Goal: Task Accomplishment & Management: Use online tool/utility

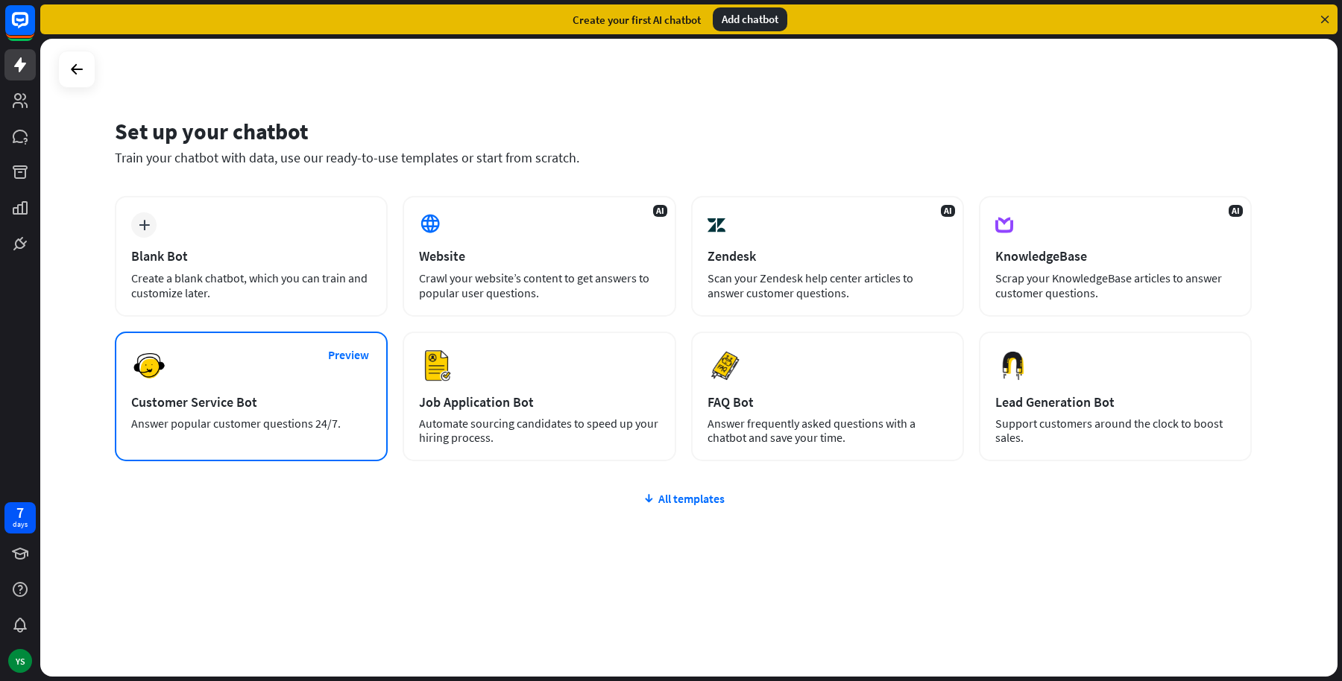
click at [294, 412] on div "Preview Customer Service Bot Answer popular customer questions 24/7." at bounding box center [251, 397] width 273 height 130
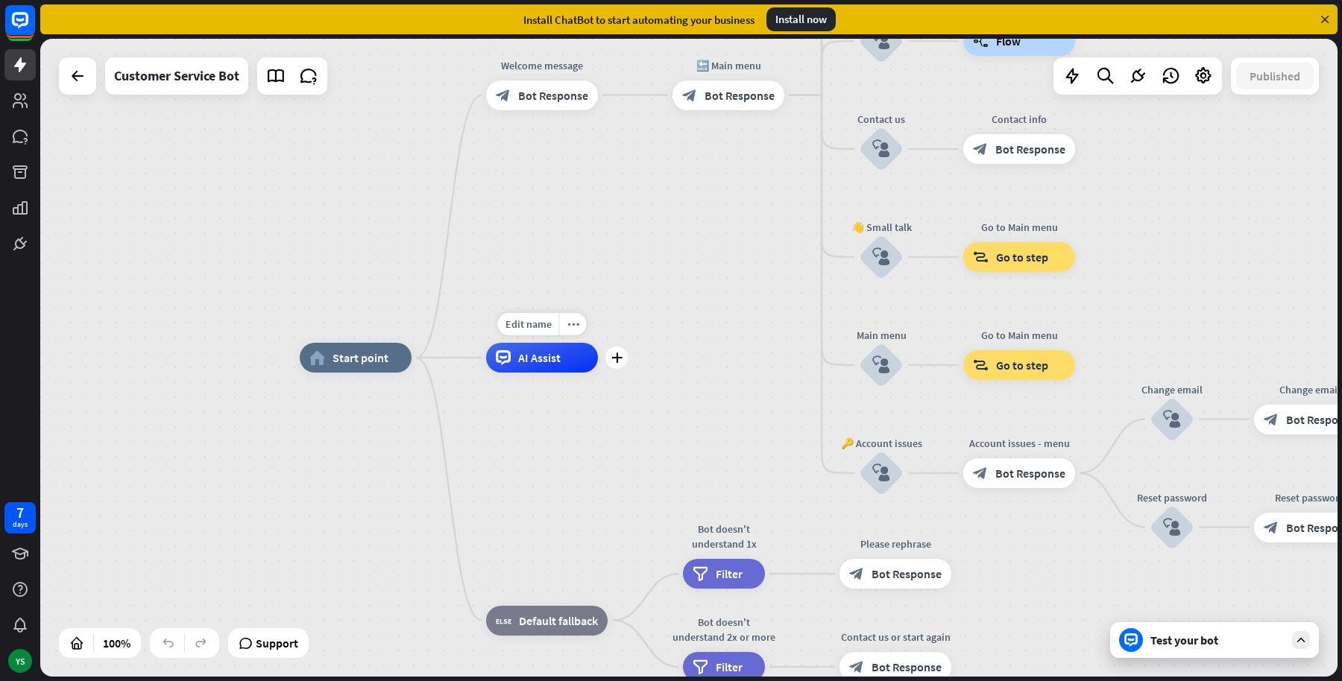
click at [553, 373] on div "Edit name more_horiz plus AI Assist" at bounding box center [542, 358] width 112 height 30
click at [618, 364] on div "plus" at bounding box center [616, 358] width 22 height 22
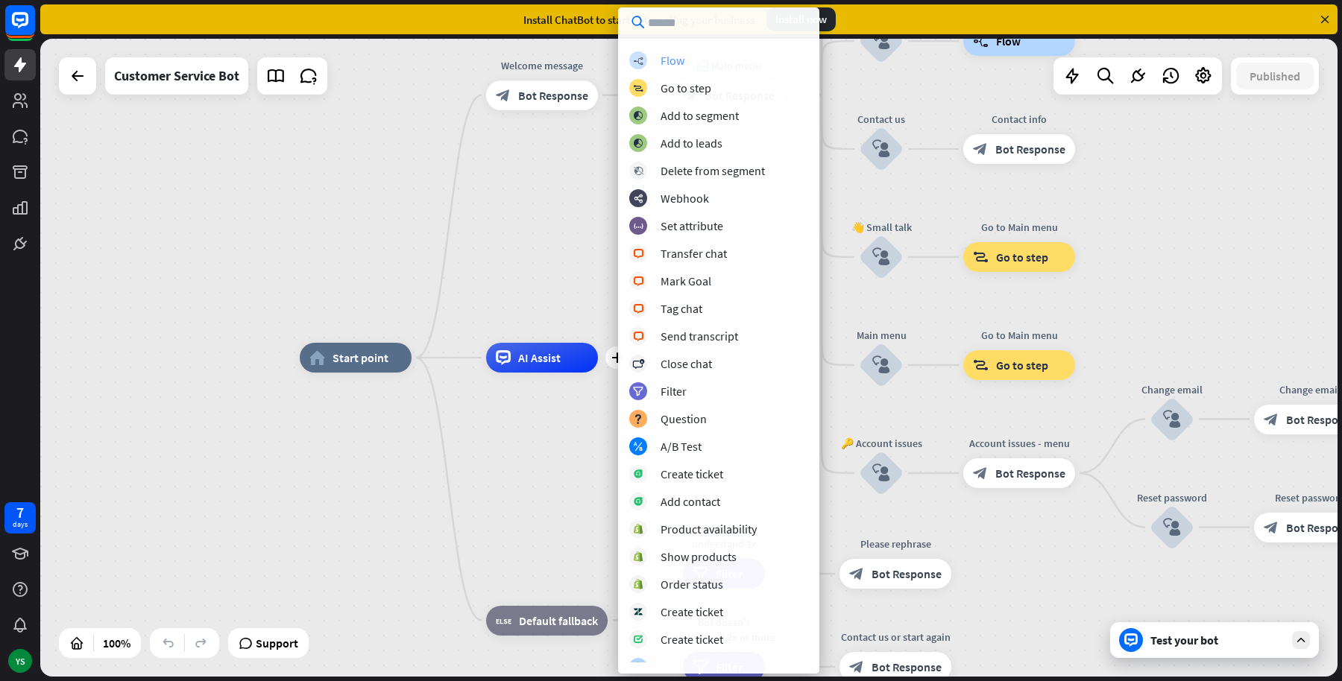
scroll to position [121, 0]
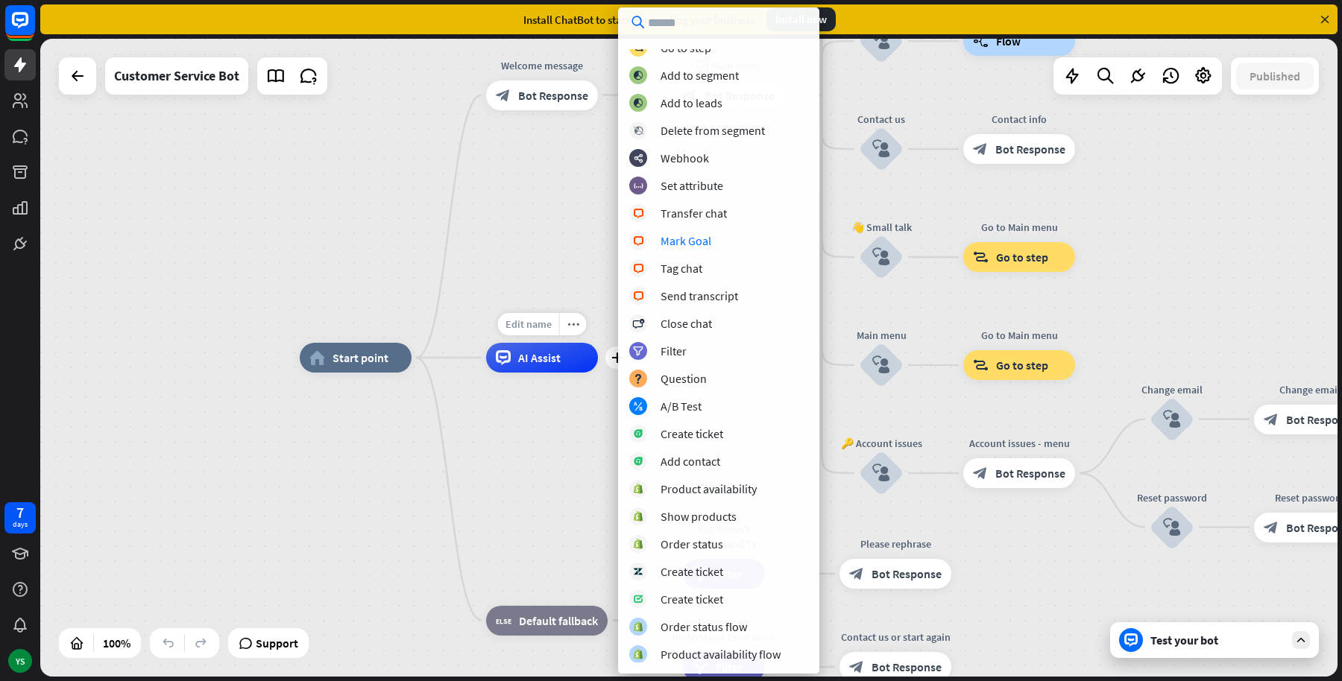
click at [530, 319] on span "Edit name" at bounding box center [528, 324] width 46 height 13
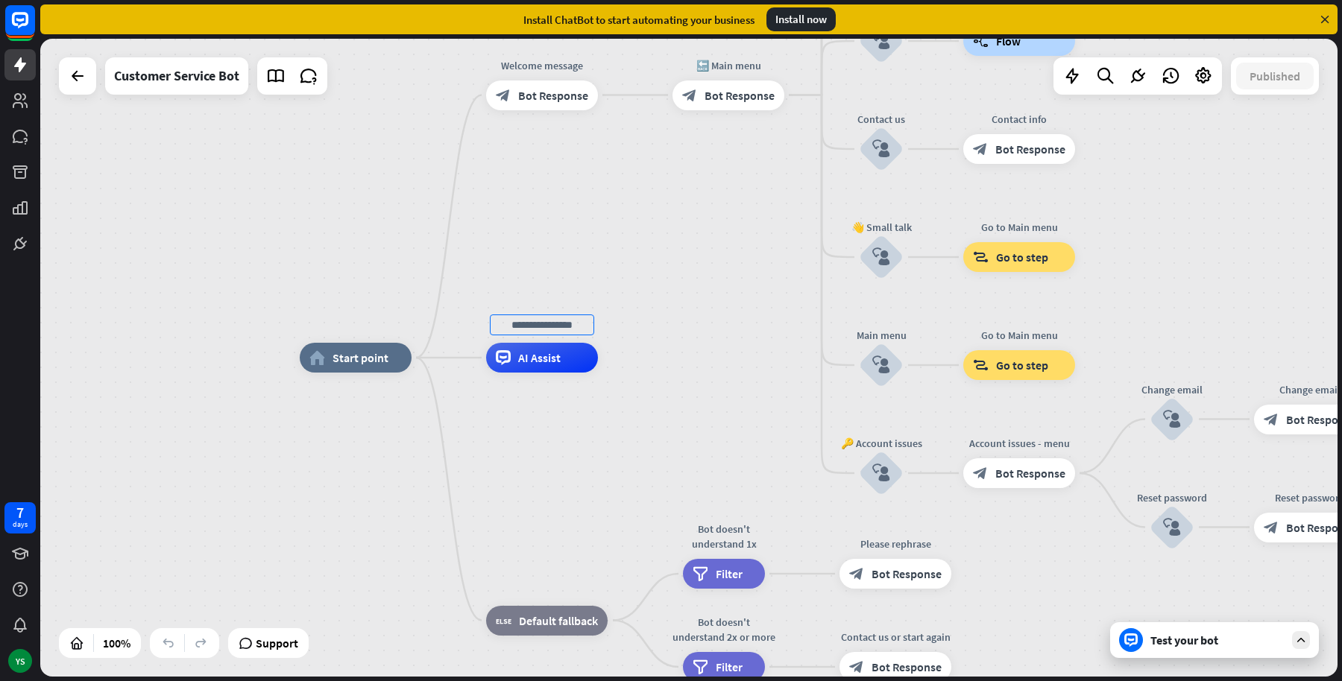
click at [494, 198] on div "home_2 Start point Welcome message block_bot_response Bot Response 🔙 Main menu …" at bounding box center [688, 358] width 1297 height 638
click at [283, 78] on icon at bounding box center [275, 75] width 19 height 19
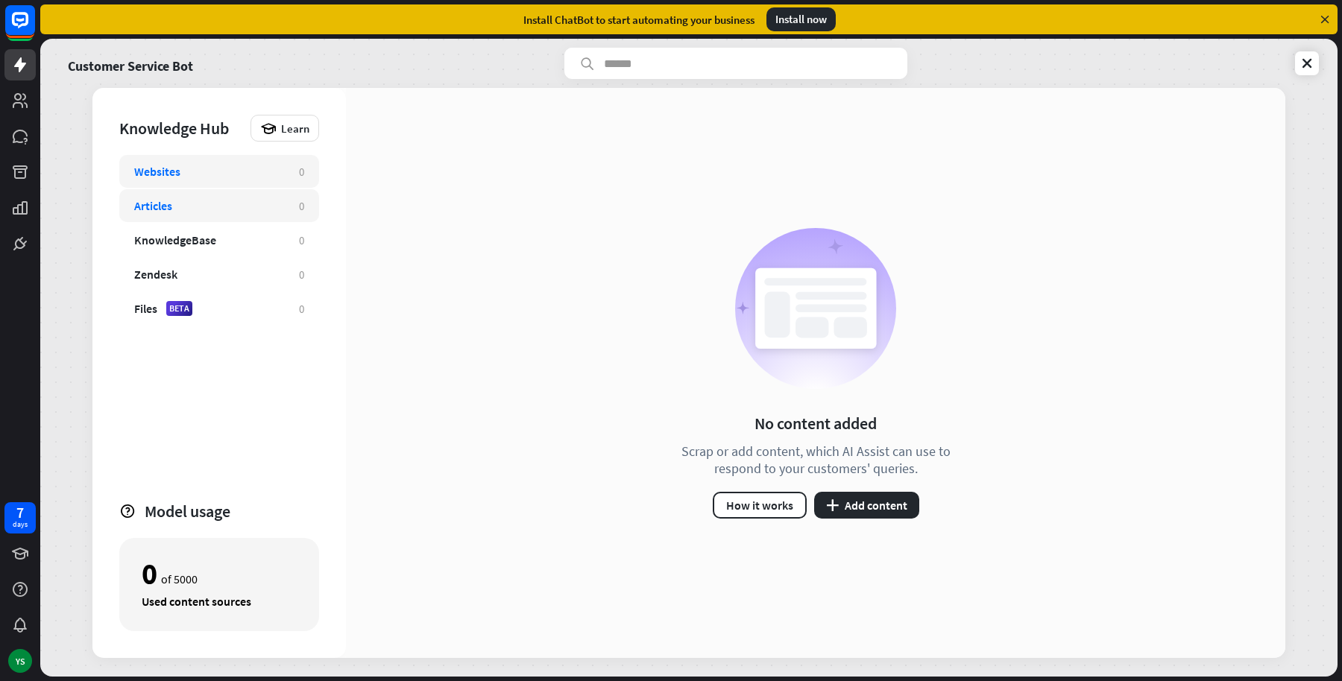
click at [191, 190] on div "Articles 0" at bounding box center [219, 205] width 200 height 33
click at [191, 172] on div "Websites" at bounding box center [209, 171] width 150 height 15
click at [159, 245] on div "KnowledgeBase" at bounding box center [175, 240] width 82 height 15
click at [153, 226] on div "KnowledgeBase 0" at bounding box center [219, 240] width 200 height 33
click at [181, 137] on div "Knowledge Hub" at bounding box center [181, 128] width 124 height 21
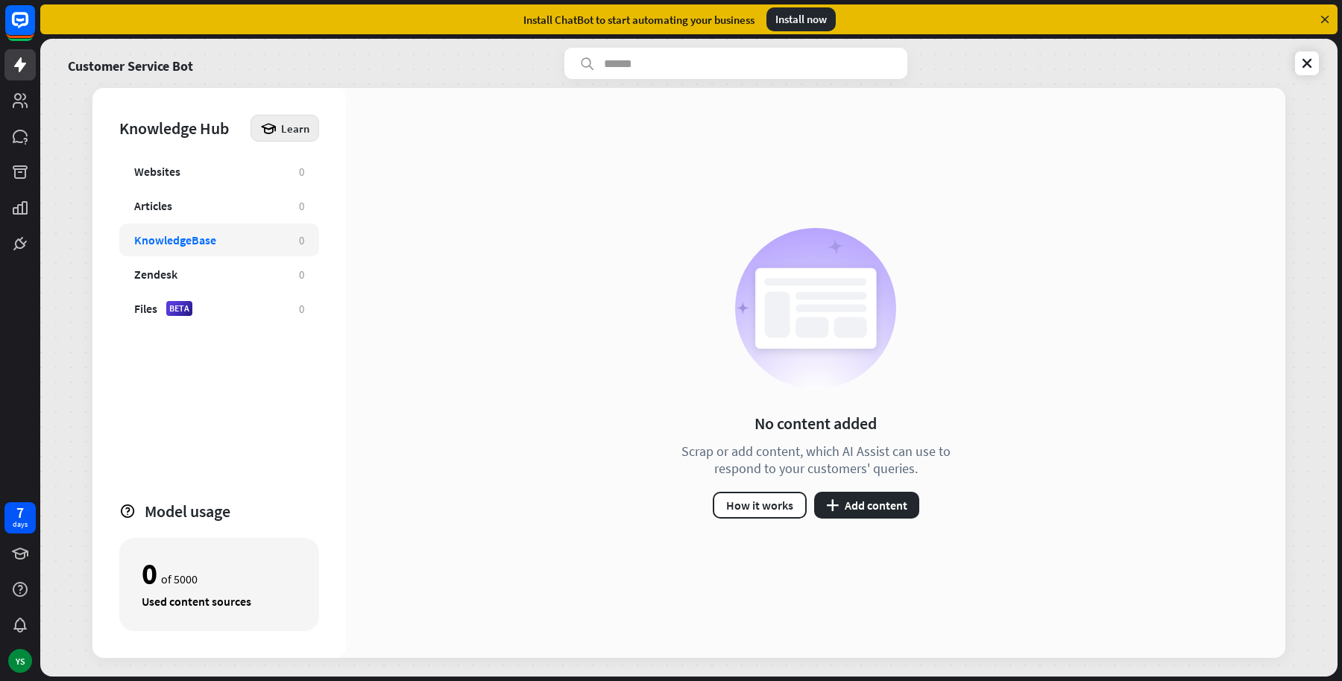
click at [276, 125] on icon at bounding box center [268, 128] width 16 height 16
click at [382, 174] on div "Get started with Knowledge Hub" at bounding box center [349, 168] width 171 height 29
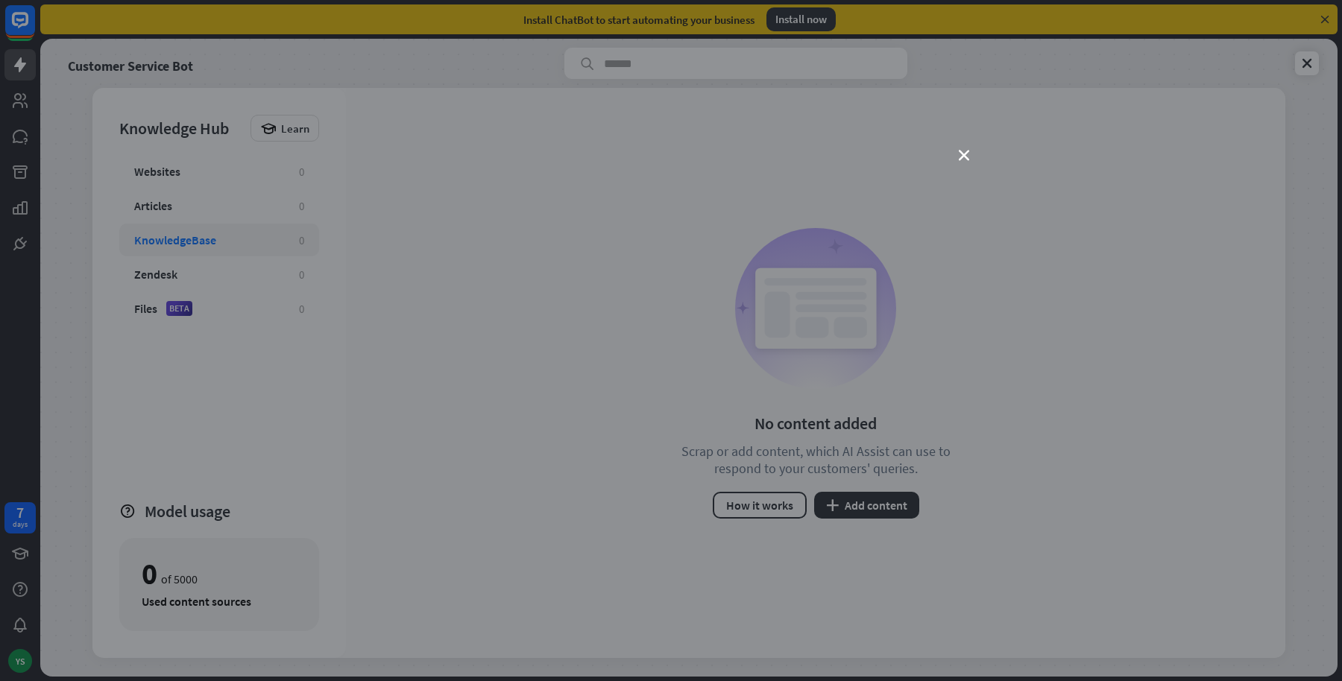
click at [955, 155] on div "close" at bounding box center [671, 340] width 1342 height 681
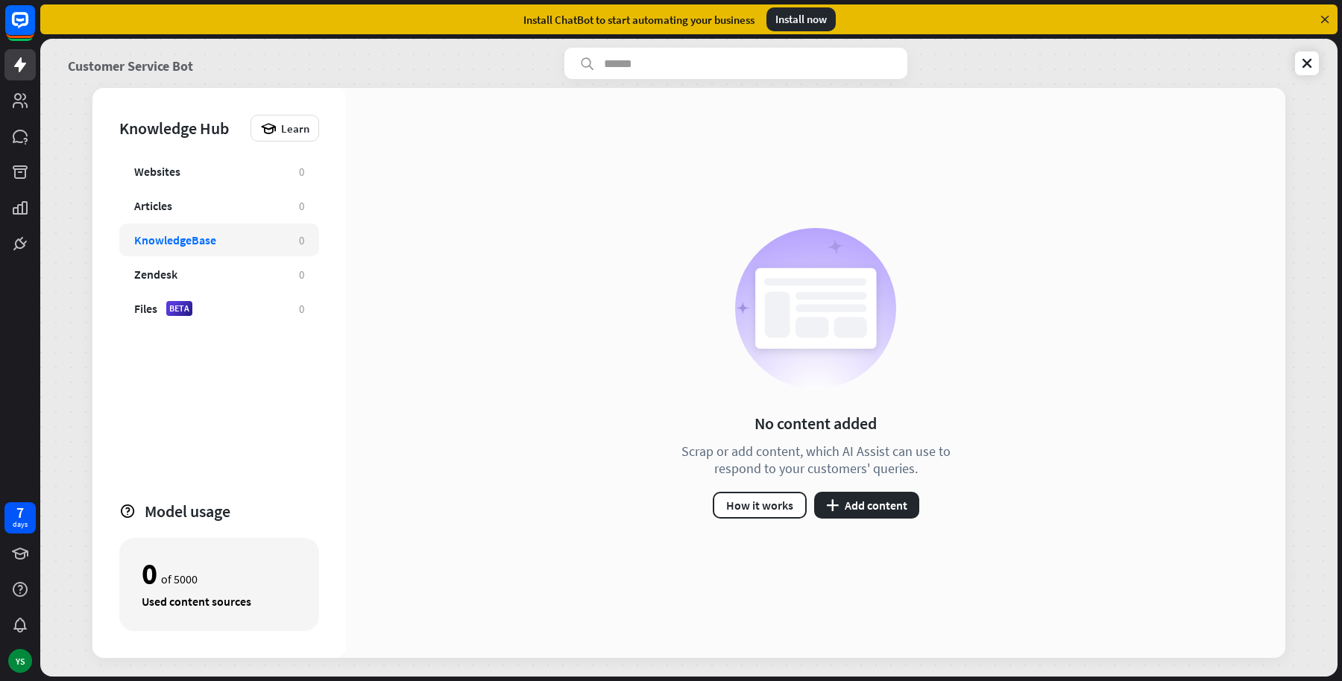
click at [113, 54] on link "Customer Service Bot" at bounding box center [130, 63] width 125 height 31
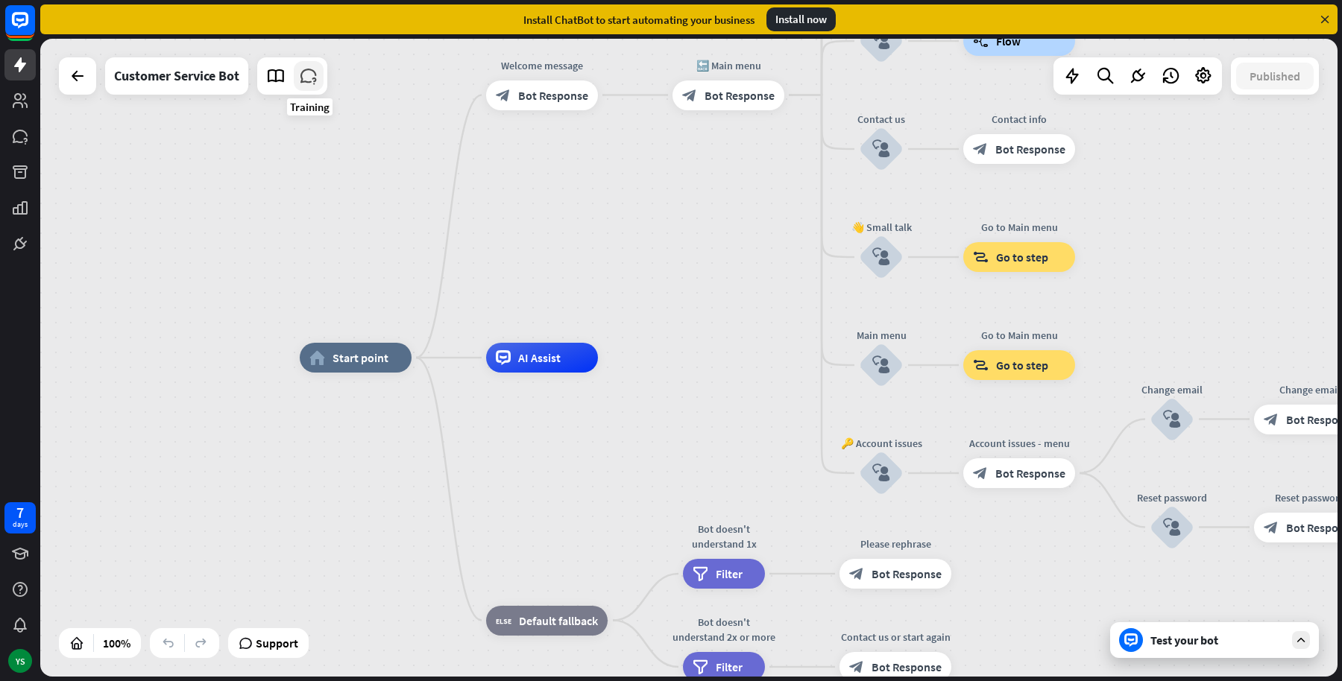
click at [312, 81] on icon at bounding box center [308, 75] width 19 height 19
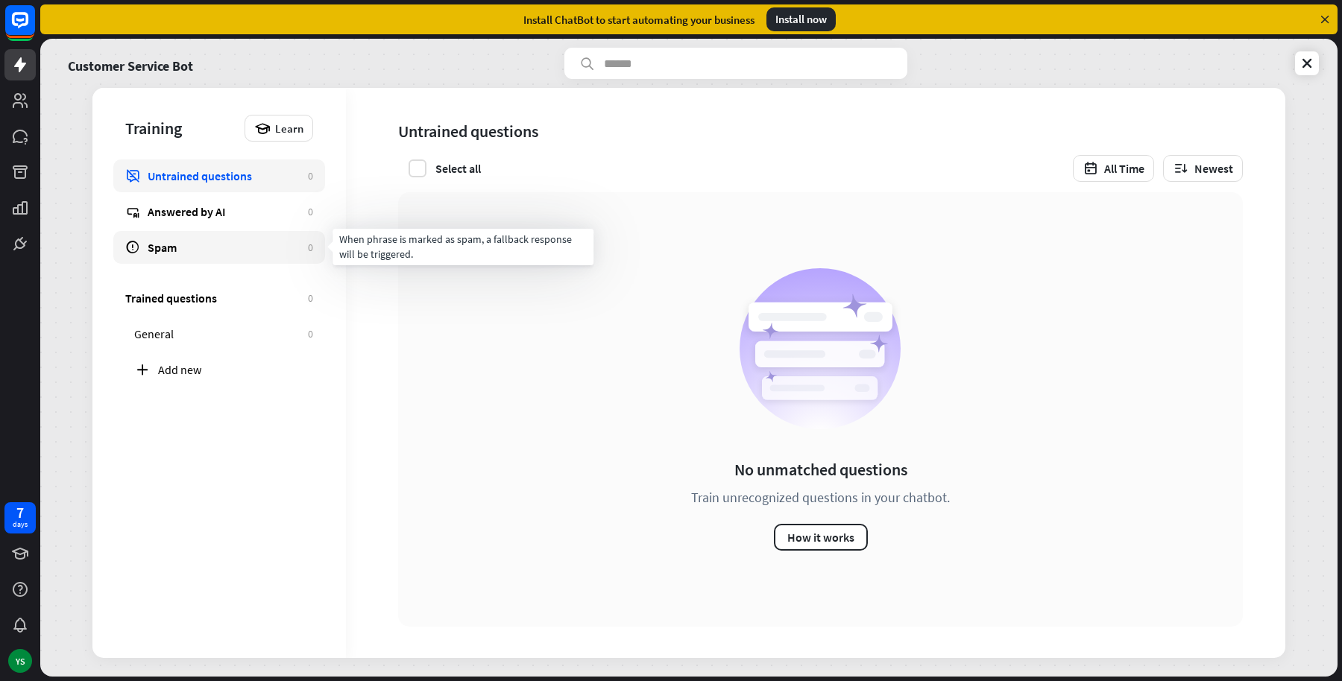
click at [189, 240] on div "Spam" at bounding box center [224, 247] width 153 height 15
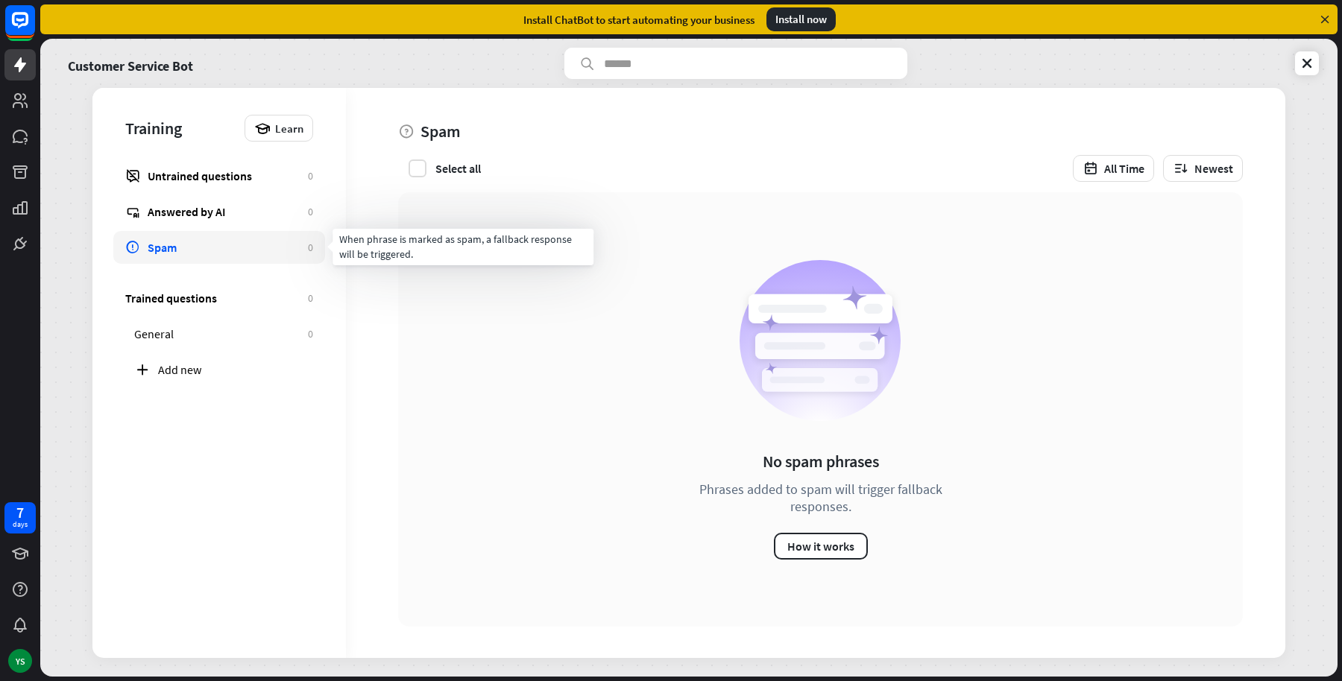
click at [206, 240] on div "Spam" at bounding box center [224, 247] width 153 height 15
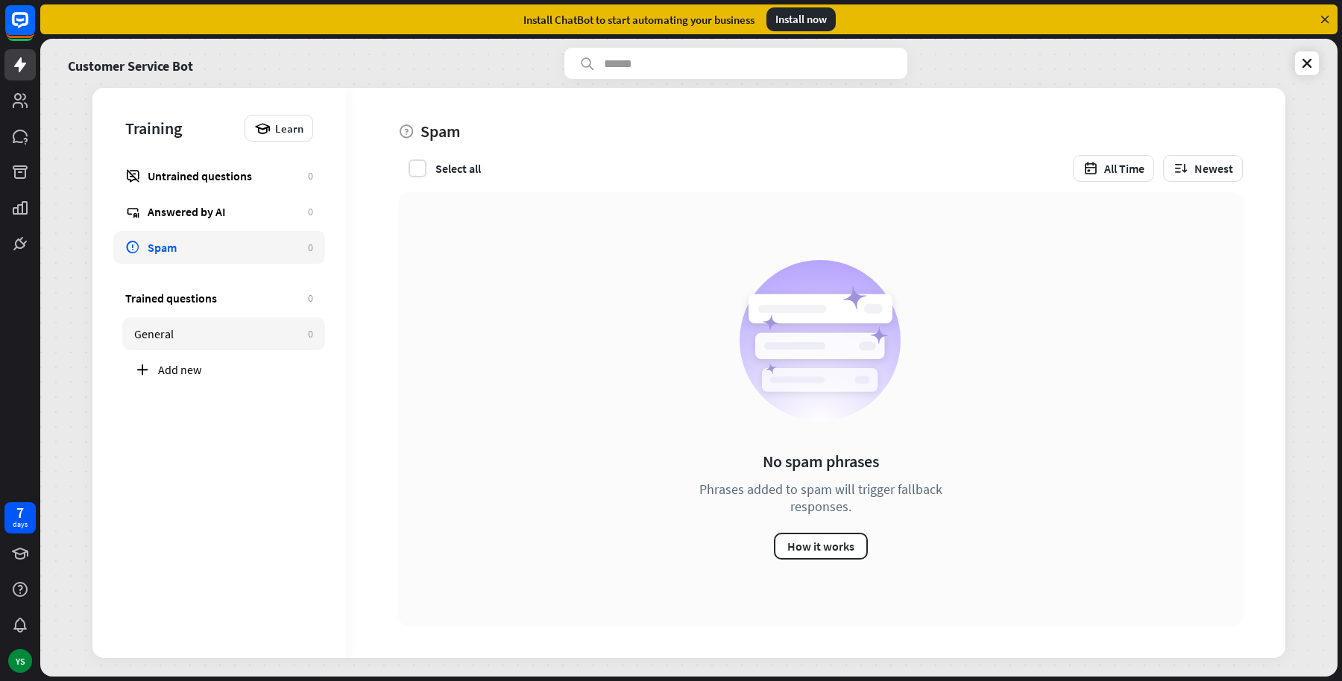
click at [157, 348] on link "General 0" at bounding box center [223, 334] width 203 height 33
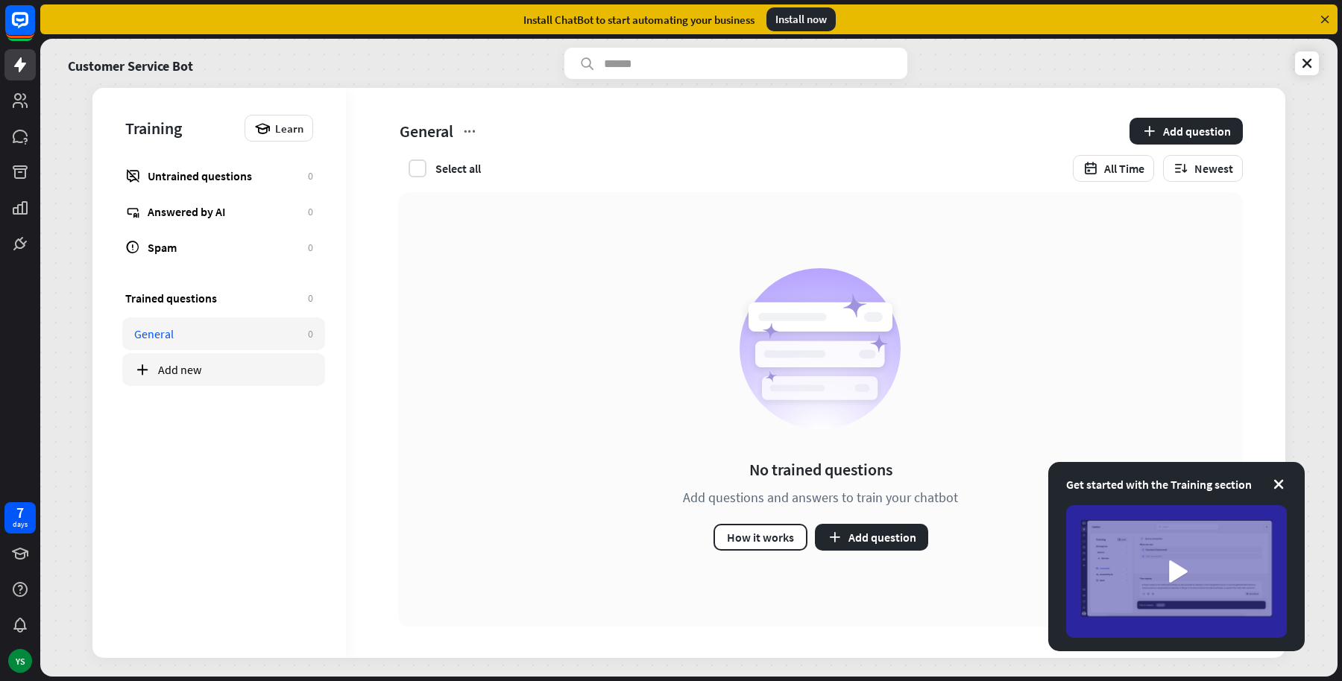
click at [158, 370] on div "Add new" at bounding box center [235, 369] width 155 height 15
click at [193, 49] on link "Customer Service Bot" at bounding box center [130, 63] width 125 height 31
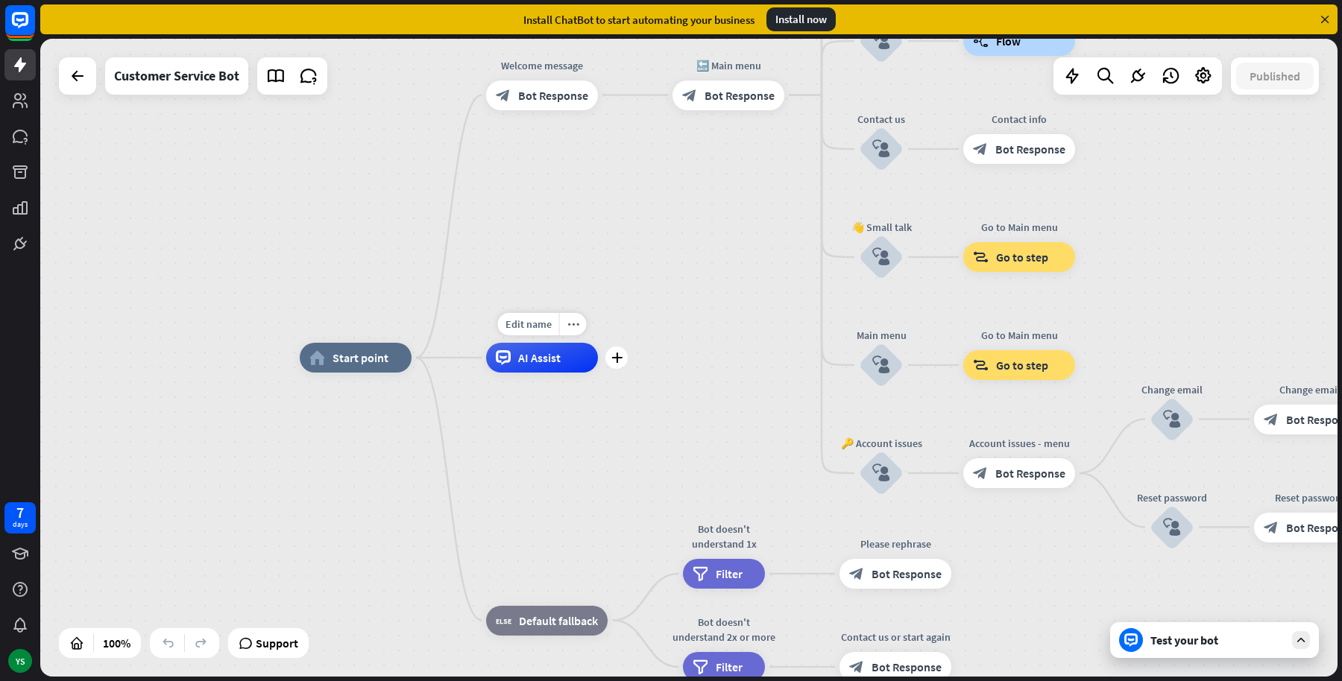
click at [523, 347] on div "AI Assist" at bounding box center [542, 358] width 112 height 30
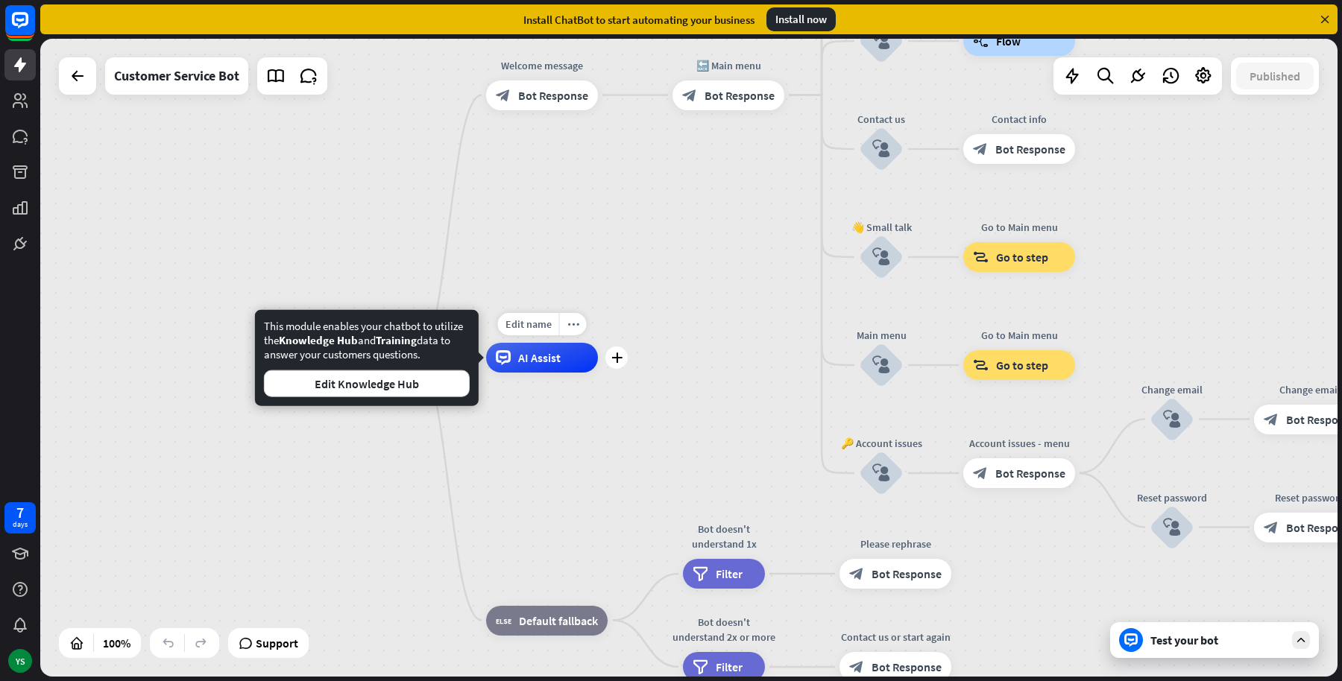
click at [523, 347] on div "AI Assist" at bounding box center [542, 358] width 112 height 30
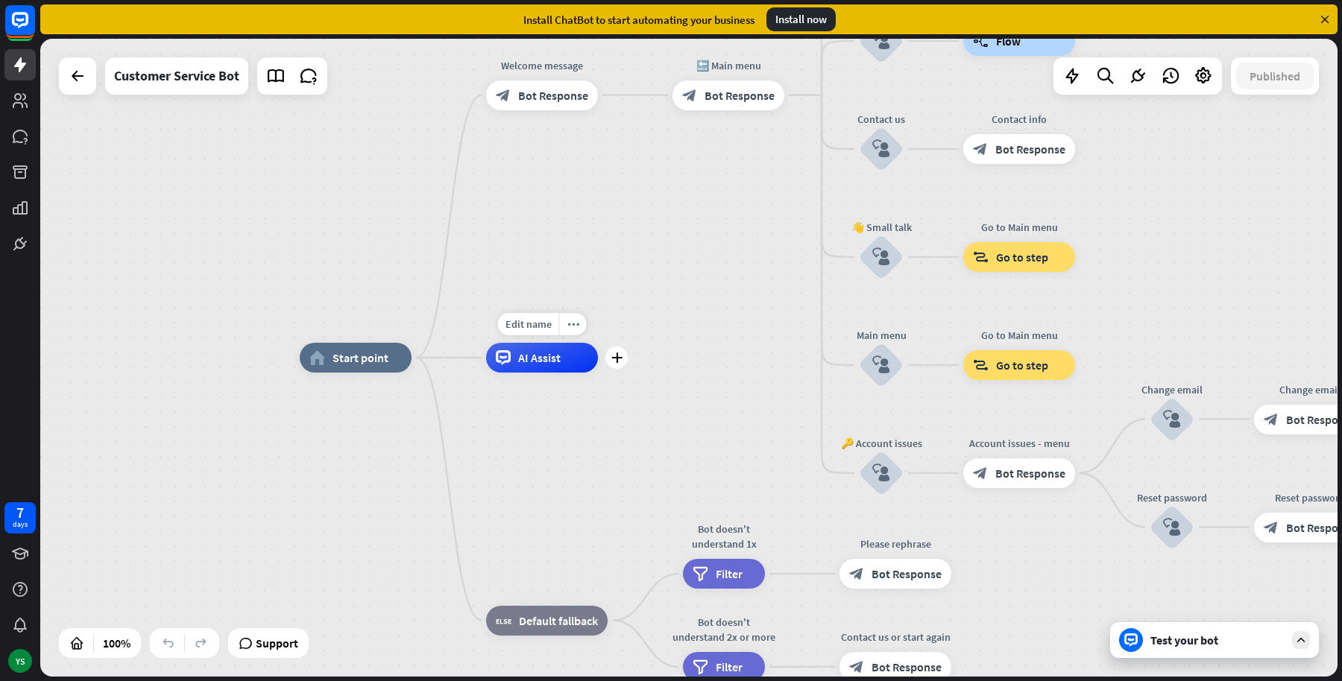
click at [520, 356] on span "AI Assist" at bounding box center [539, 357] width 42 height 15
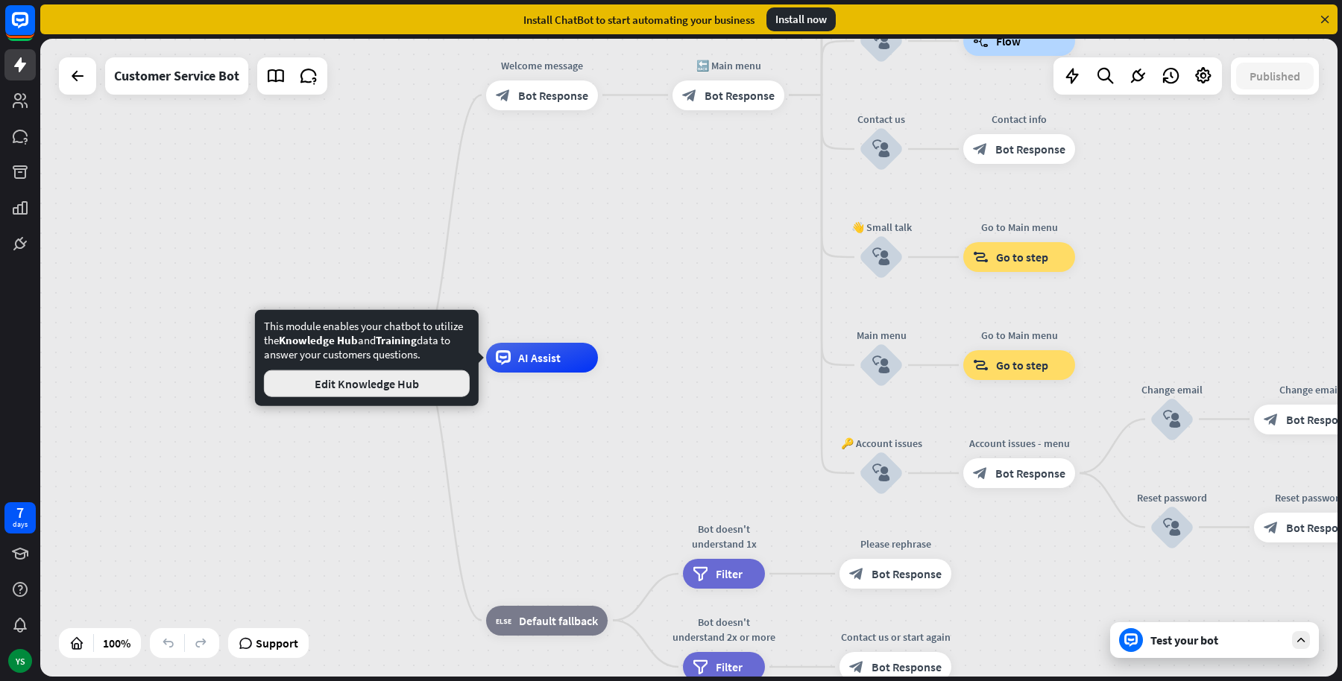
click at [364, 381] on button "Edit Knowledge Hub" at bounding box center [367, 384] width 206 height 27
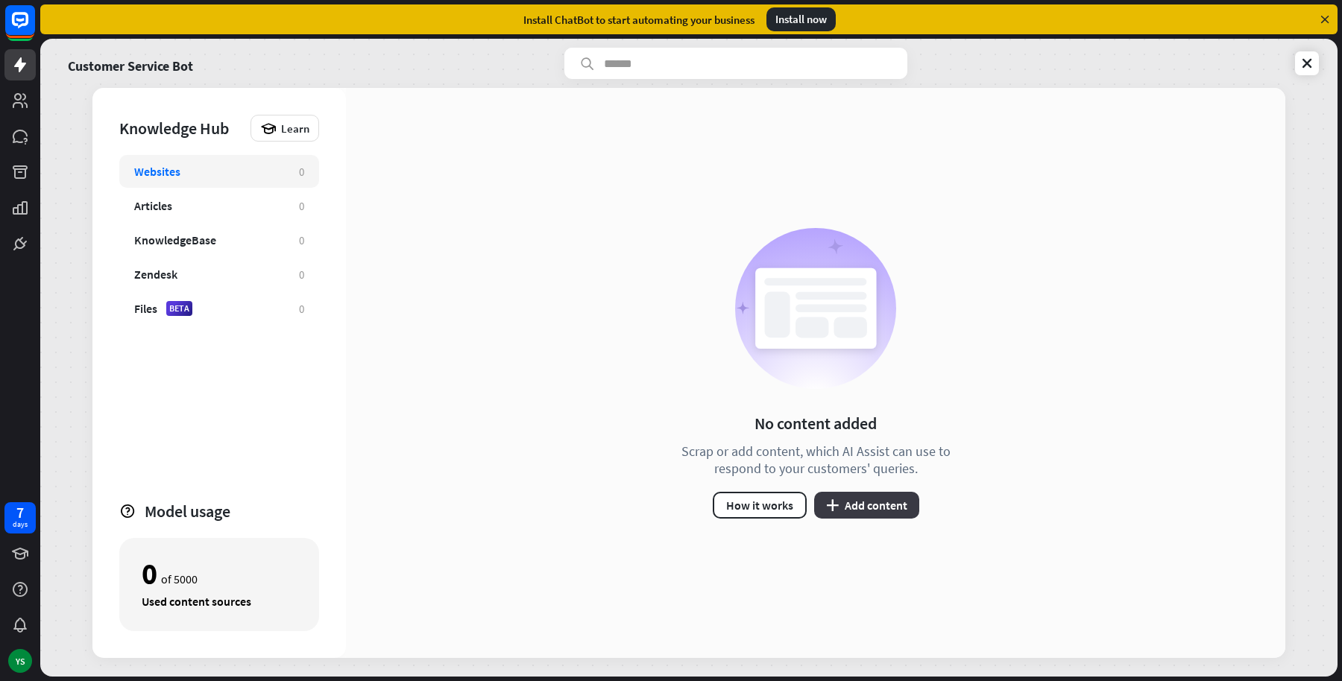
click at [873, 509] on button "plus Add content" at bounding box center [866, 505] width 105 height 27
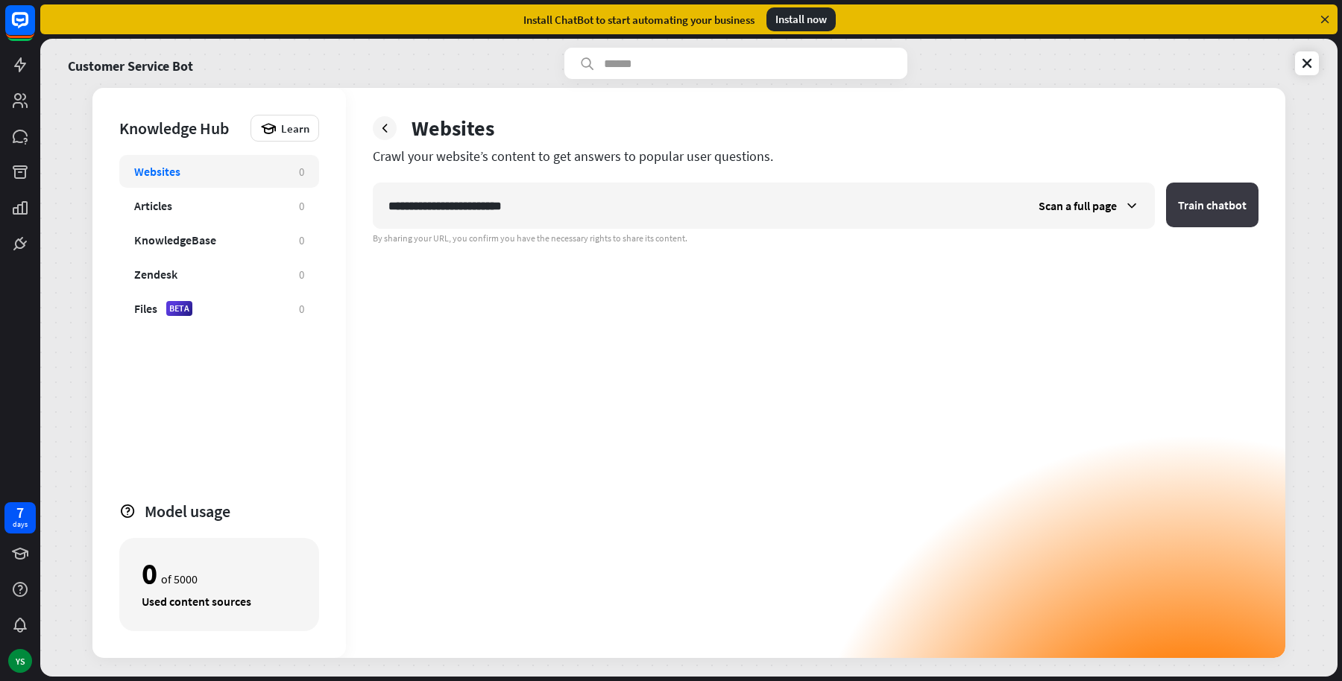
type input "**********"
click at [1193, 207] on button "Train chatbot" at bounding box center [1212, 205] width 92 height 45
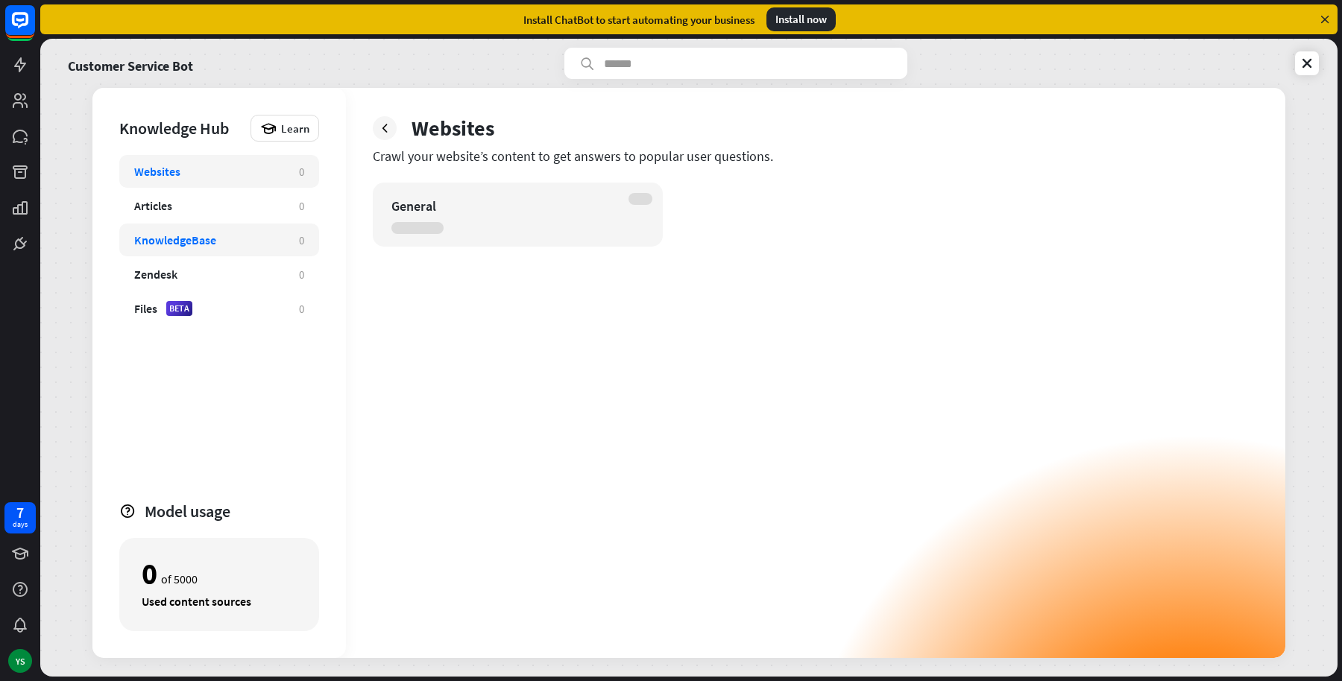
click at [224, 242] on div "KnowledgeBase" at bounding box center [209, 240] width 150 height 15
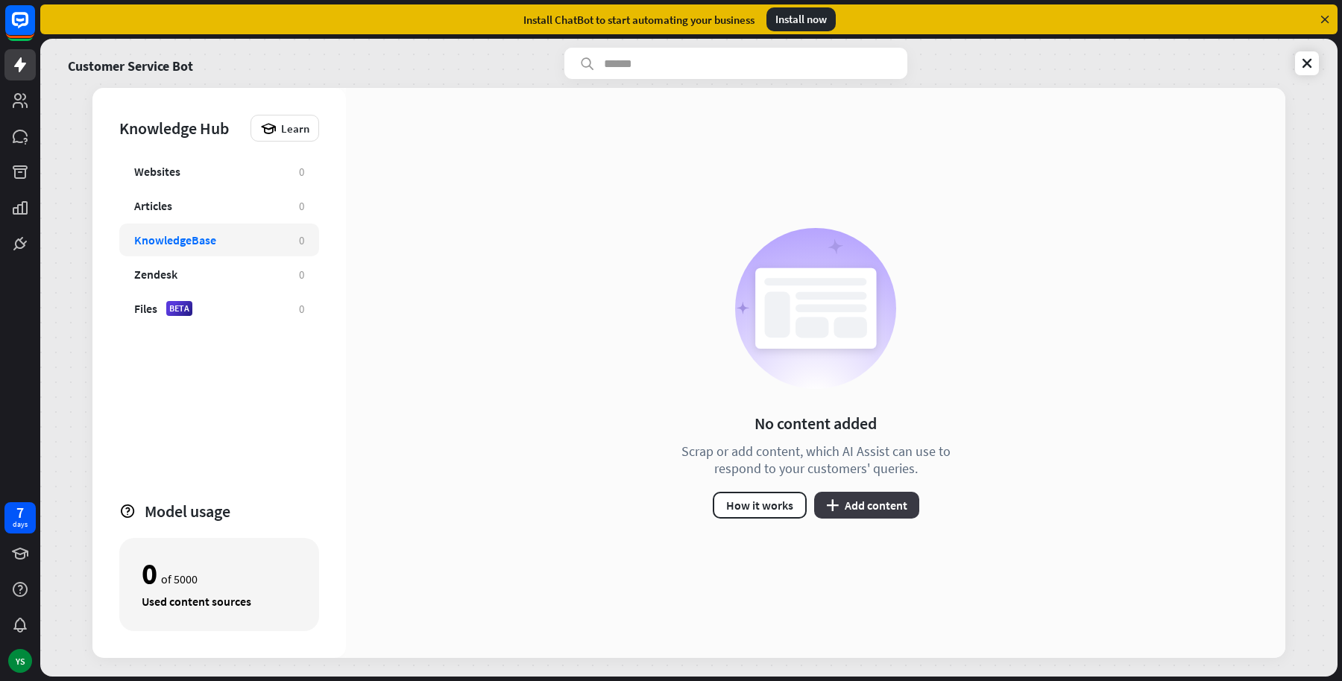
click at [889, 503] on button "plus Add content" at bounding box center [866, 505] width 105 height 27
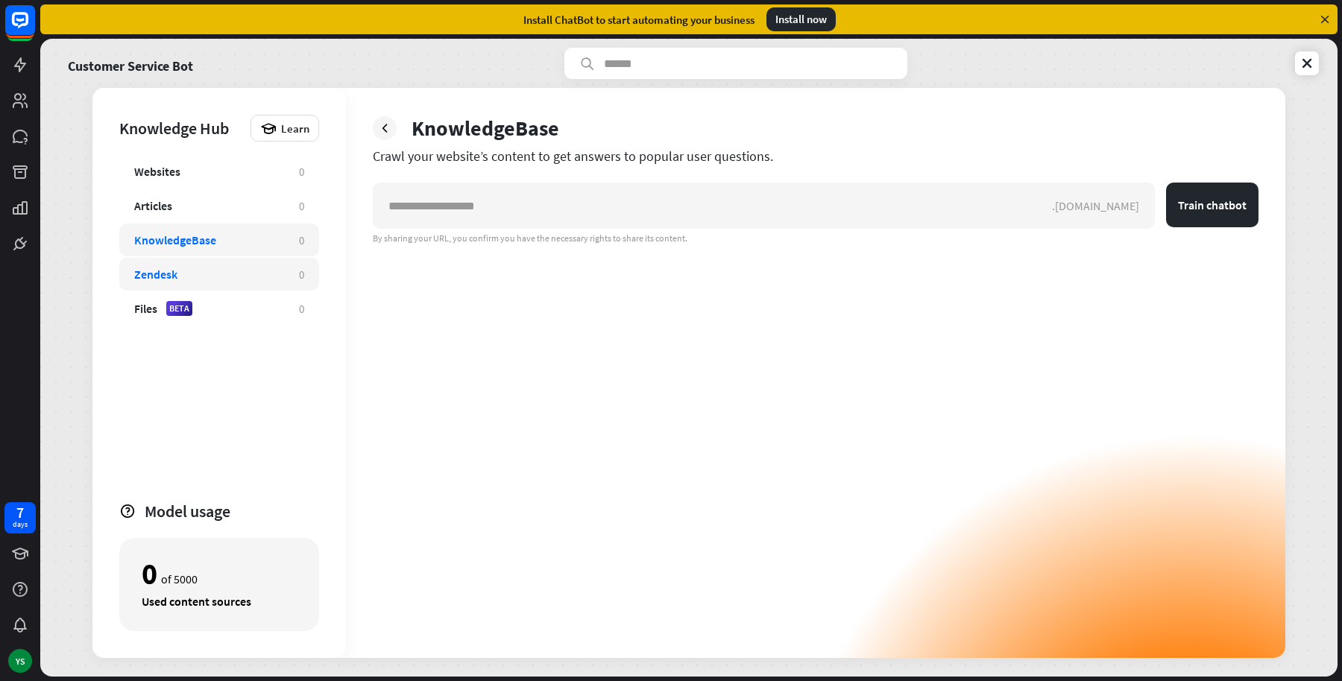
click at [244, 280] on div "Zendesk" at bounding box center [209, 274] width 150 height 15
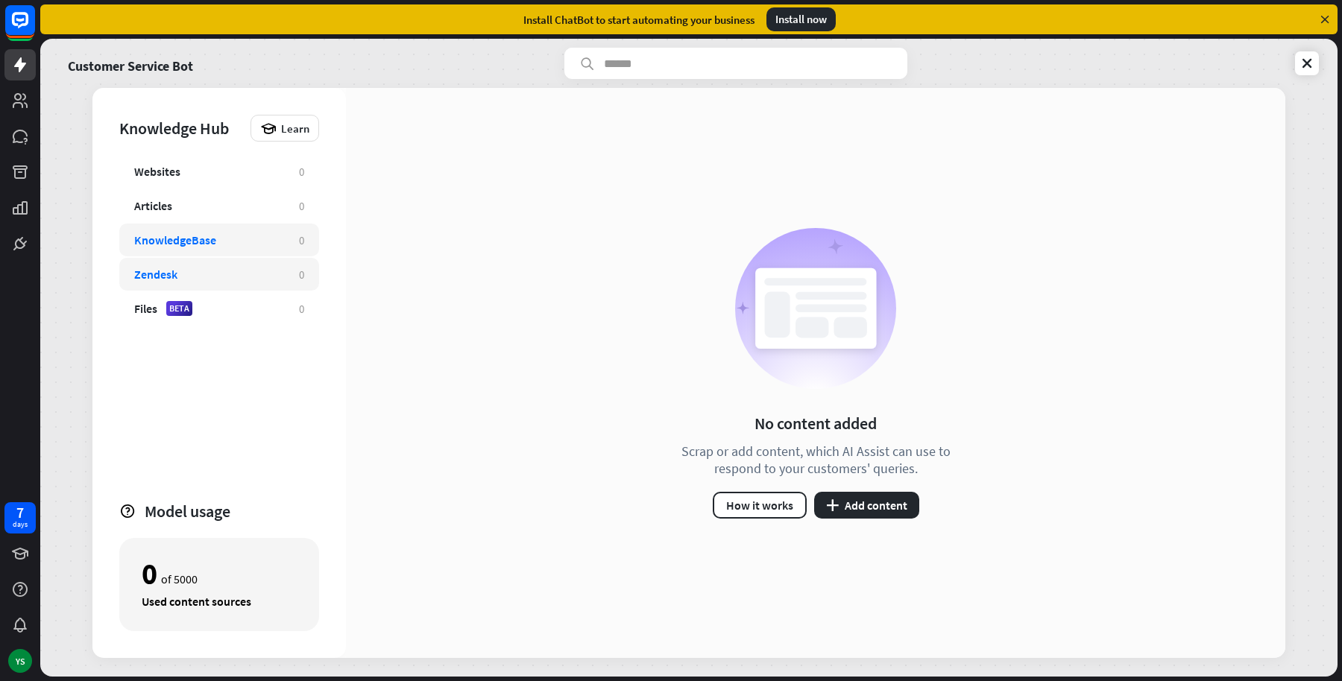
click at [222, 256] on div "KnowledgeBase 0" at bounding box center [219, 240] width 200 height 33
click at [219, 247] on div "KnowledgeBase 0" at bounding box center [219, 240] width 200 height 33
click at [200, 274] on div "Zendesk" at bounding box center [209, 274] width 150 height 15
click at [198, 306] on div "Files BETA" at bounding box center [209, 308] width 150 height 15
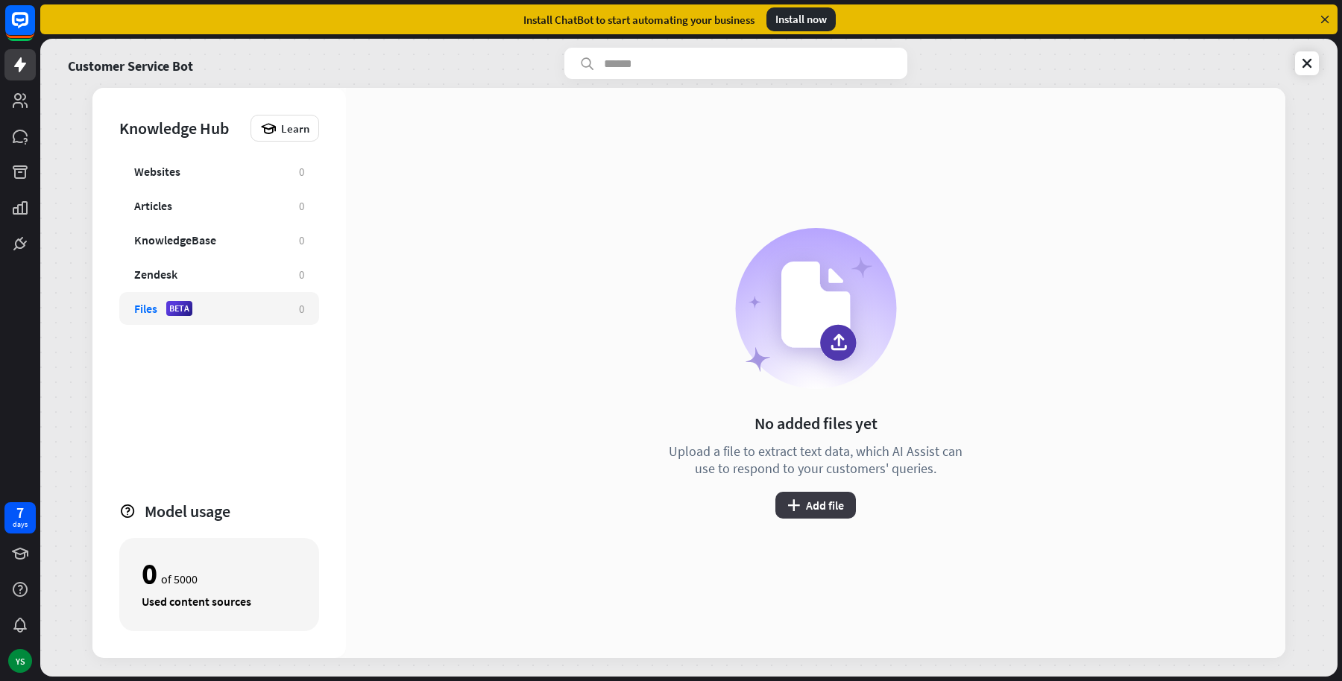
click at [829, 508] on button "plus Add file" at bounding box center [815, 505] width 81 height 27
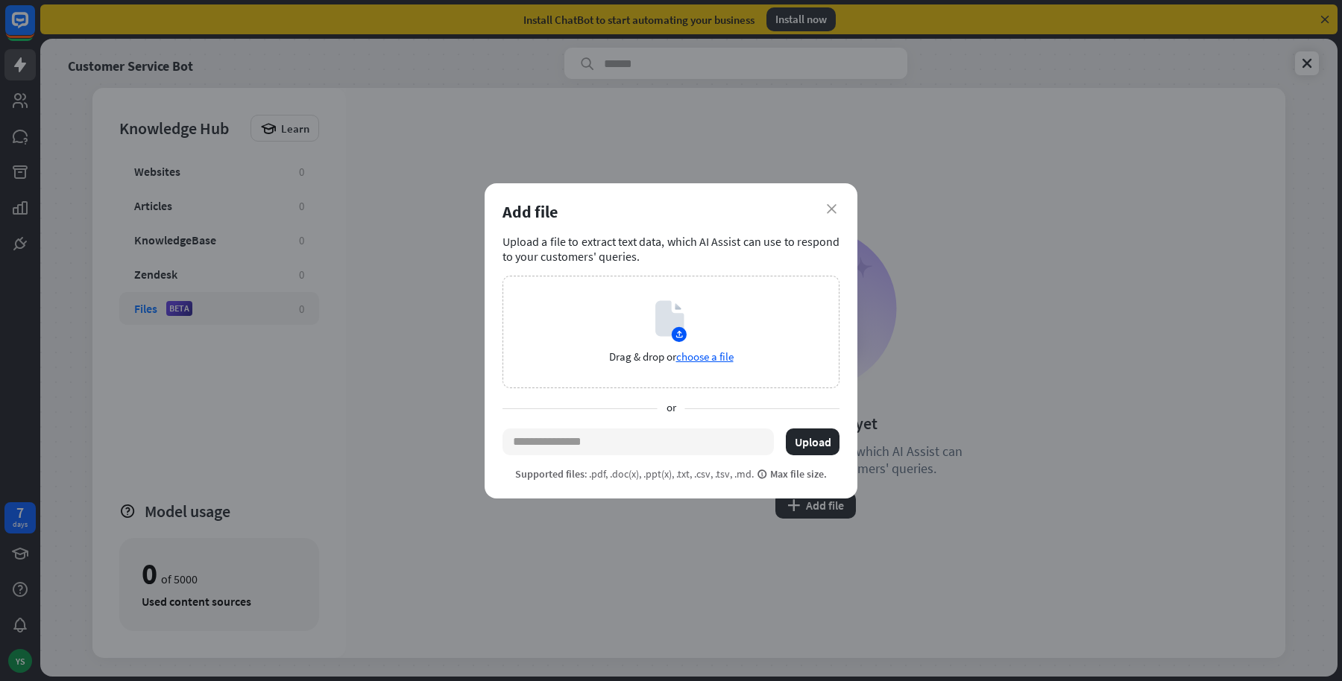
click at [957, 313] on div "close Add file Upload a file to extract text data, which AI Assist can use to r…" at bounding box center [671, 340] width 1342 height 681
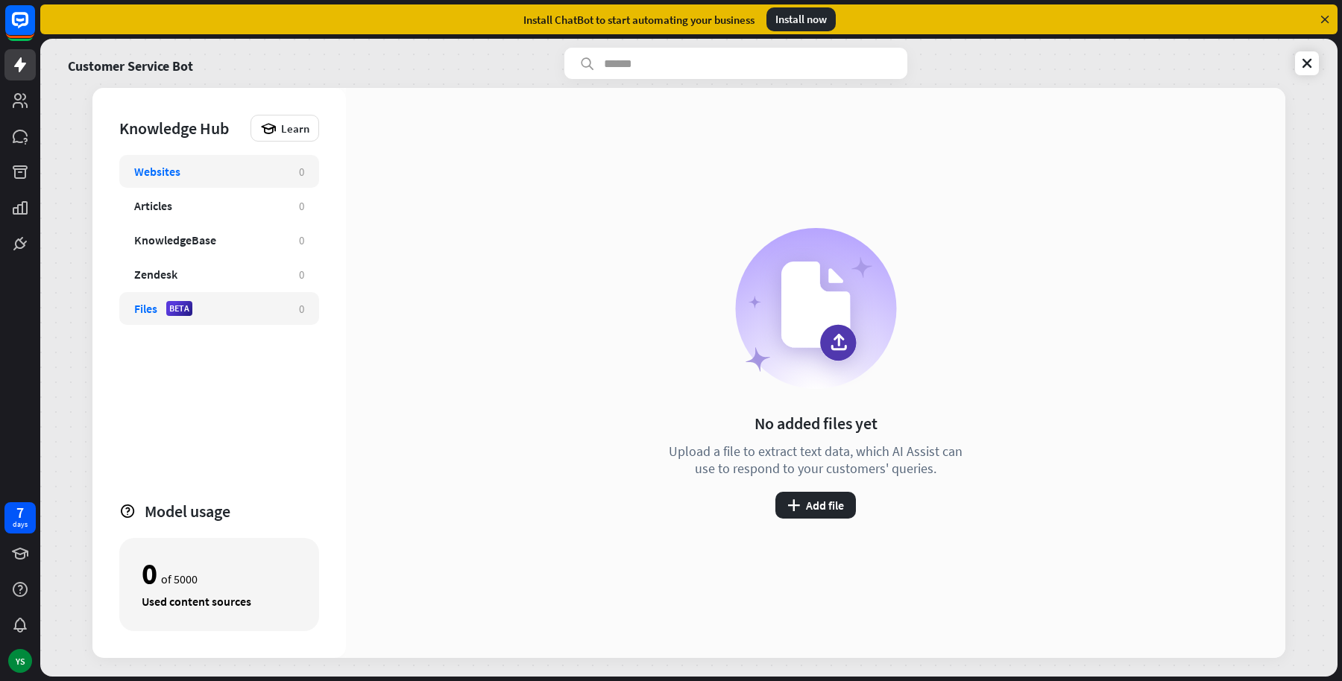
click at [156, 183] on div "Websites 0" at bounding box center [219, 171] width 200 height 33
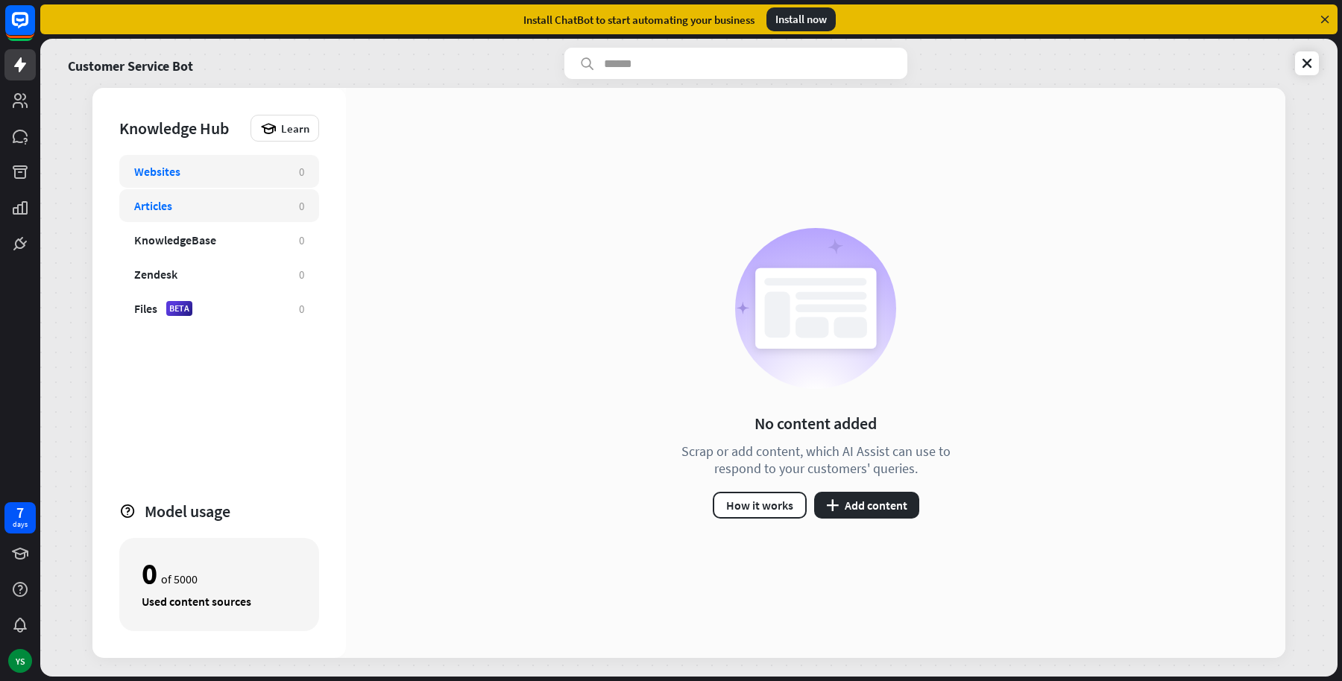
click at [186, 195] on div "Articles 0" at bounding box center [219, 205] width 200 height 33
click at [189, 175] on div "Websites" at bounding box center [209, 171] width 150 height 15
click at [854, 497] on button "plus Add content" at bounding box center [866, 505] width 105 height 27
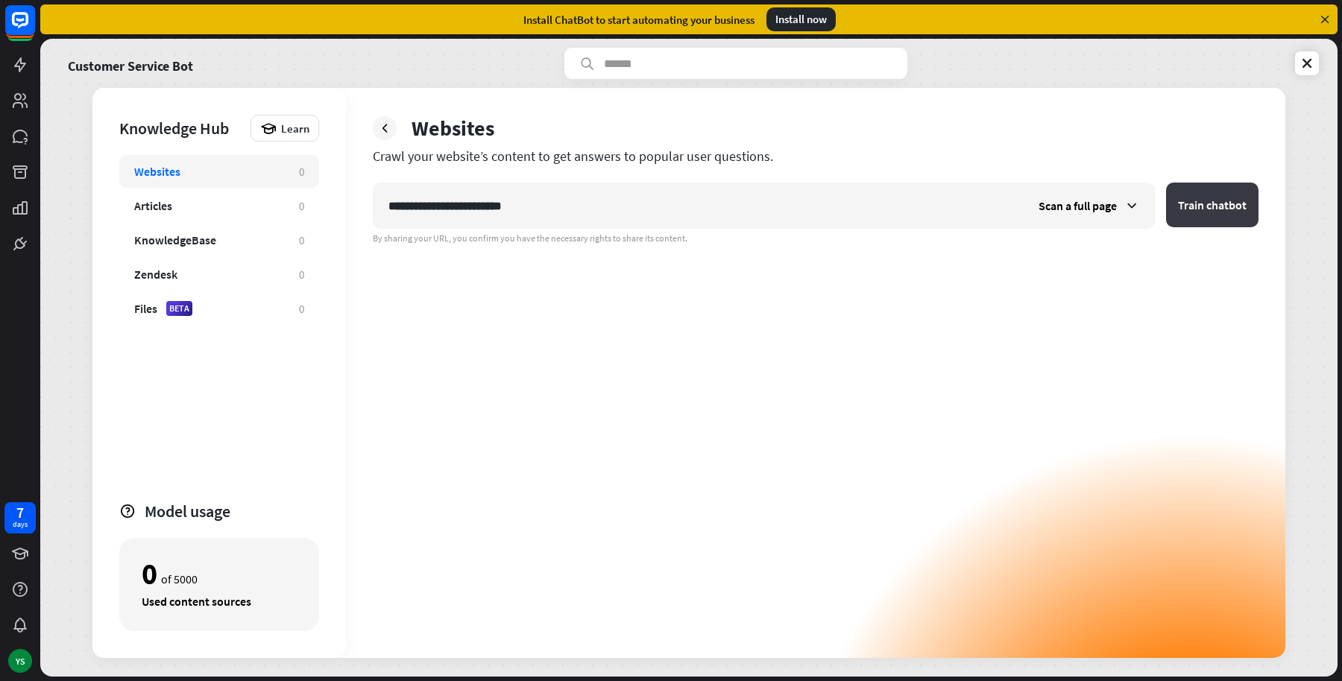
type input "**********"
click at [1223, 210] on button "Train chatbot" at bounding box center [1212, 205] width 92 height 45
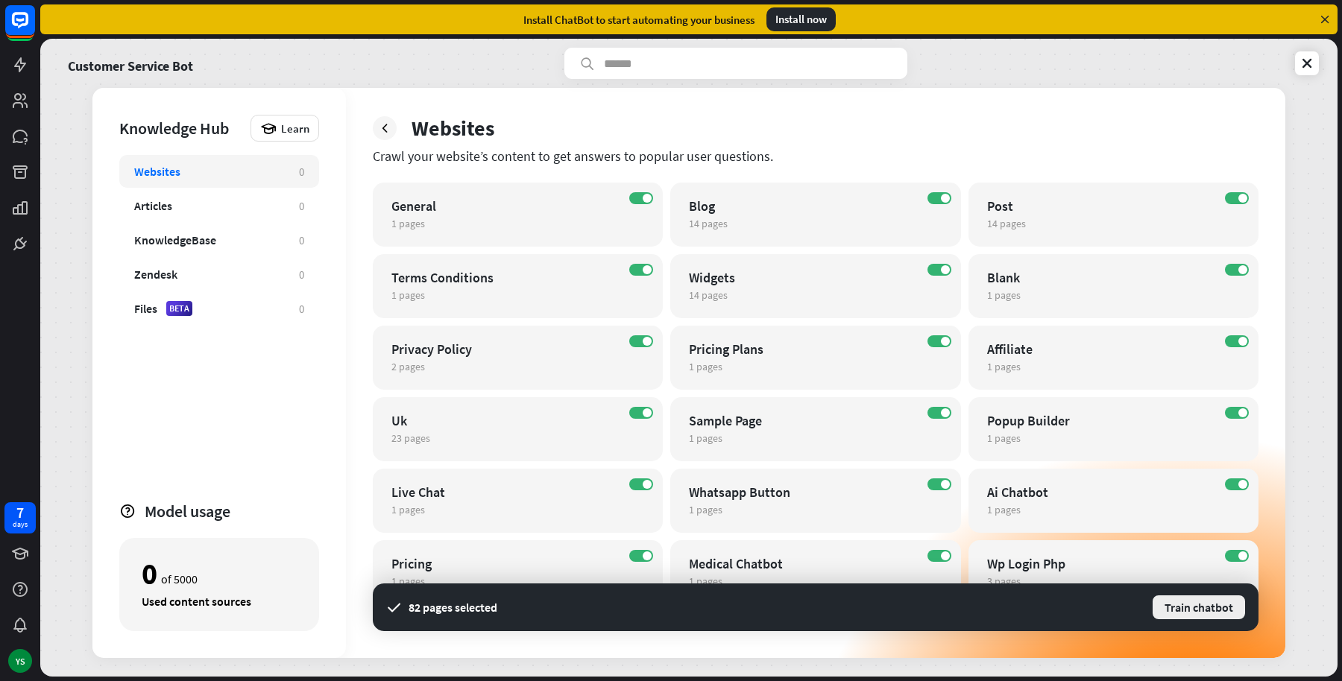
click at [1212, 617] on button "Train chatbot" at bounding box center [1198, 607] width 95 height 27
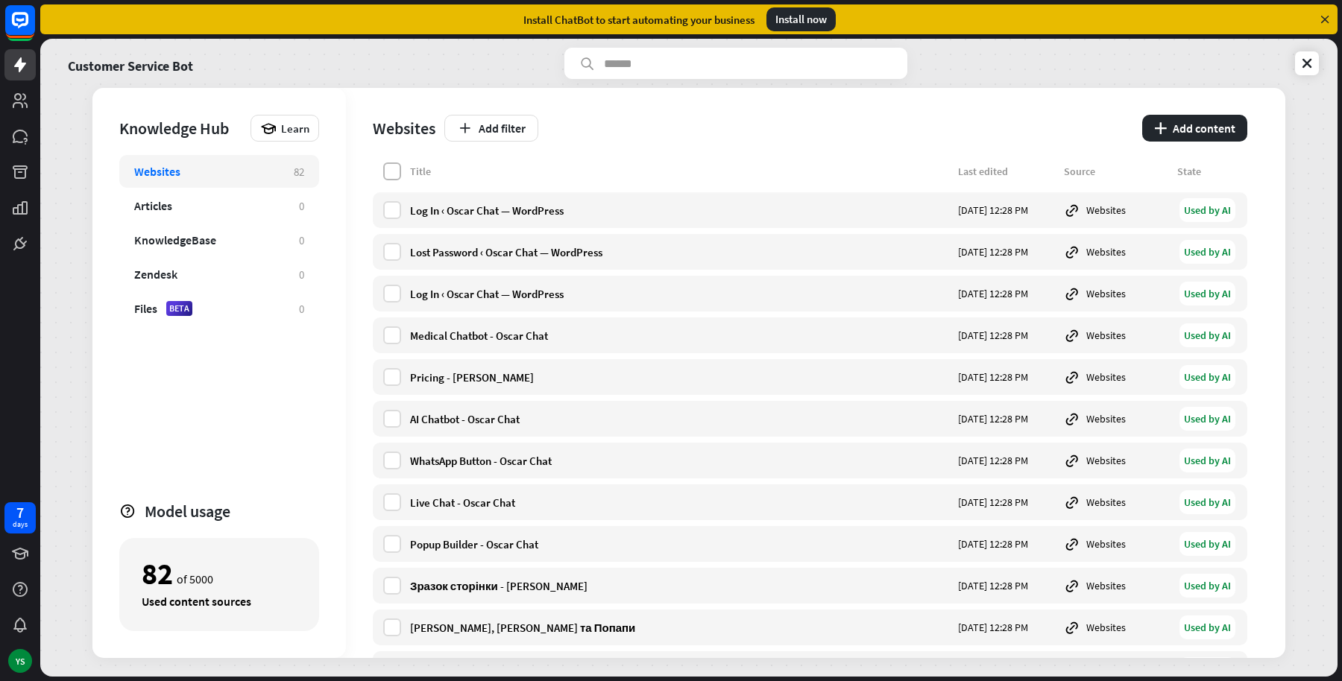
click at [391, 174] on label at bounding box center [392, 172] width 18 height 18
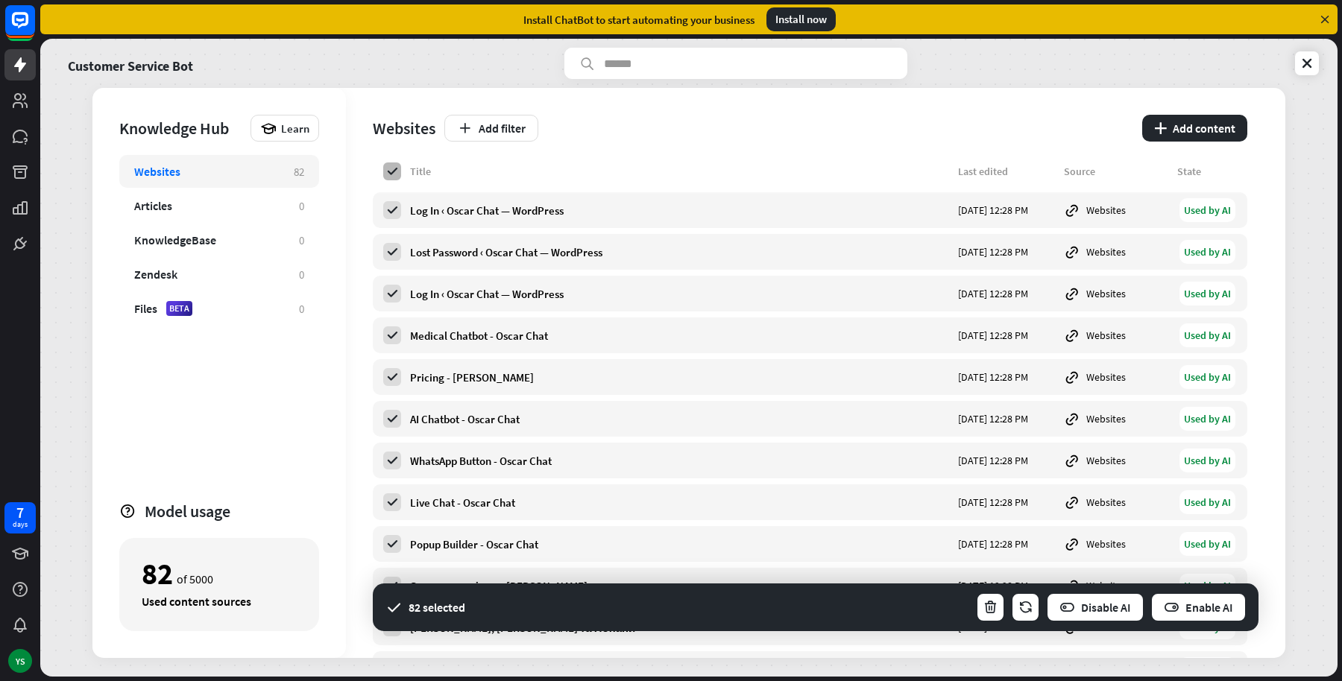
click at [391, 174] on icon at bounding box center [391, 171] width 13 height 13
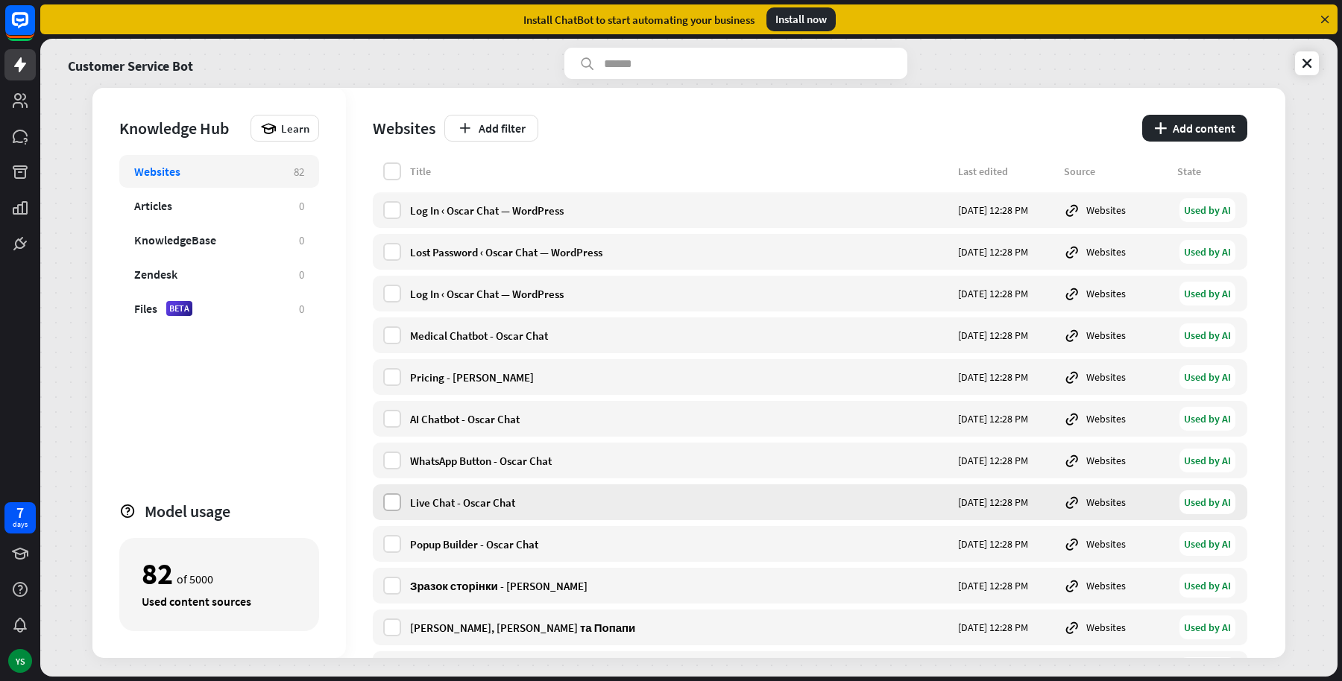
click at [389, 505] on label at bounding box center [392, 503] width 18 height 18
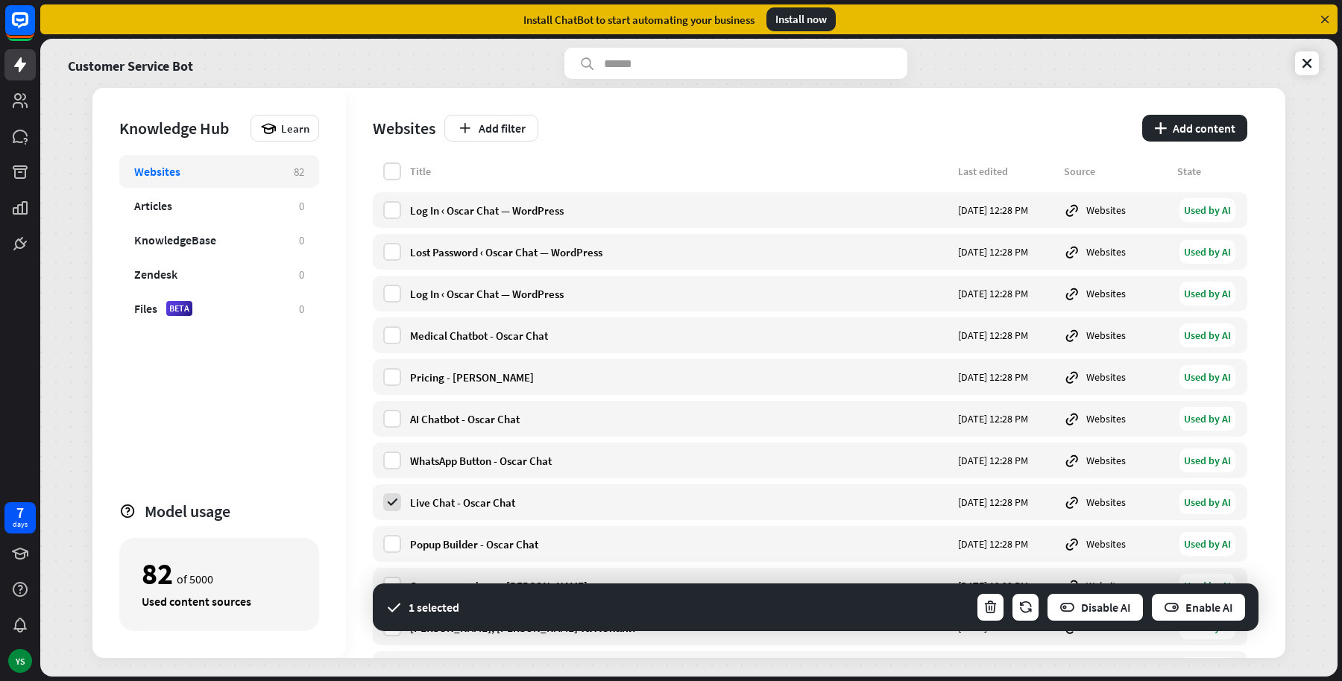
click at [236, 602] on div "Used content sources" at bounding box center [219, 601] width 155 height 15
click at [1215, 617] on button "Enable AI" at bounding box center [1198, 608] width 96 height 30
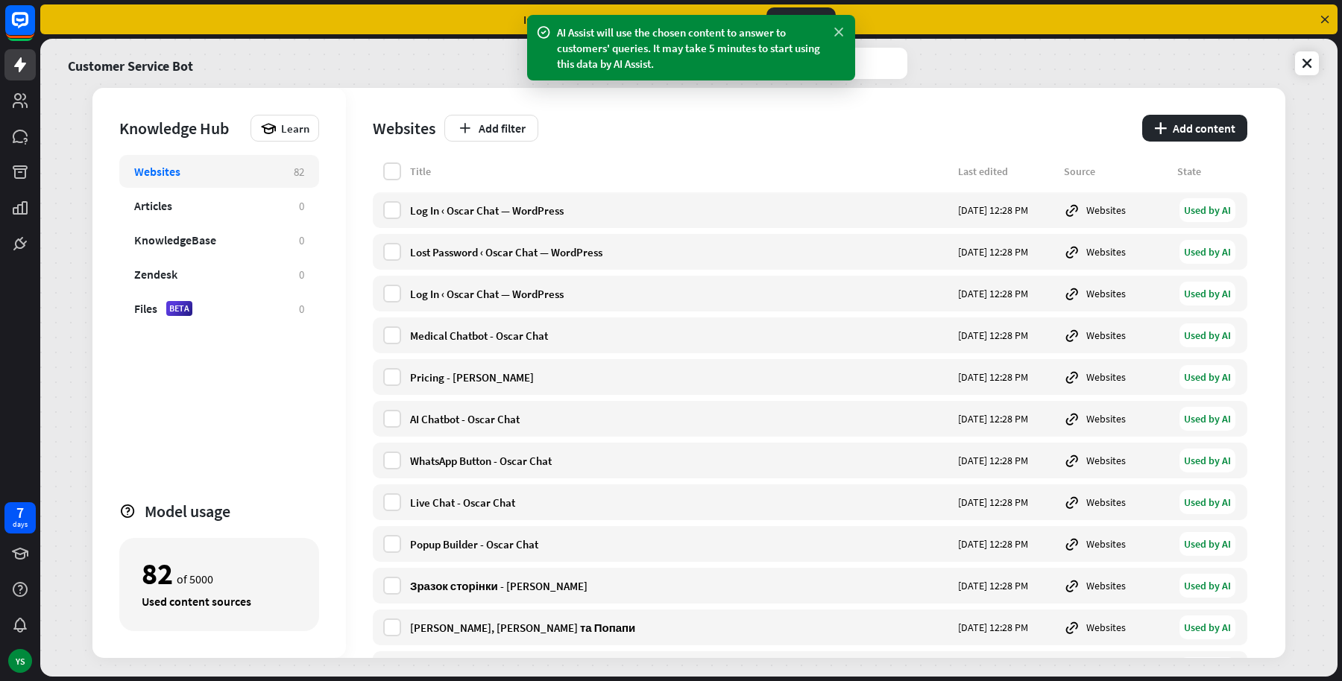
click at [842, 26] on icon at bounding box center [838, 33] width 15 height 16
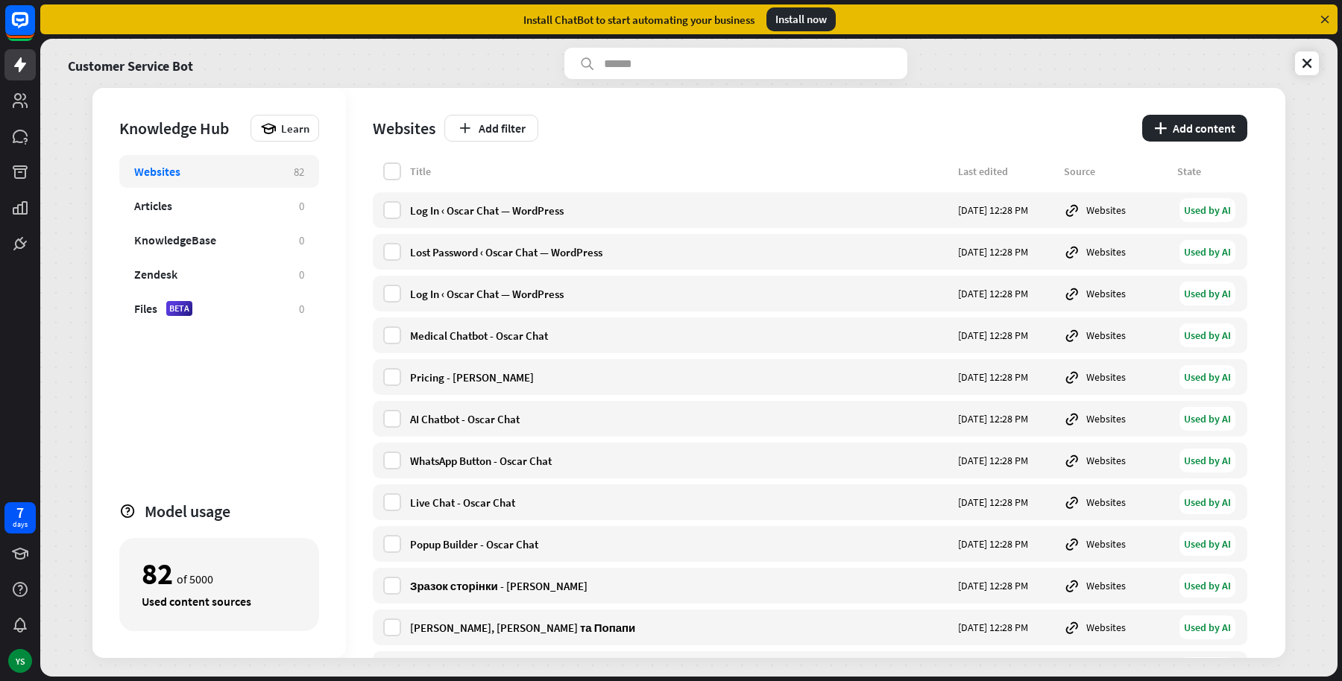
click at [1326, 60] on div "Customer Service Bot Knowledge Hub Learn Websites 82 Articles 0 KnowledgeBase 0…" at bounding box center [688, 358] width 1297 height 638
click at [1311, 59] on icon at bounding box center [1306, 63] width 15 height 15
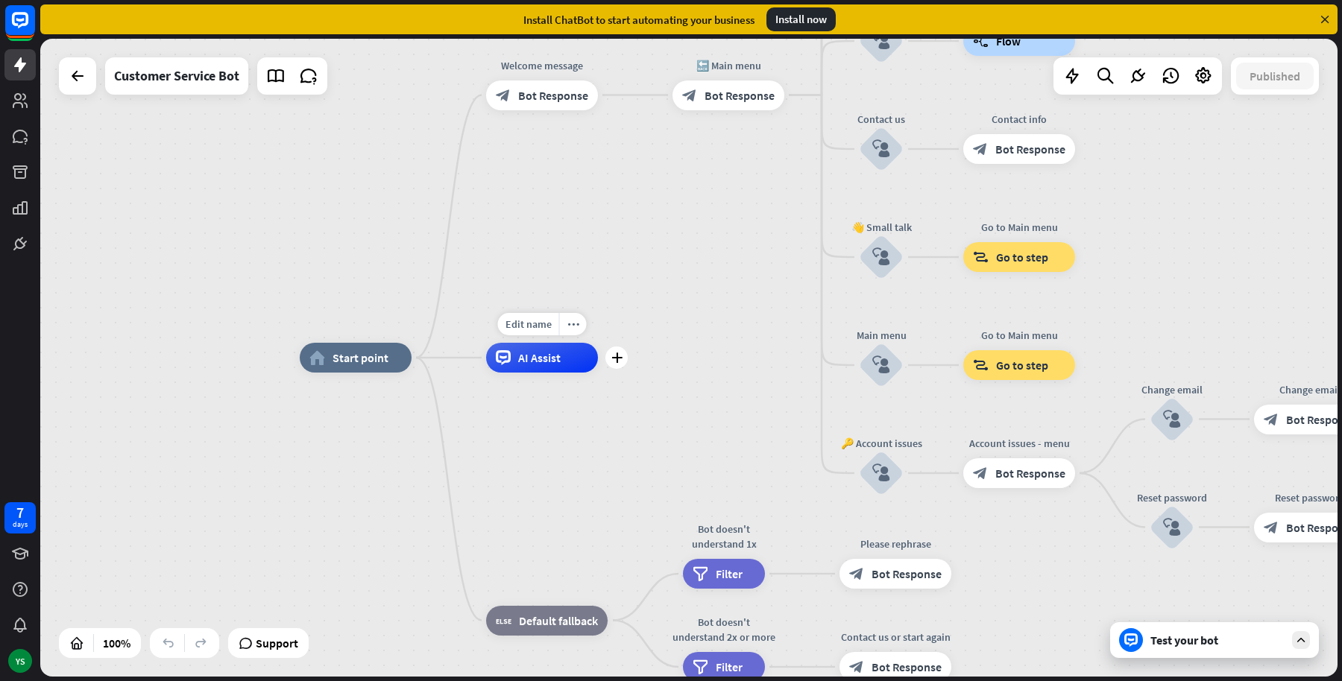
click at [552, 362] on span "AI Assist" at bounding box center [539, 357] width 42 height 15
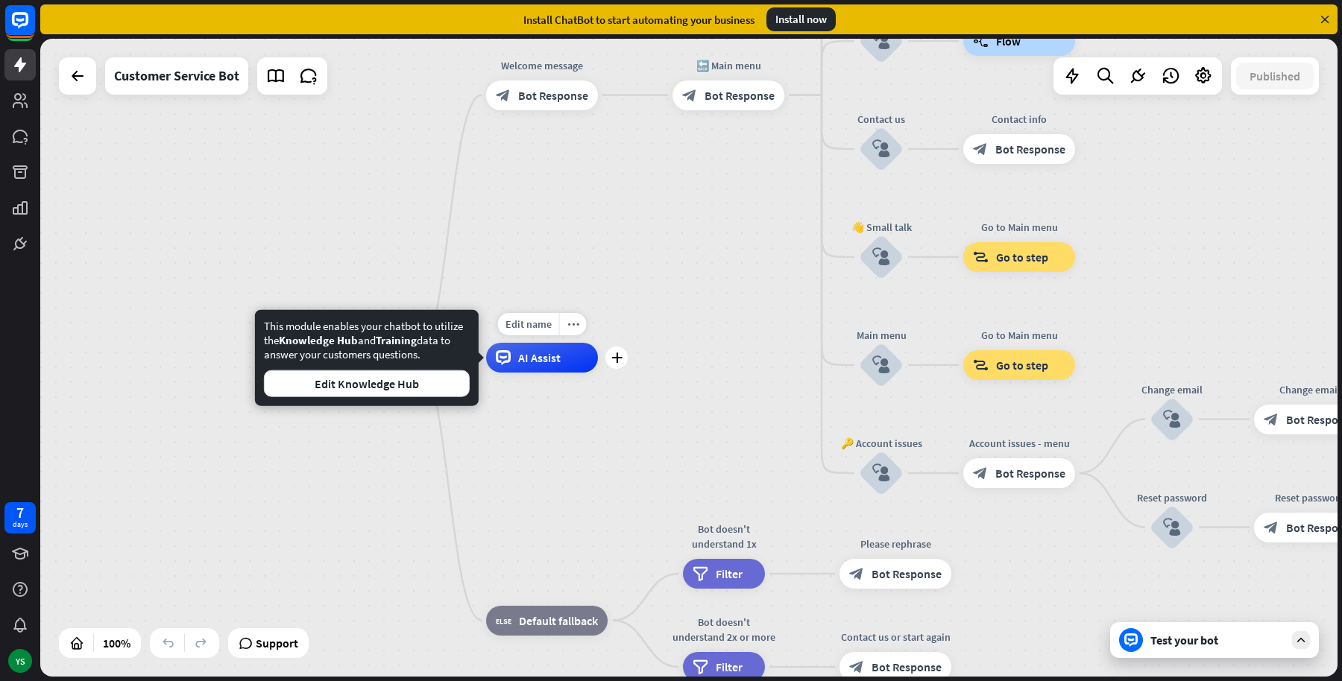
click at [550, 347] on div "AI Assist" at bounding box center [542, 358] width 112 height 30
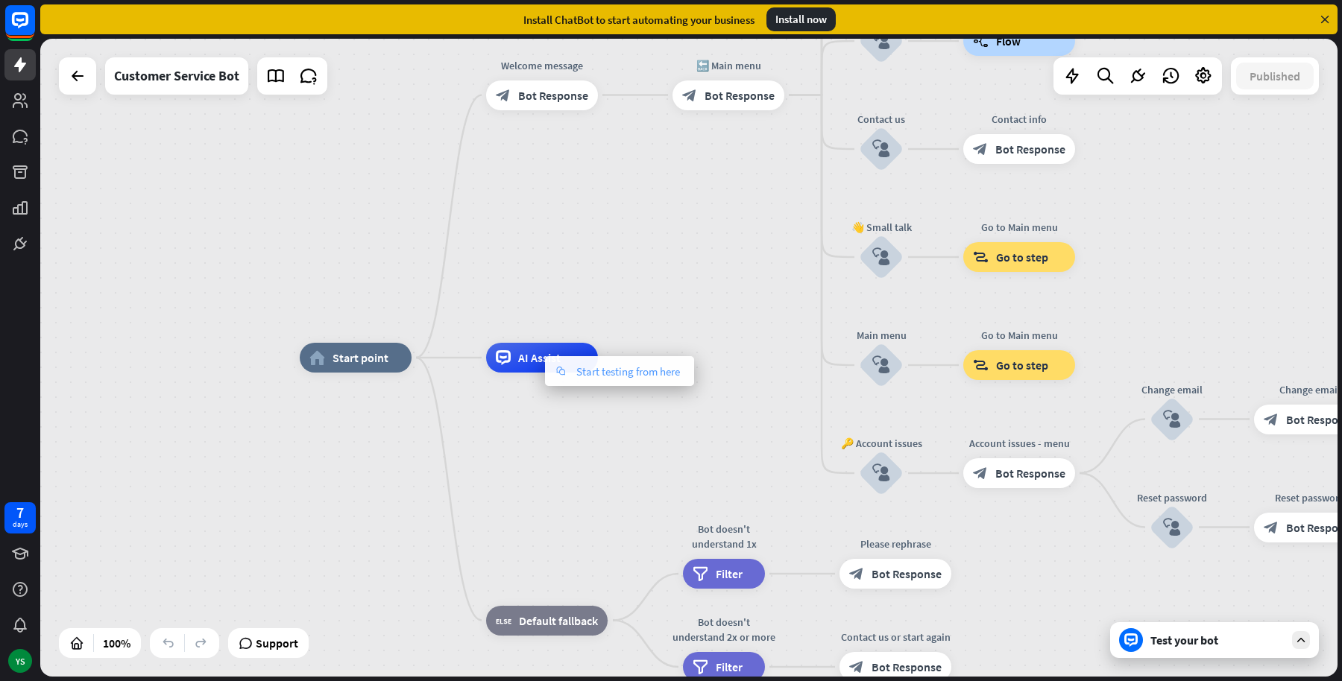
click at [573, 368] on div "chat Start testing from here" at bounding box center [619, 371] width 149 height 30
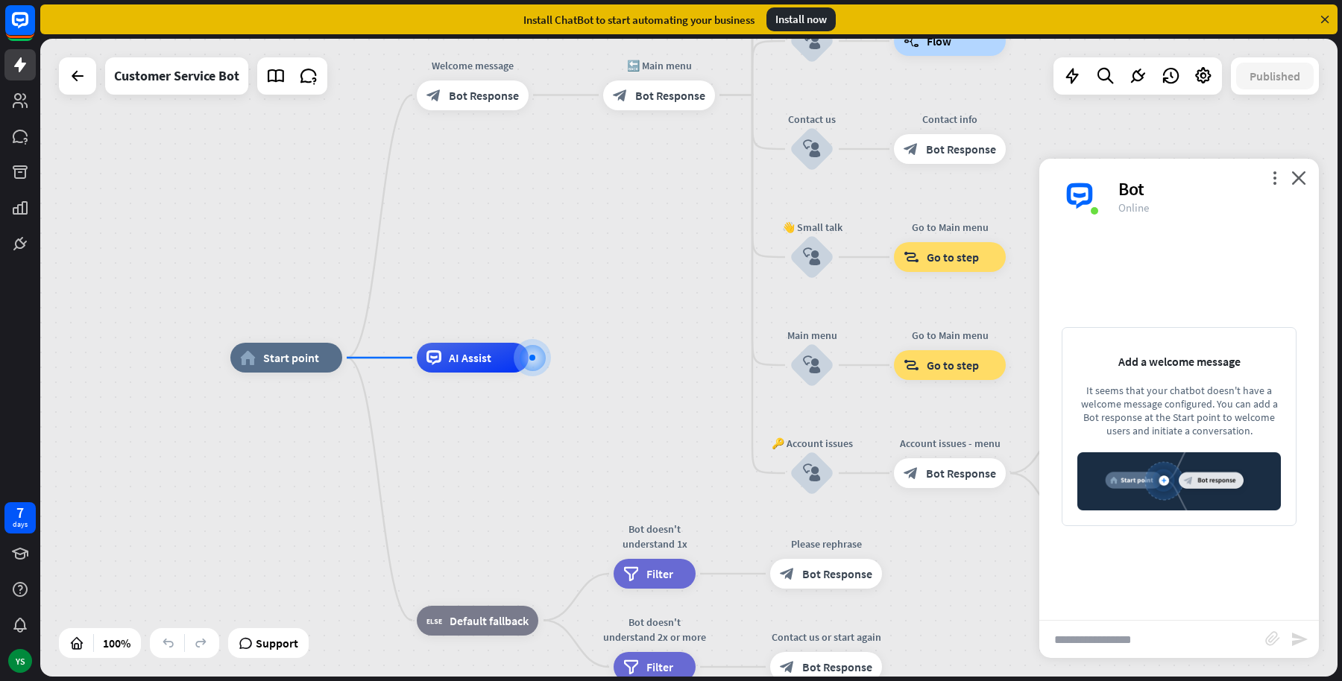
click at [1115, 645] on input "text" at bounding box center [1152, 639] width 226 height 37
click at [1169, 483] on img at bounding box center [1179, 482] width 204 height 58
click at [1204, 421] on div "It seems that your chatbot doesn't have a welcome message configured. You can a…" at bounding box center [1179, 411] width 204 height 54
click at [1150, 630] on input "text" at bounding box center [1152, 639] width 226 height 37
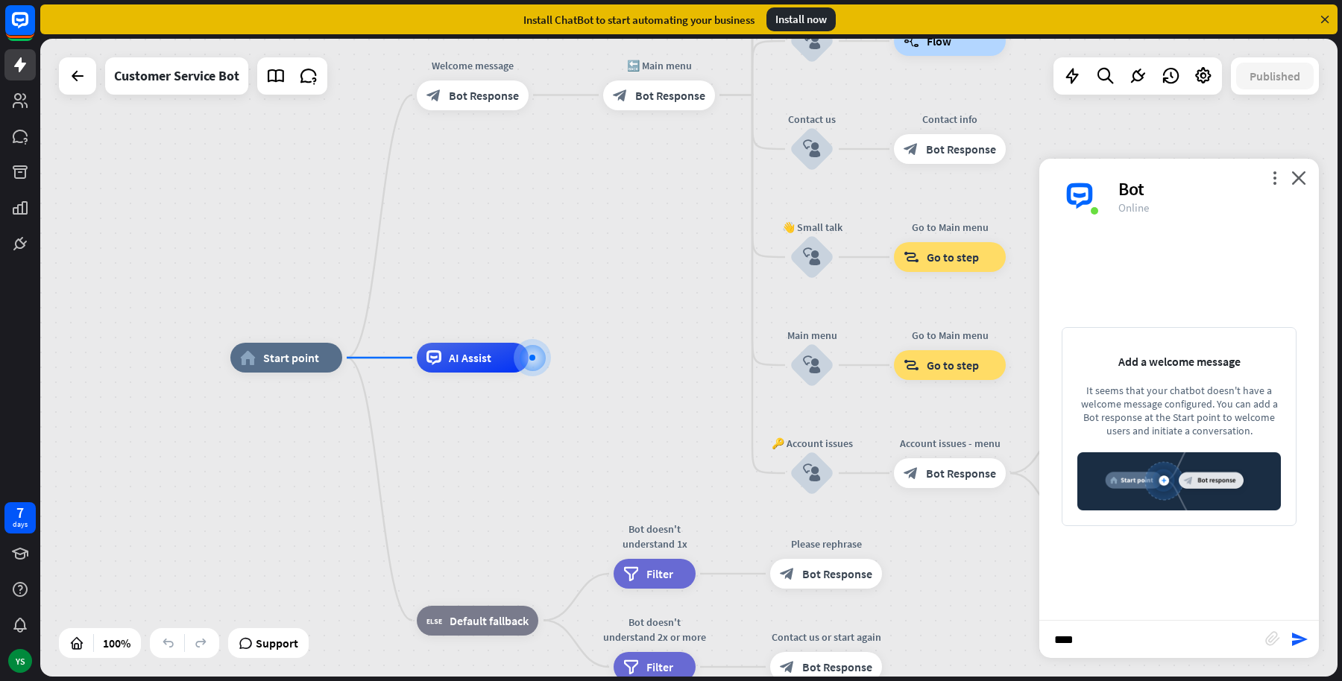
type input "*****"
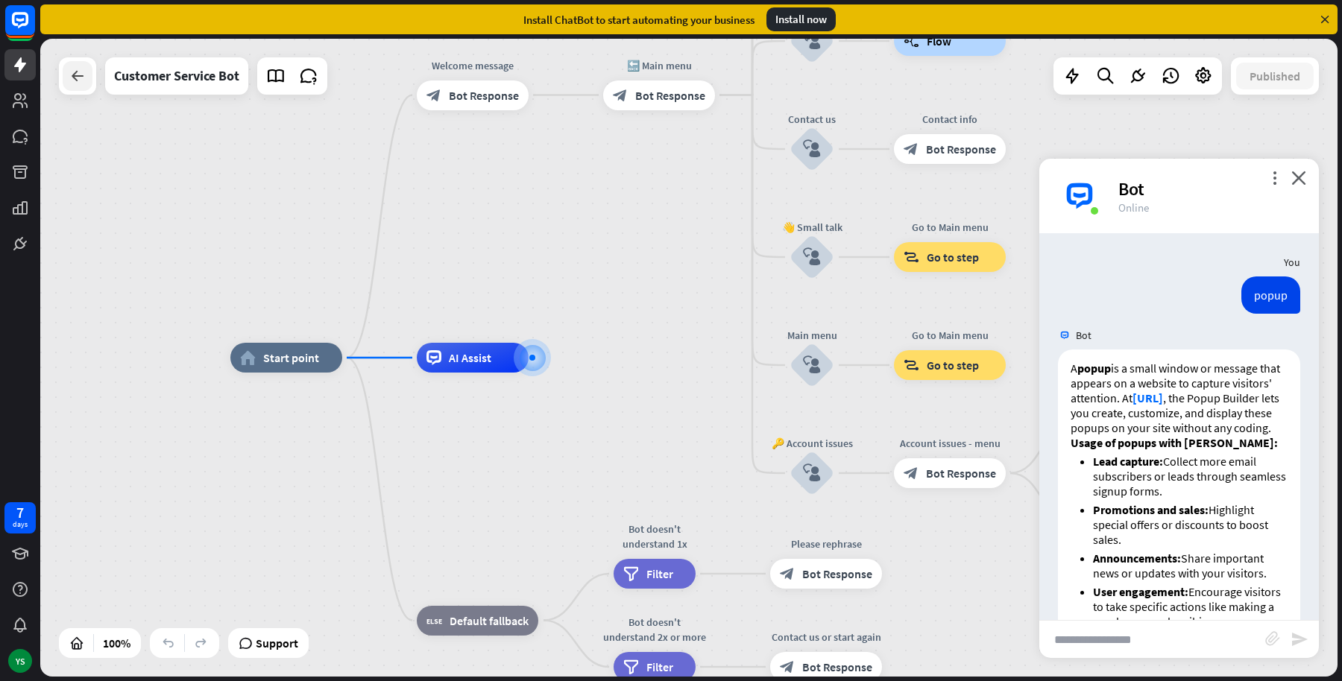
click at [71, 75] on icon at bounding box center [78, 76] width 18 height 18
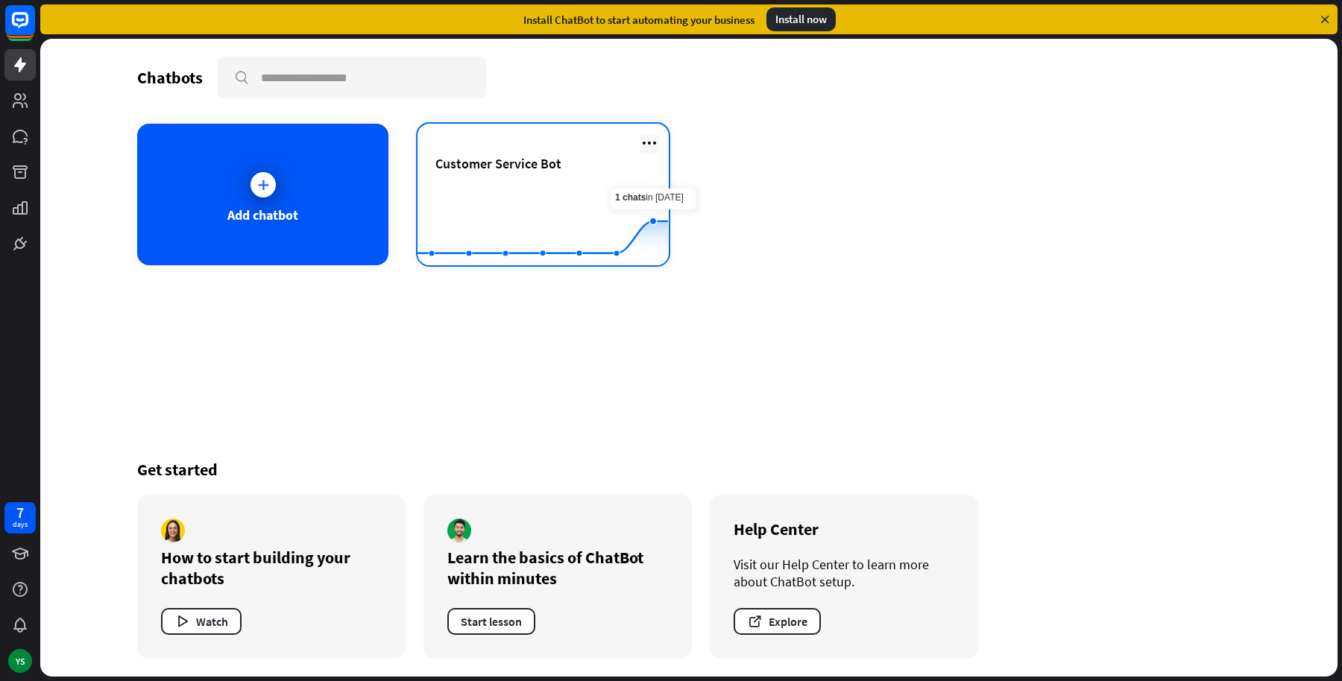
click at [653, 142] on icon at bounding box center [649, 143] width 18 height 18
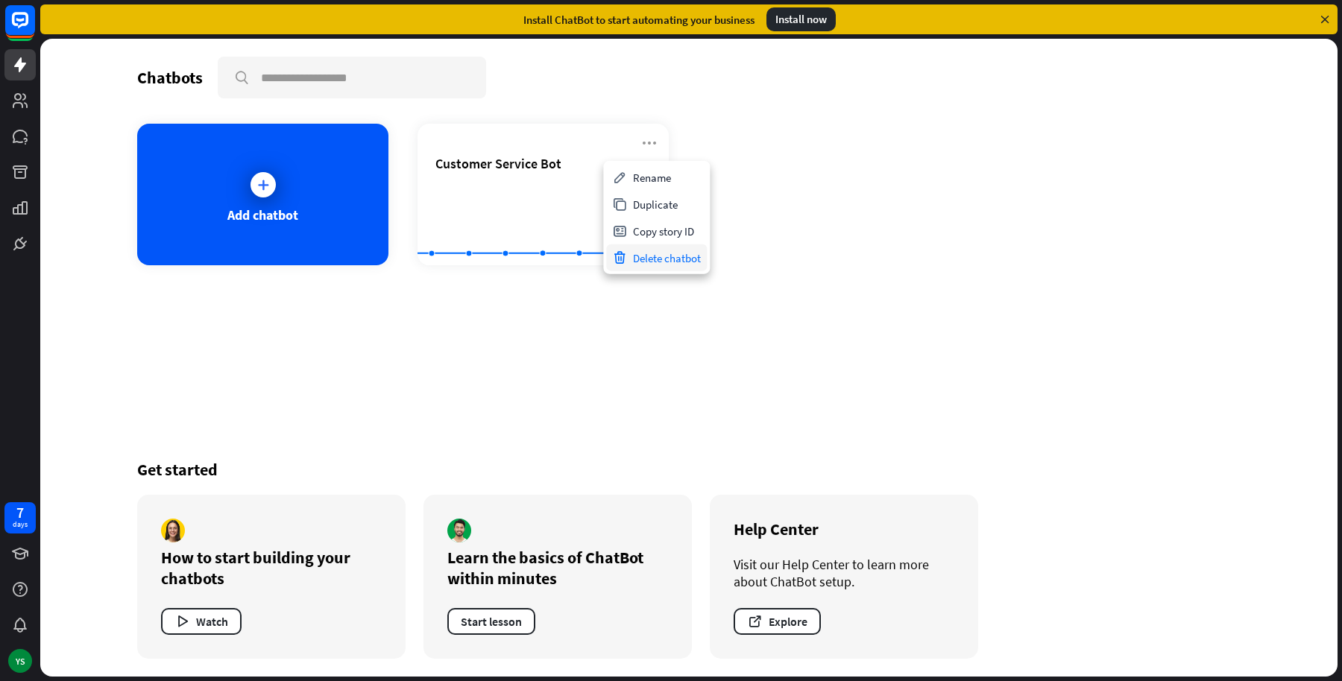
click at [655, 251] on div "Delete chatbot" at bounding box center [656, 258] width 101 height 27
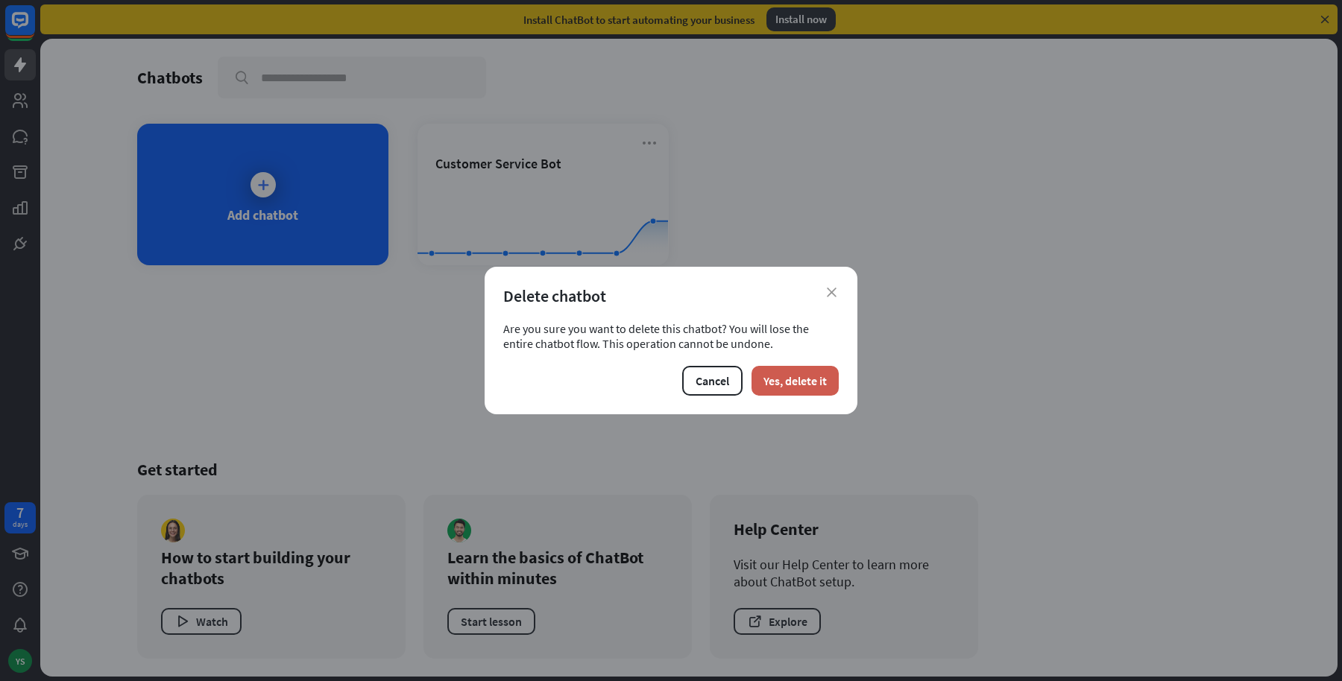
click at [819, 388] on button "Yes, delete it" at bounding box center [795, 381] width 87 height 30
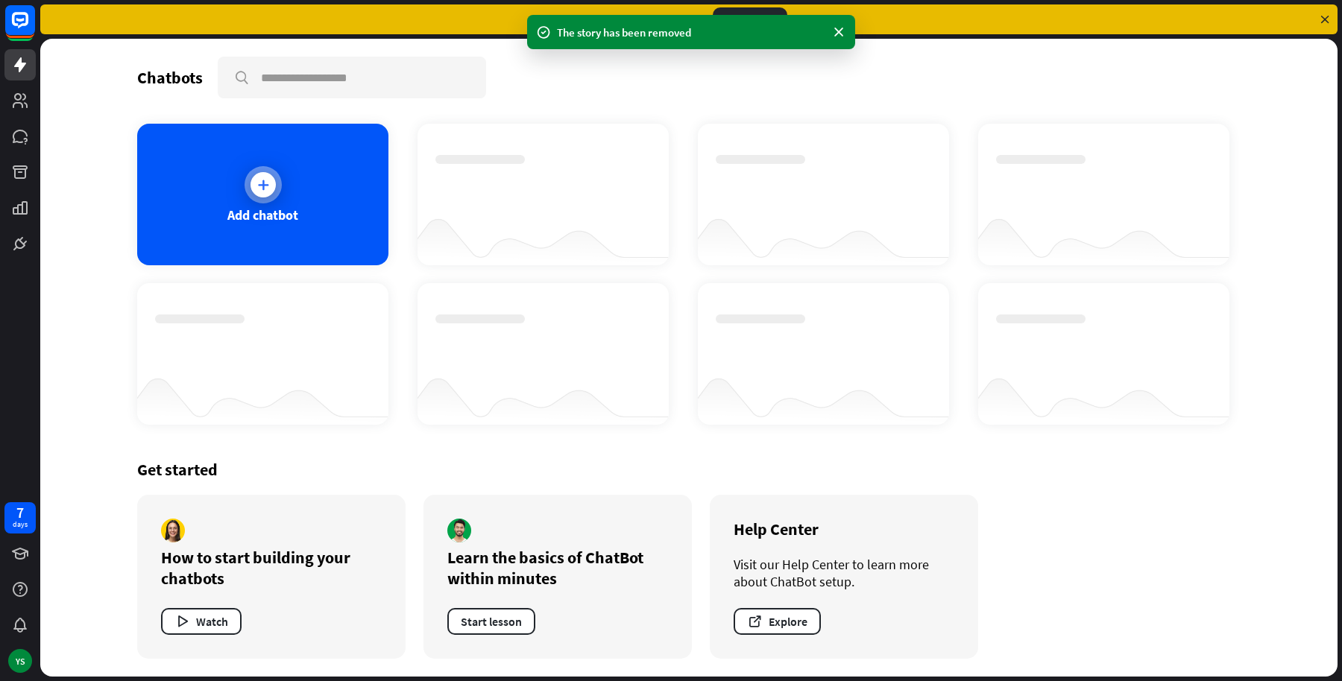
click at [300, 209] on div "Add chatbot" at bounding box center [262, 195] width 251 height 142
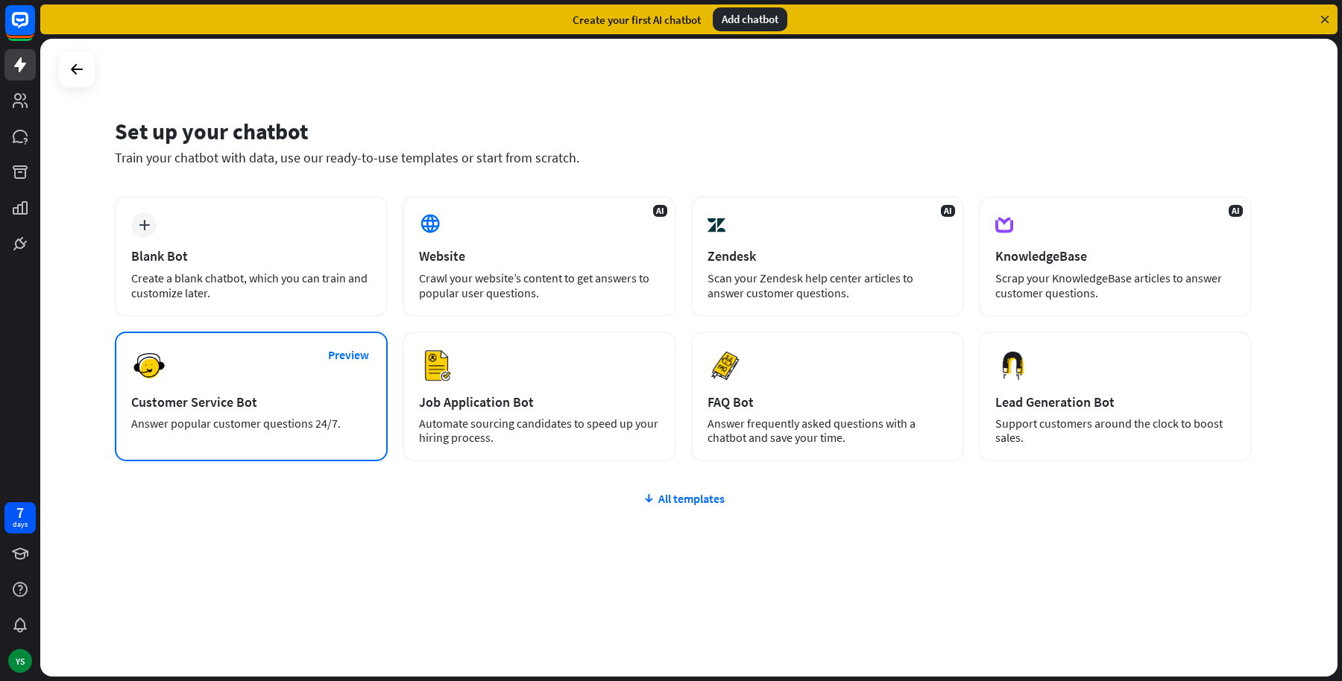
click at [248, 441] on div "Preview Customer Service Bot Answer popular customer questions 24/7." at bounding box center [251, 397] width 273 height 130
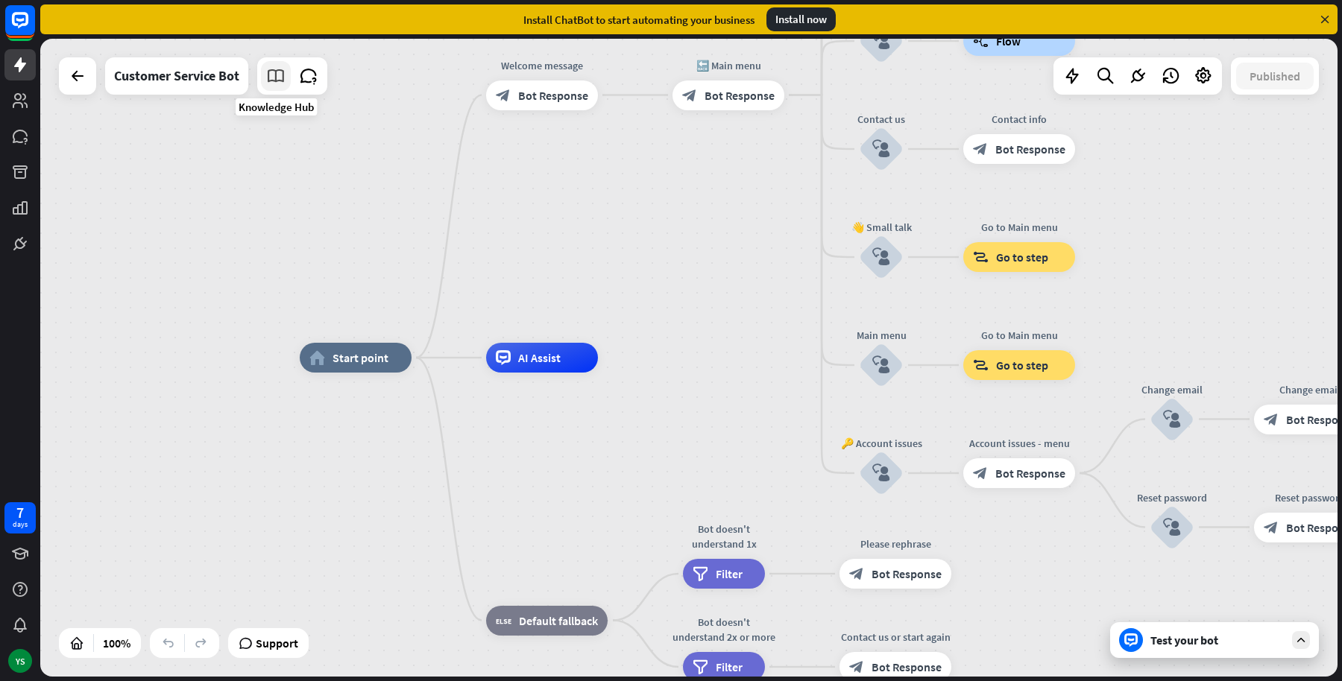
click at [272, 79] on icon at bounding box center [275, 75] width 19 height 19
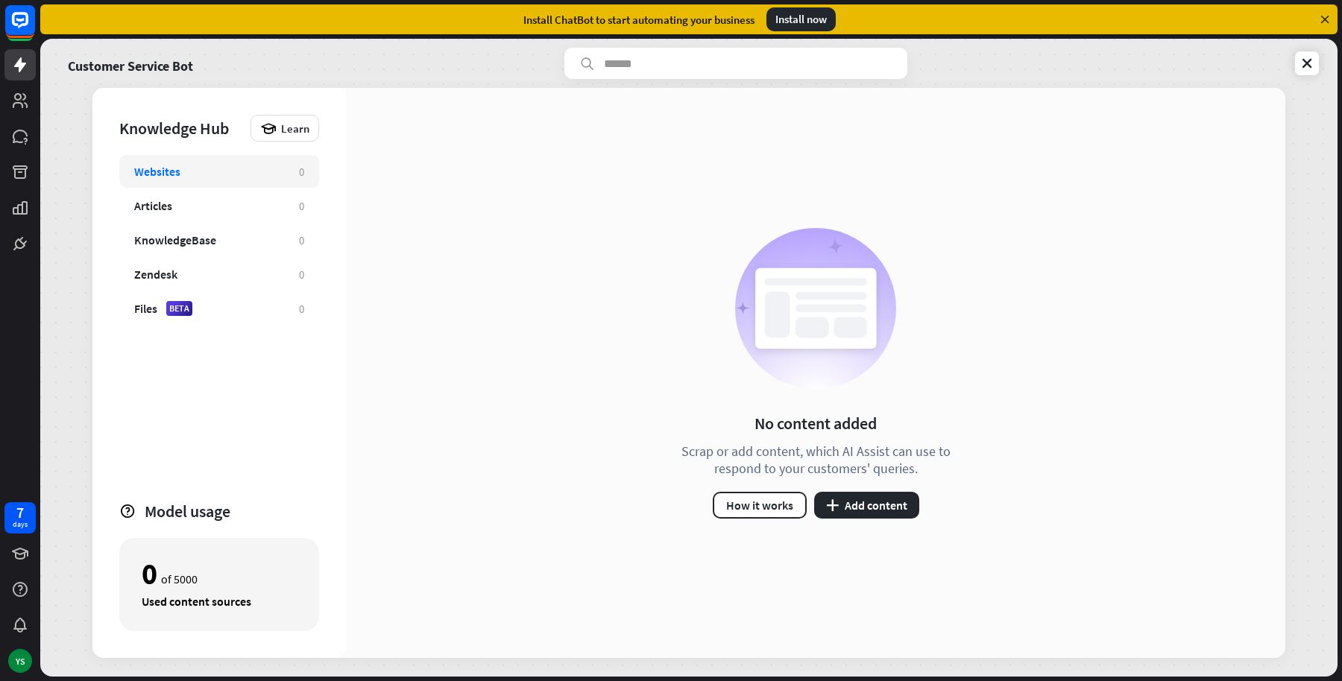
click at [432, 59] on div "Customer Service Bot" at bounding box center [689, 63] width 1260 height 31
click at [1314, 56] on icon at bounding box center [1306, 63] width 15 height 15
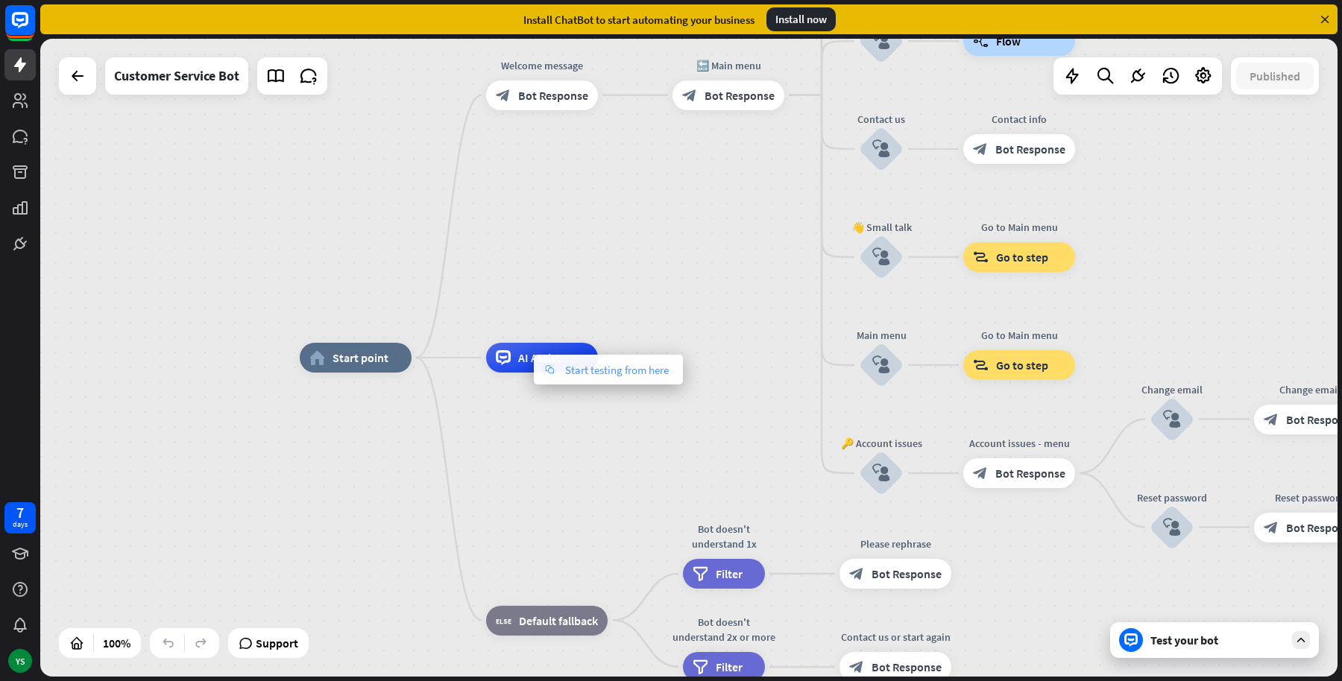
click at [601, 381] on div "chat Start testing from here" at bounding box center [608, 370] width 149 height 30
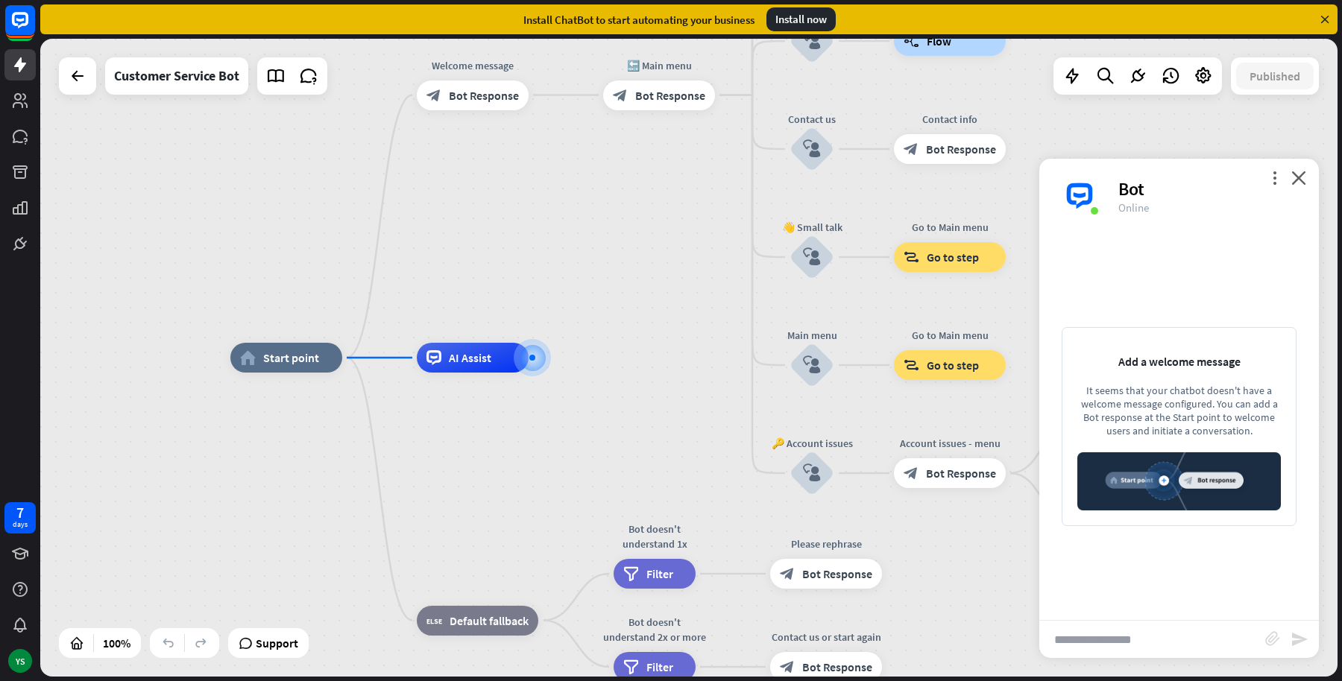
click at [1112, 631] on input "text" at bounding box center [1152, 639] width 226 height 37
type input "*****"
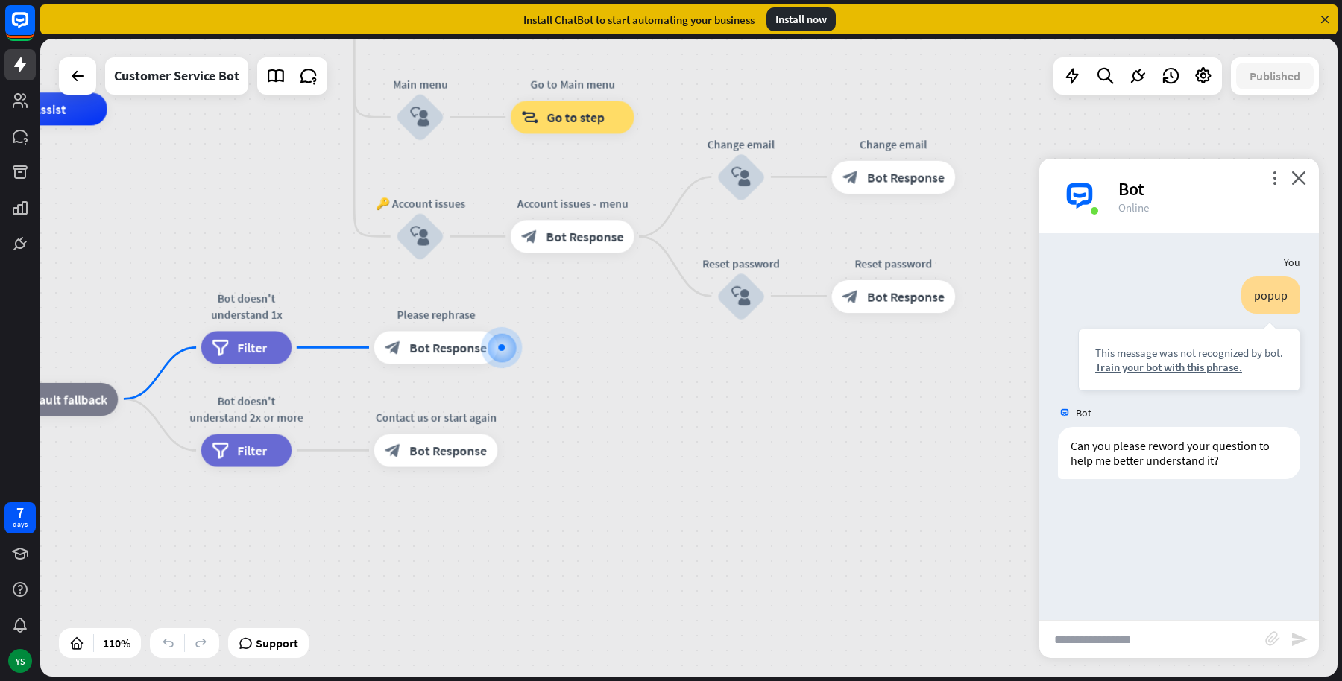
click at [658, 429] on div "home_2 Start point Welcome message block_bot_response Bot Response 🔙 Main menu …" at bounding box center [494, 461] width 1432 height 705
click at [83, 94] on div at bounding box center [77, 75] width 37 height 37
click at [79, 78] on icon at bounding box center [78, 76] width 18 height 18
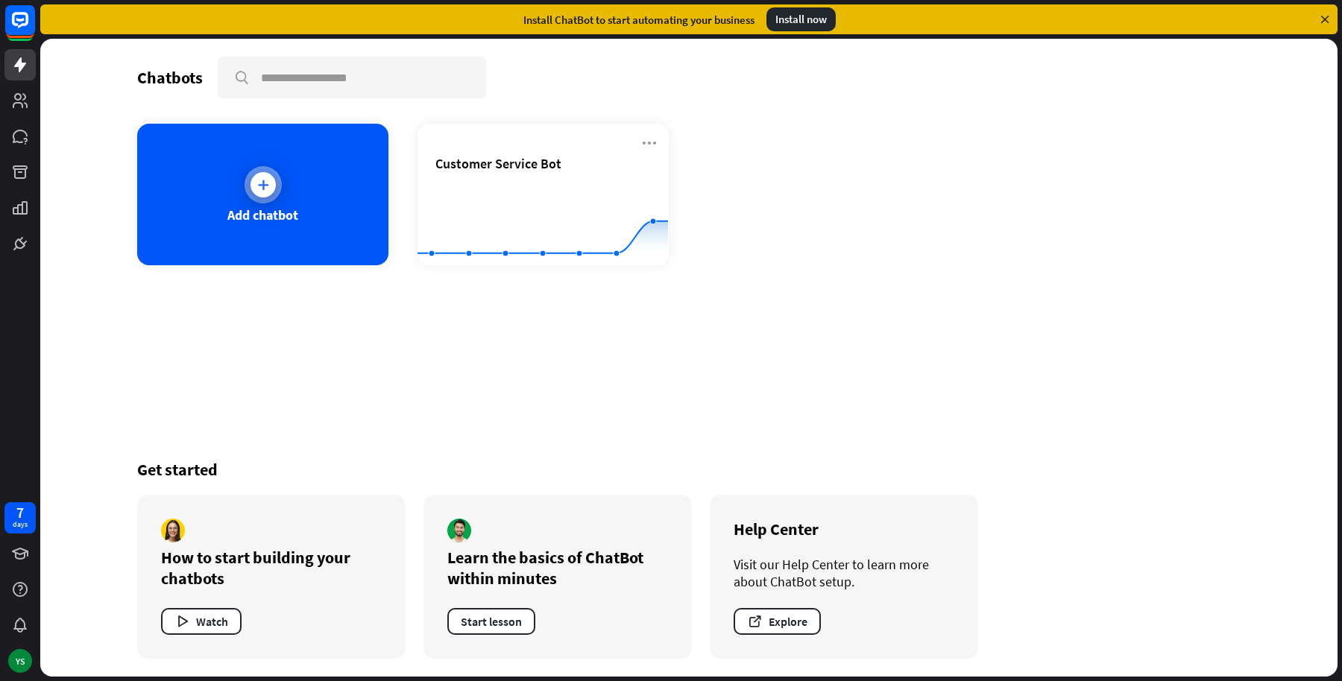
click at [298, 202] on div "Add chatbot" at bounding box center [262, 195] width 251 height 142
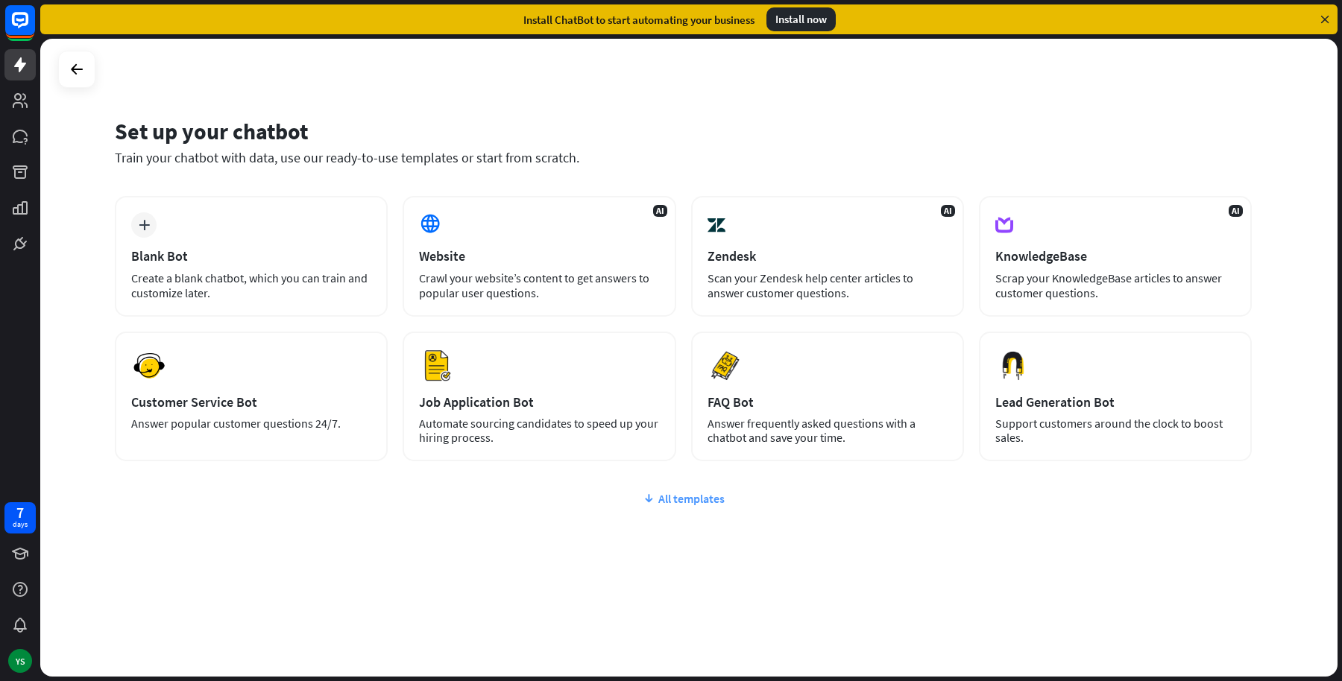
click at [690, 491] on div "All templates" at bounding box center [683, 498] width 1137 height 15
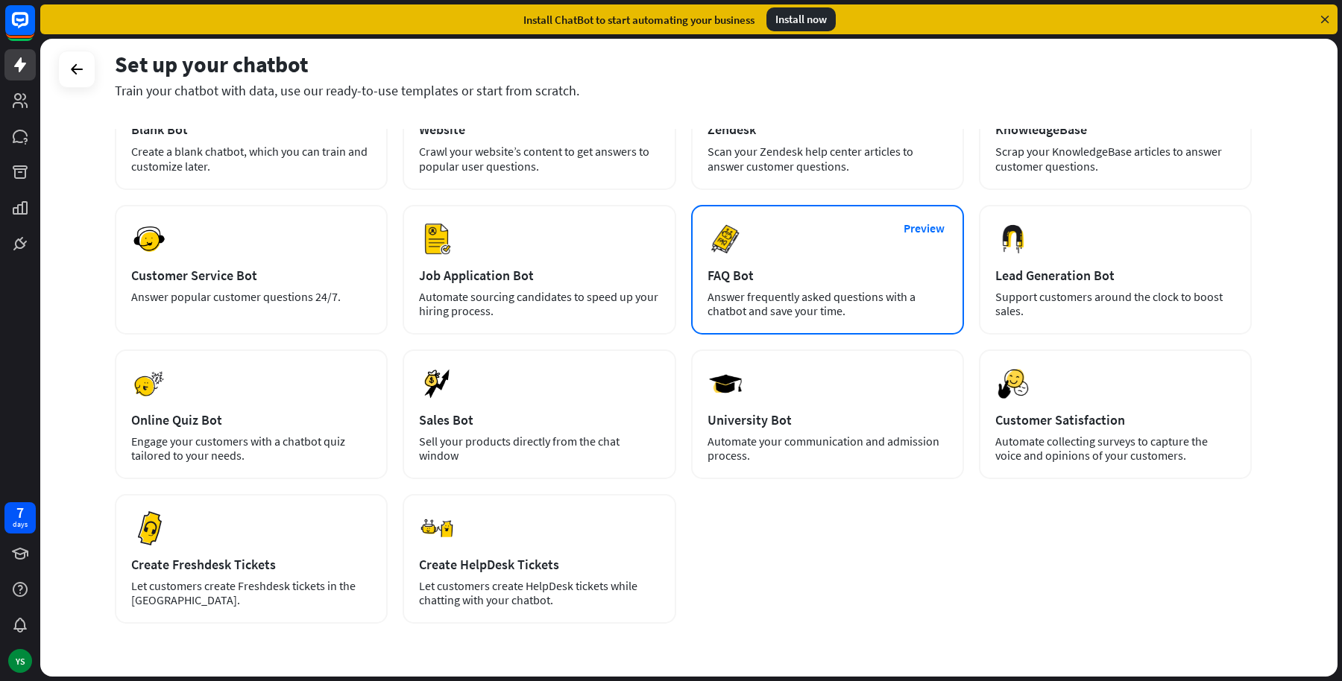
scroll to position [177, 0]
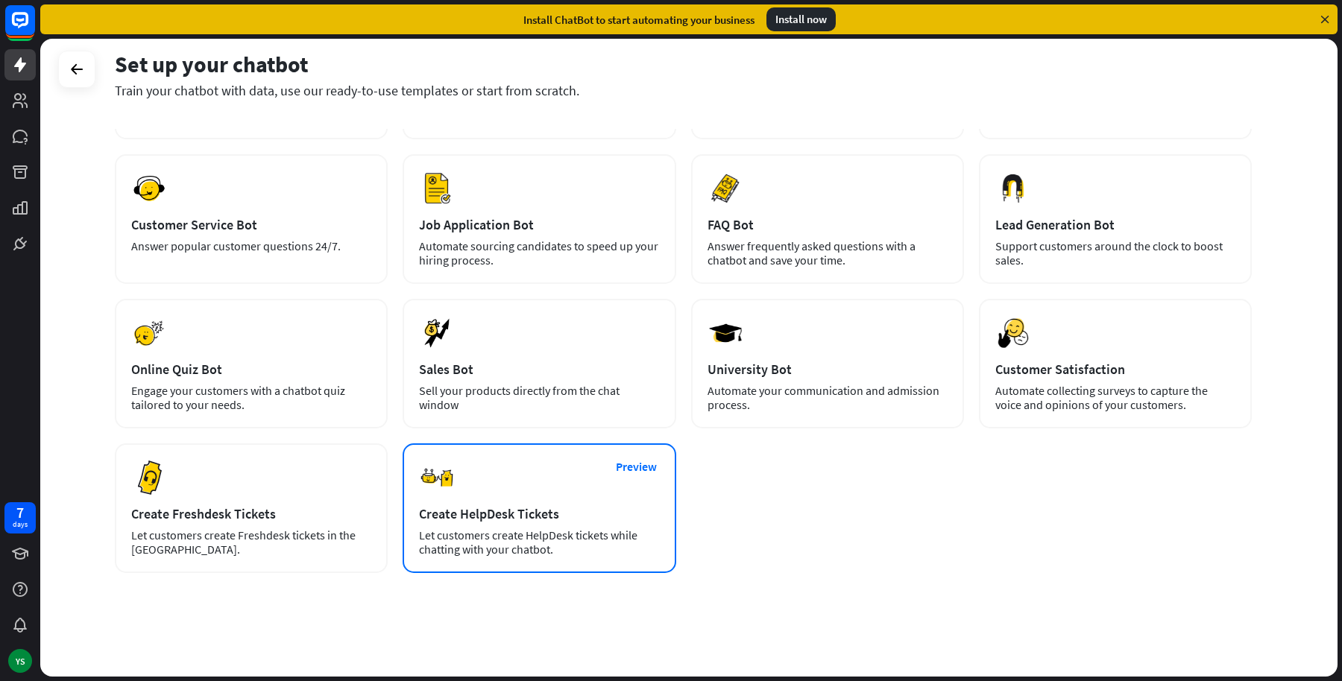
click at [546, 522] on div "Preview Create HelpDesk Tickets Let customers create HelpDesk tickets while cha…" at bounding box center [539, 509] width 273 height 130
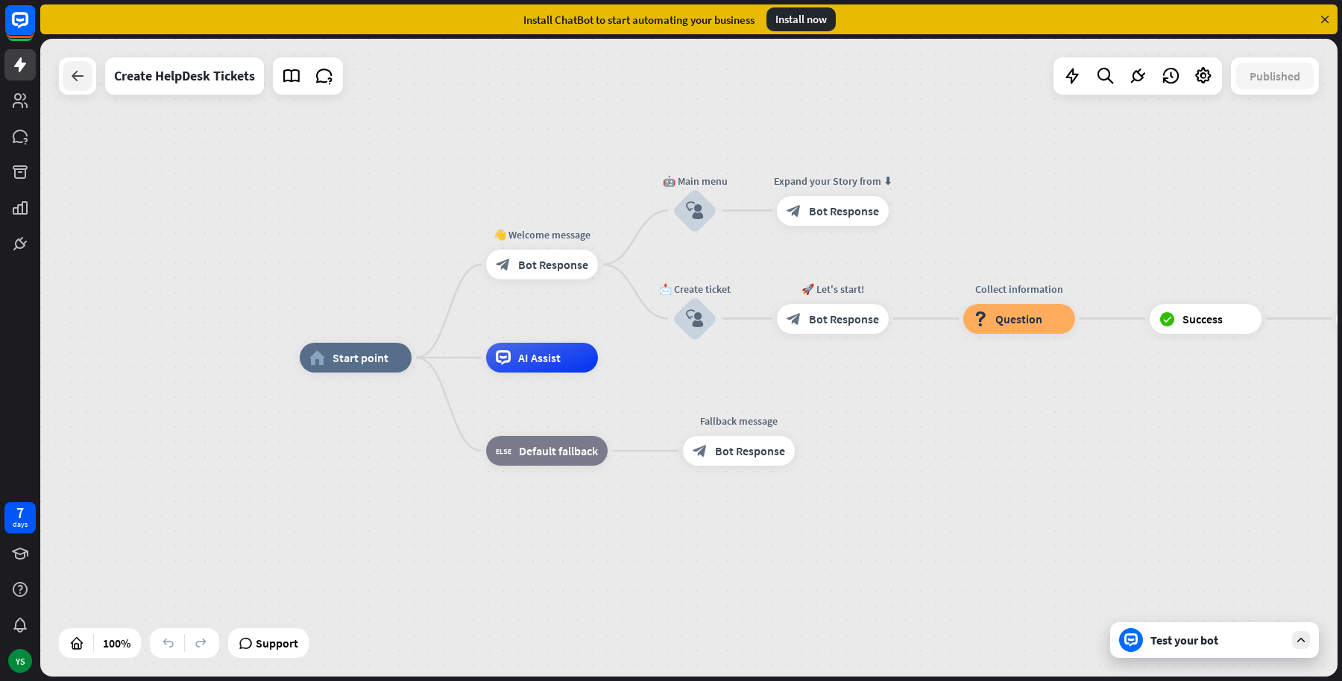
click at [72, 81] on icon at bounding box center [78, 76] width 18 height 18
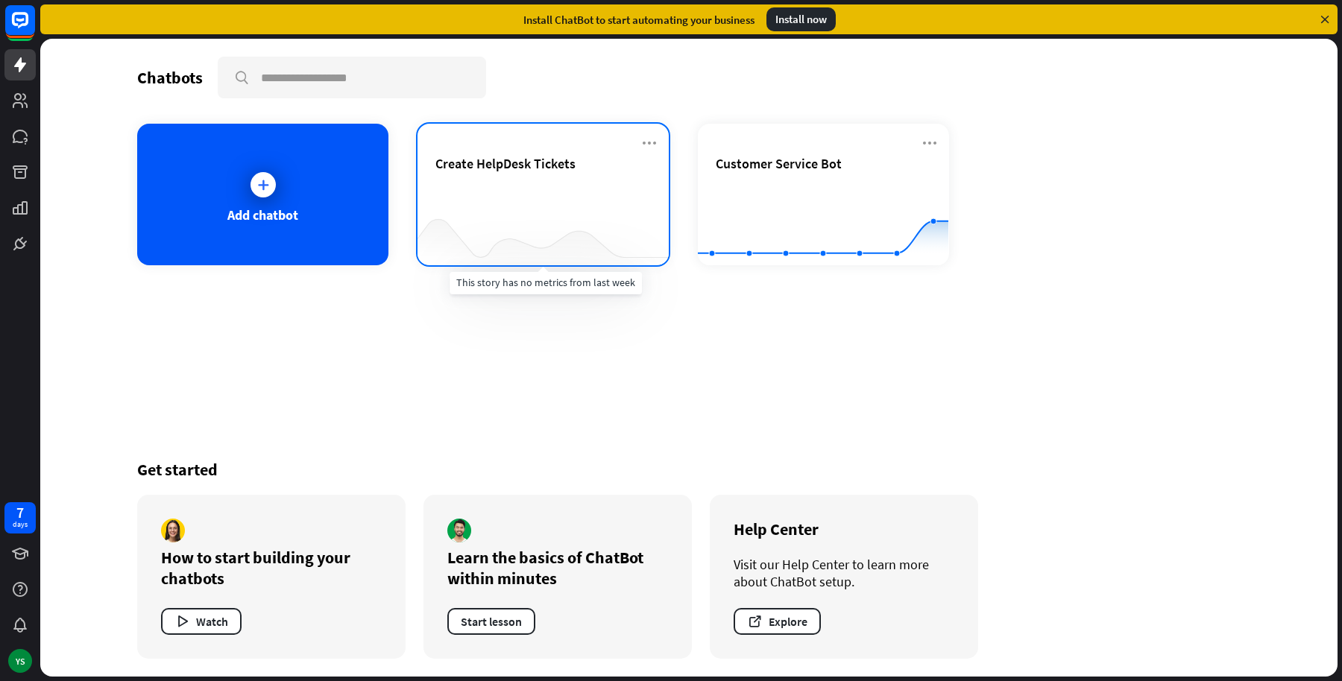
click at [563, 200] on div "Create HelpDesk Tickets" at bounding box center [542, 181] width 215 height 52
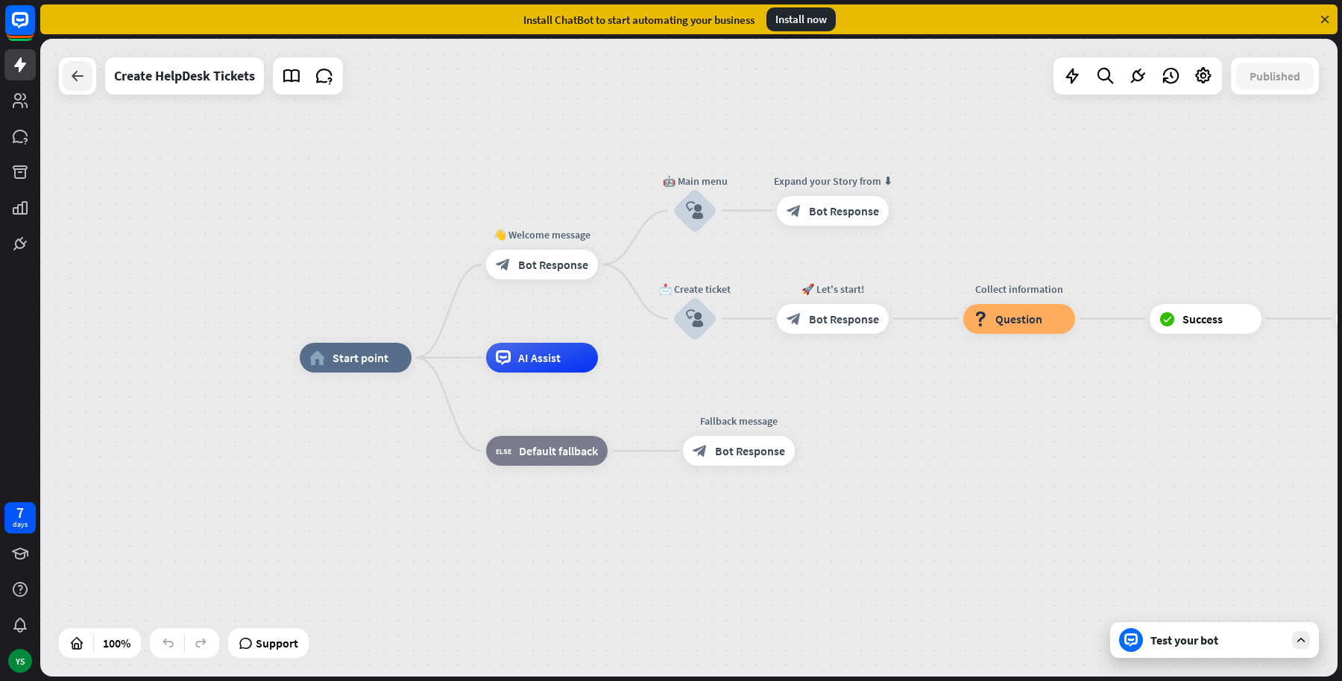
click at [79, 78] on icon at bounding box center [78, 76] width 18 height 18
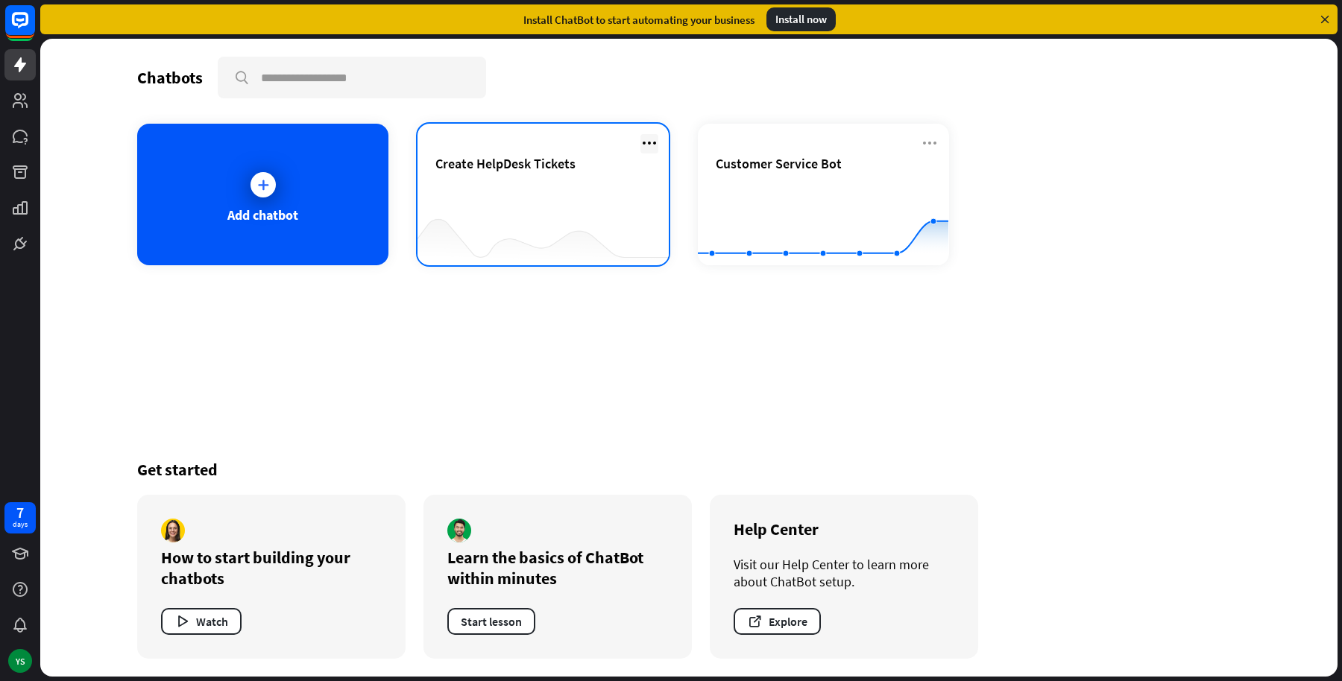
click at [653, 141] on icon at bounding box center [649, 143] width 18 height 18
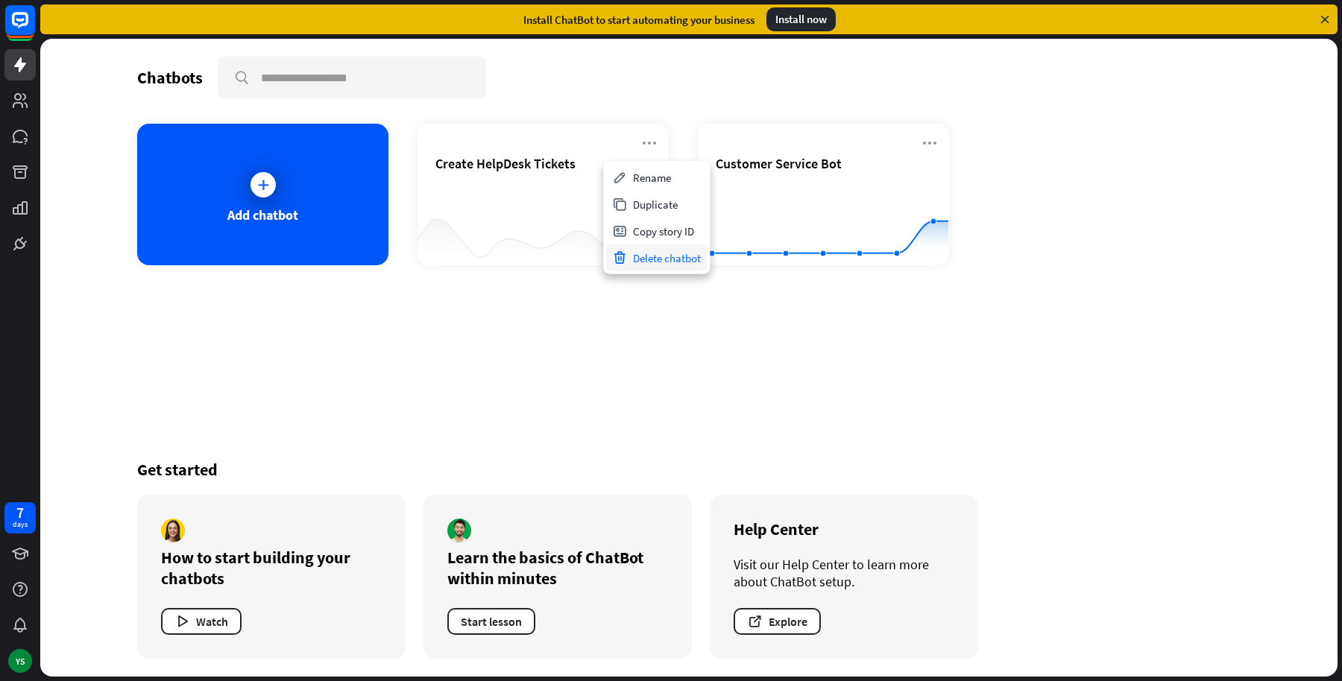
click at [659, 257] on div "Delete chatbot" at bounding box center [656, 258] width 101 height 27
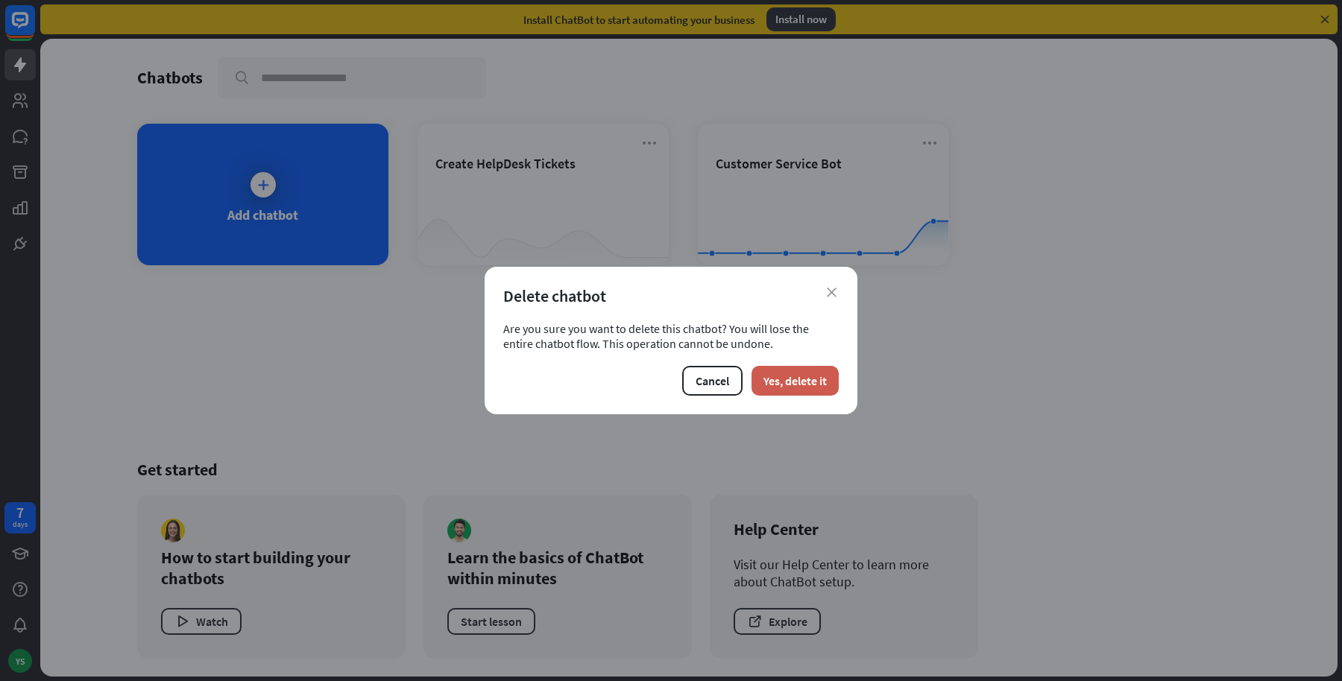
click at [794, 386] on button "Yes, delete it" at bounding box center [795, 381] width 87 height 30
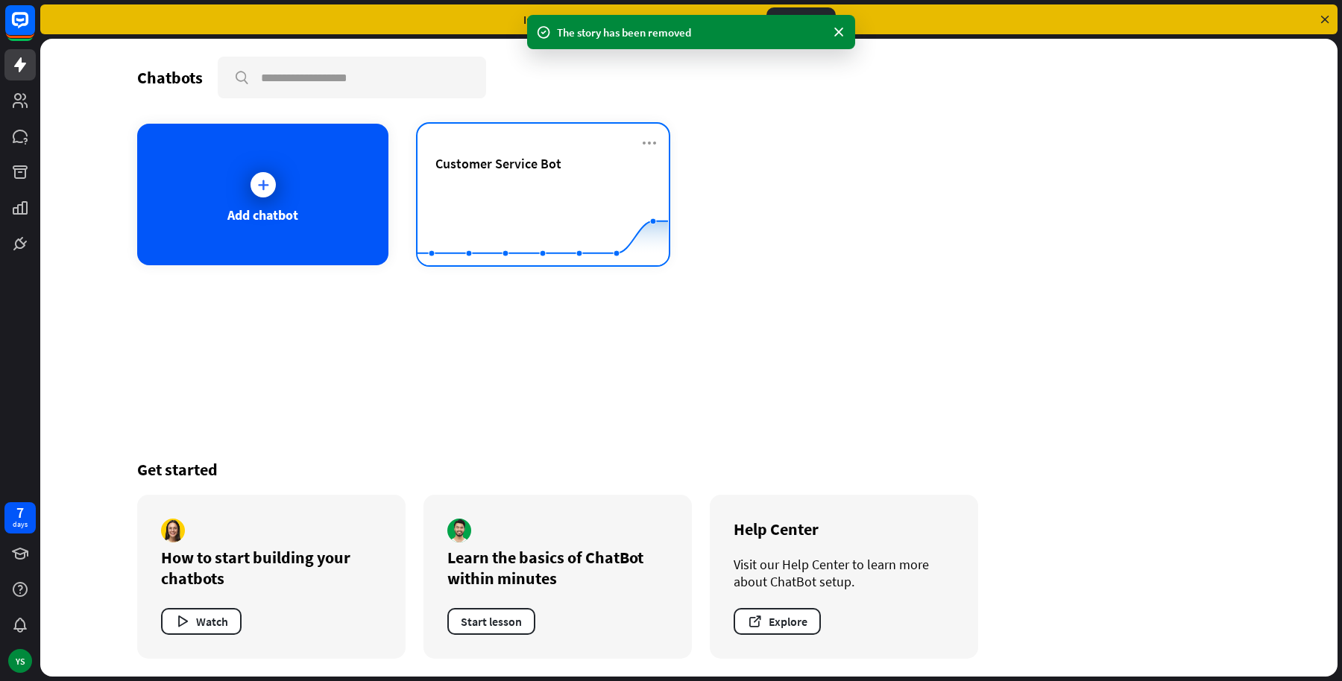
click at [625, 165] on div "Customer Service Bot" at bounding box center [542, 163] width 215 height 17
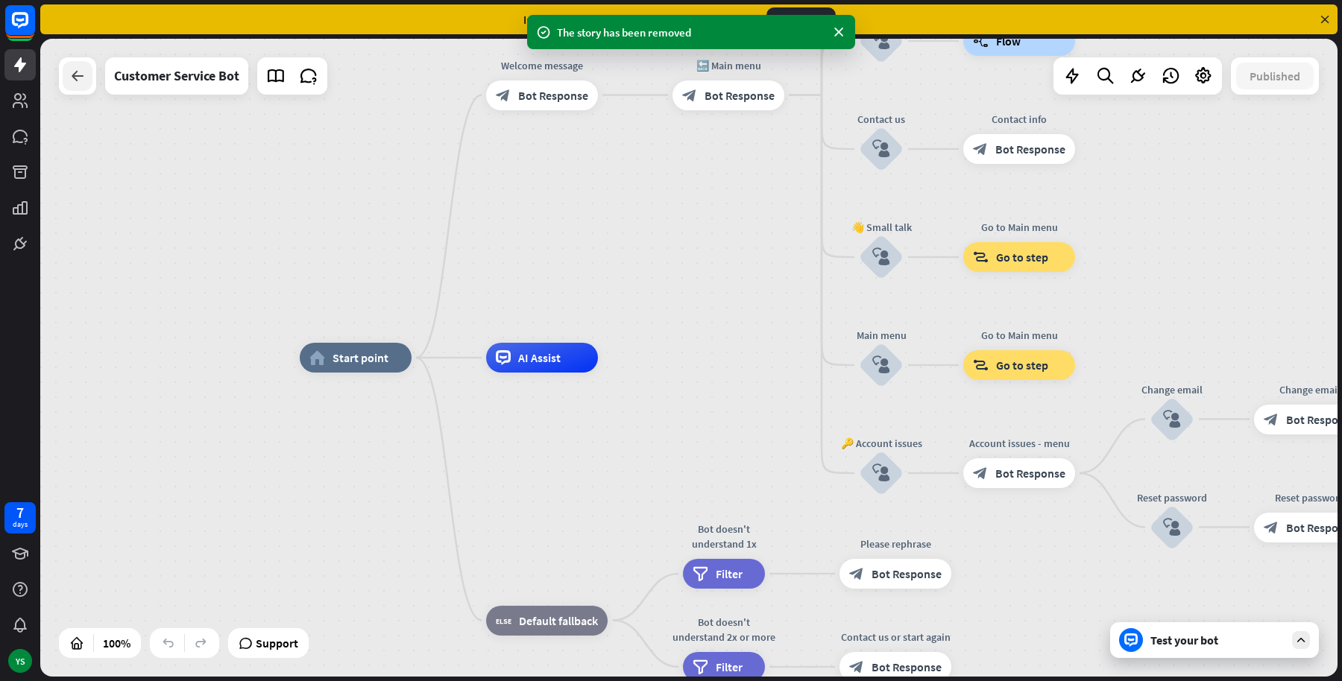
click at [66, 86] on div at bounding box center [78, 76] width 30 height 30
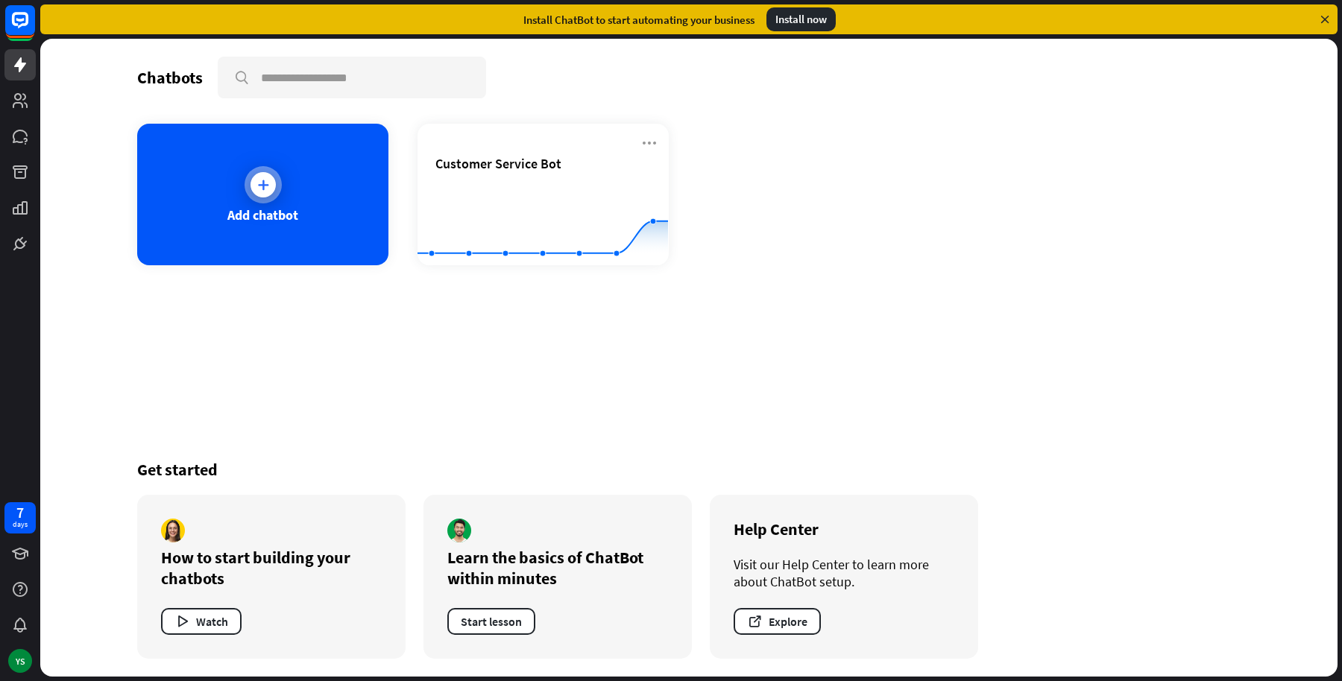
click at [286, 160] on div "Add chatbot" at bounding box center [262, 195] width 251 height 142
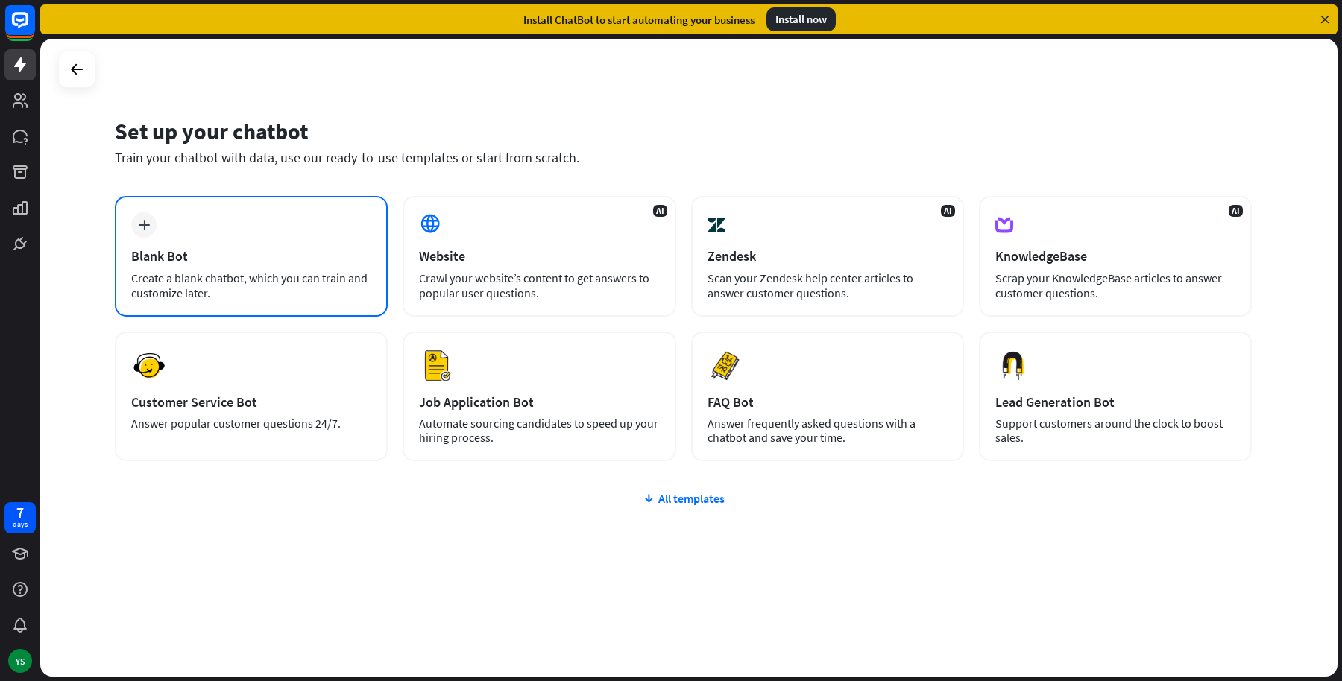
click at [198, 226] on div "plus Blank Bot Create a blank chatbot, which you can train and customize later." at bounding box center [251, 256] width 273 height 121
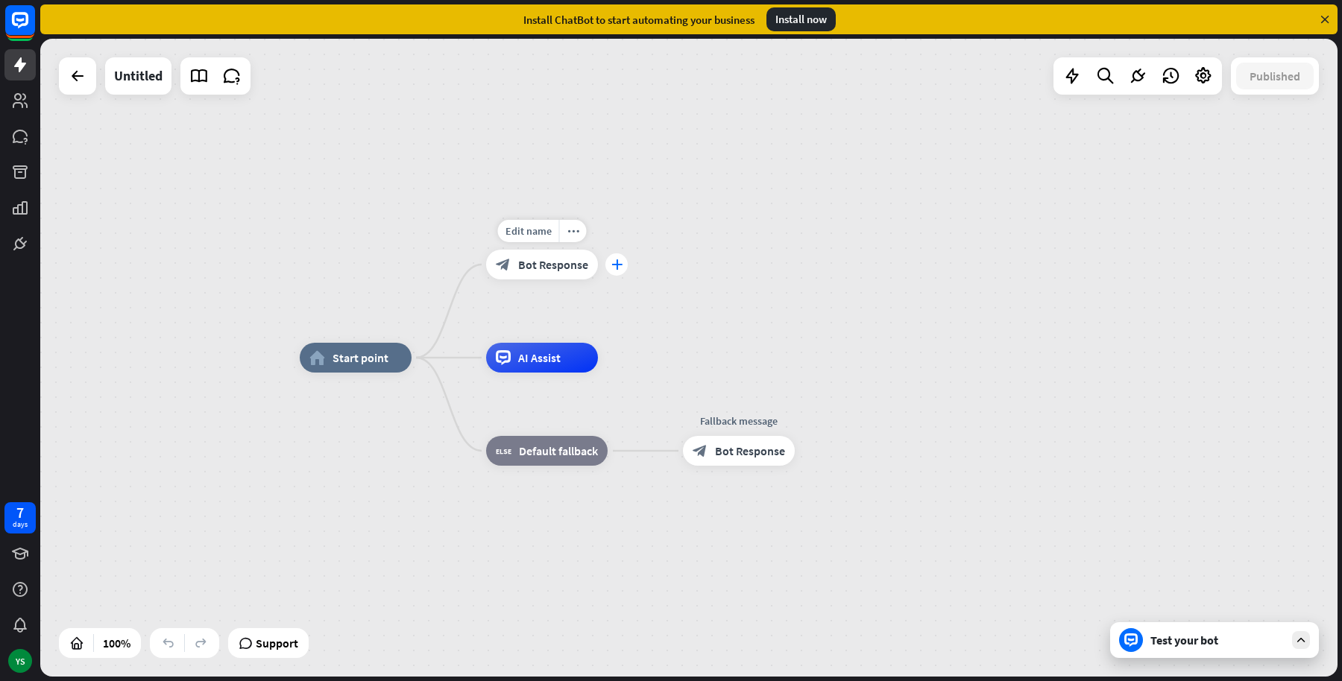
click at [608, 266] on div "plus" at bounding box center [616, 264] width 22 height 22
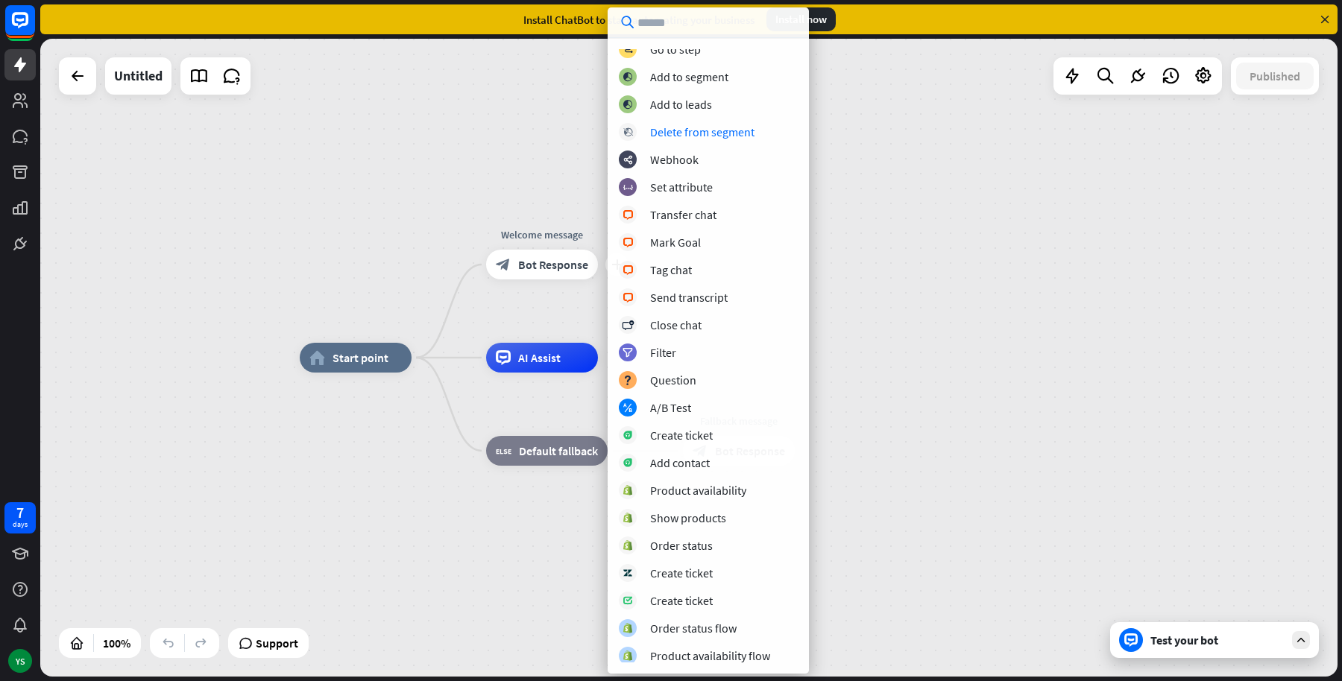
scroll to position [204, 0]
click at [1065, 89] on div at bounding box center [1072, 76] width 30 height 30
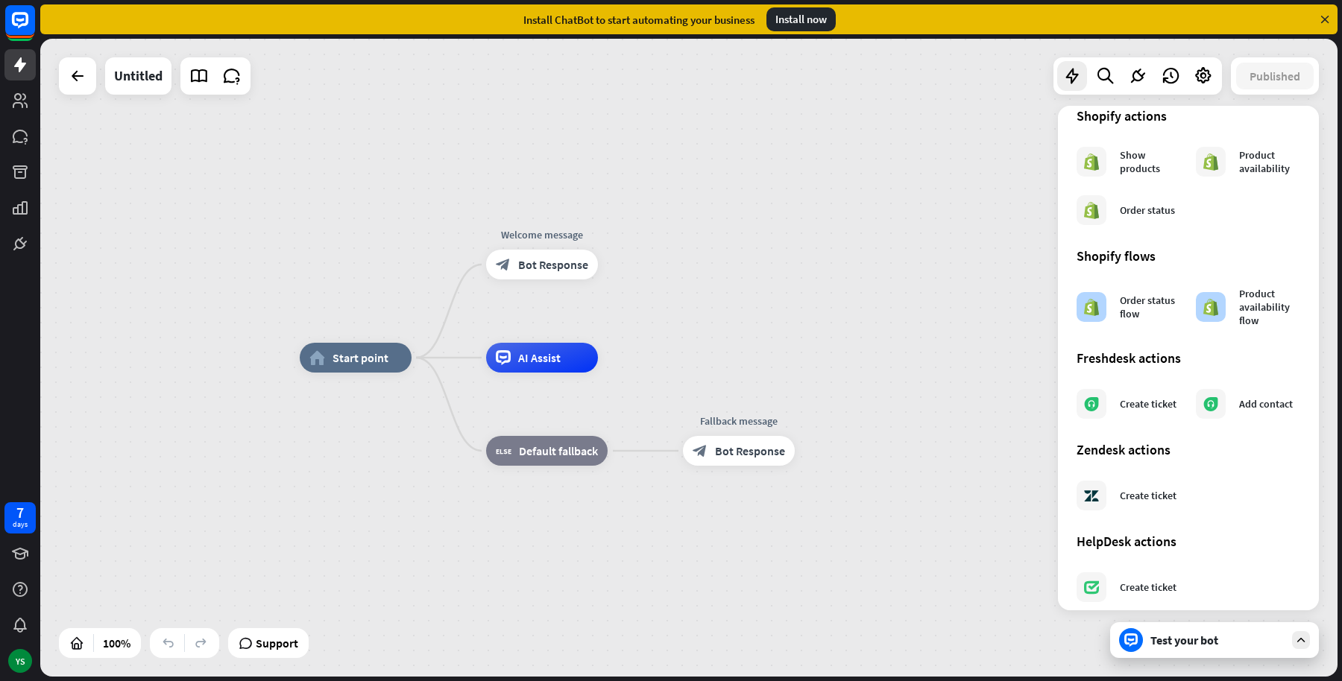
scroll to position [698, 0]
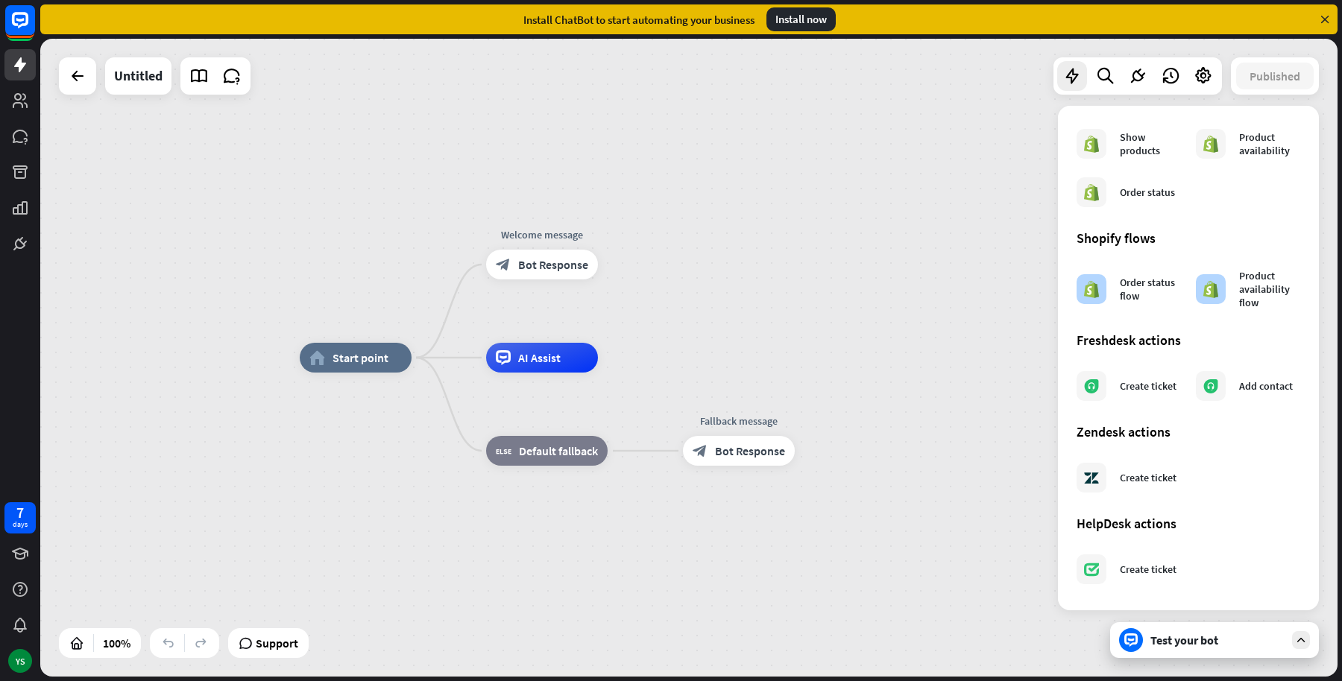
click at [899, 305] on div "home_2 Start point Welcome message block_bot_response Bot Response AI Assist bl…" at bounding box center [688, 358] width 1297 height 638
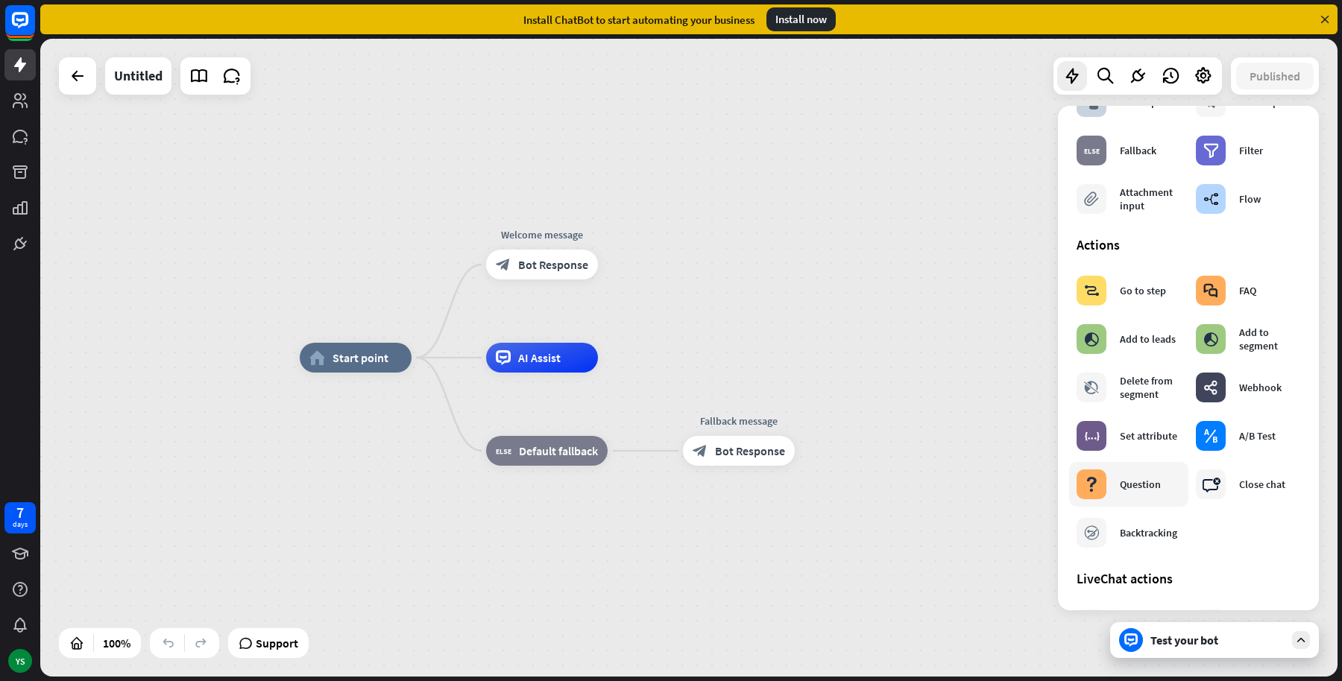
scroll to position [0, 0]
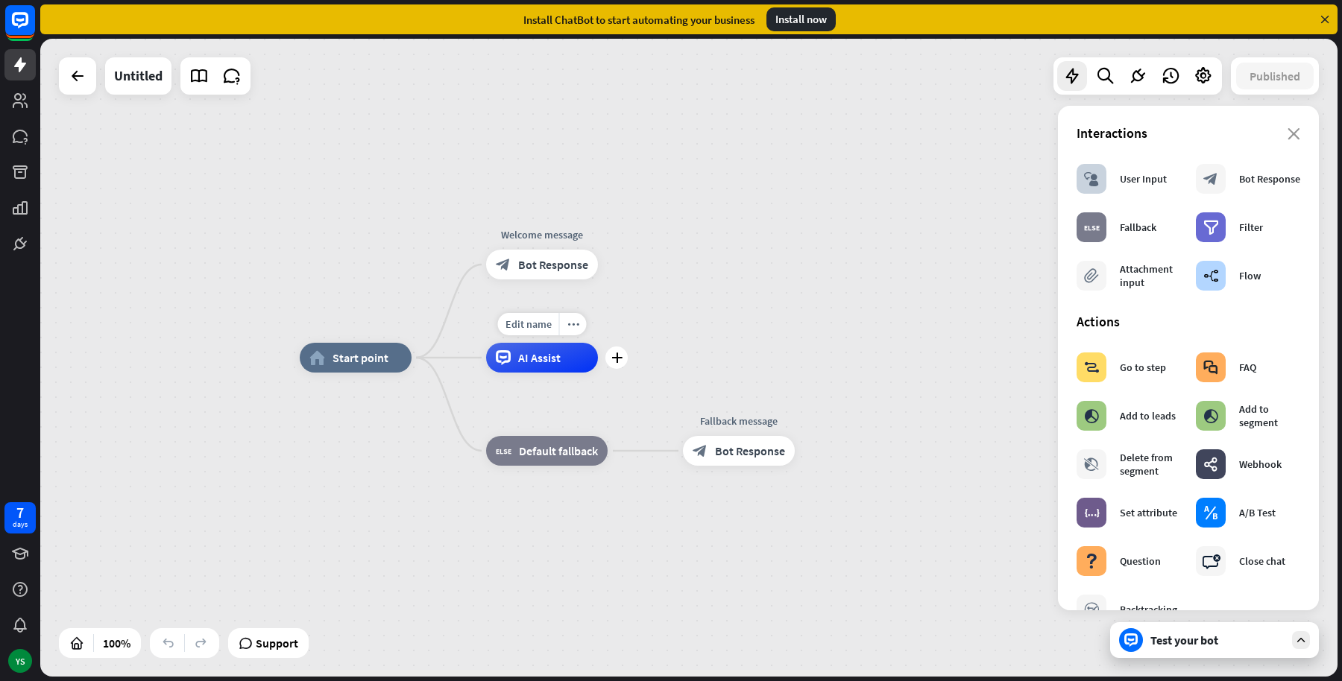
click at [555, 357] on span "AI Assist" at bounding box center [539, 357] width 42 height 15
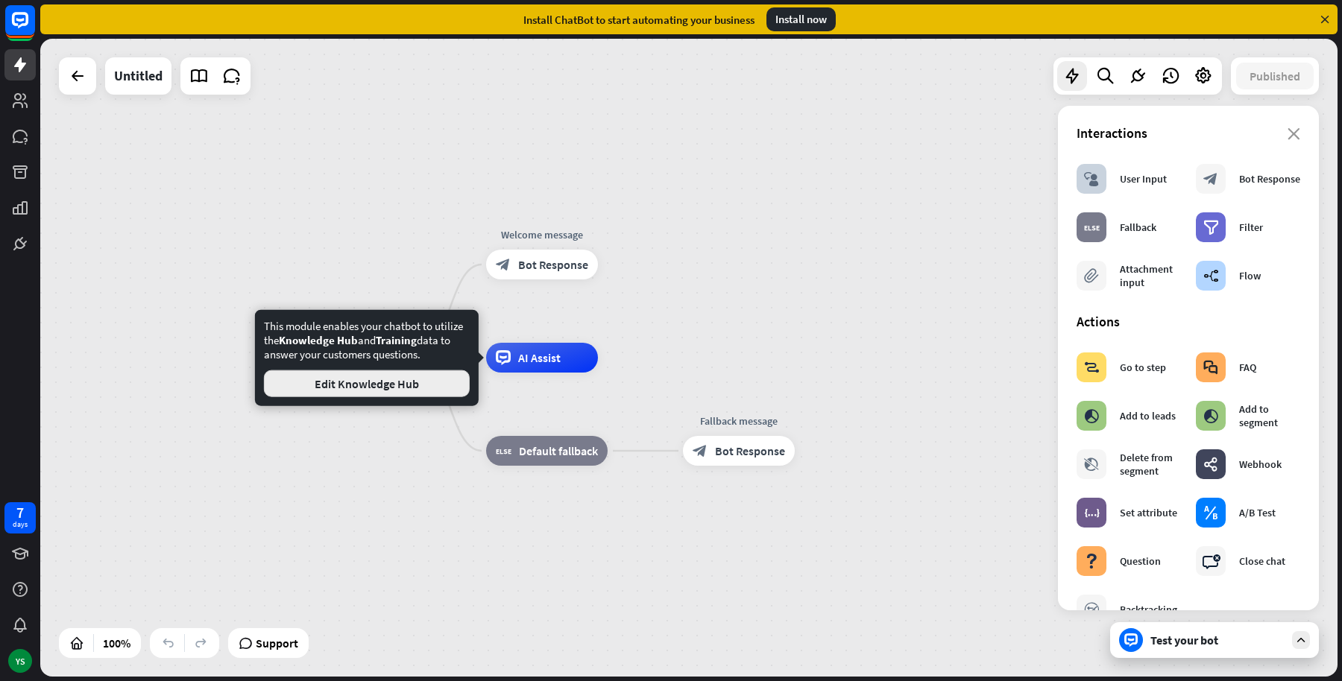
click at [402, 383] on button "Edit Knowledge Hub" at bounding box center [367, 384] width 206 height 27
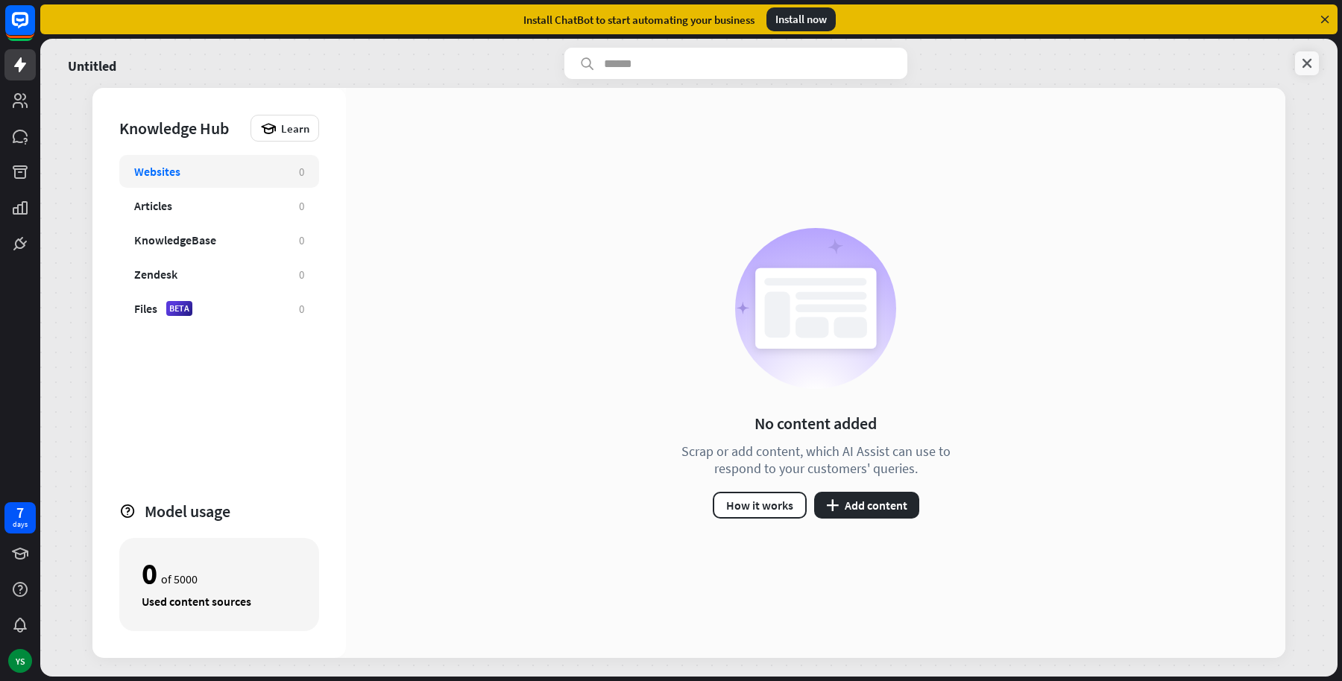
click at [1305, 75] on link at bounding box center [1307, 63] width 24 height 24
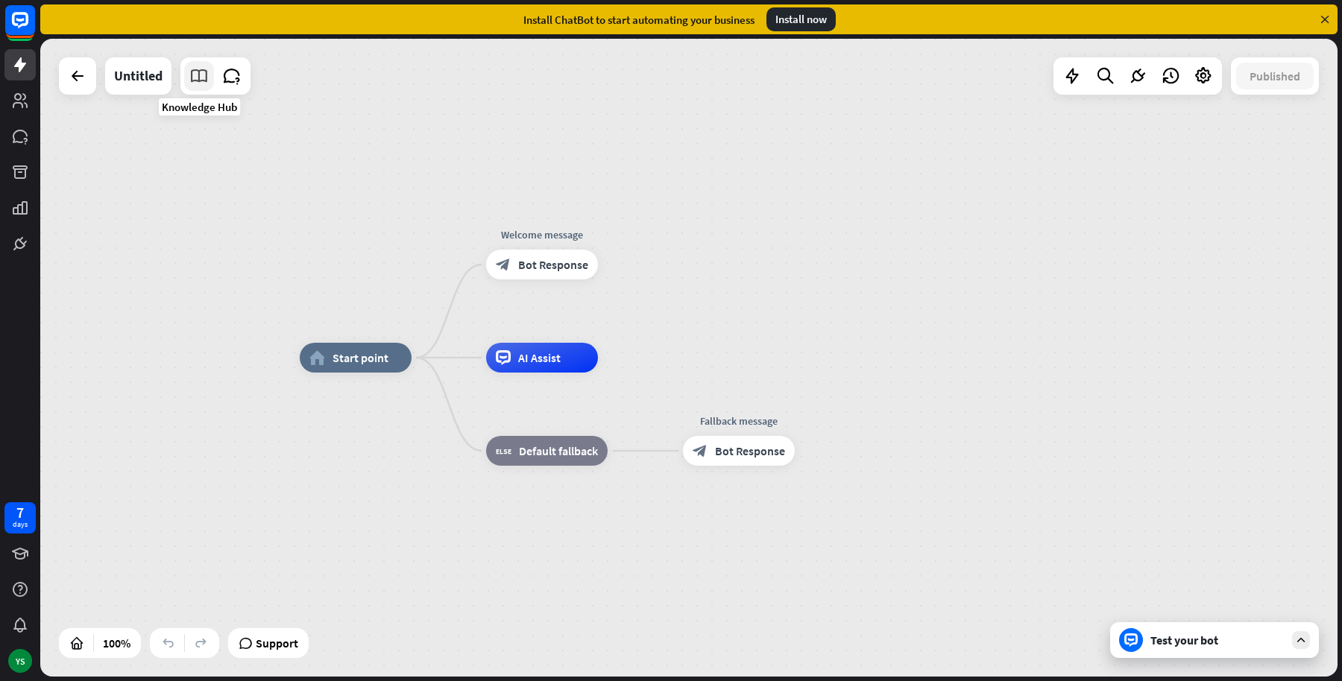
click at [210, 84] on link at bounding box center [199, 76] width 30 height 30
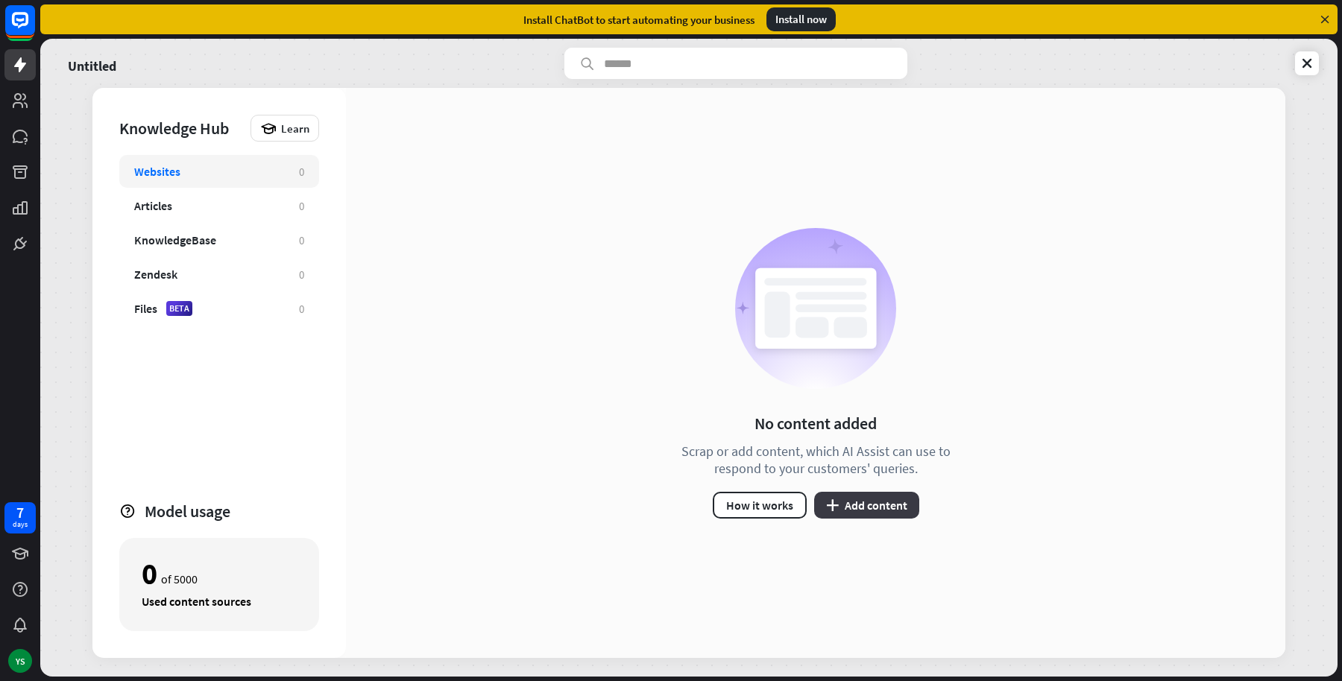
click at [848, 502] on button "plus Add content" at bounding box center [866, 505] width 105 height 27
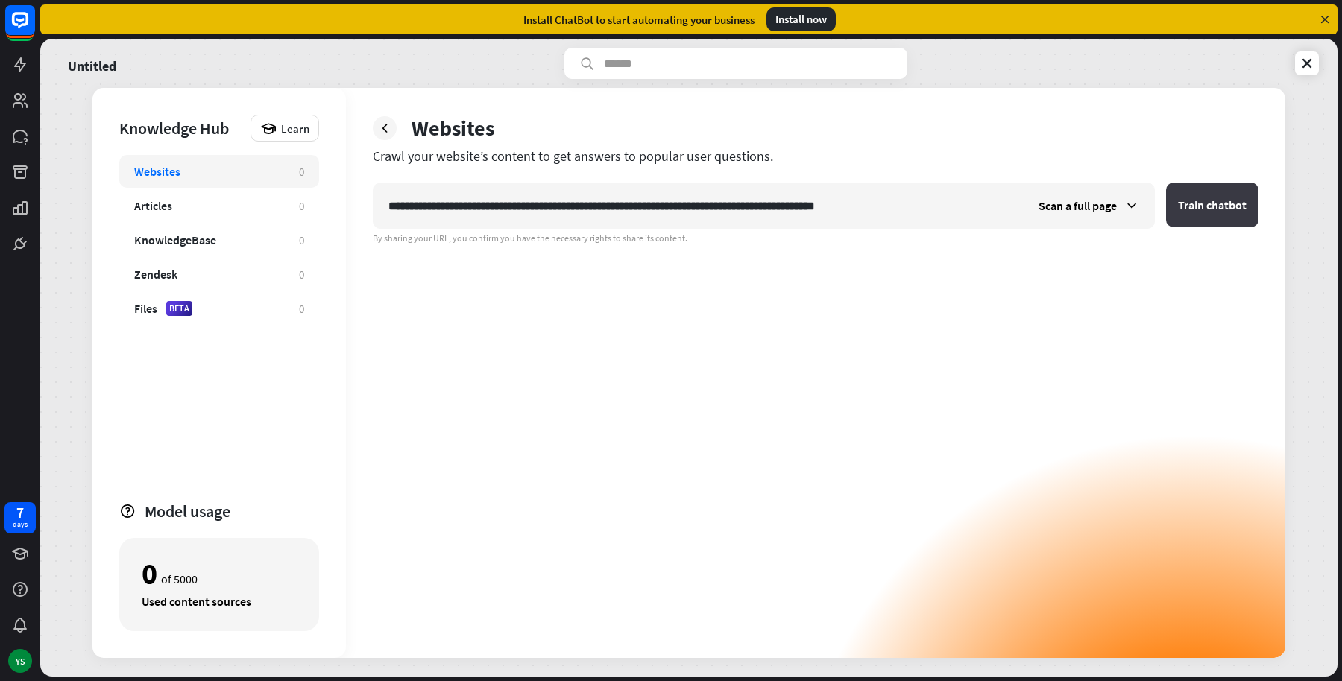
type input "**********"
click at [1226, 190] on button "Train chatbot" at bounding box center [1212, 205] width 92 height 45
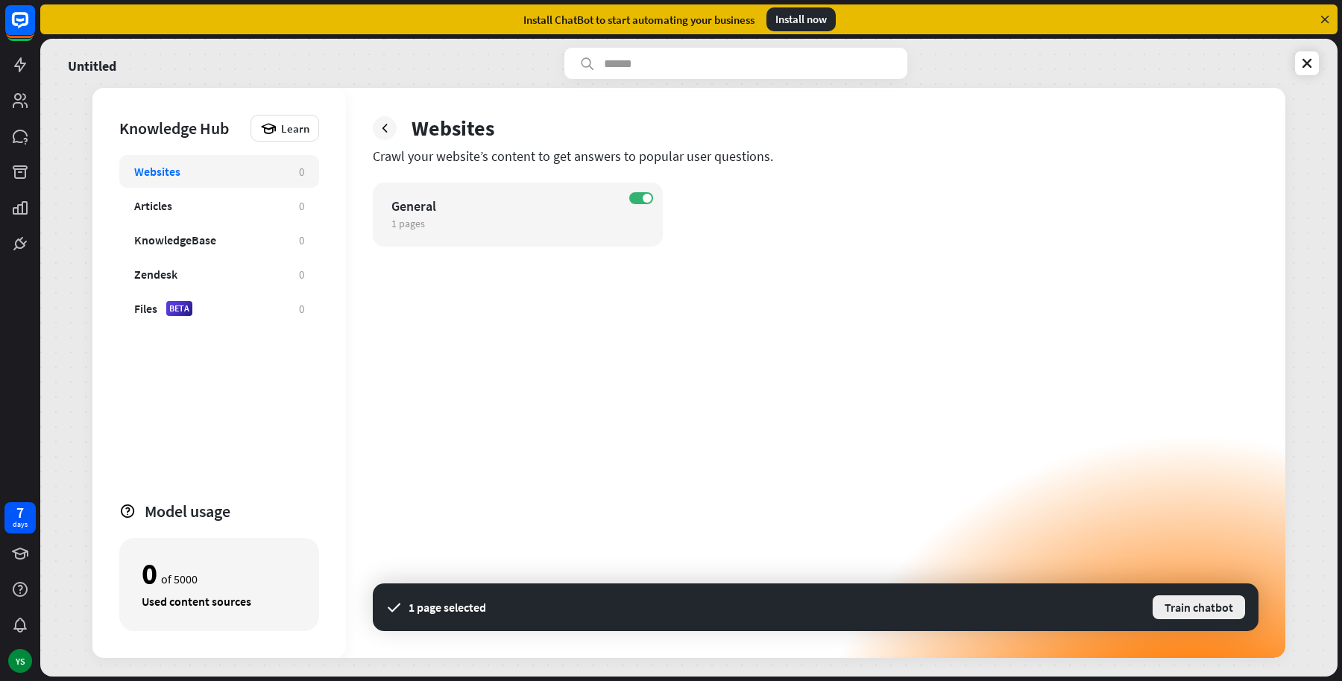
click at [1190, 599] on button "Train chatbot" at bounding box center [1198, 607] width 95 height 27
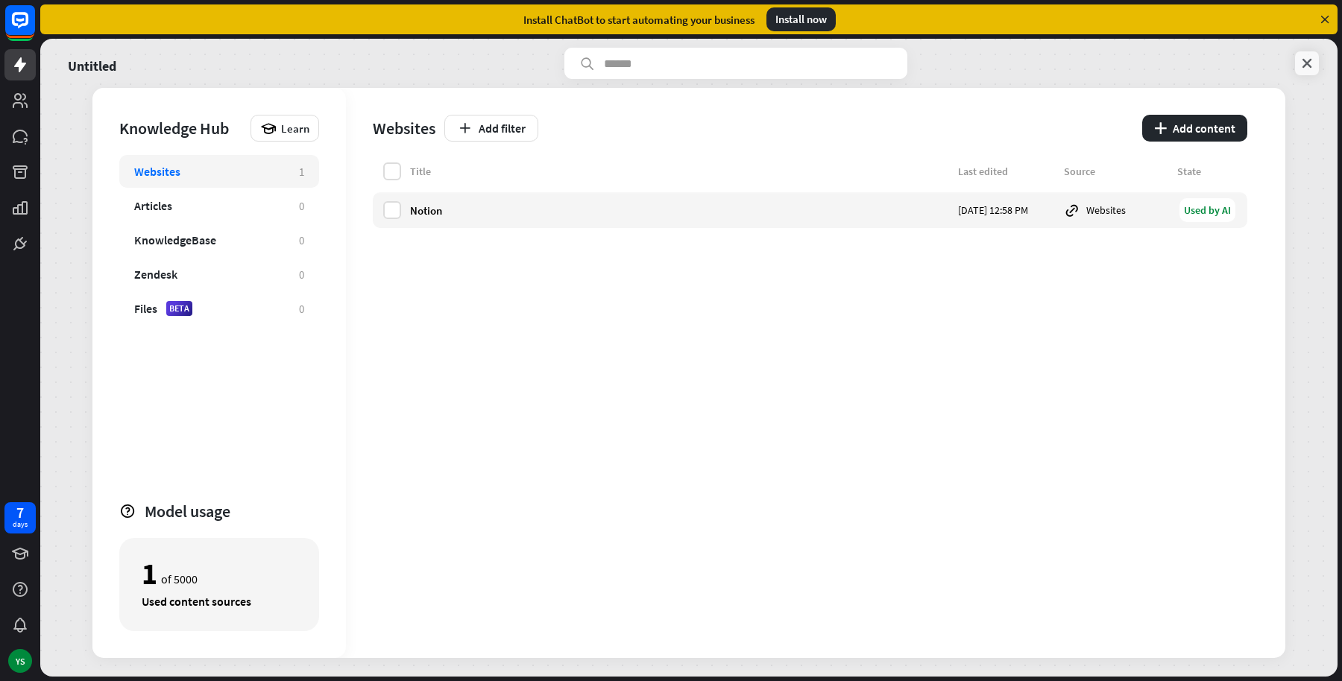
click at [1305, 60] on icon at bounding box center [1306, 63] width 15 height 15
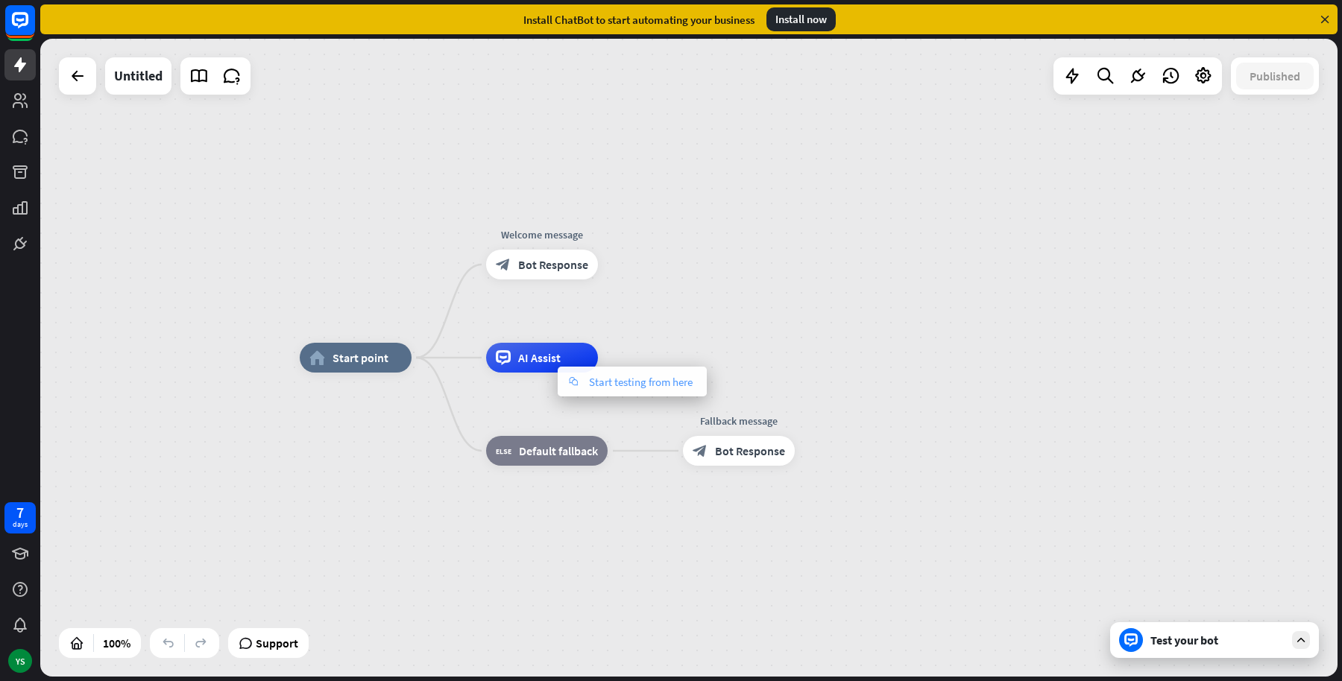
click at [605, 381] on span "Start testing from here" at bounding box center [641, 382] width 104 height 14
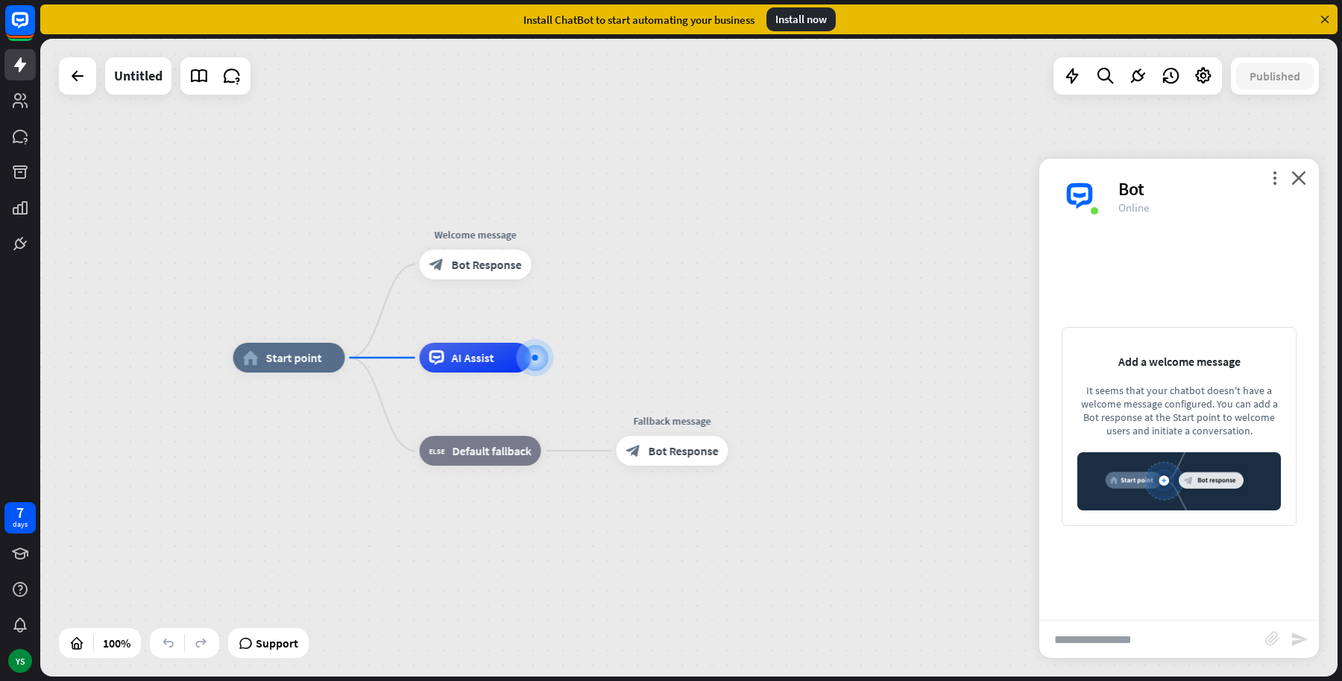
click at [1112, 666] on div "home_2 Start point Welcome message block_bot_response Bot Response AI Assist bl…" at bounding box center [881, 677] width 1297 height 638
click at [1106, 647] on input "text" at bounding box center [1152, 639] width 226 height 37
type input "**********"
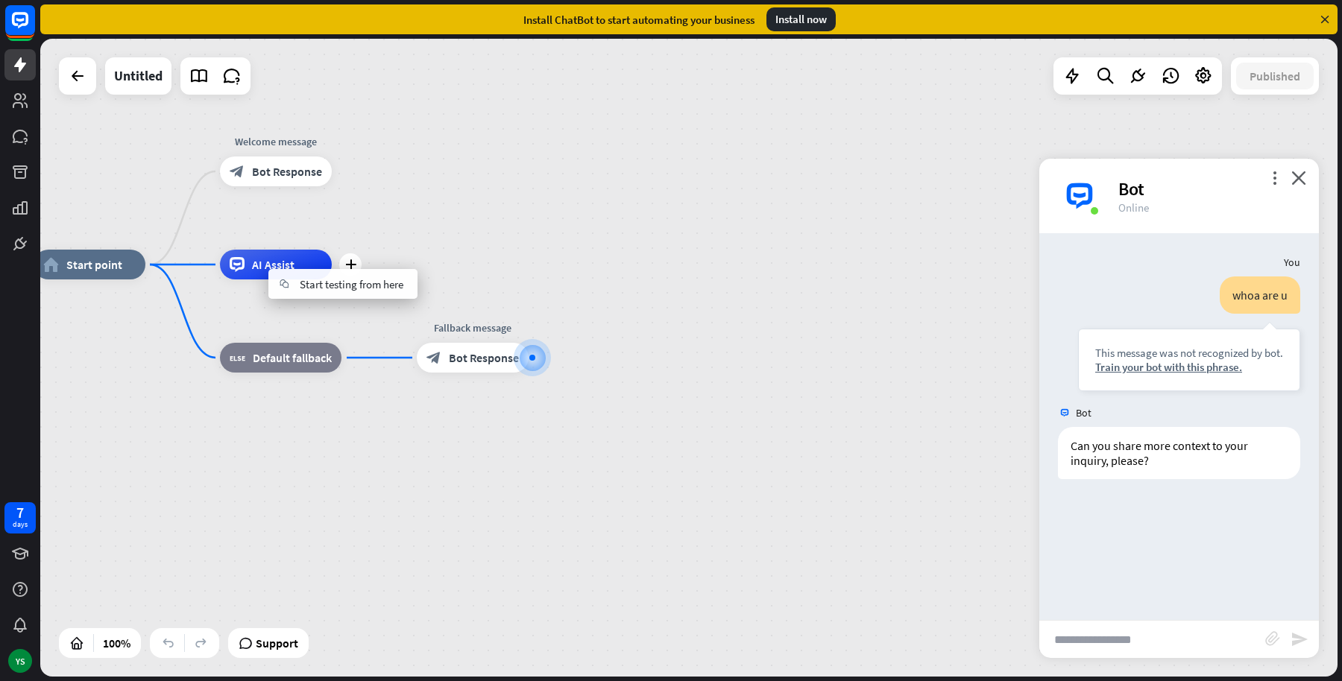
click at [245, 259] on div "AI Assist" at bounding box center [276, 265] width 112 height 30
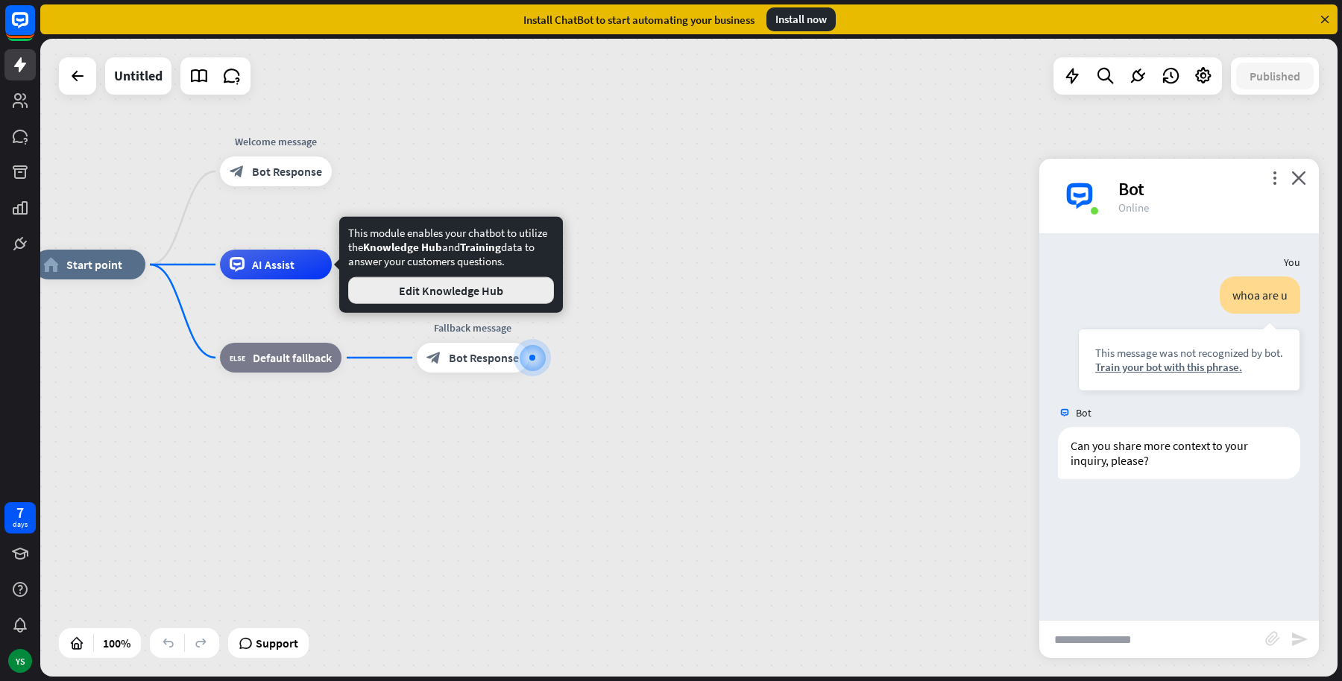
click at [406, 282] on button "Edit Knowledge Hub" at bounding box center [451, 290] width 206 height 27
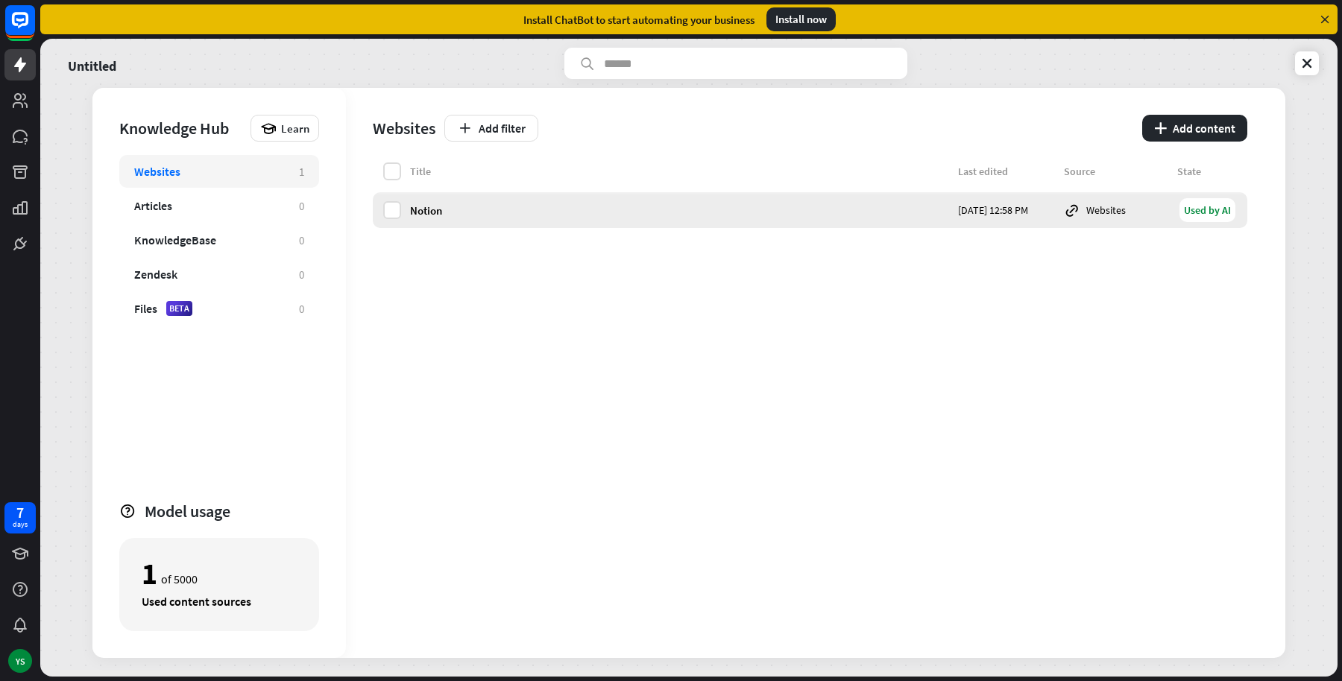
click at [401, 207] on div "Notion [DATE] 12:58 PM Websites Used by AI" at bounding box center [810, 210] width 875 height 36
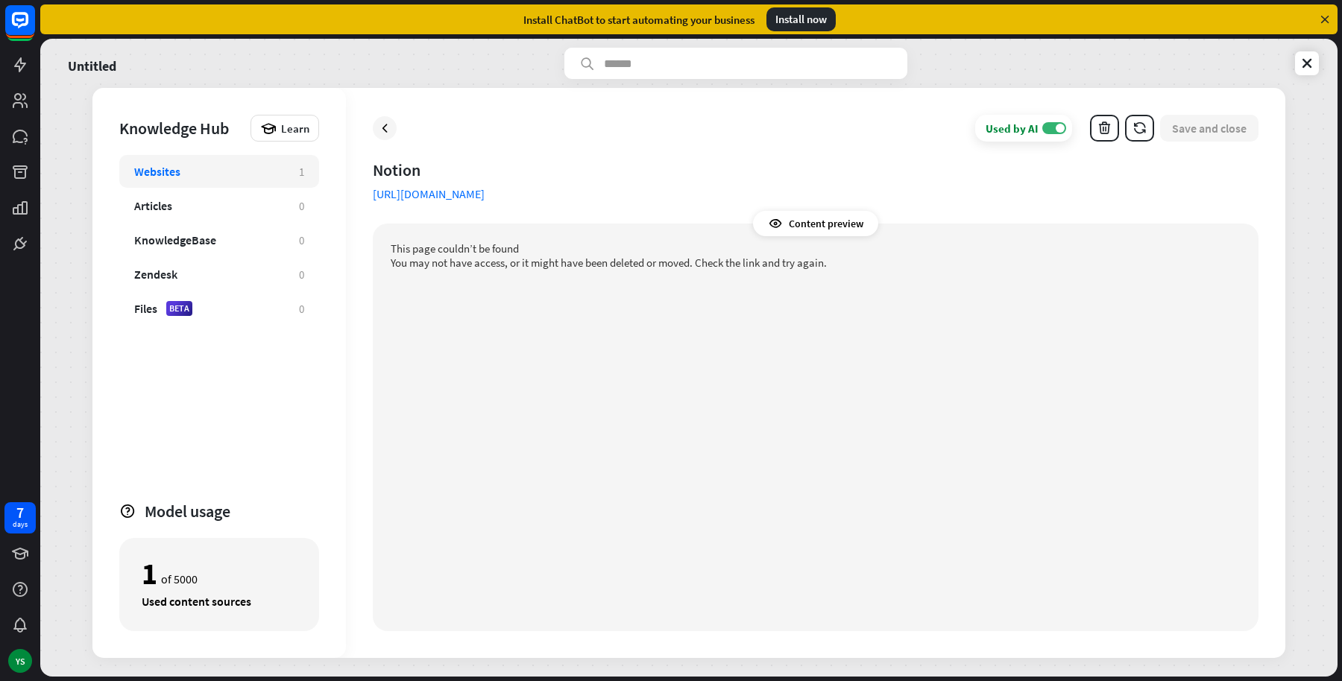
click at [533, 263] on p "You may not have access, or it might have been deleted or moved. Check the link…" at bounding box center [816, 263] width 850 height 14
click at [589, 267] on p "You may not have access, or it might have been deleted or moved. Check the link…" at bounding box center [816, 263] width 850 height 14
click at [227, 166] on div "Websites" at bounding box center [209, 171] width 150 height 15
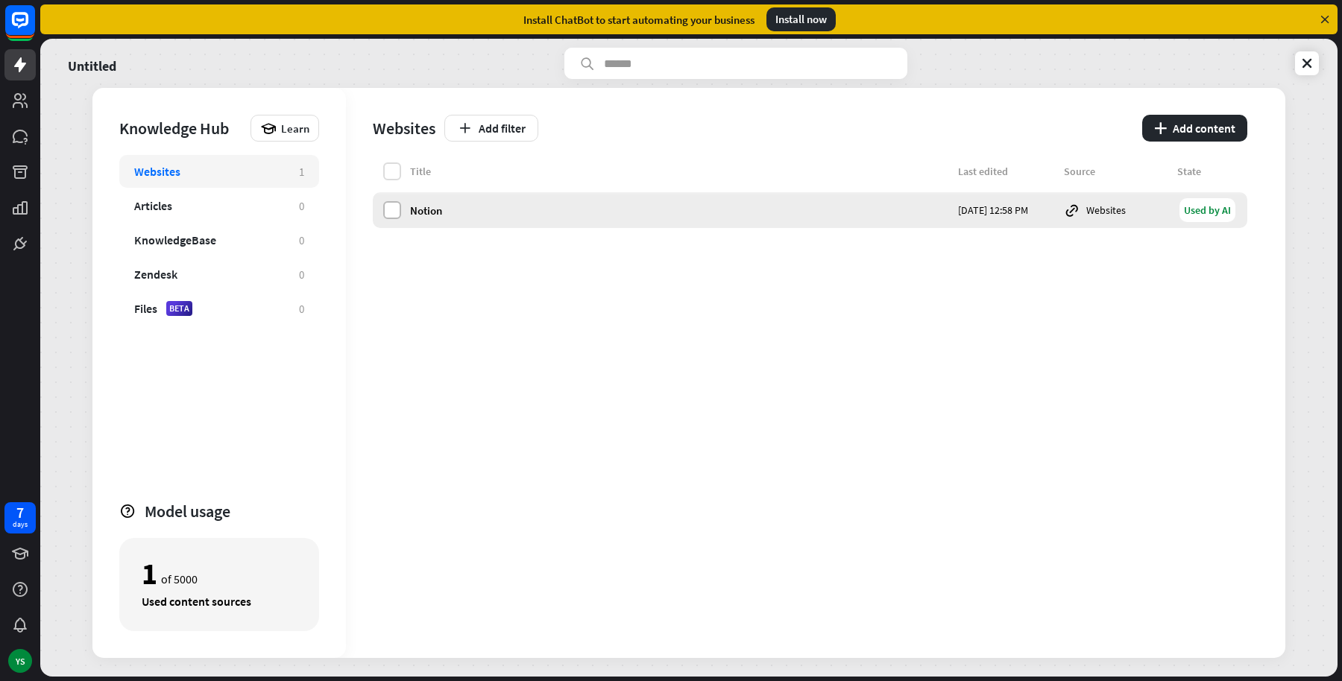
click at [388, 210] on label at bounding box center [392, 210] width 18 height 18
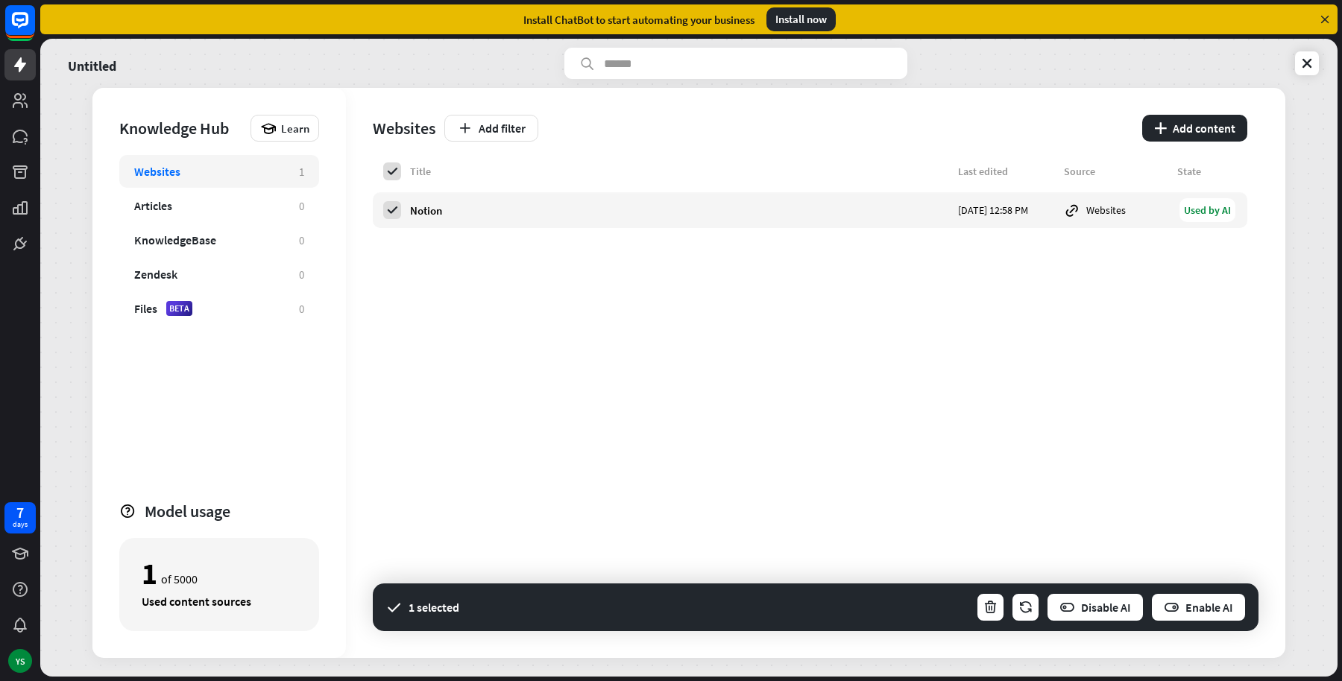
click at [896, 324] on div "Title Last edited Source State Notion [DATE] 12:58 PM Websites Used by AI" at bounding box center [810, 411] width 875 height 496
click at [1184, 127] on button "plus Add content" at bounding box center [1194, 128] width 105 height 27
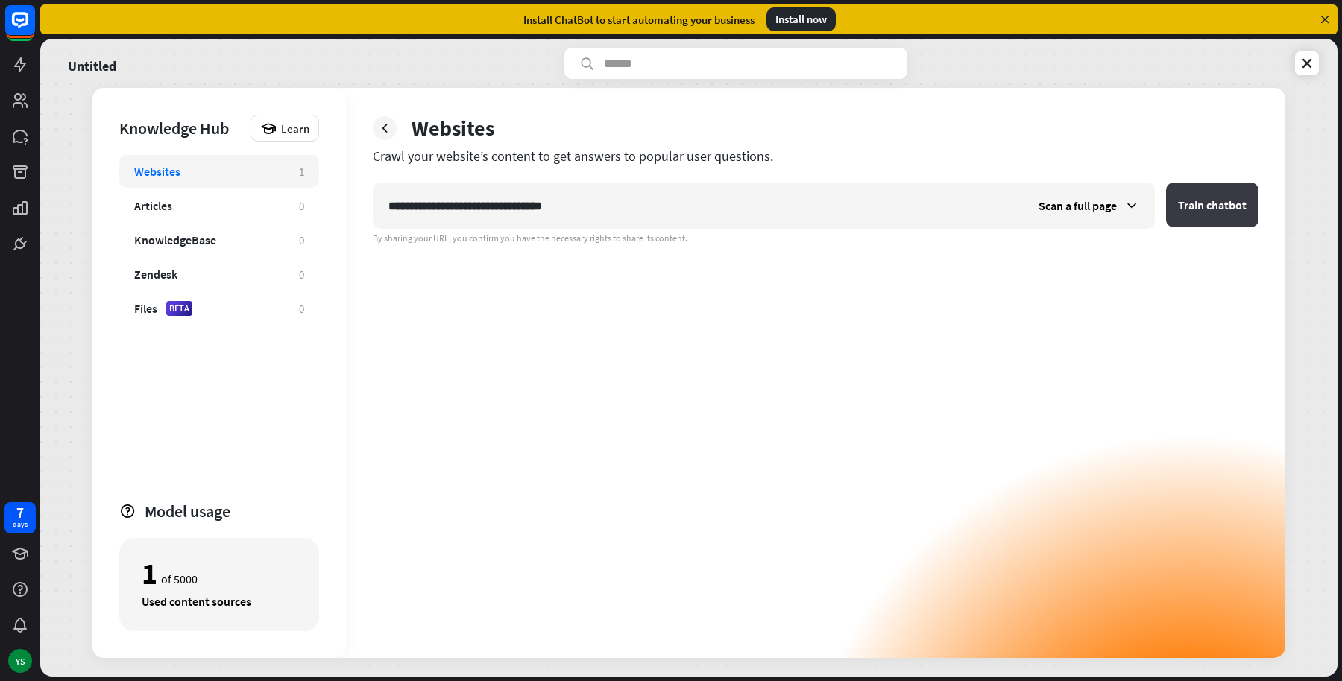
type input "**********"
click at [1200, 192] on button "Train chatbot" at bounding box center [1212, 205] width 92 height 45
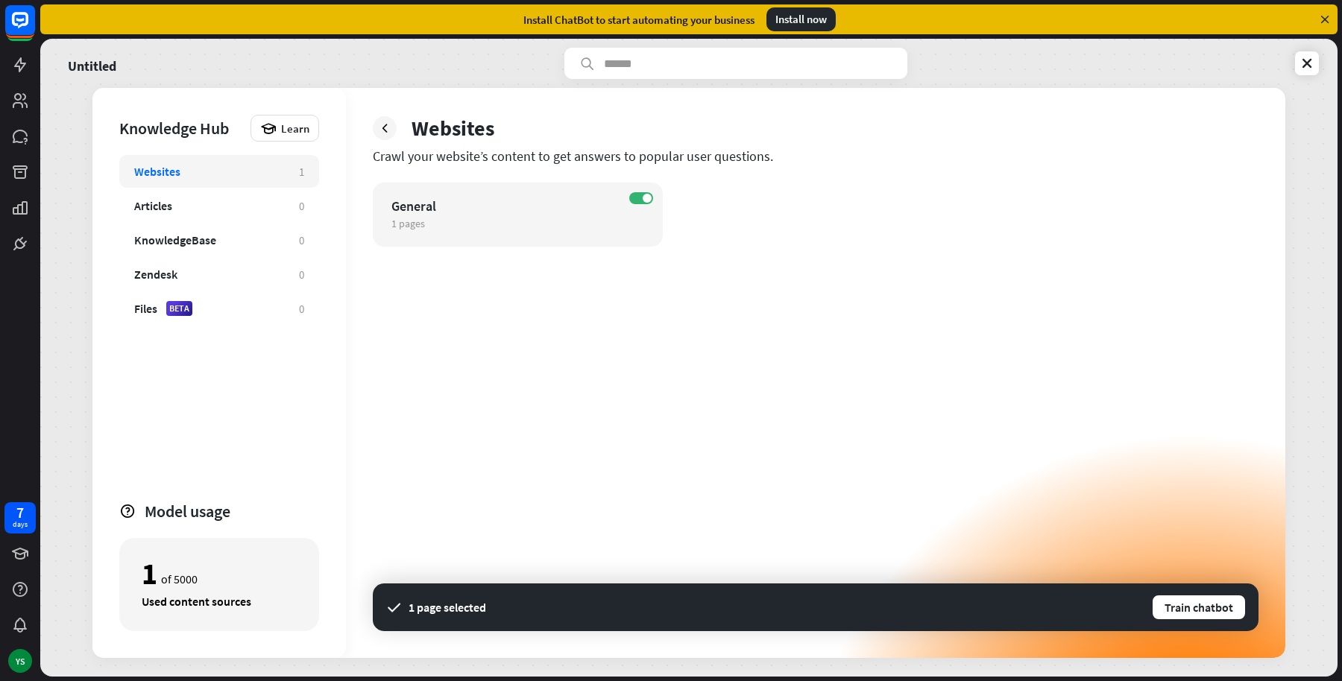
click at [1172, 591] on div "1 page selected Train chatbot" at bounding box center [816, 608] width 886 height 48
click at [1179, 606] on button "Train chatbot" at bounding box center [1198, 607] width 95 height 27
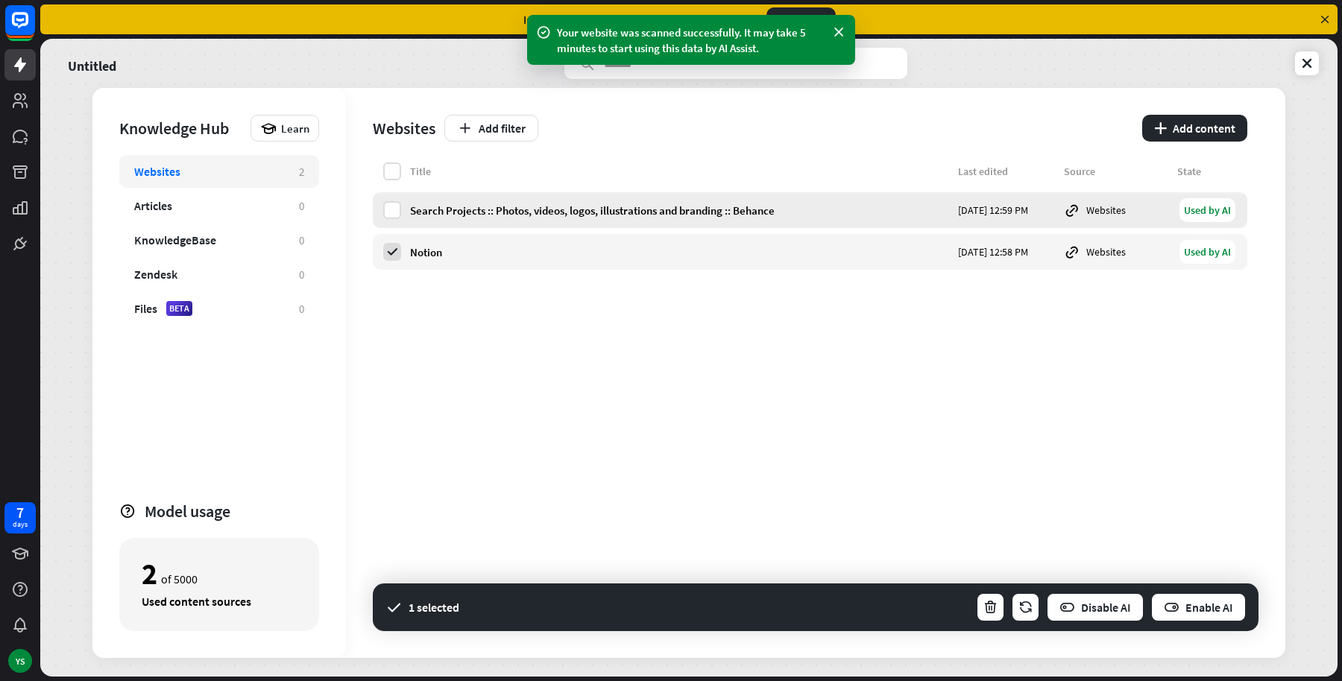
click at [530, 220] on div "Search Projects :: Photos, videos, logos, illustrations and branding :: Behance…" at bounding box center [810, 210] width 875 height 36
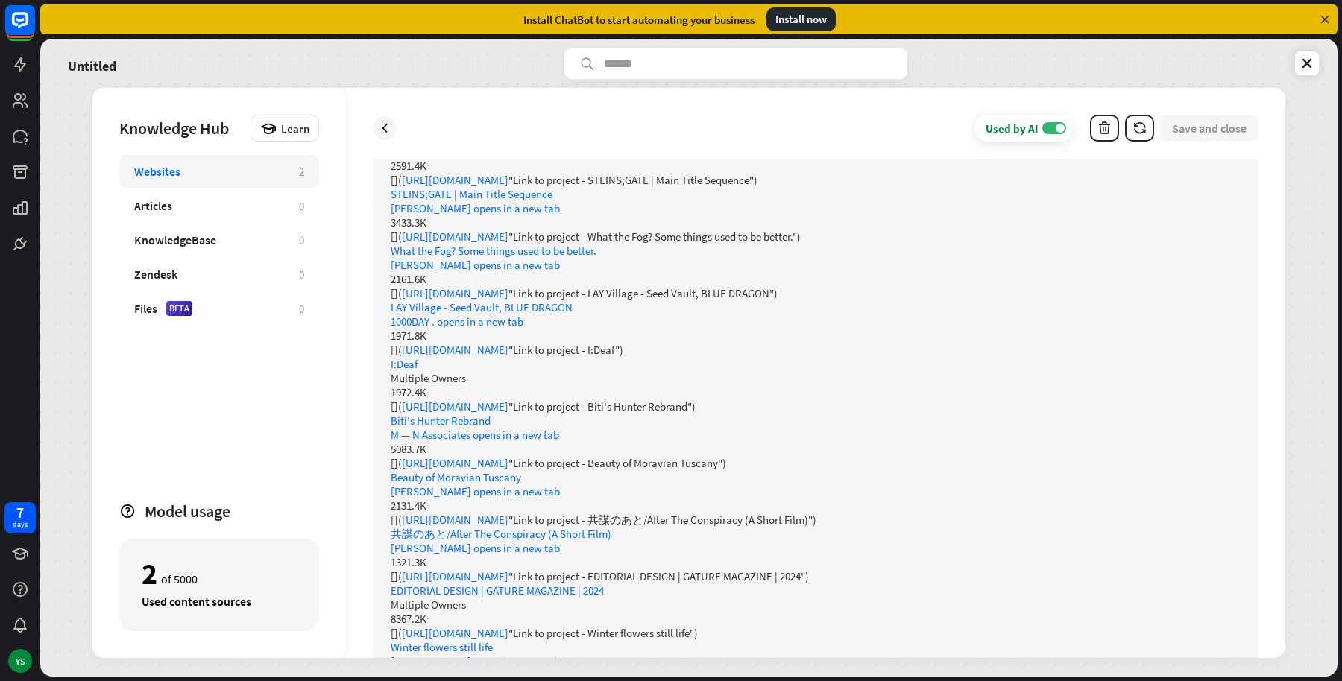
scroll to position [3877, 0]
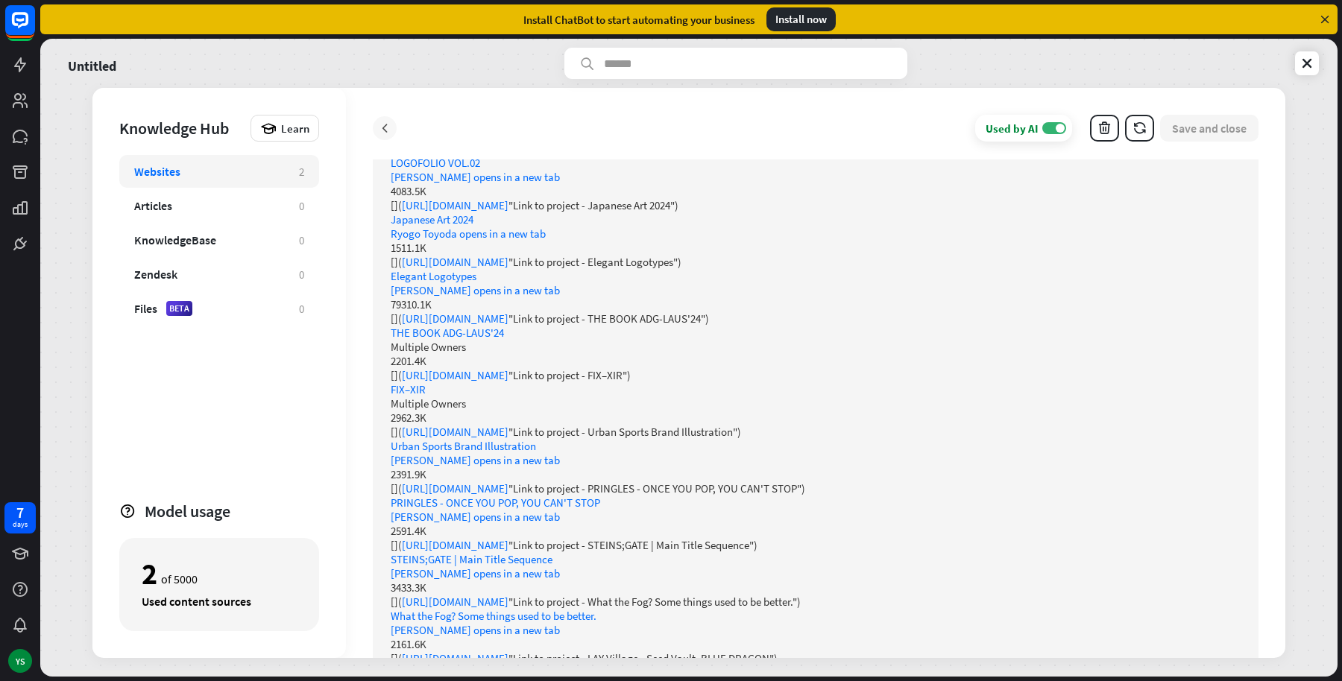
click at [380, 123] on icon at bounding box center [384, 128] width 15 height 15
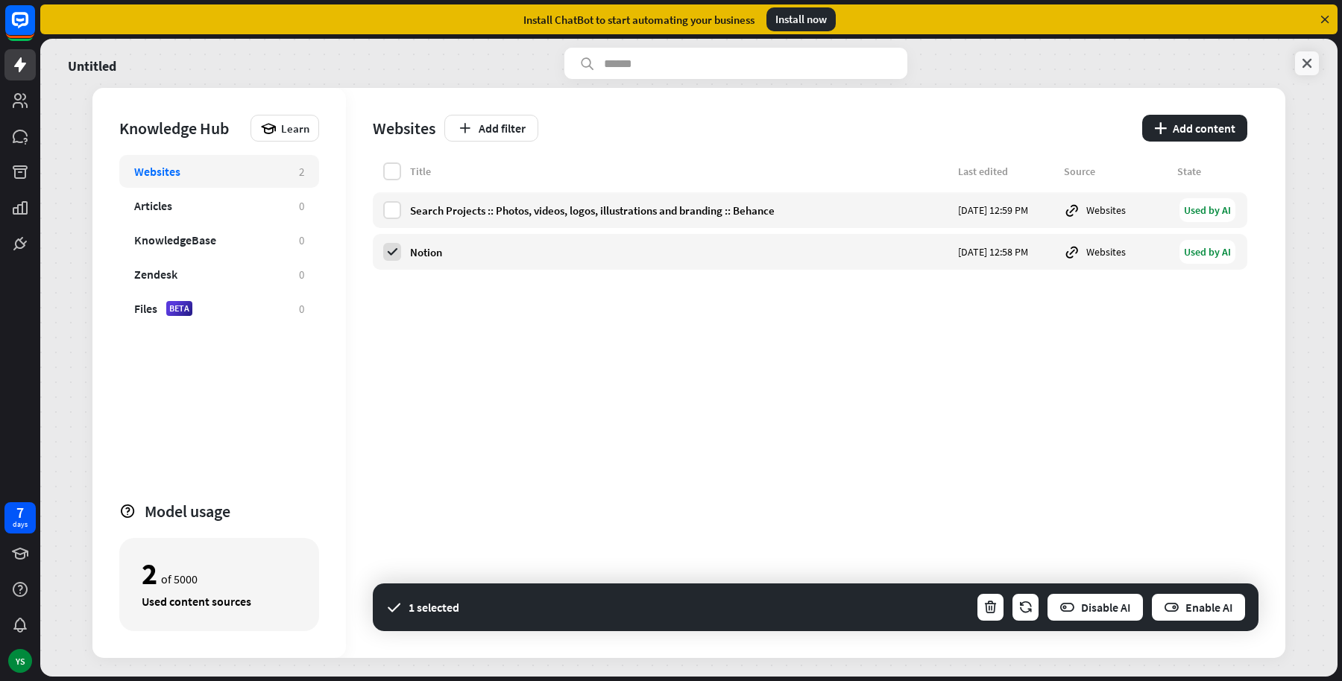
click at [1311, 61] on icon at bounding box center [1306, 63] width 15 height 15
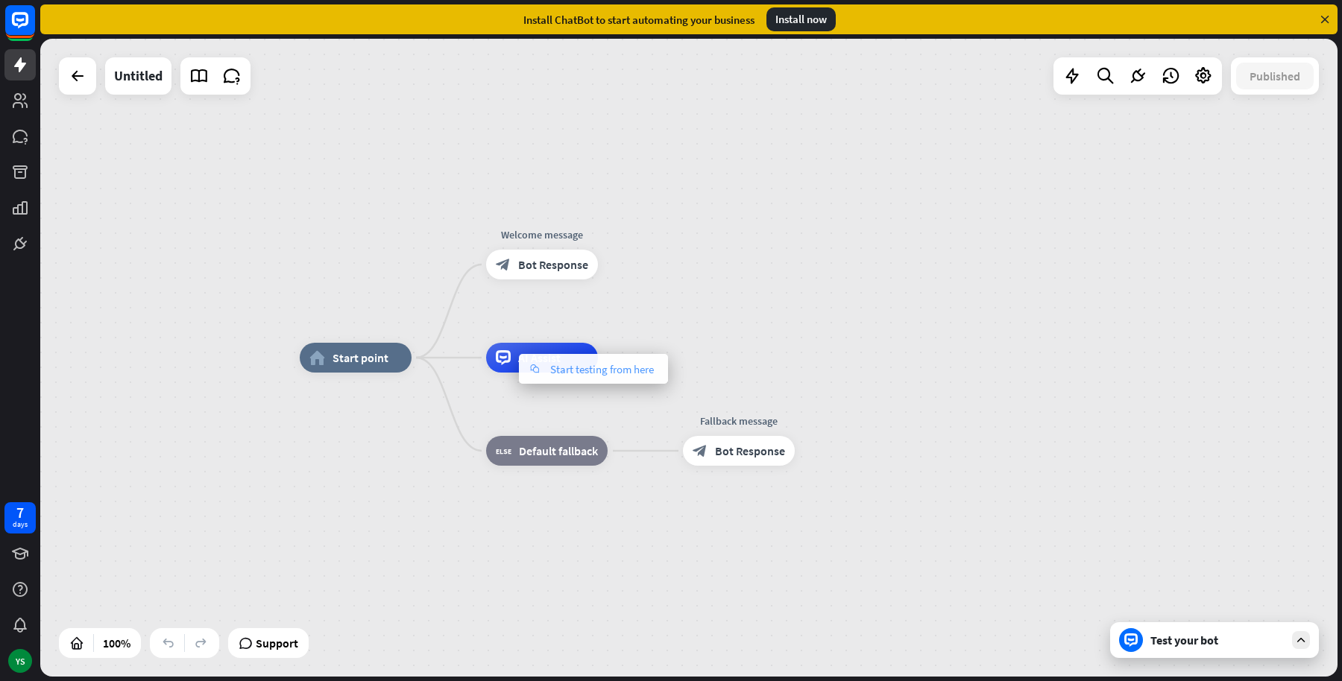
click at [576, 366] on span "Start testing from here" at bounding box center [602, 369] width 104 height 14
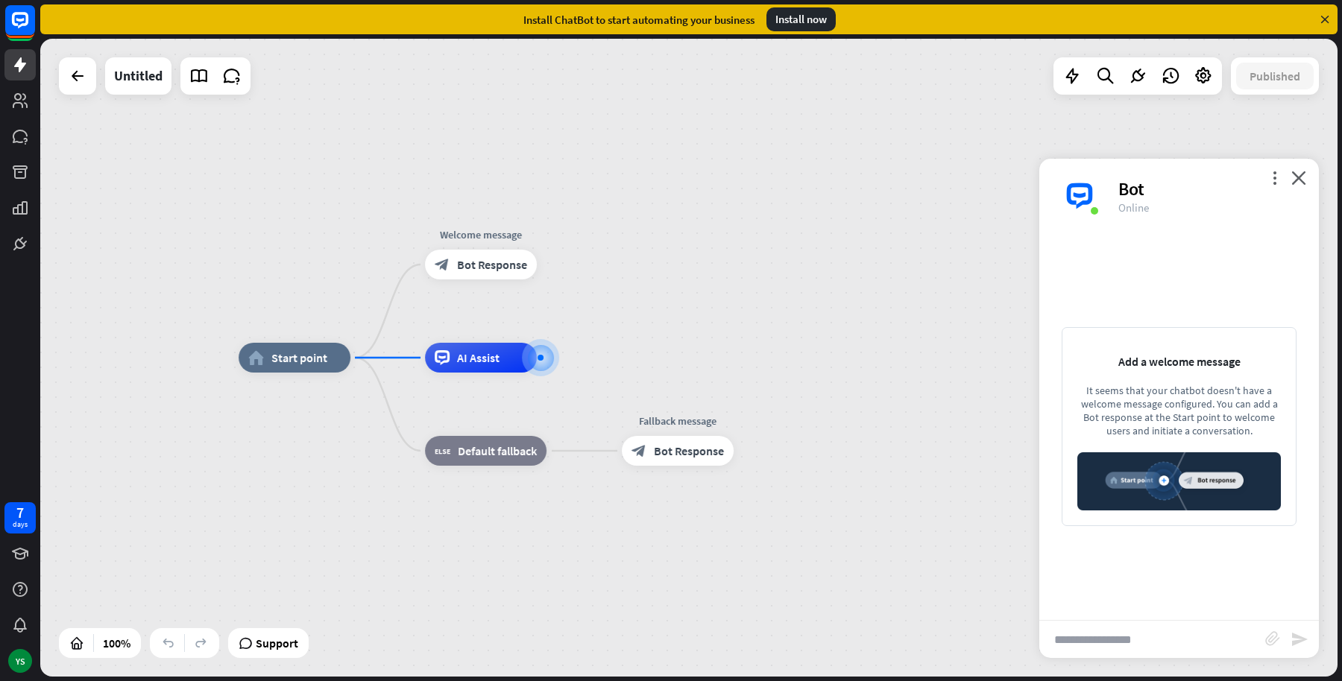
click at [1070, 657] on input "text" at bounding box center [1152, 639] width 226 height 37
type input "**********"
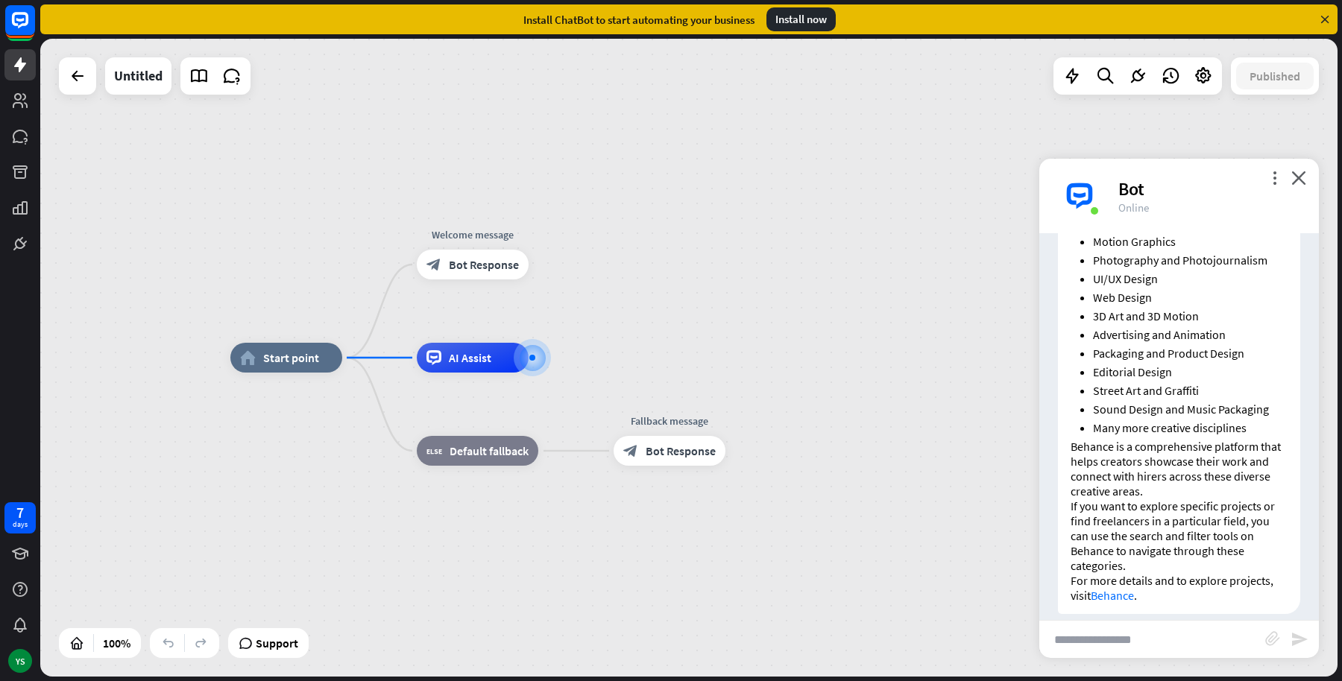
scroll to position [359, 0]
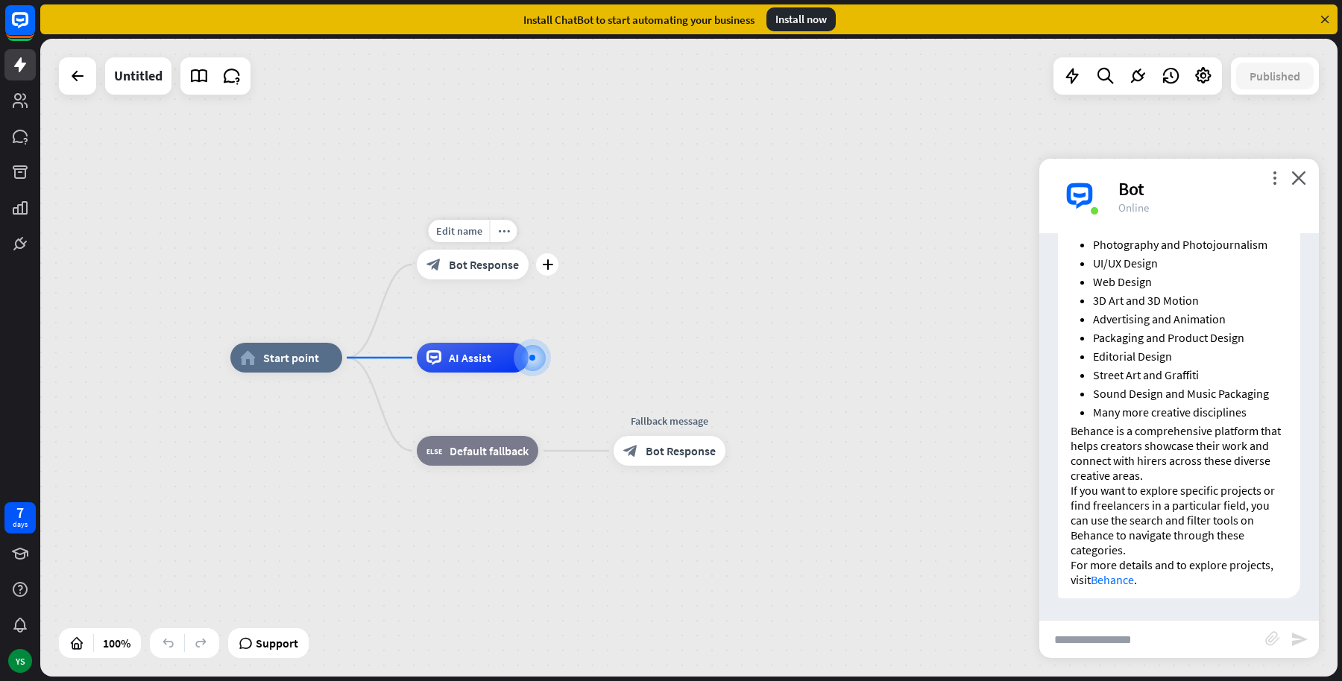
click at [467, 261] on span "Bot Response" at bounding box center [484, 264] width 70 height 15
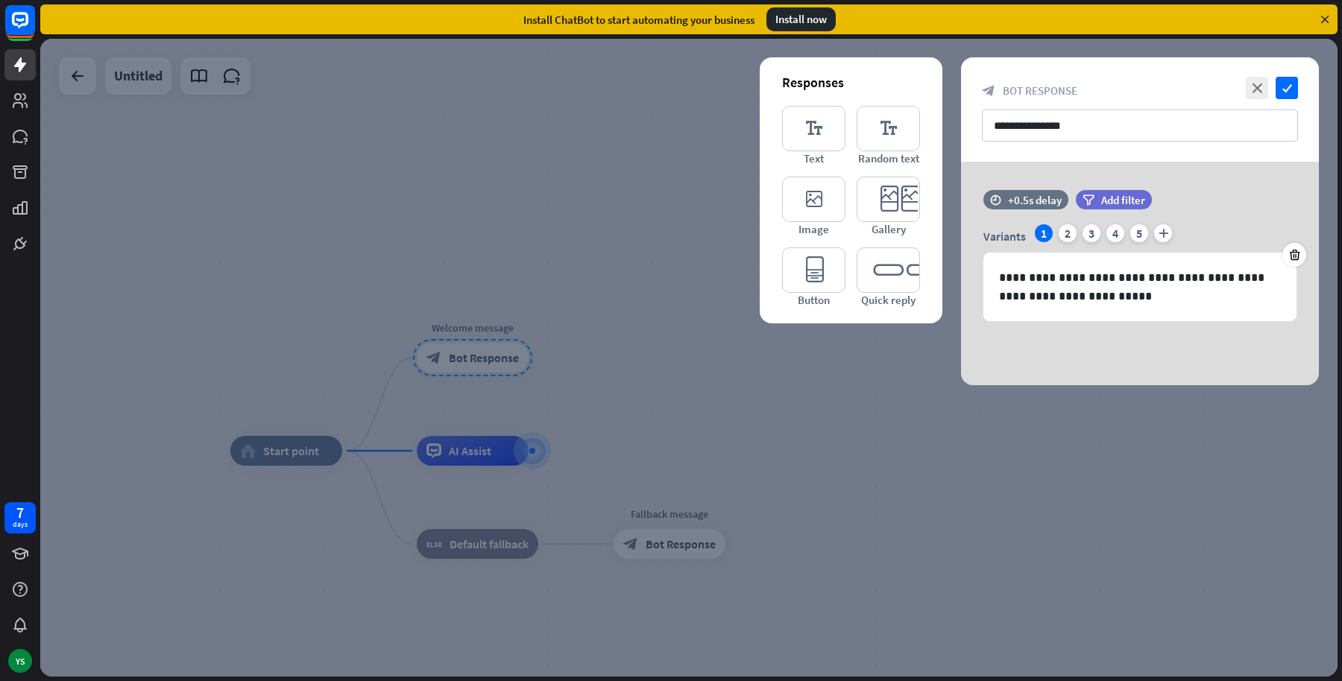
click at [417, 209] on div at bounding box center [688, 358] width 1297 height 638
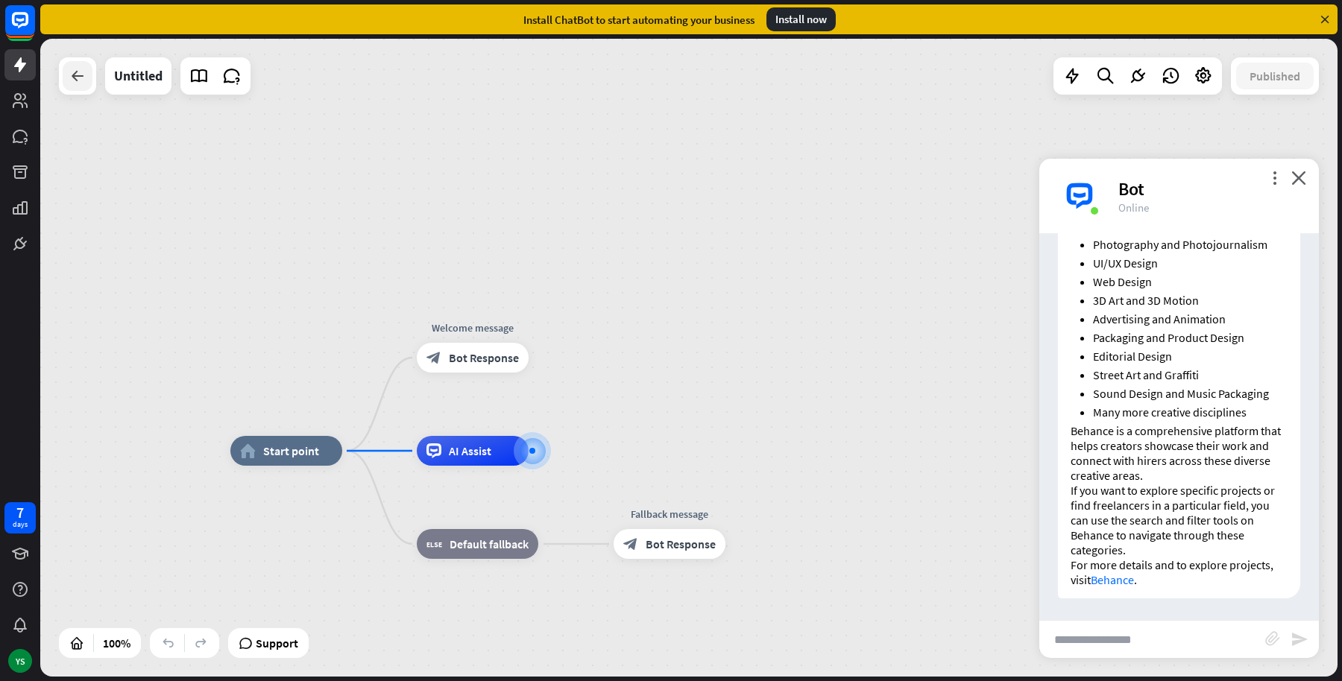
click at [86, 81] on icon at bounding box center [78, 76] width 18 height 18
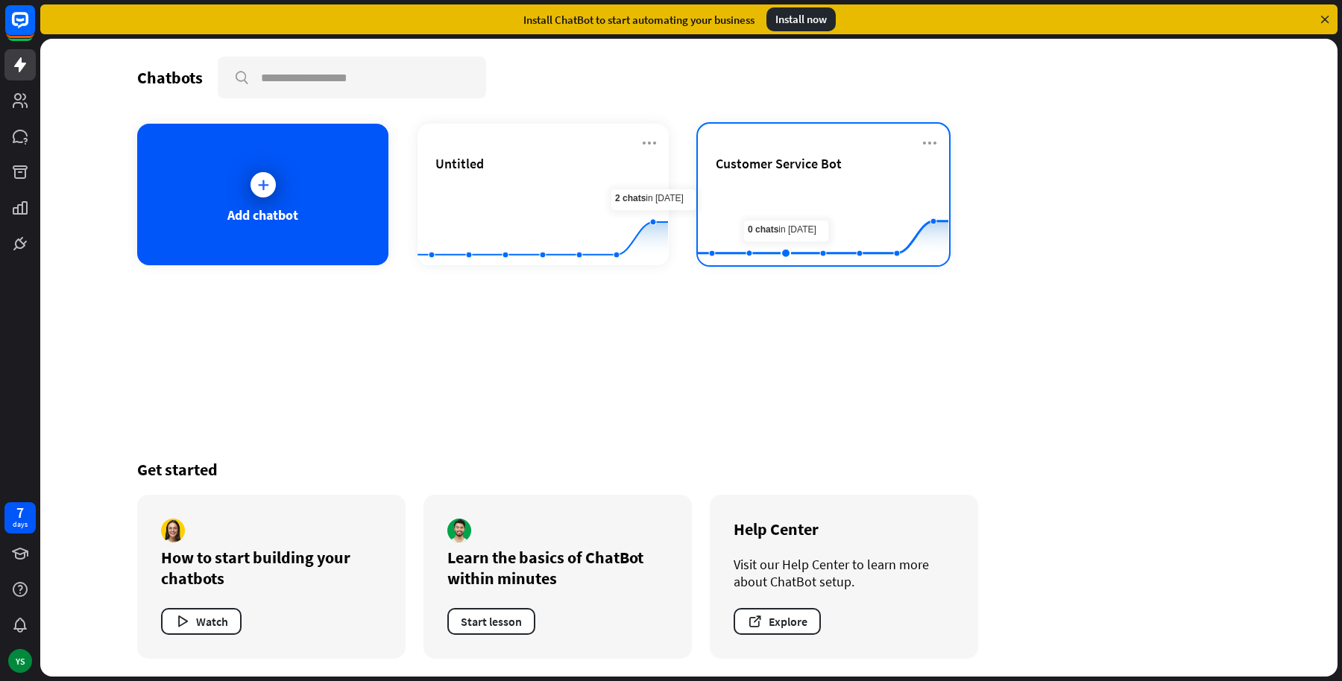
click at [797, 187] on rect at bounding box center [823, 228] width 251 height 93
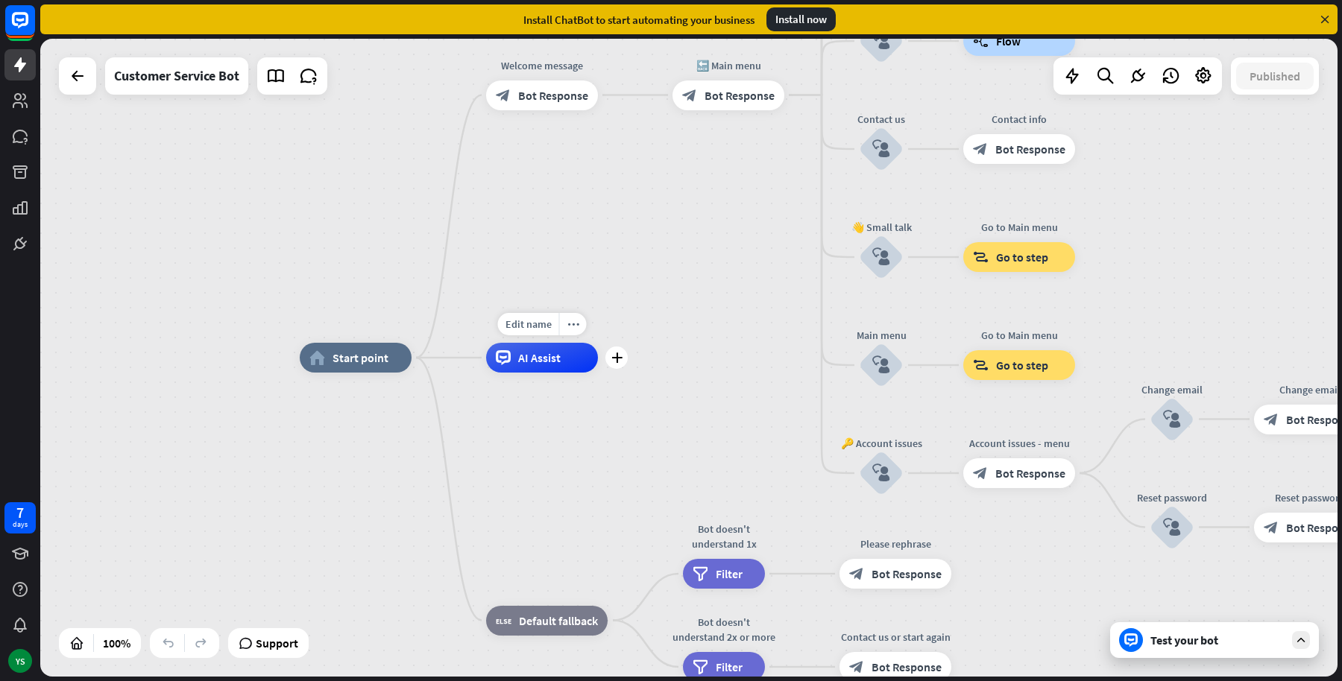
click at [518, 354] on span "AI Assist" at bounding box center [539, 357] width 42 height 15
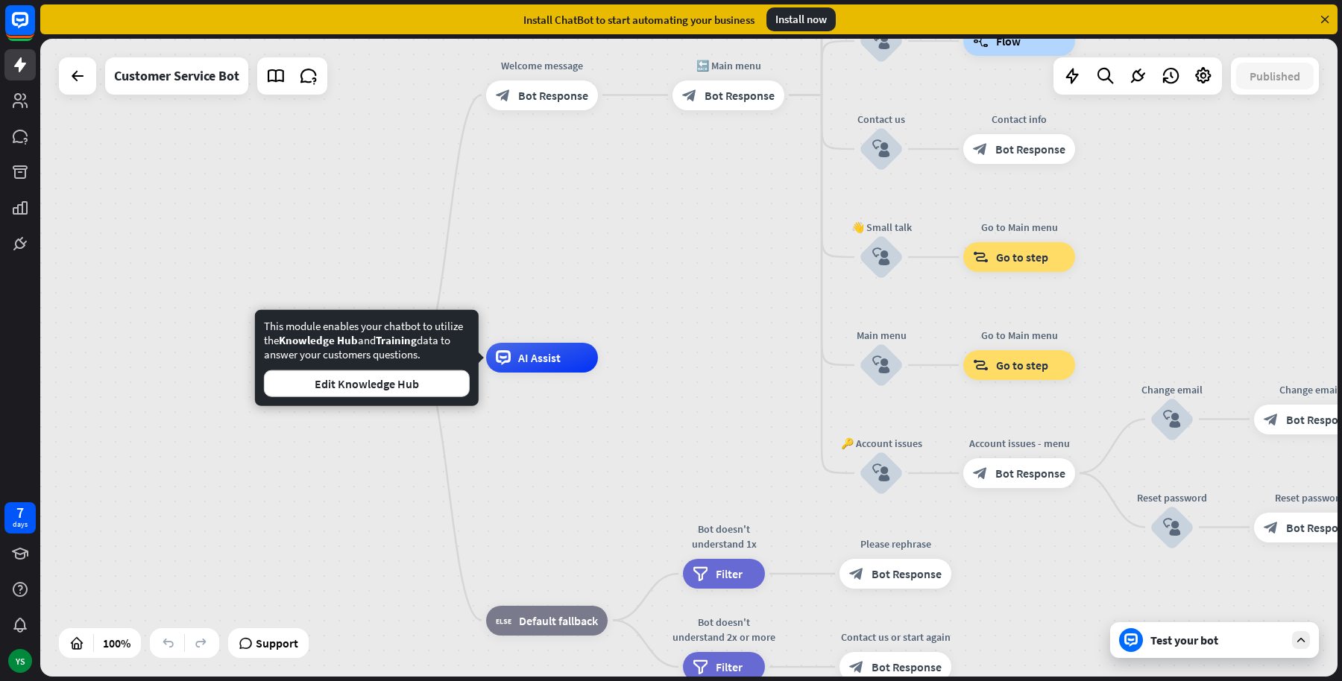
click at [370, 399] on div "This module enables your chatbot to utilize the Knowledge Hub and Training data…" at bounding box center [367, 358] width 224 height 96
click at [369, 387] on button "Edit Knowledge Hub" at bounding box center [367, 384] width 206 height 27
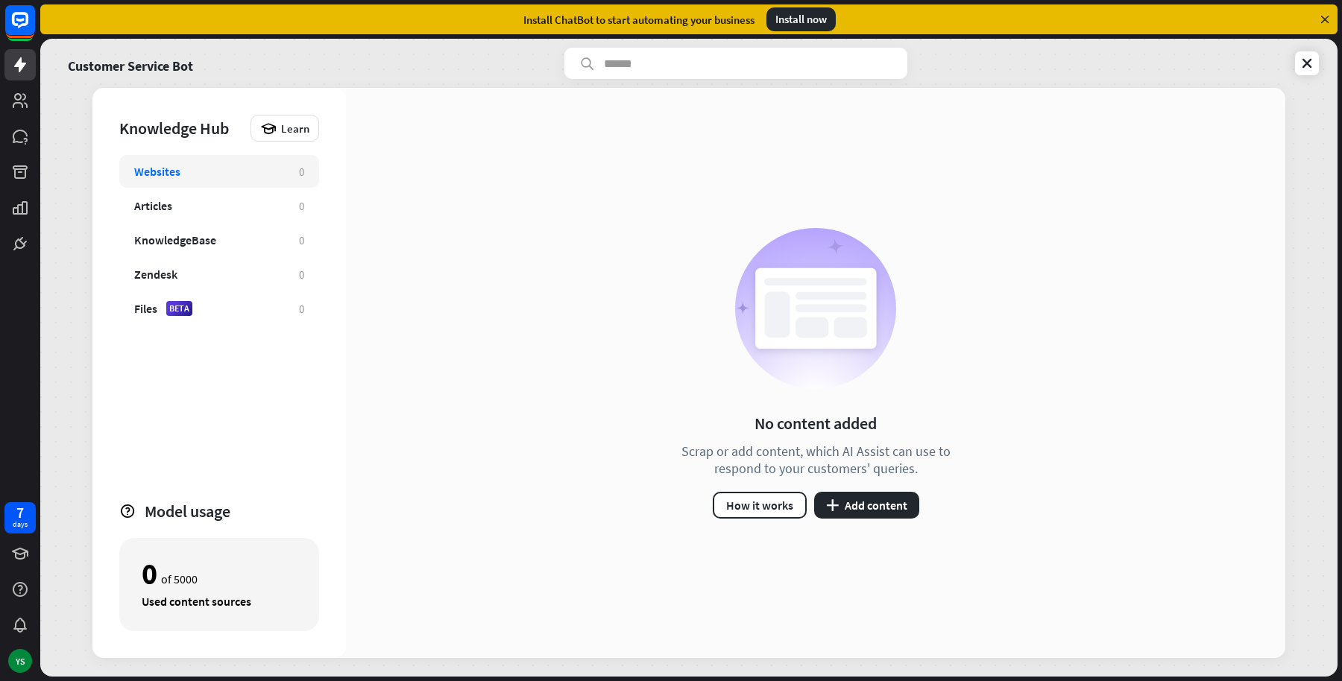
click at [1115, 71] on div "Customer Service Bot" at bounding box center [689, 63] width 1260 height 31
click at [867, 514] on button "plus Add content" at bounding box center [866, 505] width 105 height 27
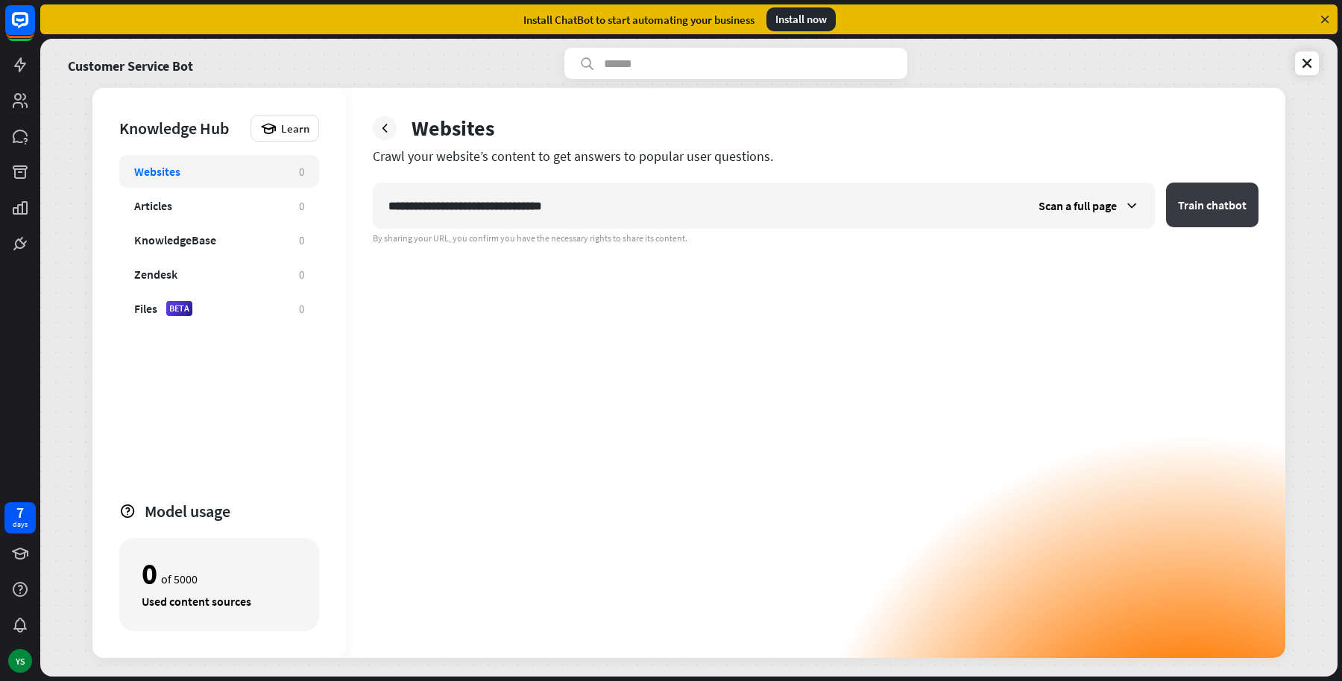
type input "**********"
click at [1241, 190] on button "Train chatbot" at bounding box center [1212, 205] width 92 height 45
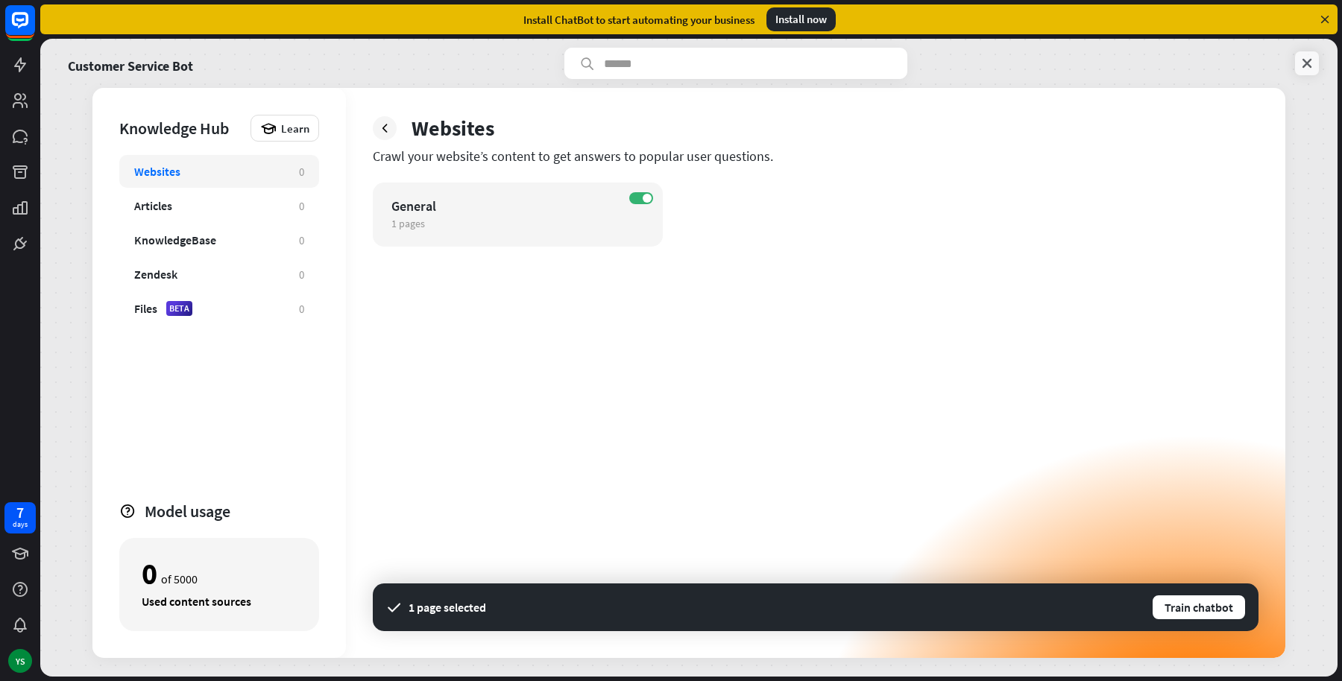
click at [1317, 58] on link at bounding box center [1307, 63] width 24 height 24
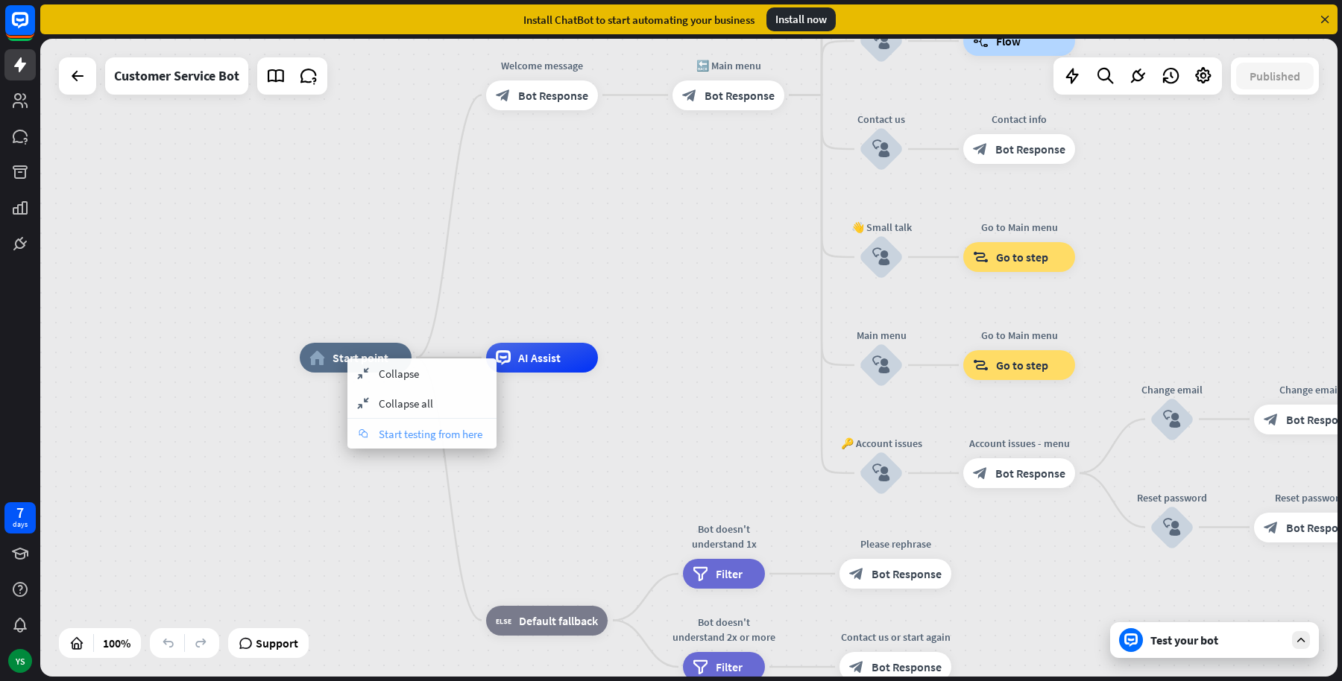
click at [392, 431] on span "Start testing from here" at bounding box center [431, 434] width 104 height 14
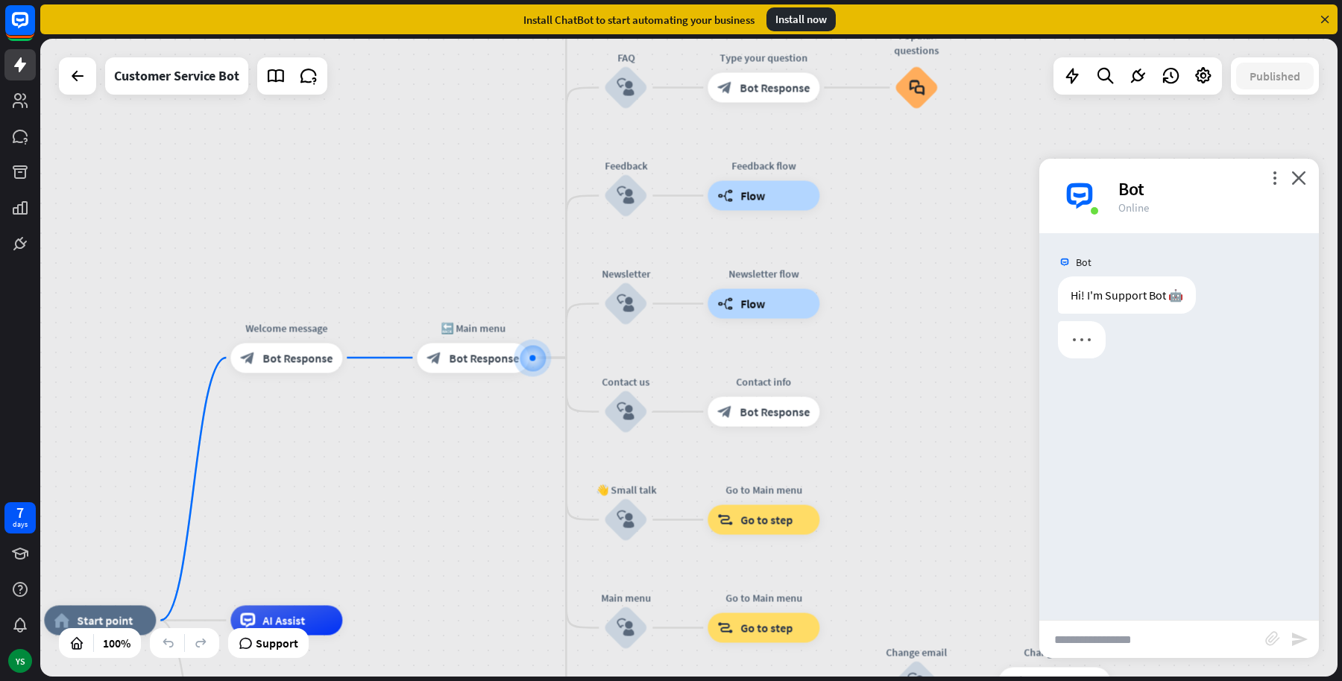
click at [1100, 643] on input "text" at bounding box center [1152, 639] width 226 height 37
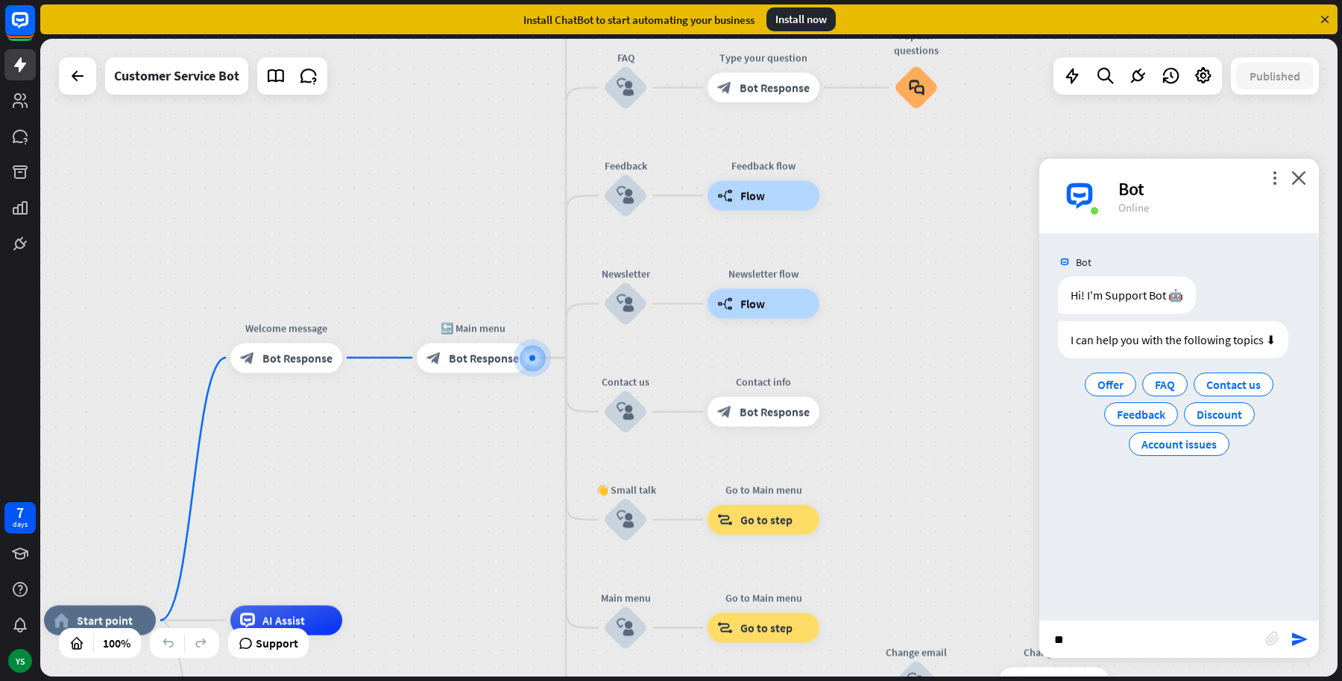
type input "*"
type input "**********"
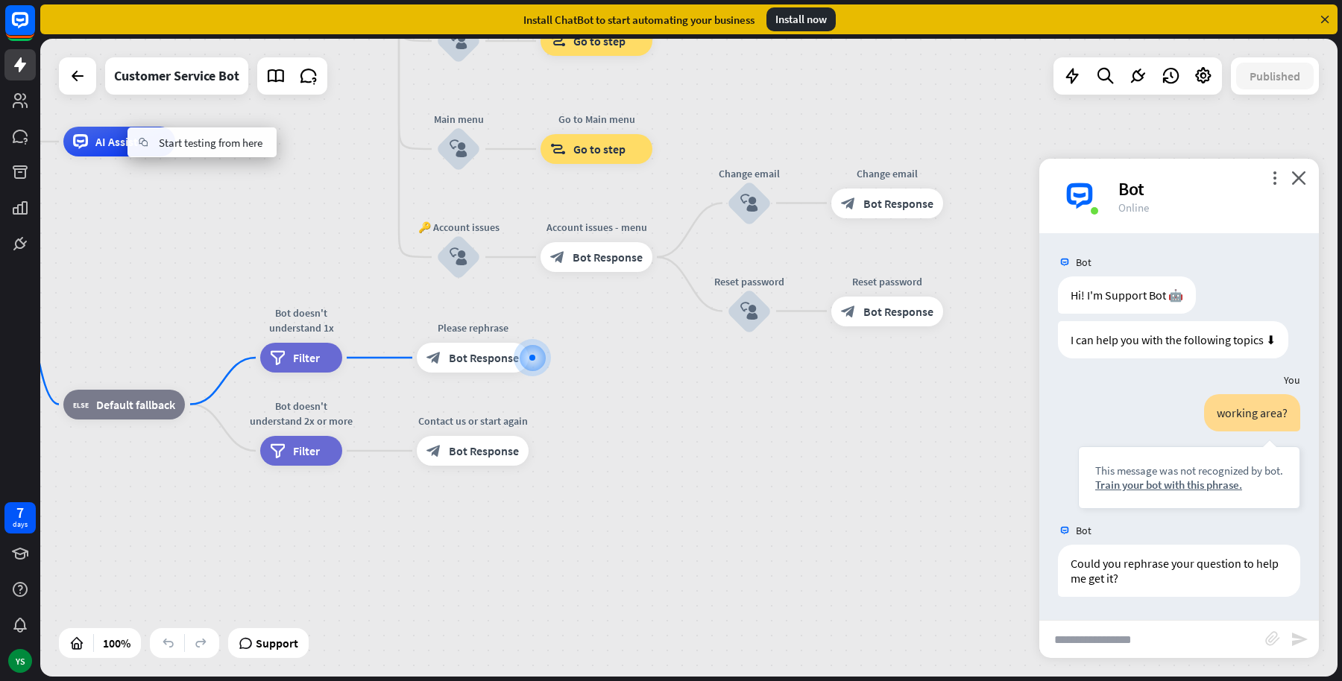
drag, startPoint x: 138, startPoint y: 140, endPoint x: 154, endPoint y: 155, distance: 21.6
click at [142, 140] on icon "chat" at bounding box center [143, 142] width 16 height 9
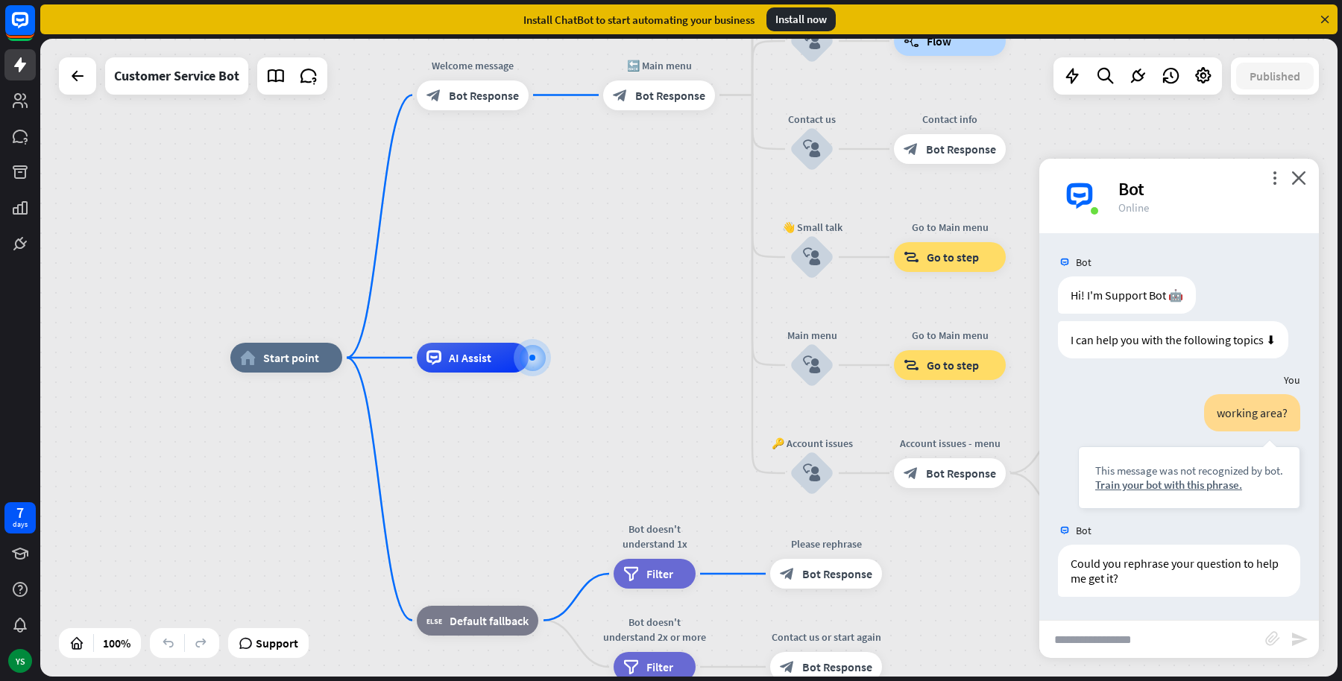
click at [1162, 633] on input "text" at bounding box center [1152, 639] width 226 height 37
type input "**********"
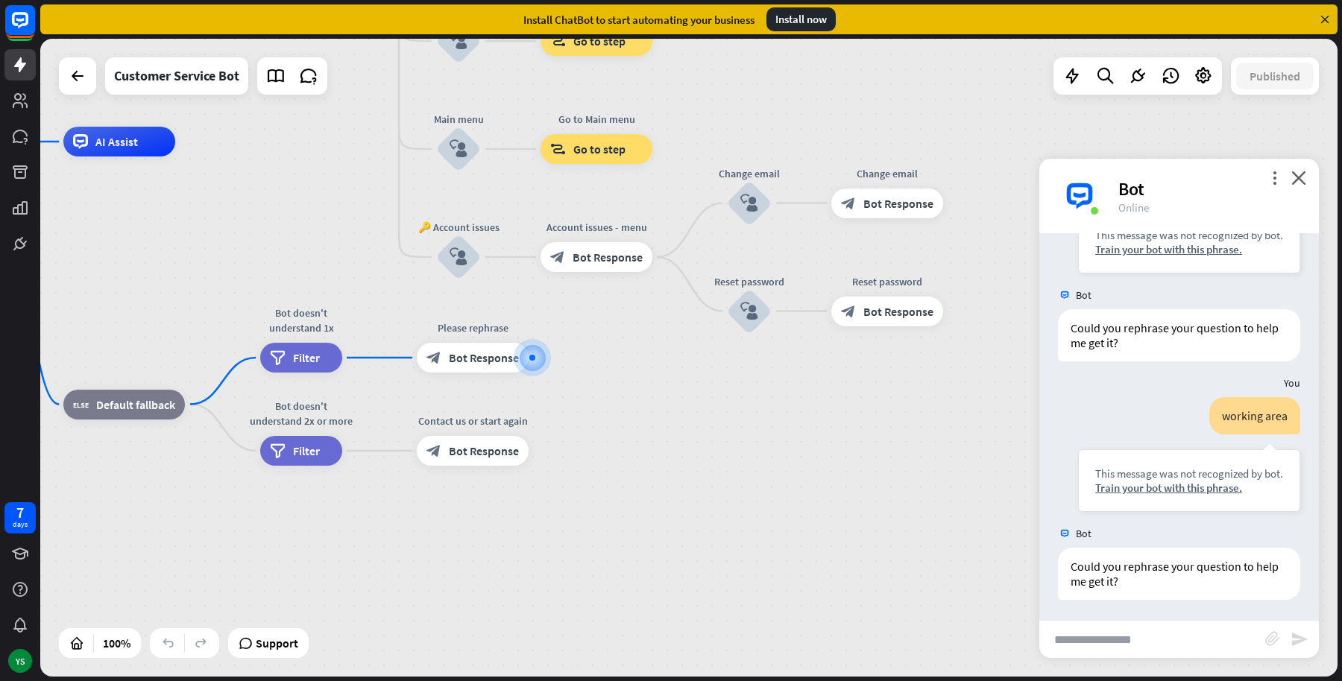
scroll to position [236, 0]
click at [81, 145] on icon at bounding box center [80, 141] width 15 height 15
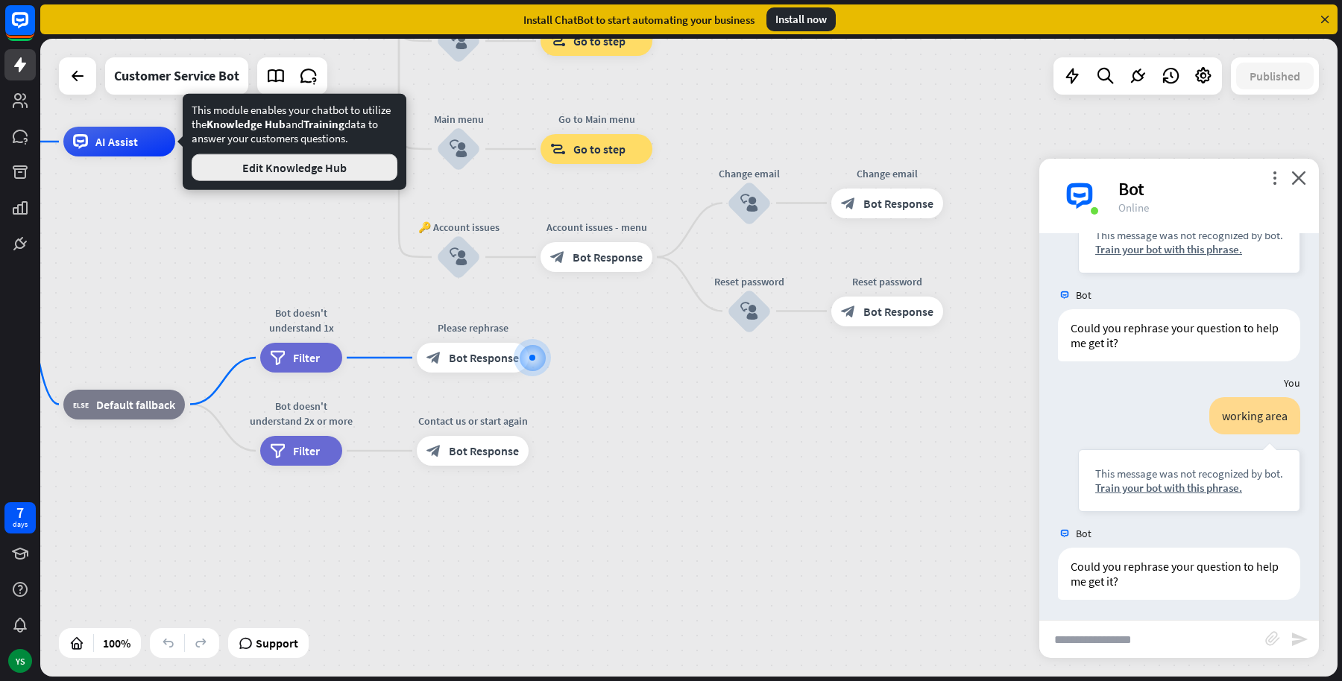
click at [239, 166] on button "Edit Knowledge Hub" at bounding box center [295, 167] width 206 height 27
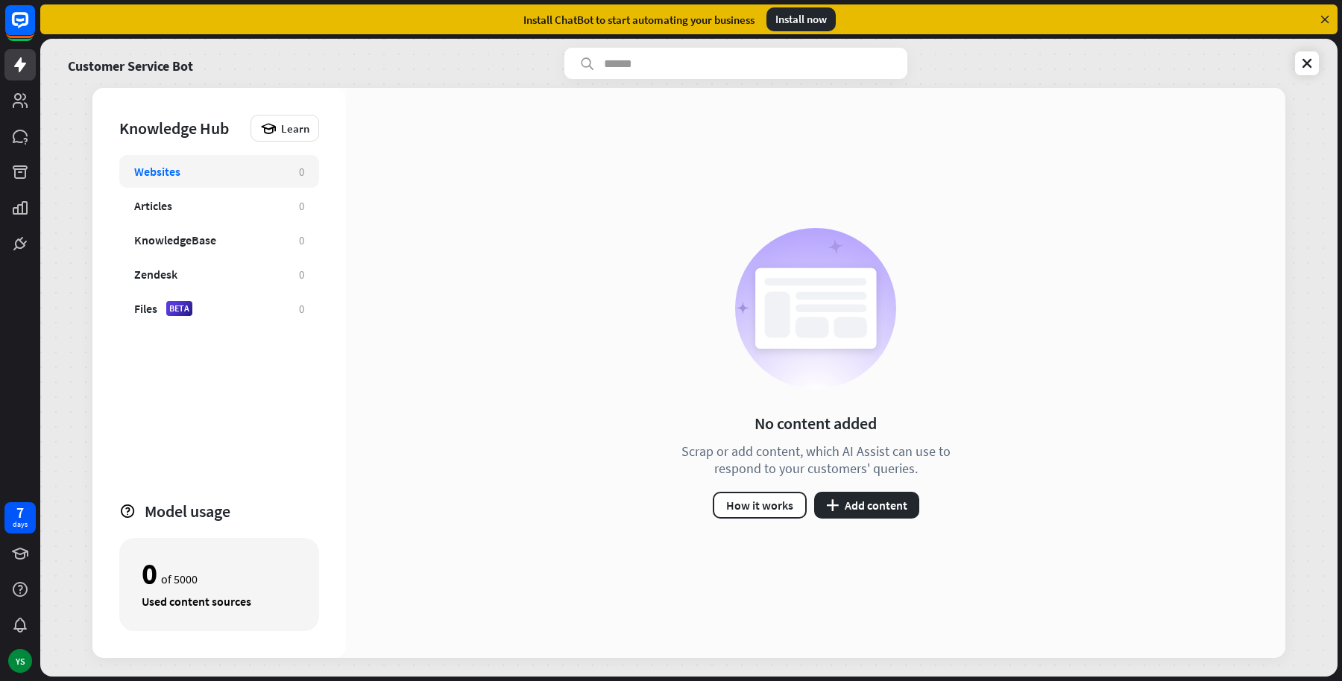
click at [158, 171] on div "Websites" at bounding box center [157, 171] width 46 height 15
click at [853, 515] on button "plus Add content" at bounding box center [866, 505] width 105 height 27
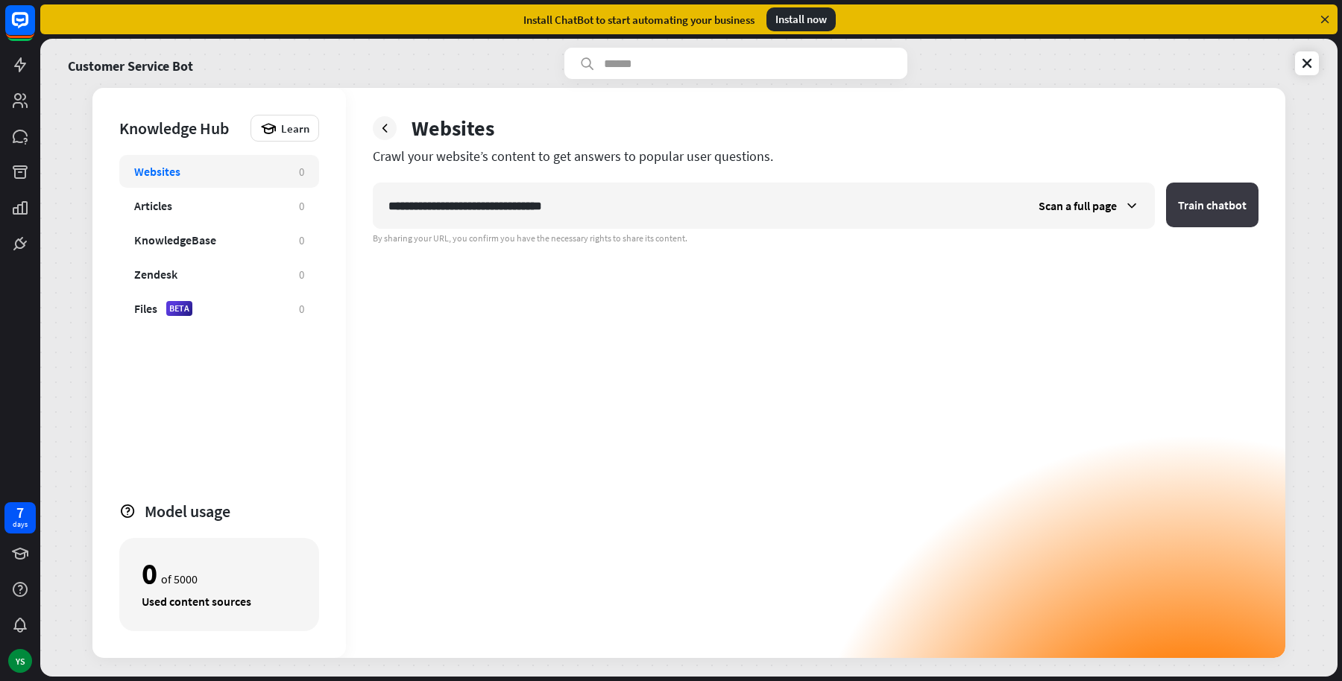
type input "**********"
click at [1218, 204] on button "Train chatbot" at bounding box center [1212, 205] width 92 height 45
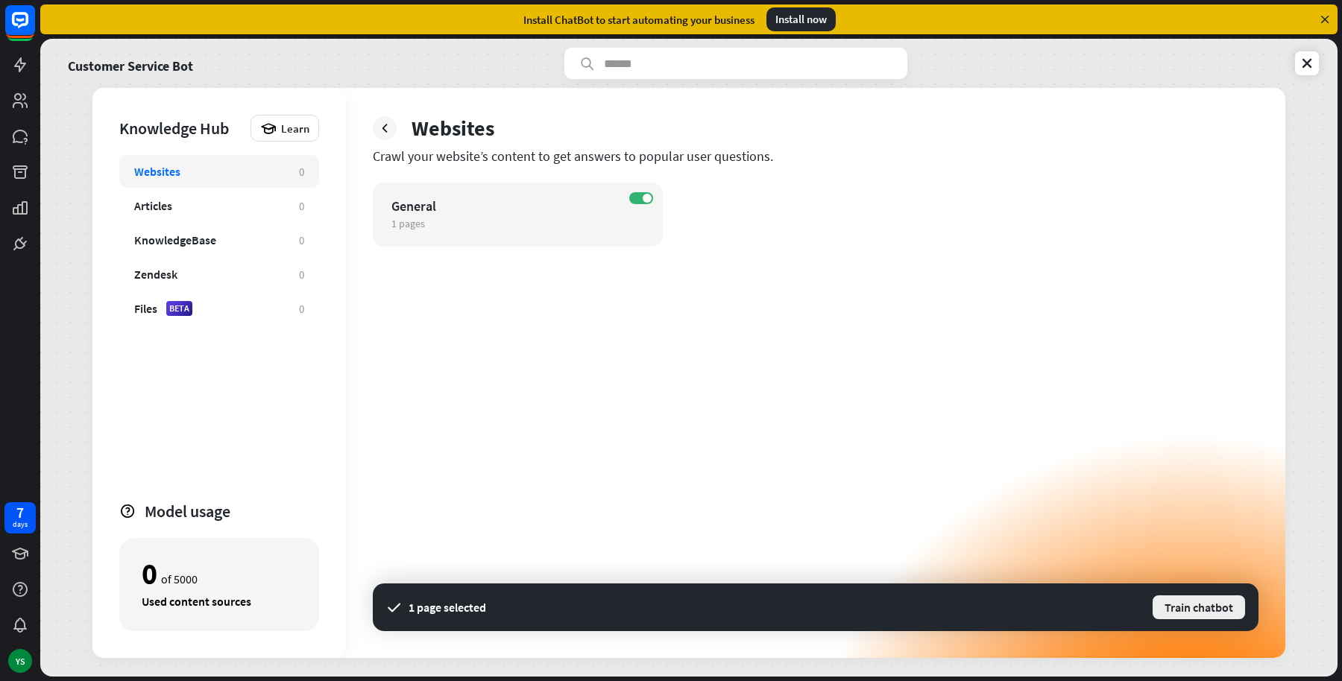
click at [1212, 608] on button "Train chatbot" at bounding box center [1198, 607] width 95 height 27
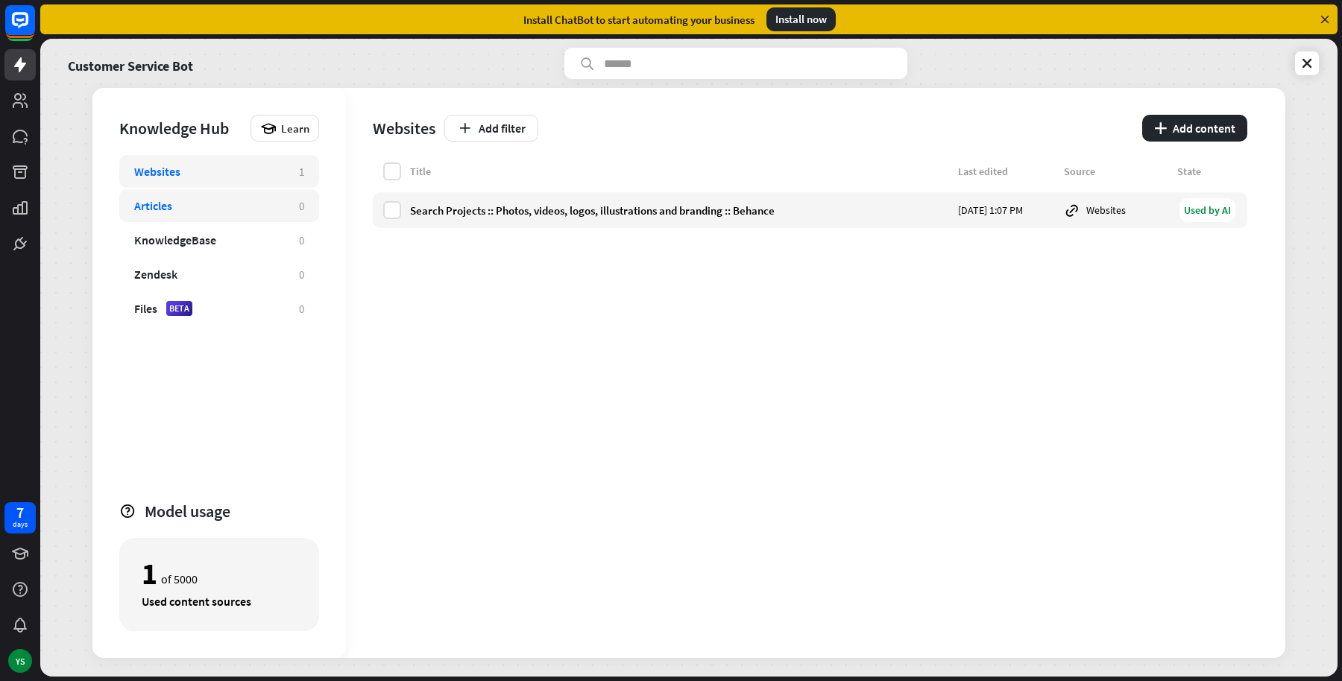
click at [200, 201] on div "Articles" at bounding box center [209, 205] width 150 height 15
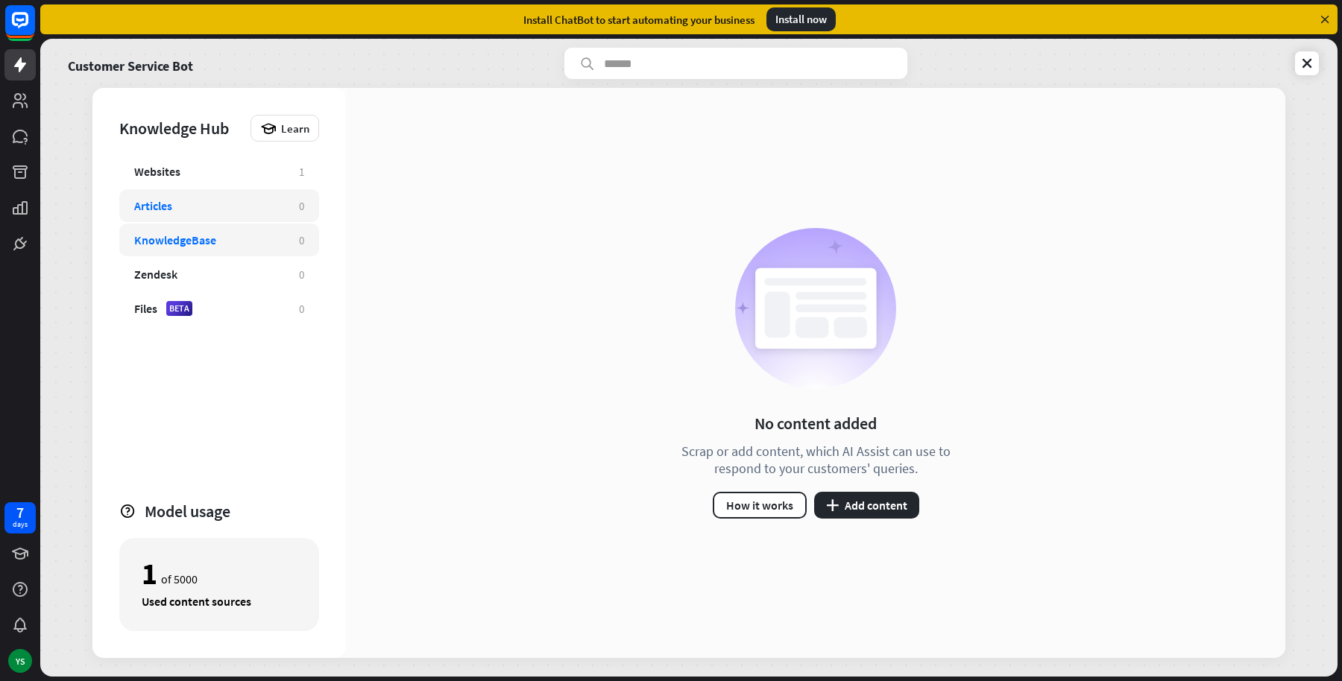
click at [181, 228] on div "KnowledgeBase 0" at bounding box center [219, 240] width 200 height 33
click at [181, 253] on div "KnowledgeBase 0" at bounding box center [219, 240] width 200 height 33
click at [174, 272] on div "Zendesk" at bounding box center [155, 274] width 43 height 15
click at [209, 252] on div "KnowledgeBase 0" at bounding box center [219, 240] width 200 height 33
click at [872, 517] on button "plus Add content" at bounding box center [866, 505] width 105 height 27
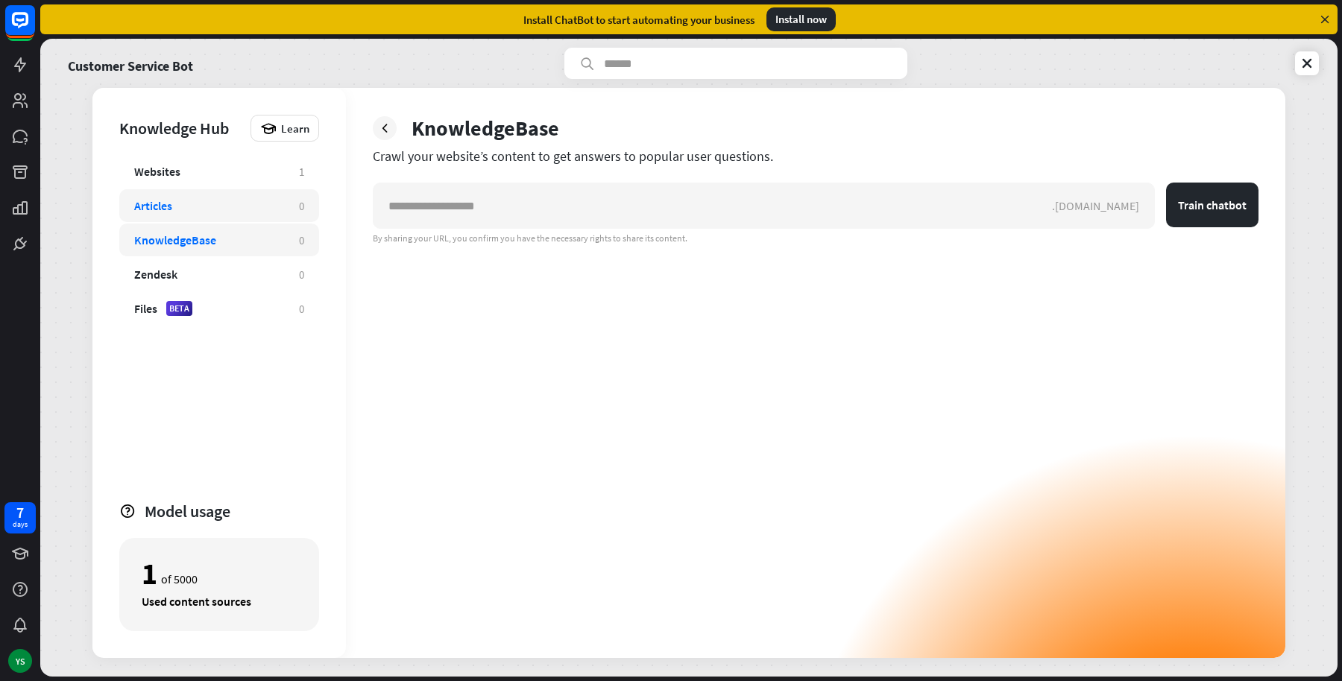
click at [234, 208] on div "Articles" at bounding box center [209, 205] width 150 height 15
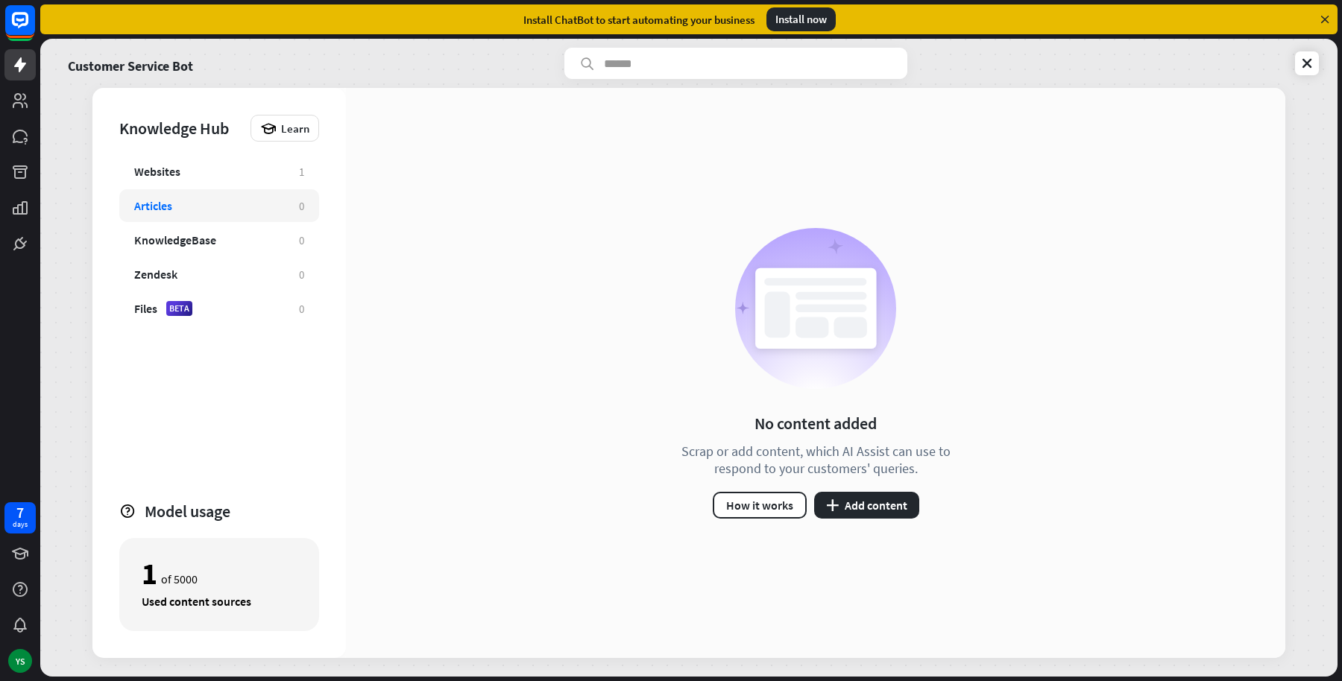
click at [898, 485] on div "No content added Scrap or add content, which AI Assist can use to respond to yo…" at bounding box center [816, 373] width 306 height 291
click at [892, 492] on button "plus Add content" at bounding box center [866, 505] width 105 height 27
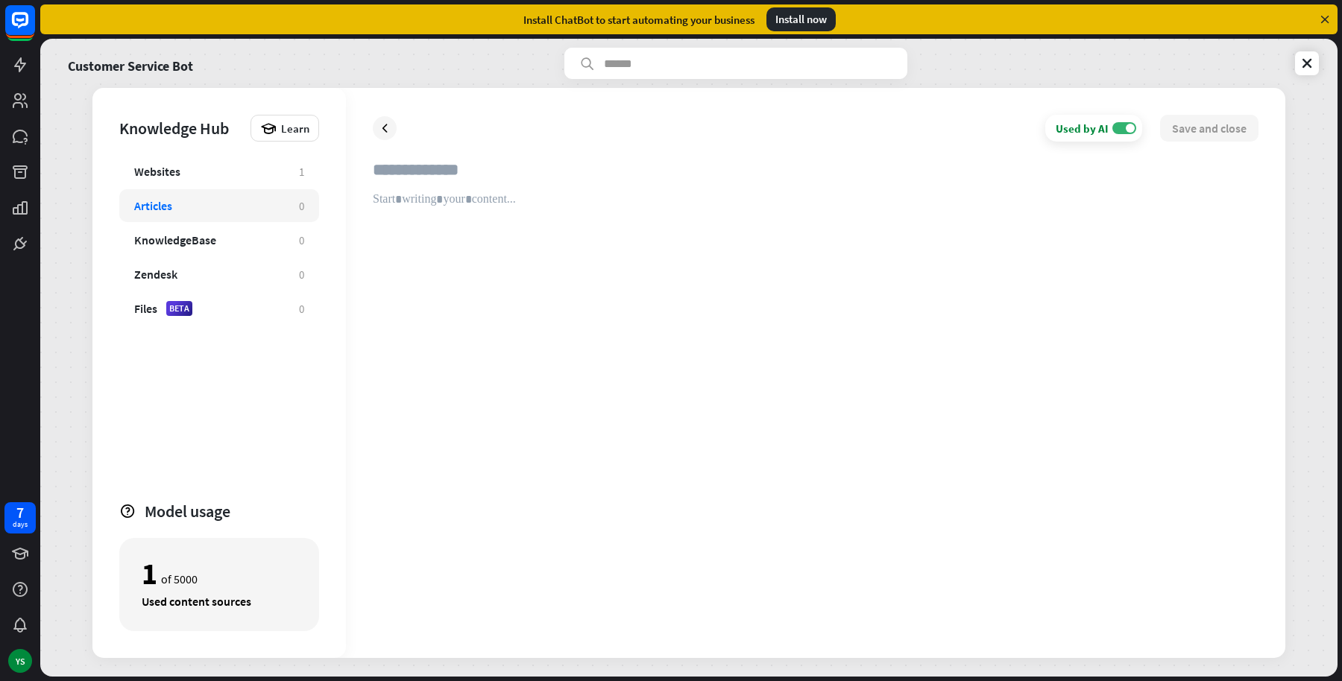
type input "**********"
click at [472, 202] on div at bounding box center [816, 411] width 886 height 439
click at [465, 209] on div at bounding box center [816, 411] width 886 height 439
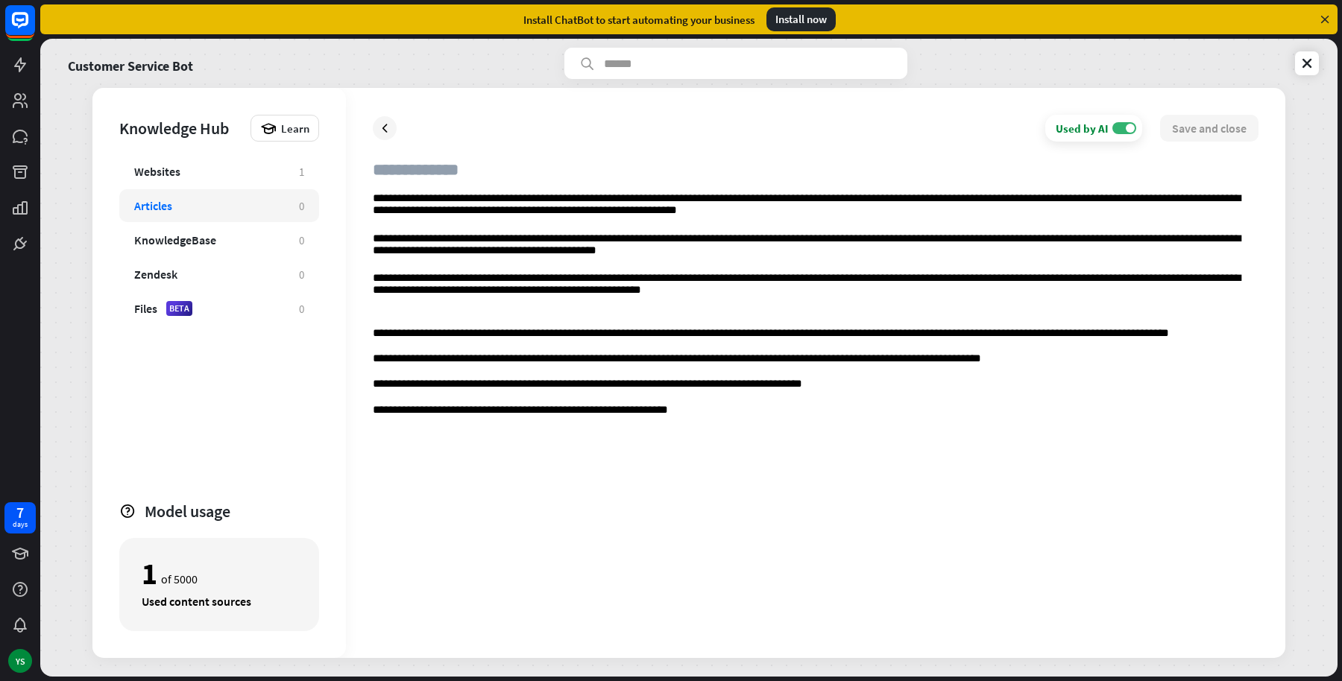
click at [839, 410] on p "**********" at bounding box center [816, 411] width 886 height 14
click at [1307, 64] on icon at bounding box center [1306, 63] width 15 height 15
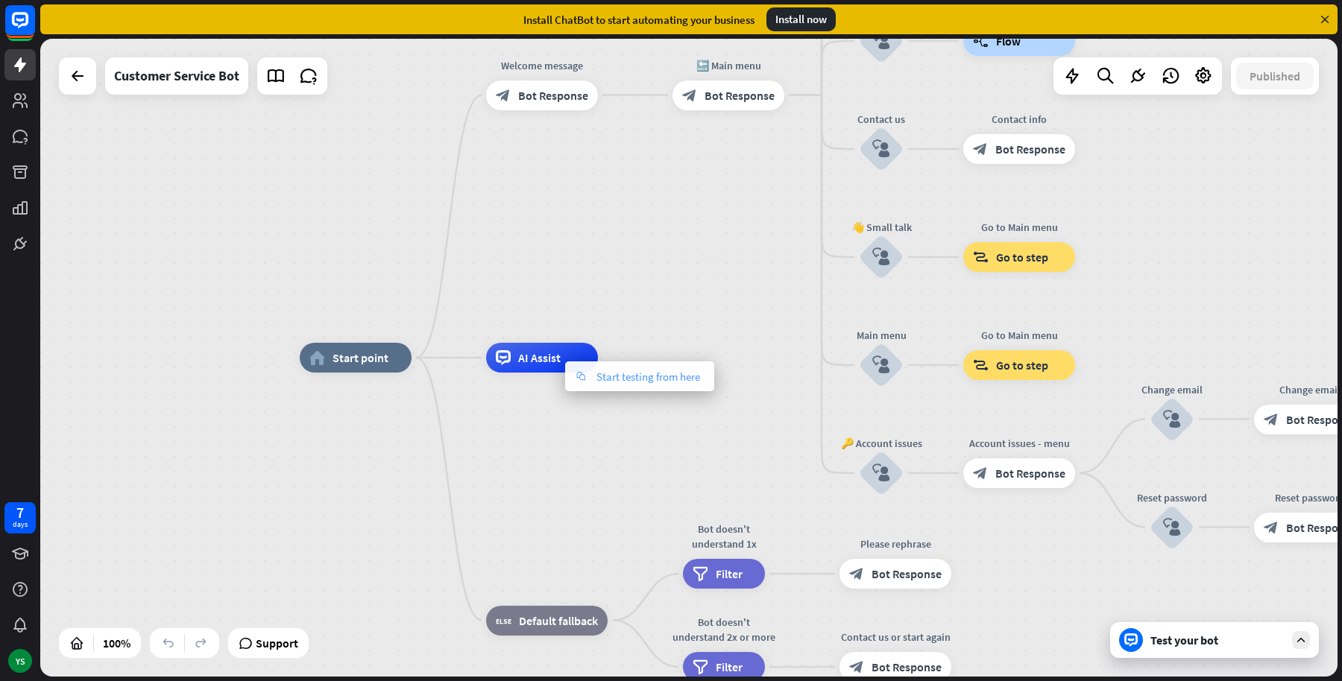
click at [625, 379] on span "Start testing from here" at bounding box center [648, 377] width 104 height 14
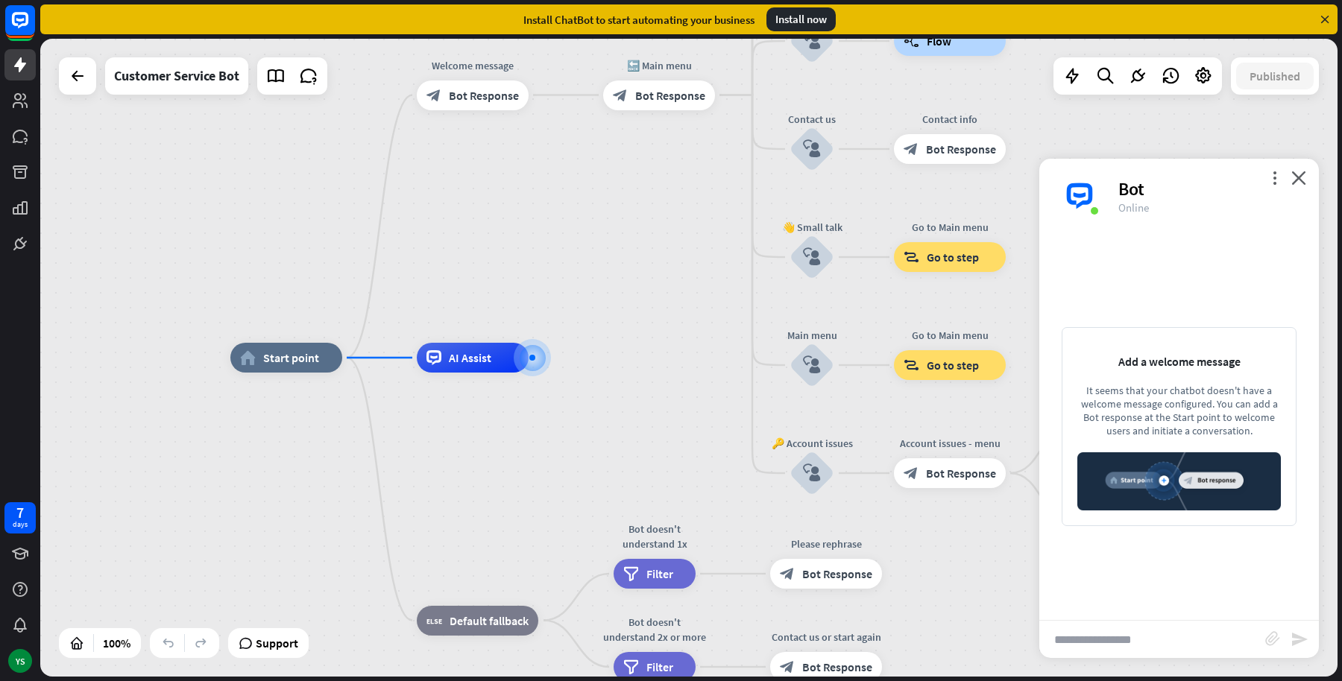
click at [1096, 635] on input "text" at bounding box center [1152, 639] width 226 height 37
click at [1096, 628] on input "***" at bounding box center [1152, 639] width 226 height 37
type input "*********"
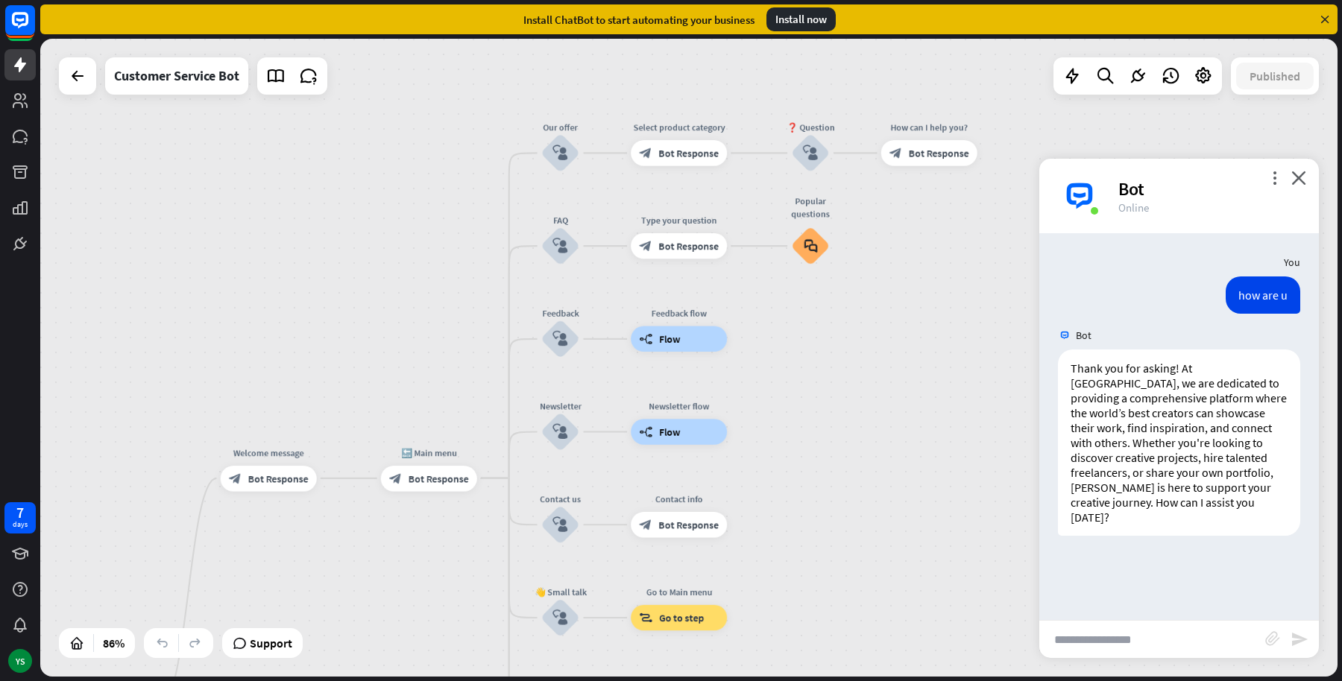
drag, startPoint x: 677, startPoint y: 233, endPoint x: 444, endPoint y: 575, distance: 413.6
click at [444, 575] on div "home_2 Start point Welcome message block_bot_response Bot Response 🔙 Main menu …" at bounding box center [688, 358] width 1297 height 638
click at [435, 474] on span "Bot Response" at bounding box center [439, 478] width 60 height 13
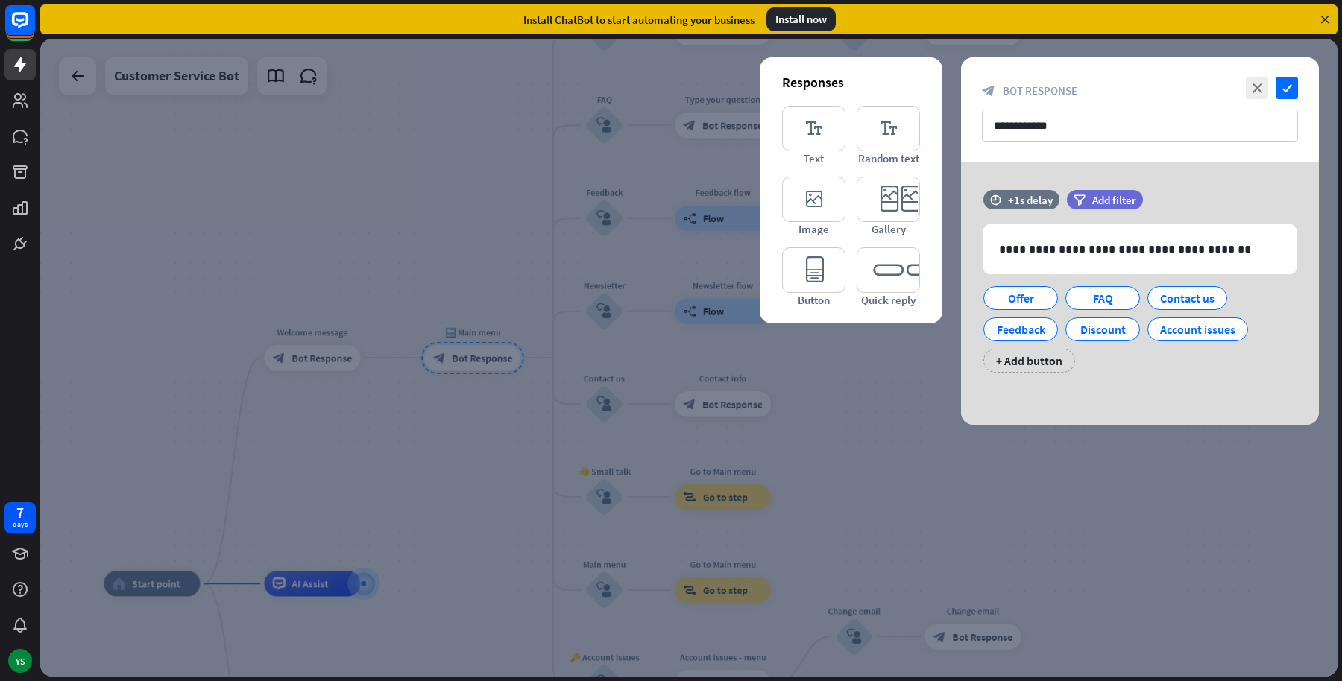
drag, startPoint x: 368, startPoint y: 224, endPoint x: 324, endPoint y: 312, distance: 97.7
click at [324, 312] on div at bounding box center [688, 358] width 1297 height 638
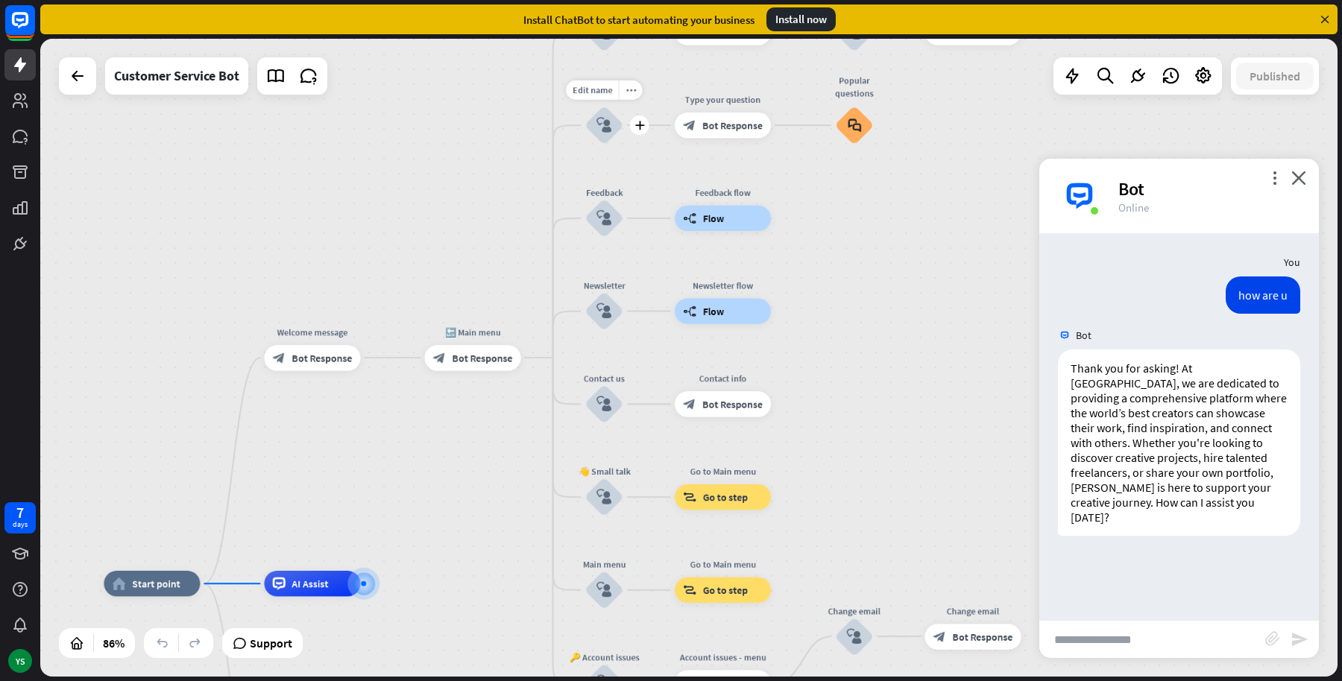
click at [611, 113] on div "block_user_input" at bounding box center [604, 125] width 39 height 39
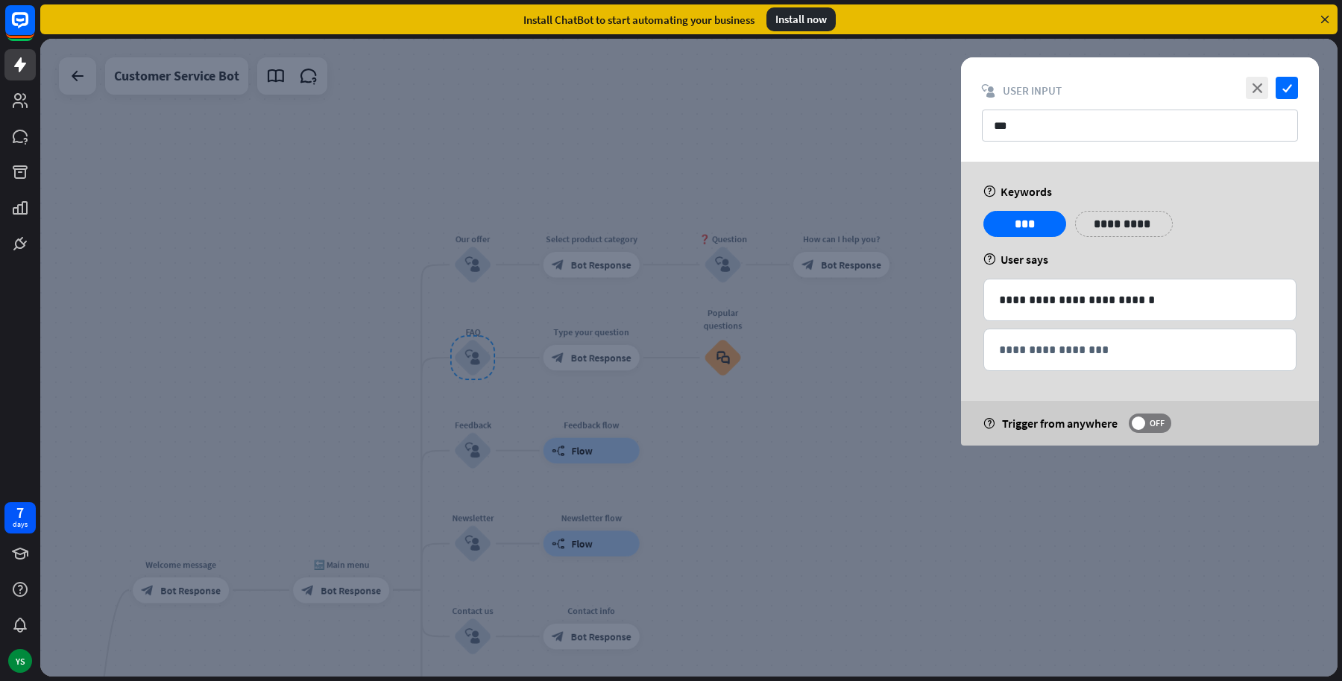
click at [464, 621] on div at bounding box center [688, 358] width 1297 height 638
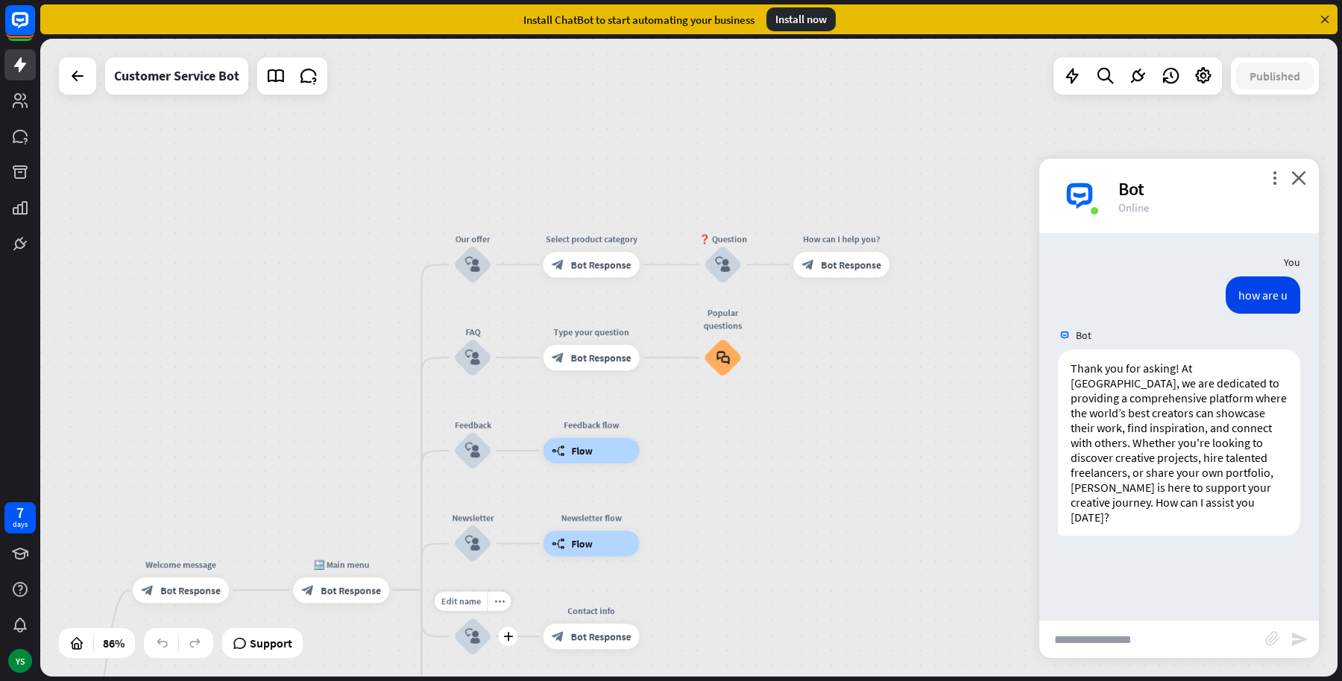
click at [475, 634] on icon "block_user_input" at bounding box center [473, 637] width 16 height 16
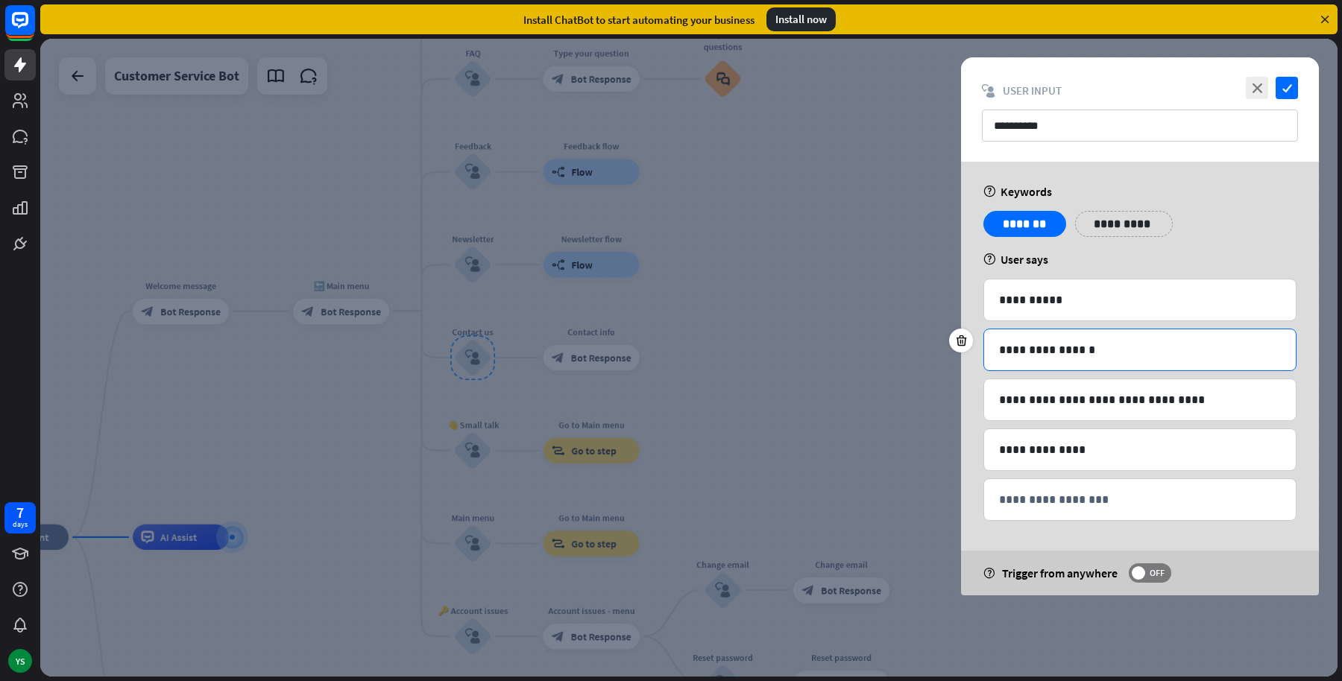
click at [1093, 349] on p "**********" at bounding box center [1140, 350] width 283 height 19
click at [763, 324] on div at bounding box center [688, 358] width 1297 height 638
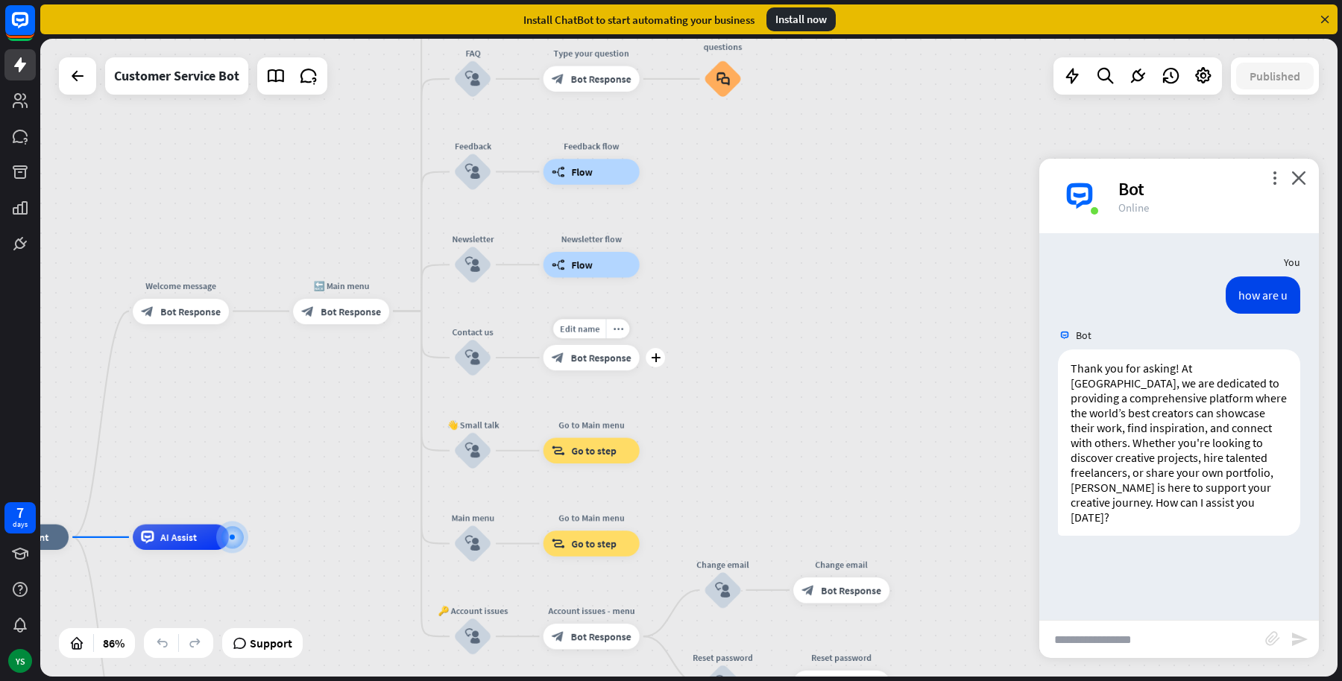
click at [578, 360] on span "Bot Response" at bounding box center [601, 357] width 60 height 13
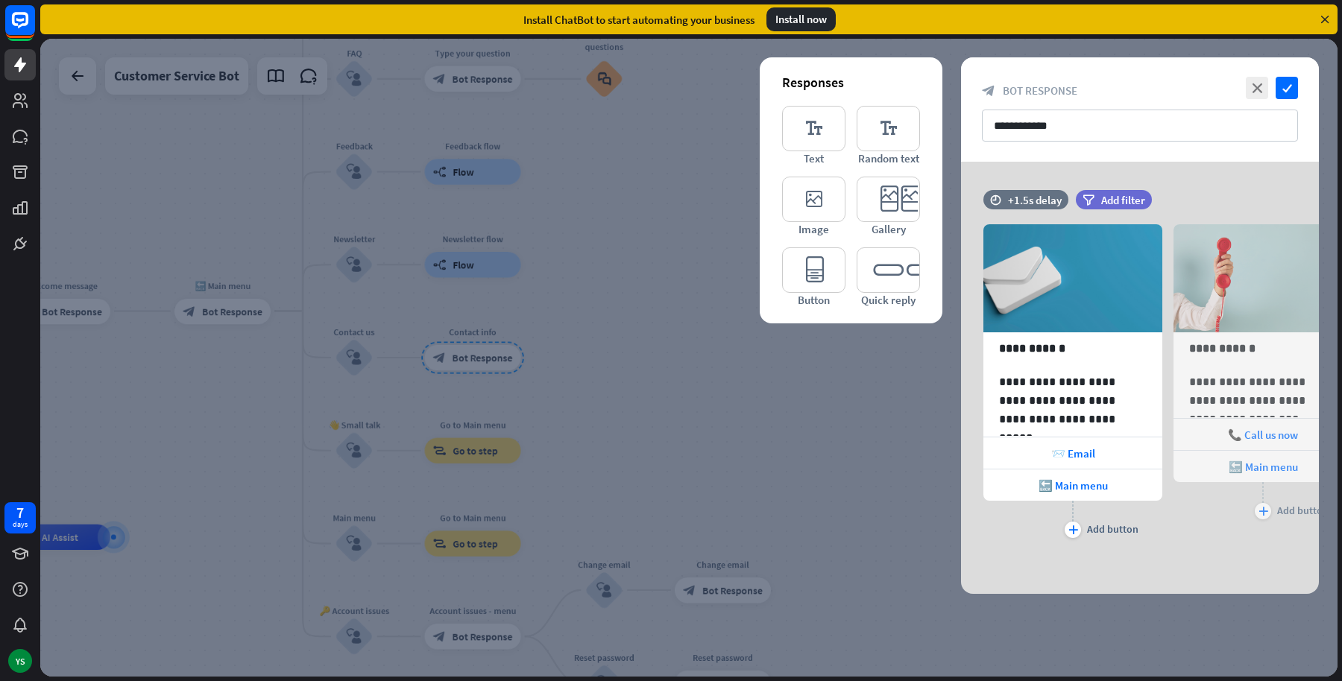
click at [207, 314] on div at bounding box center [688, 358] width 1297 height 638
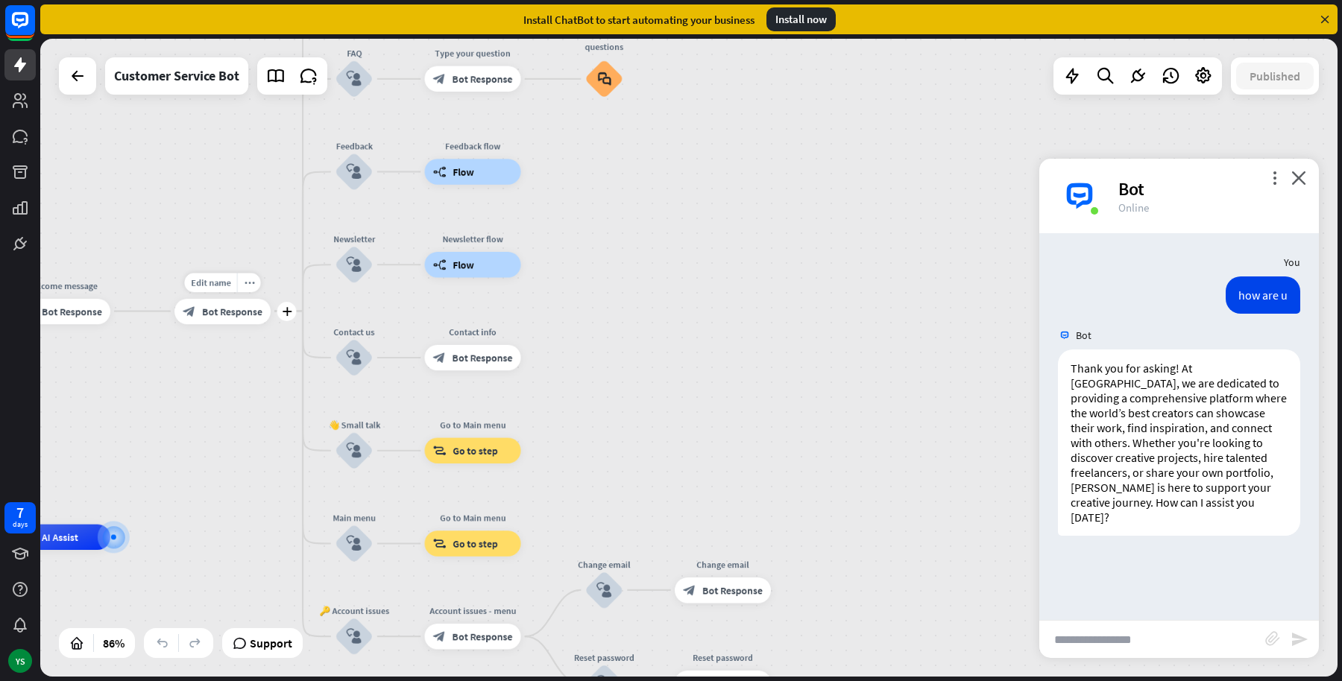
click at [224, 309] on span "Bot Response" at bounding box center [232, 311] width 60 height 13
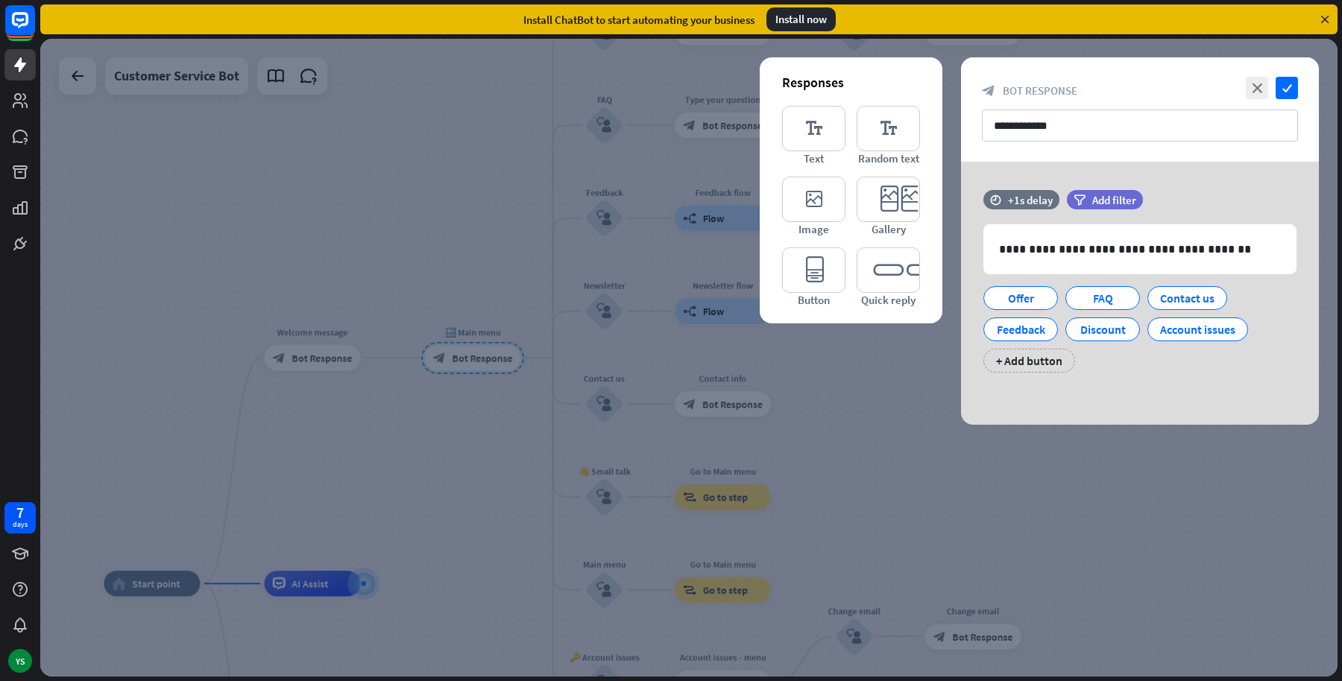
click at [1329, 3] on div "Install ChatBot to start automating your business Install now" at bounding box center [691, 19] width 1302 height 39
click at [476, 373] on div at bounding box center [688, 358] width 1297 height 638
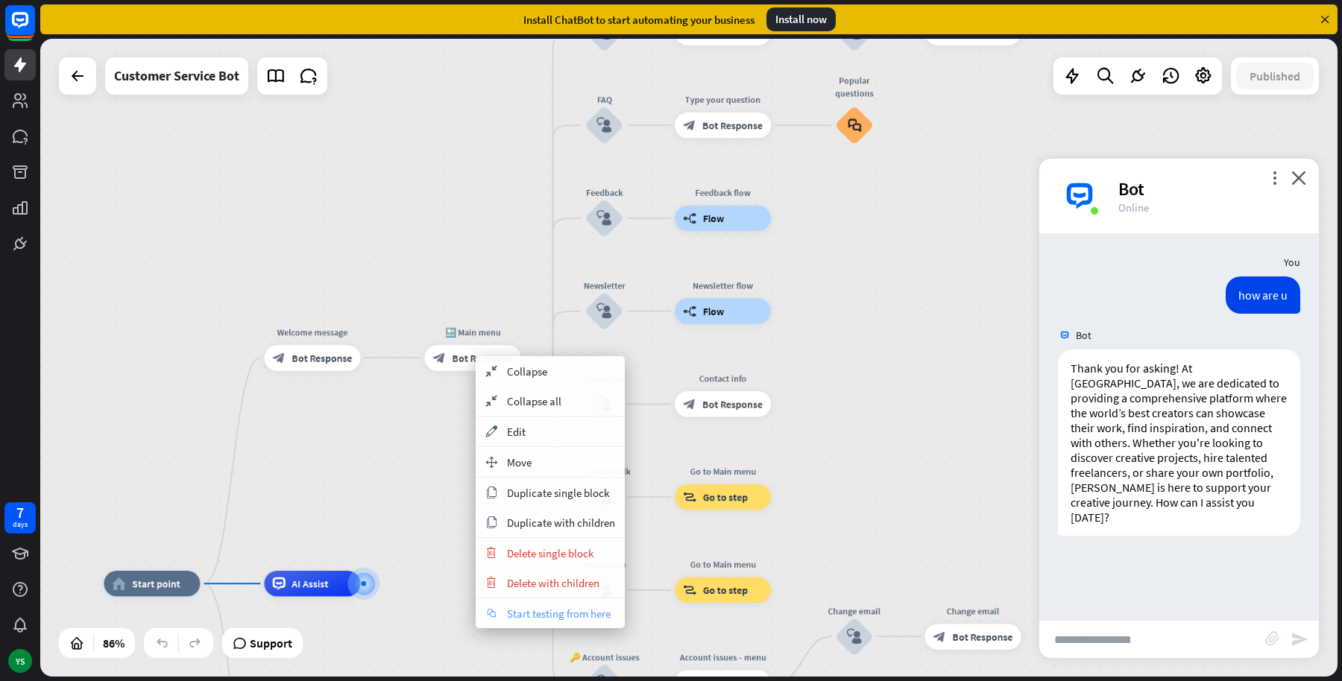
click at [508, 607] on span "Start testing from here" at bounding box center [559, 614] width 104 height 14
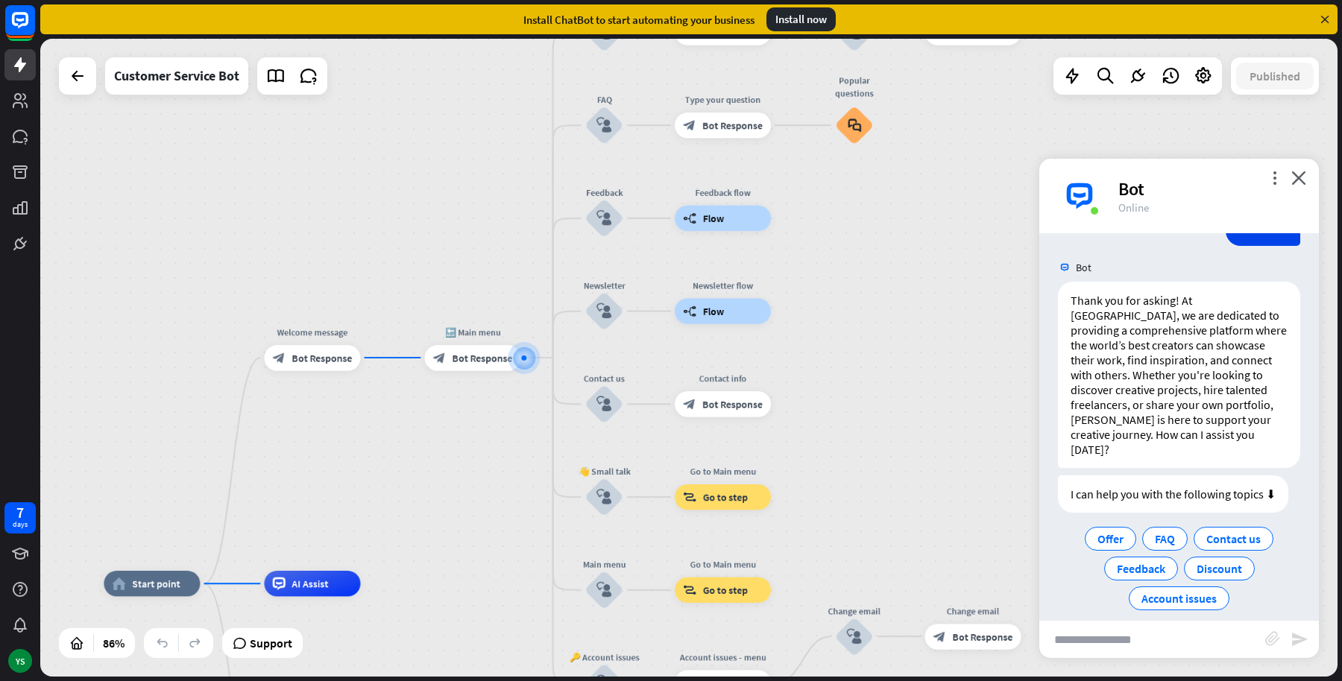
scroll to position [68, 0]
click at [1101, 650] on input "text" at bounding box center [1152, 639] width 226 height 37
paste input "**********"
type input "**********"
click at [1305, 637] on icon "send" at bounding box center [1300, 640] width 18 height 18
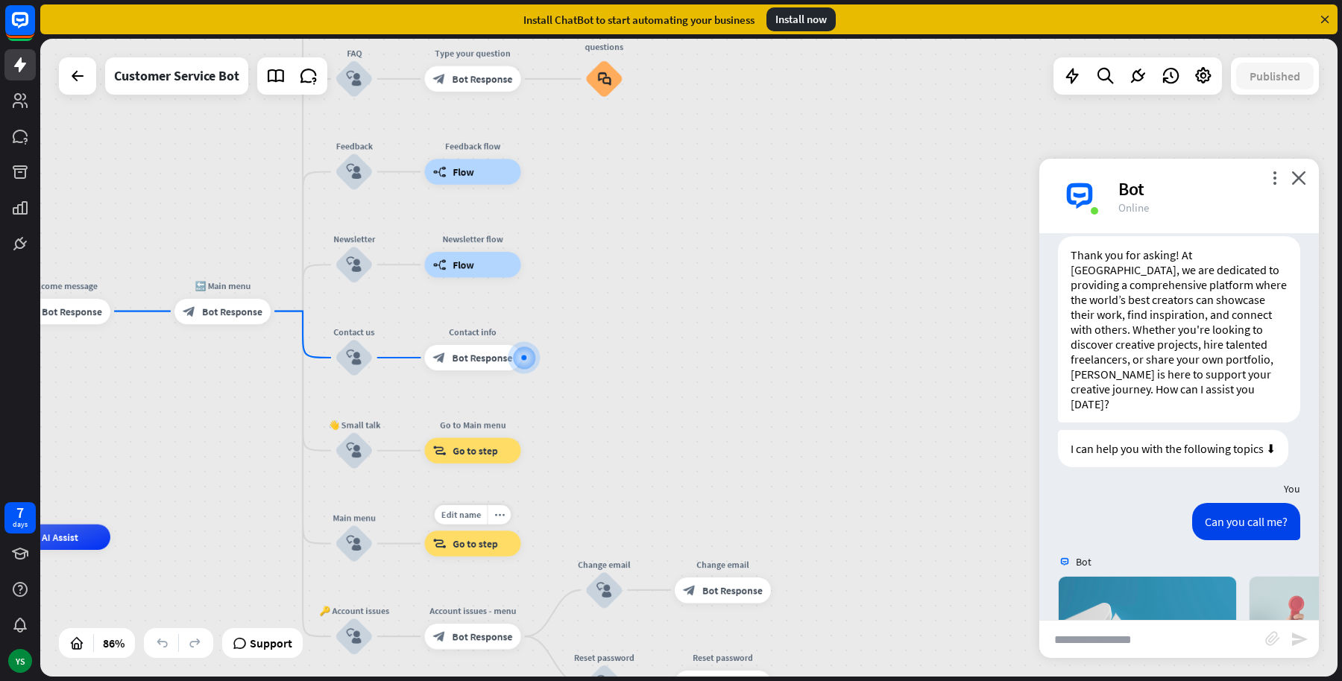
scroll to position [371, 0]
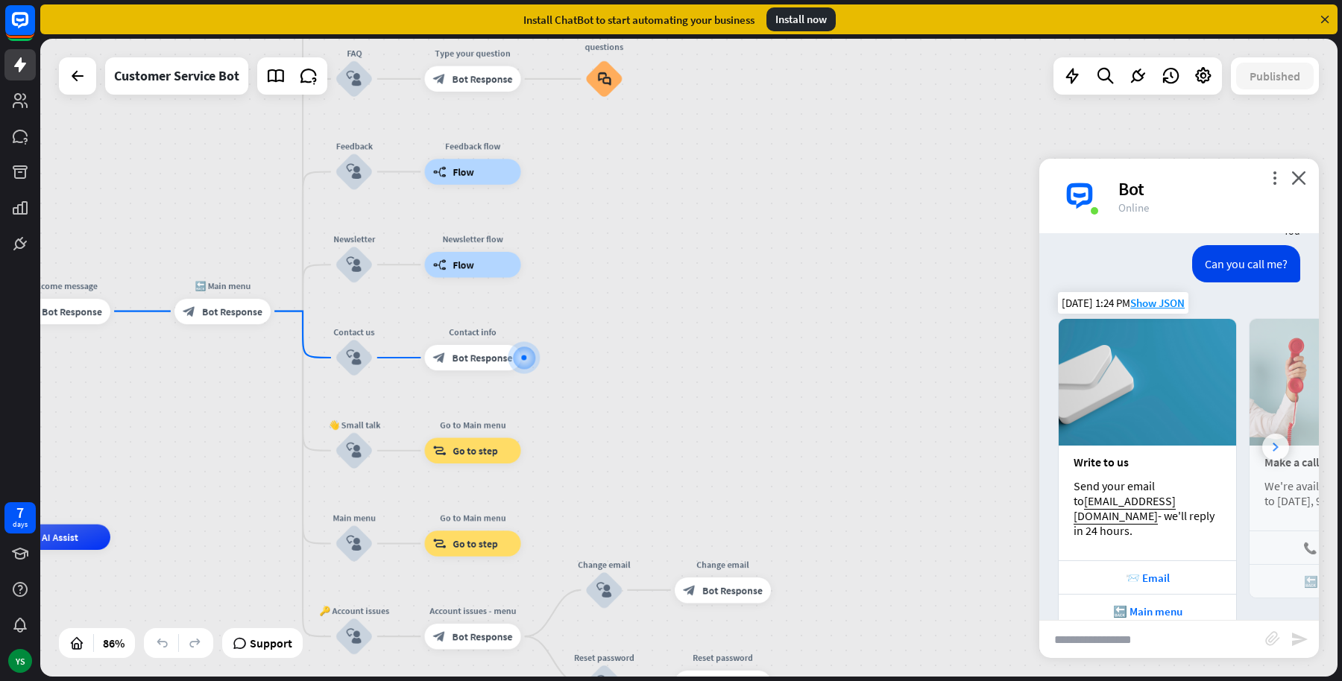
click at [1267, 434] on div at bounding box center [1275, 447] width 27 height 27
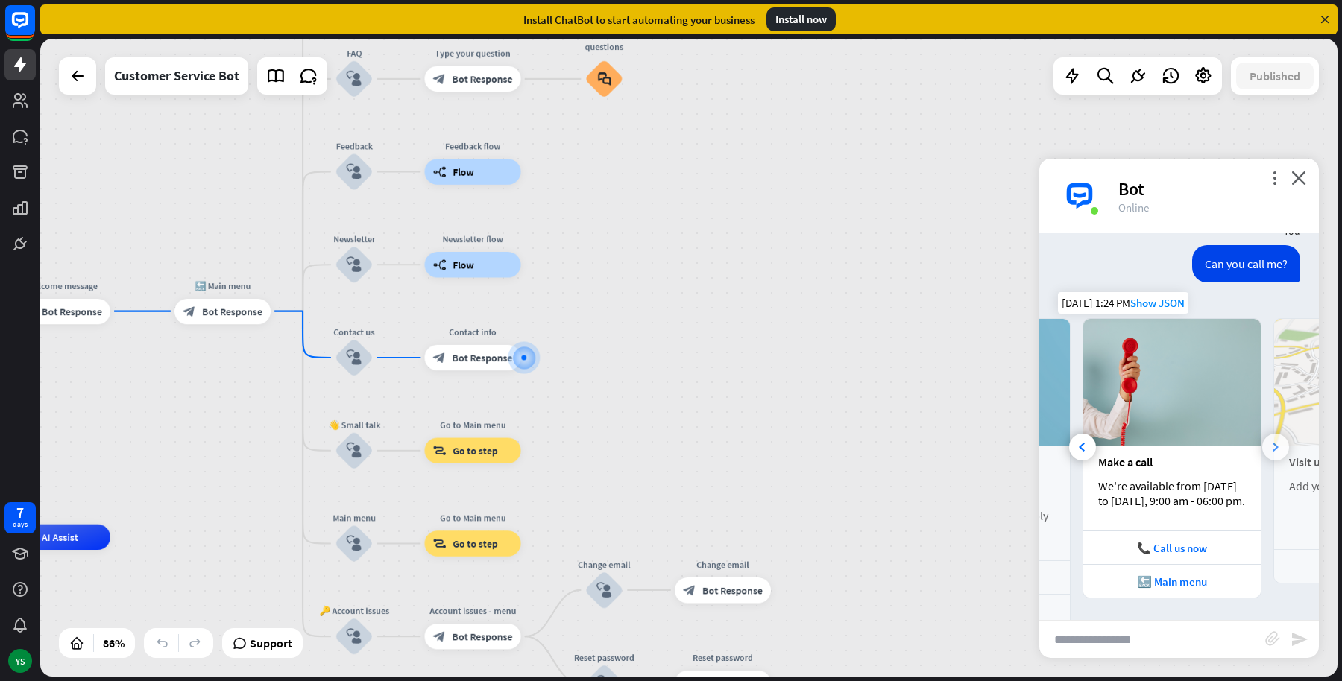
click at [1270, 434] on div at bounding box center [1275, 447] width 27 height 27
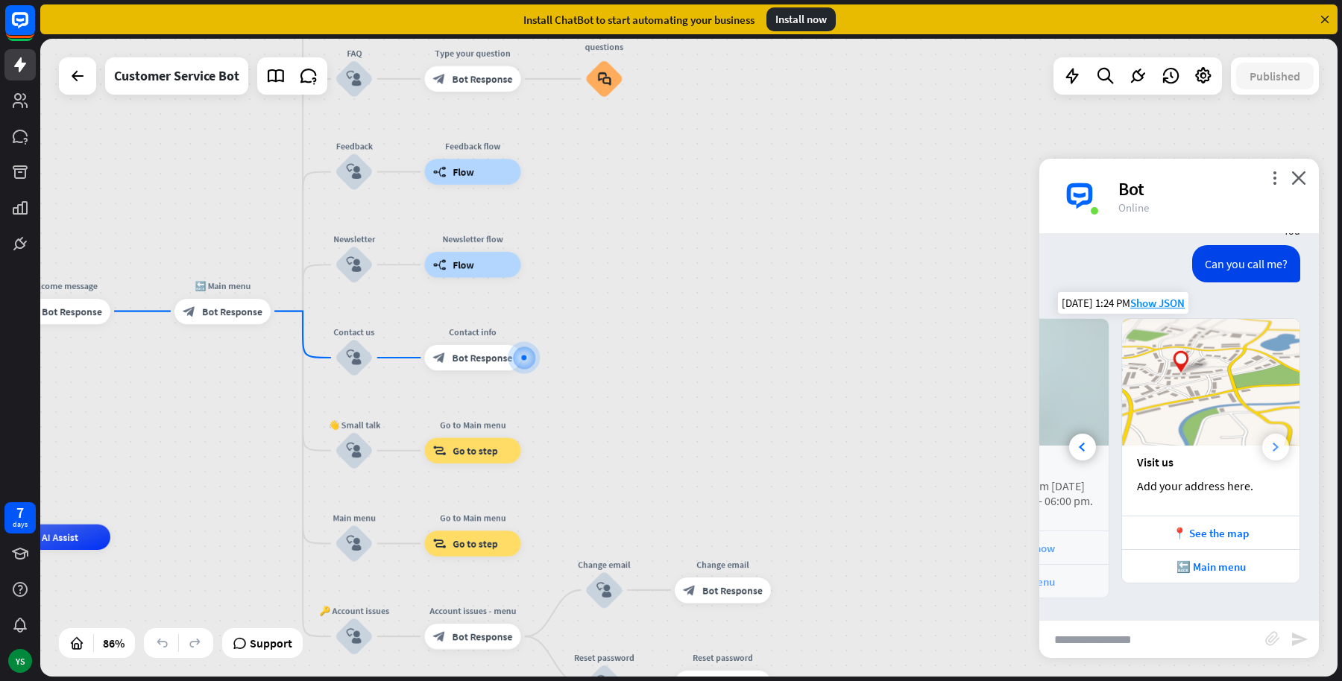
scroll to position [0, 332]
click at [347, 364] on icon "block_user_input" at bounding box center [355, 358] width 16 height 16
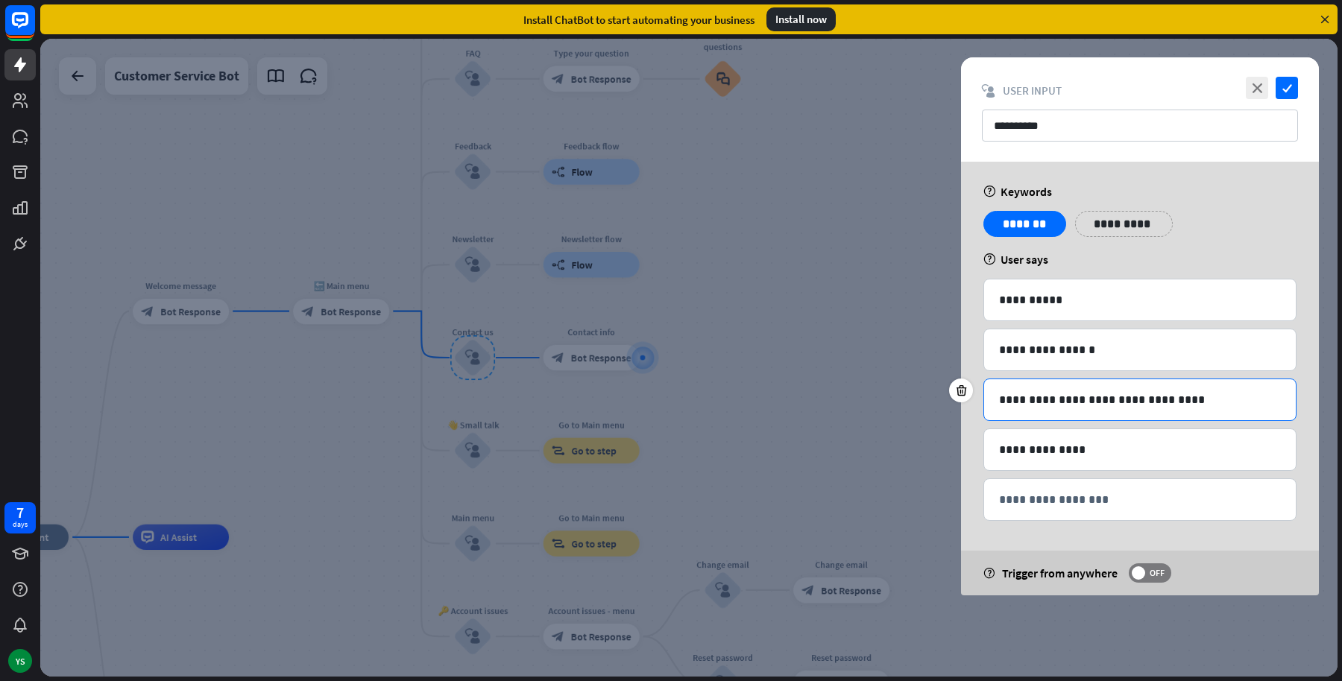
click at [1273, 404] on p "**********" at bounding box center [1140, 400] width 283 height 19
click at [1162, 380] on div "**********" at bounding box center [1140, 399] width 312 height 41
click at [1156, 359] on div "**********" at bounding box center [1140, 350] width 312 height 41
click at [1127, 314] on div "**********" at bounding box center [1140, 300] width 312 height 41
click at [1066, 280] on div "**********" at bounding box center [1140, 300] width 312 height 41
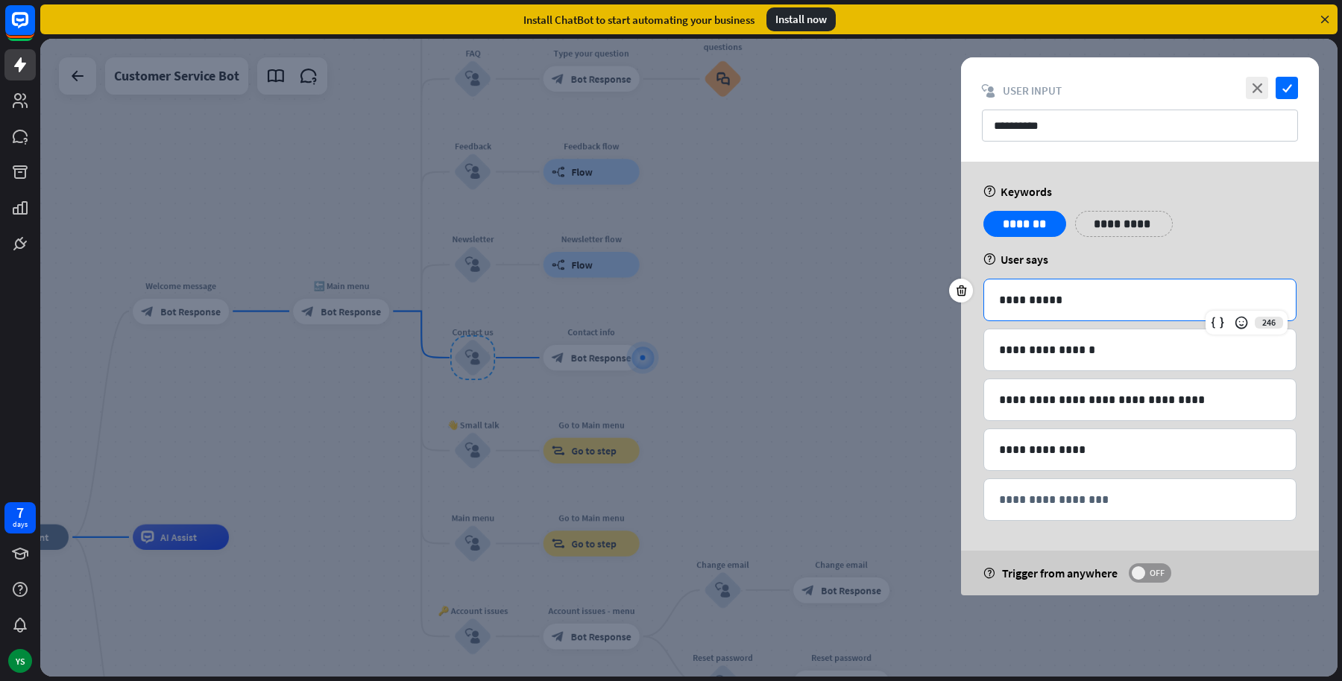
click at [1154, 572] on span "OFF" at bounding box center [1156, 573] width 23 height 12
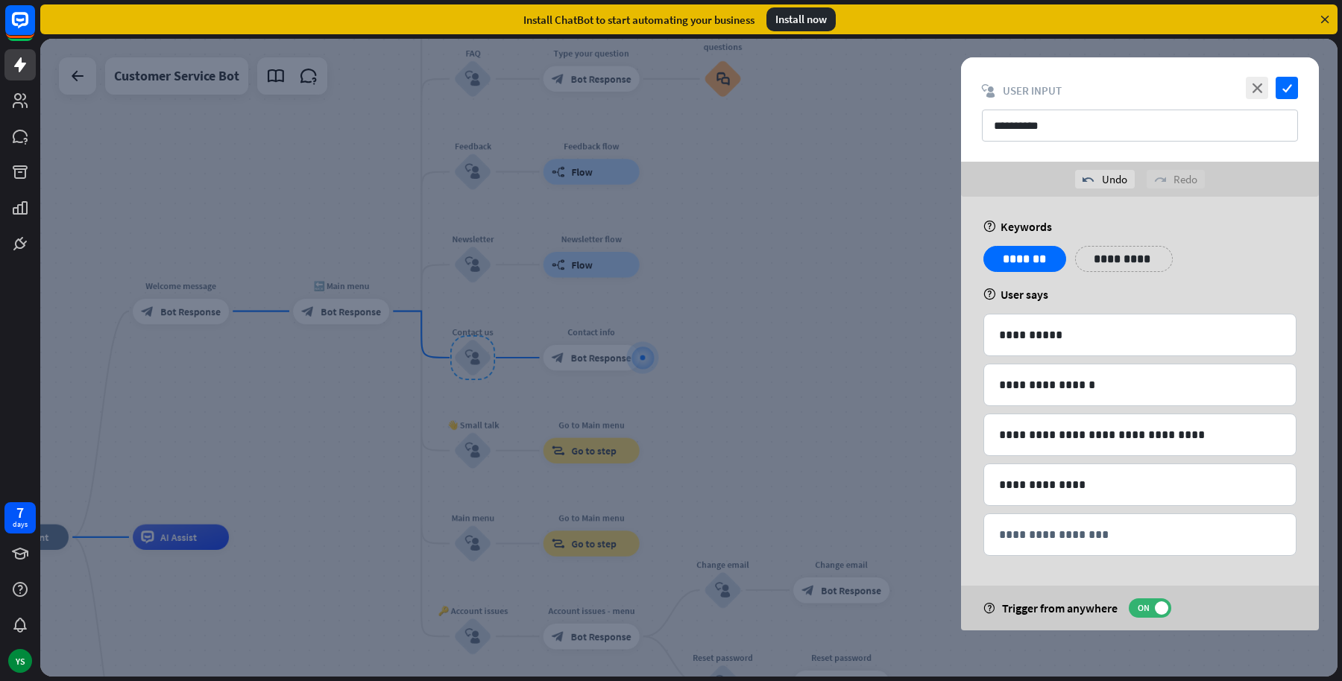
click at [296, 451] on div at bounding box center [688, 358] width 1297 height 638
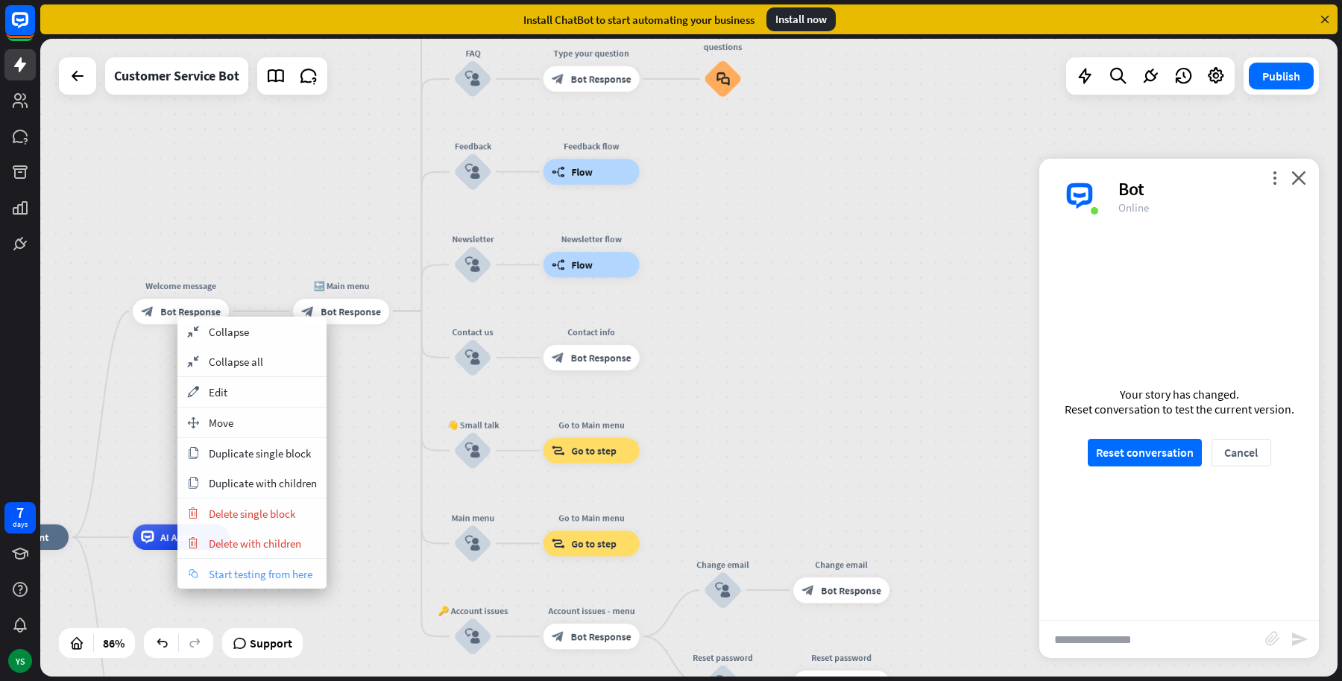
click at [250, 582] on div "chat Start testing from here" at bounding box center [251, 574] width 149 height 30
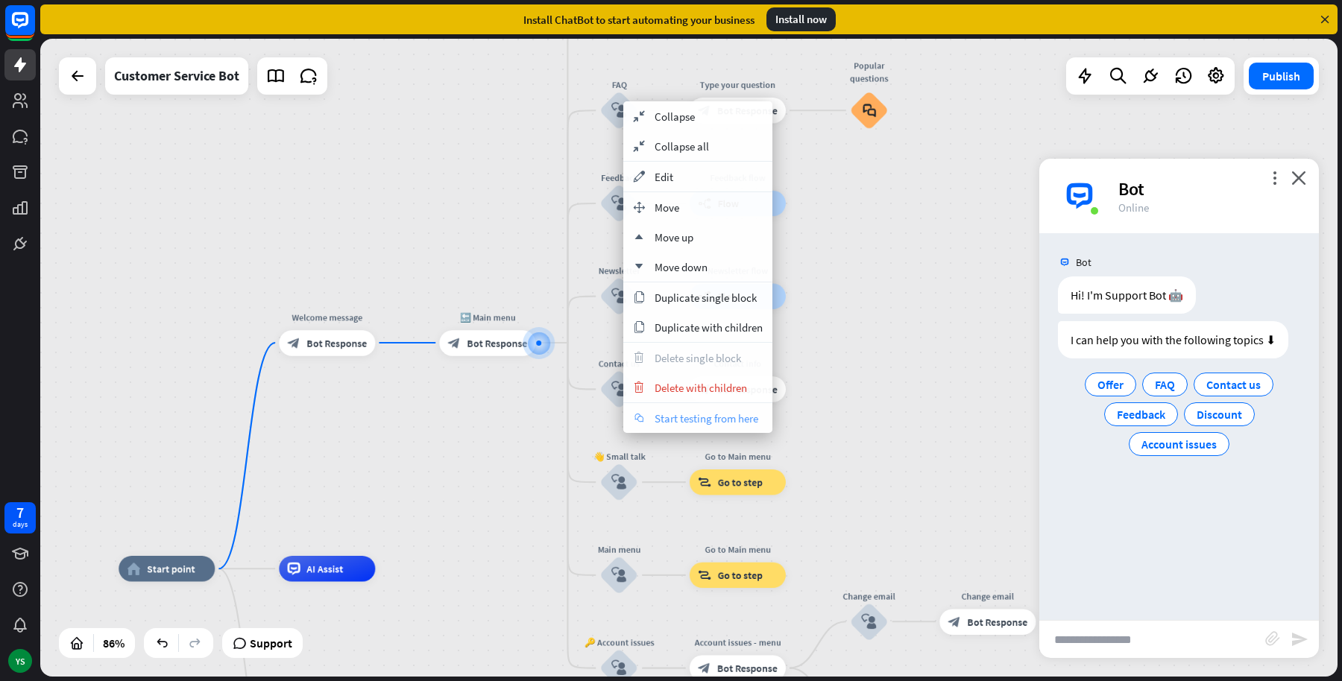
click at [690, 412] on span "Start testing from here" at bounding box center [707, 419] width 104 height 14
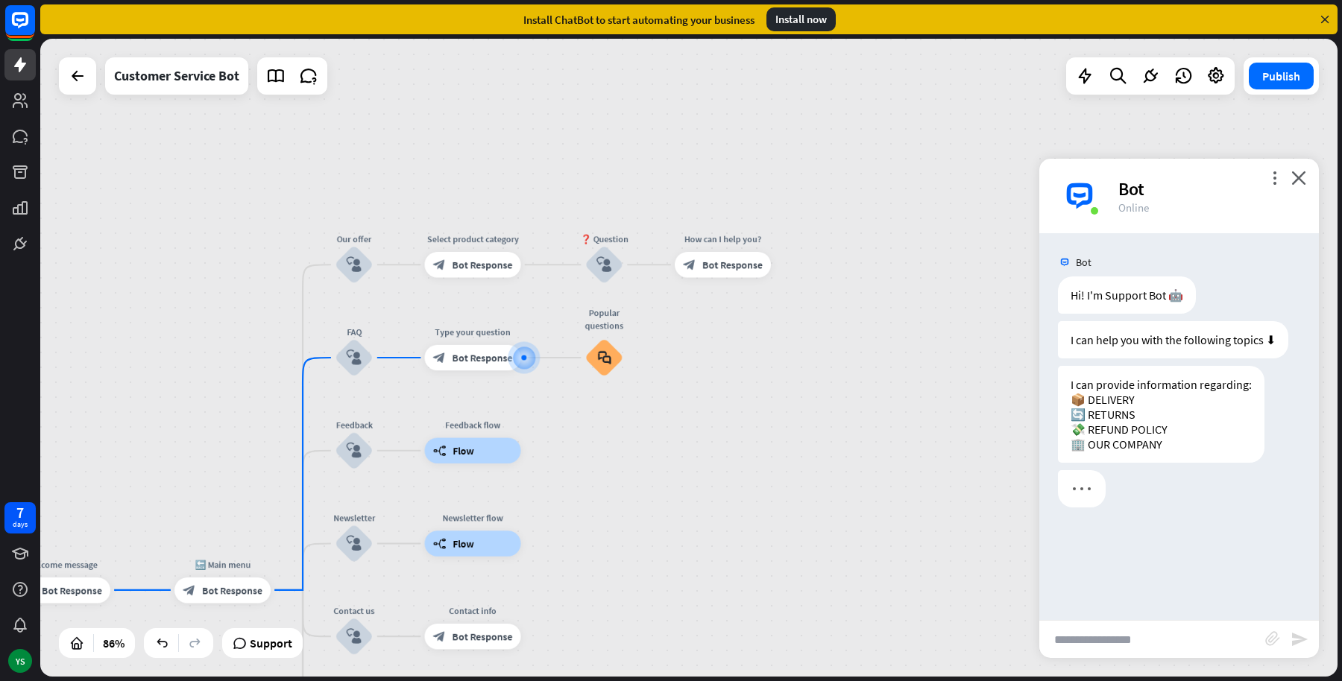
click at [1107, 637] on input "text" at bounding box center [1152, 639] width 226 height 37
paste input "**********"
type input "**********"
click at [1296, 640] on icon "send" at bounding box center [1300, 640] width 18 height 18
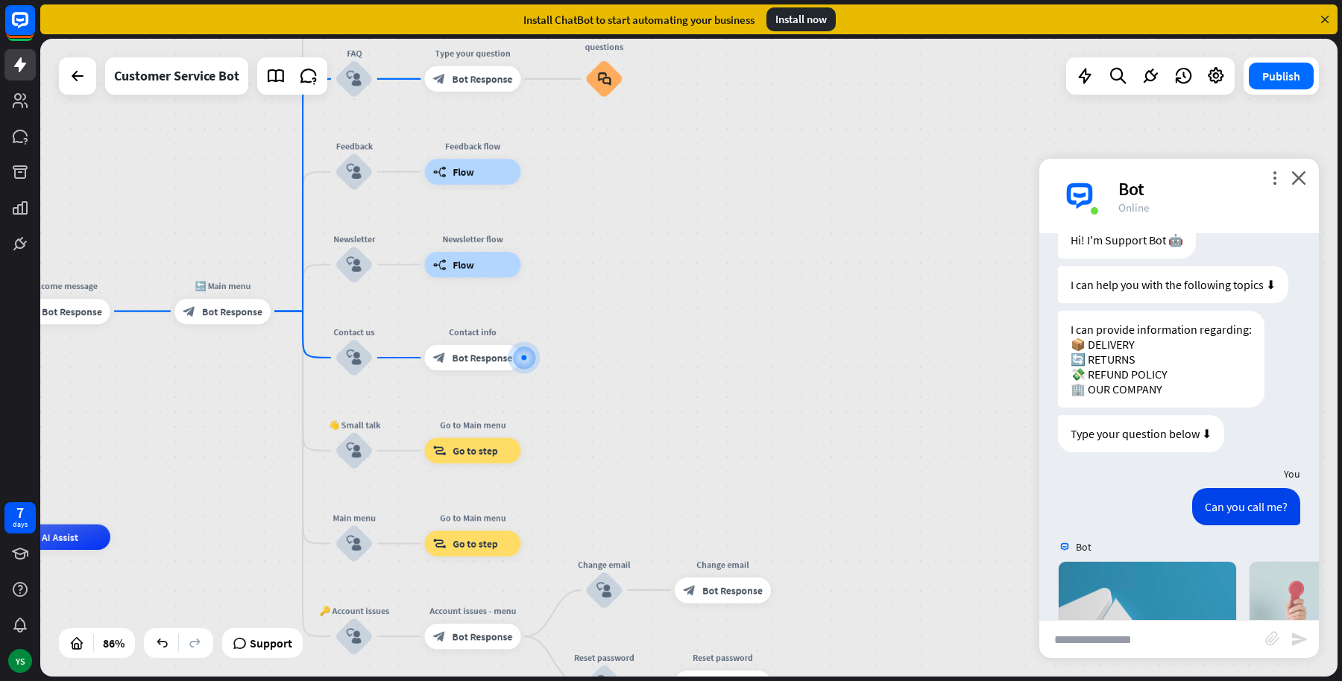
scroll to position [313, 0]
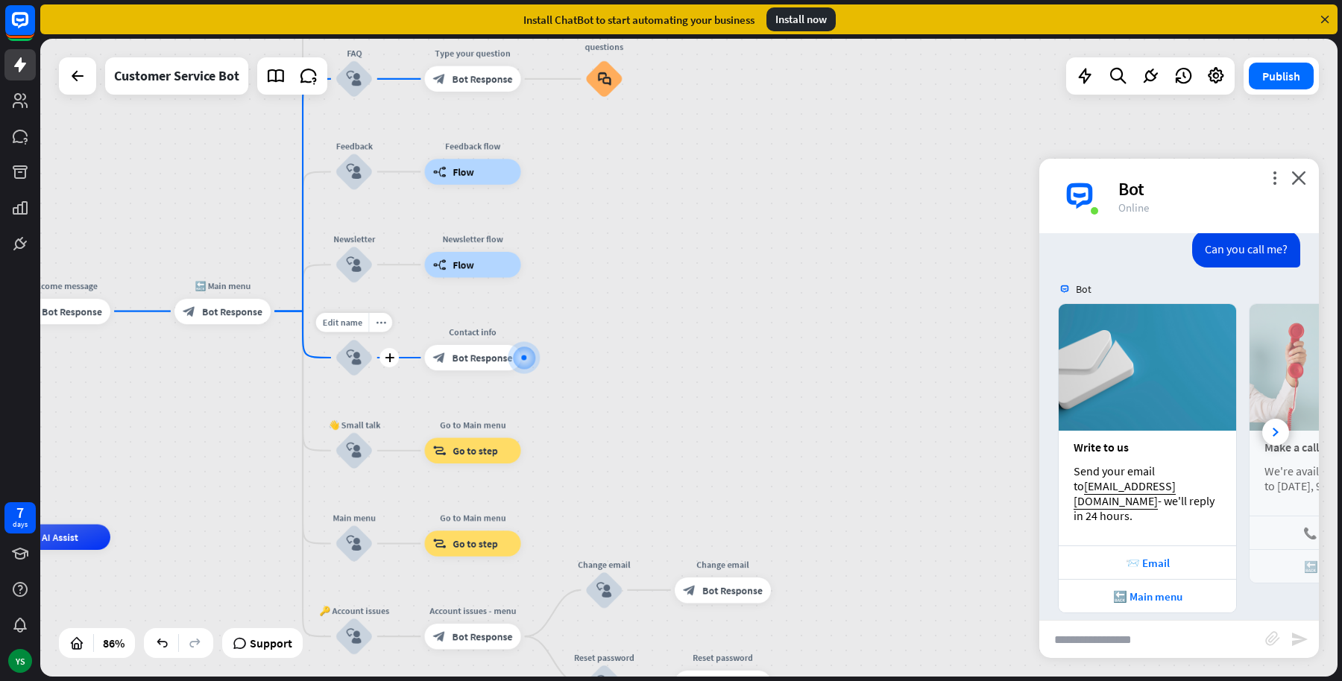
click at [354, 362] on icon "block_user_input" at bounding box center [355, 358] width 16 height 16
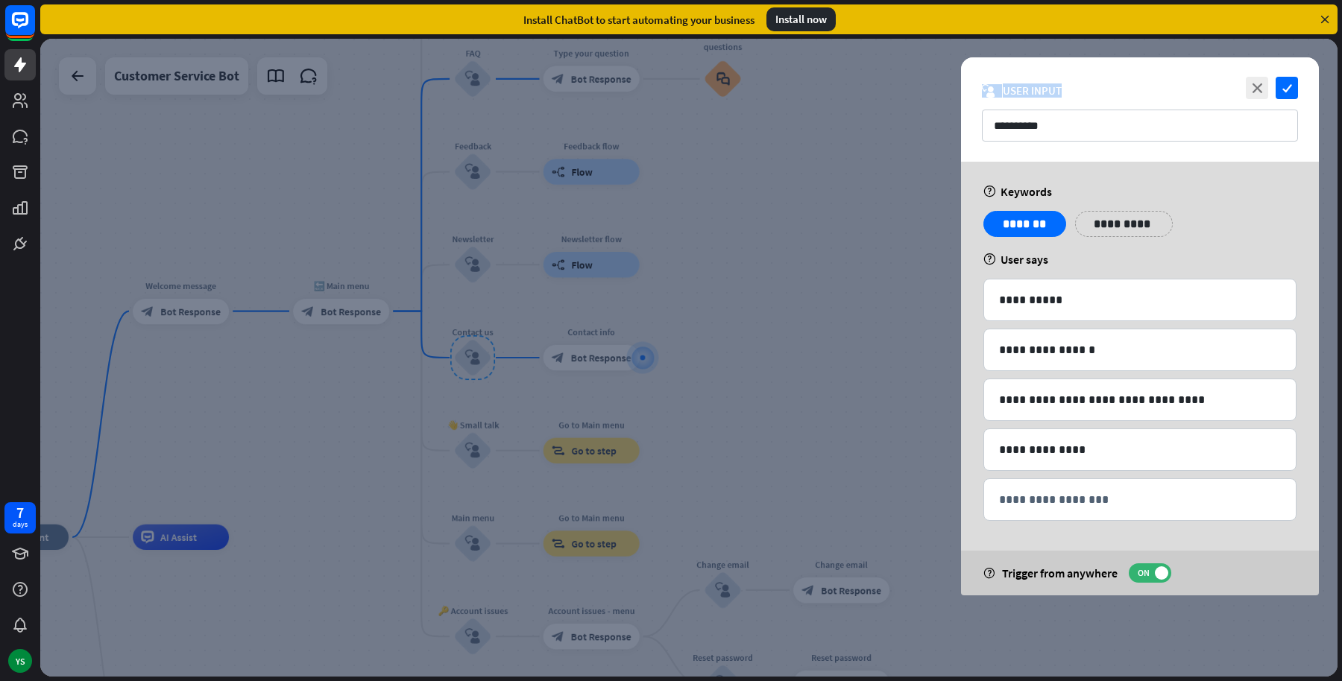
drag, startPoint x: 1058, startPoint y: 81, endPoint x: 1076, endPoint y: 81, distance: 17.9
click at [1076, 81] on div "**********" at bounding box center [1140, 109] width 358 height 104
click at [1035, 94] on span "User Input" at bounding box center [1032, 91] width 59 height 14
drag, startPoint x: 1057, startPoint y: 89, endPoint x: 1080, endPoint y: 89, distance: 22.4
click at [1080, 89] on div "block_user_input User Input" at bounding box center [1140, 91] width 316 height 14
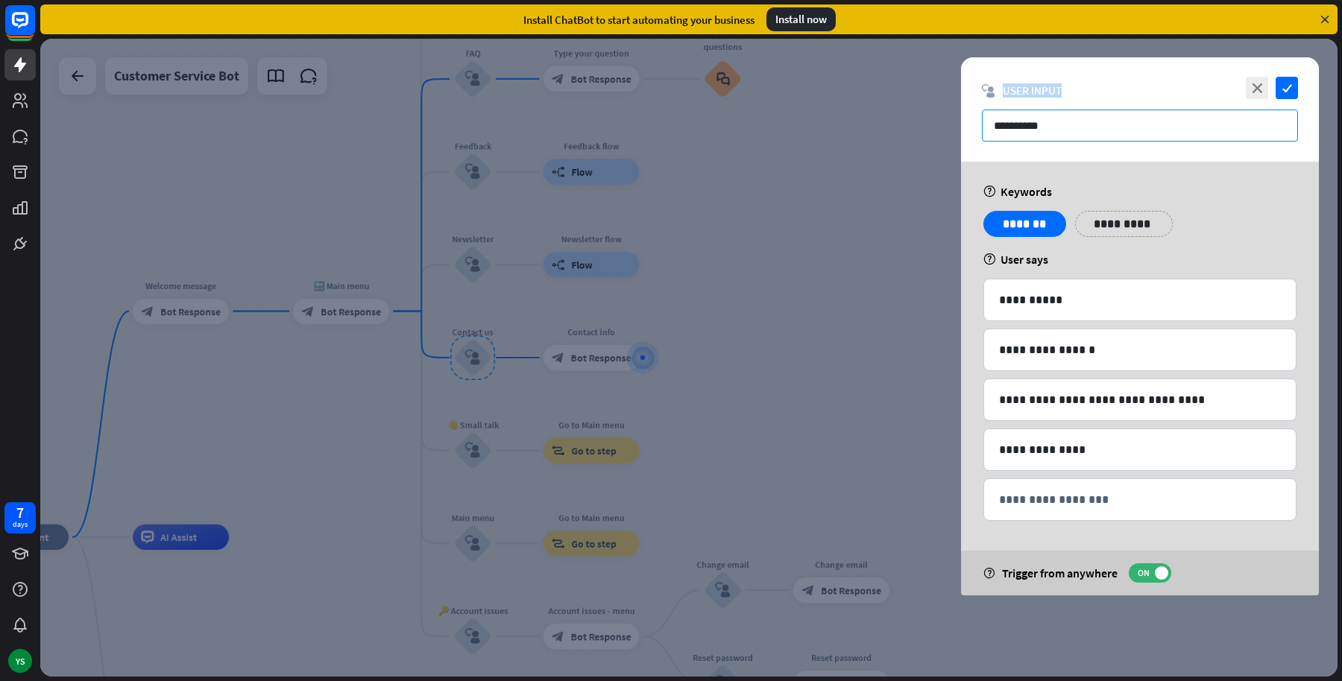
copy span "User Input"
click at [848, 226] on div at bounding box center [688, 358] width 1297 height 638
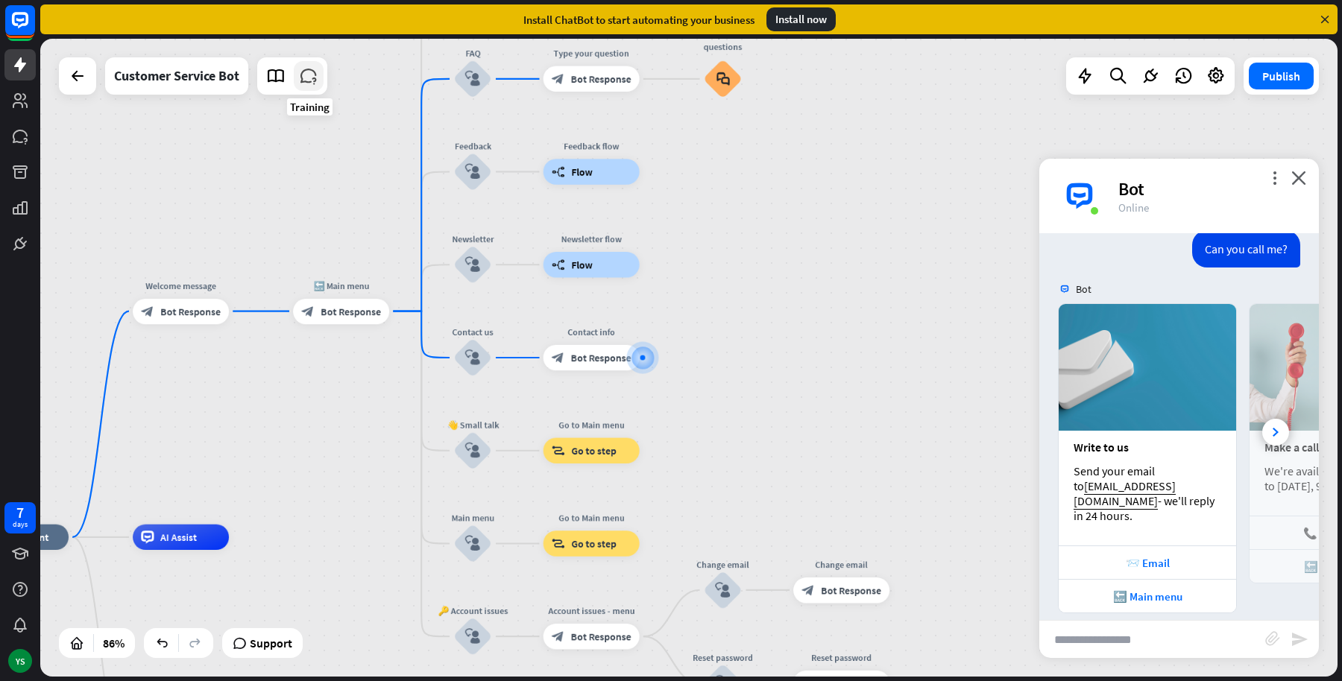
click at [306, 78] on icon at bounding box center [308, 75] width 19 height 19
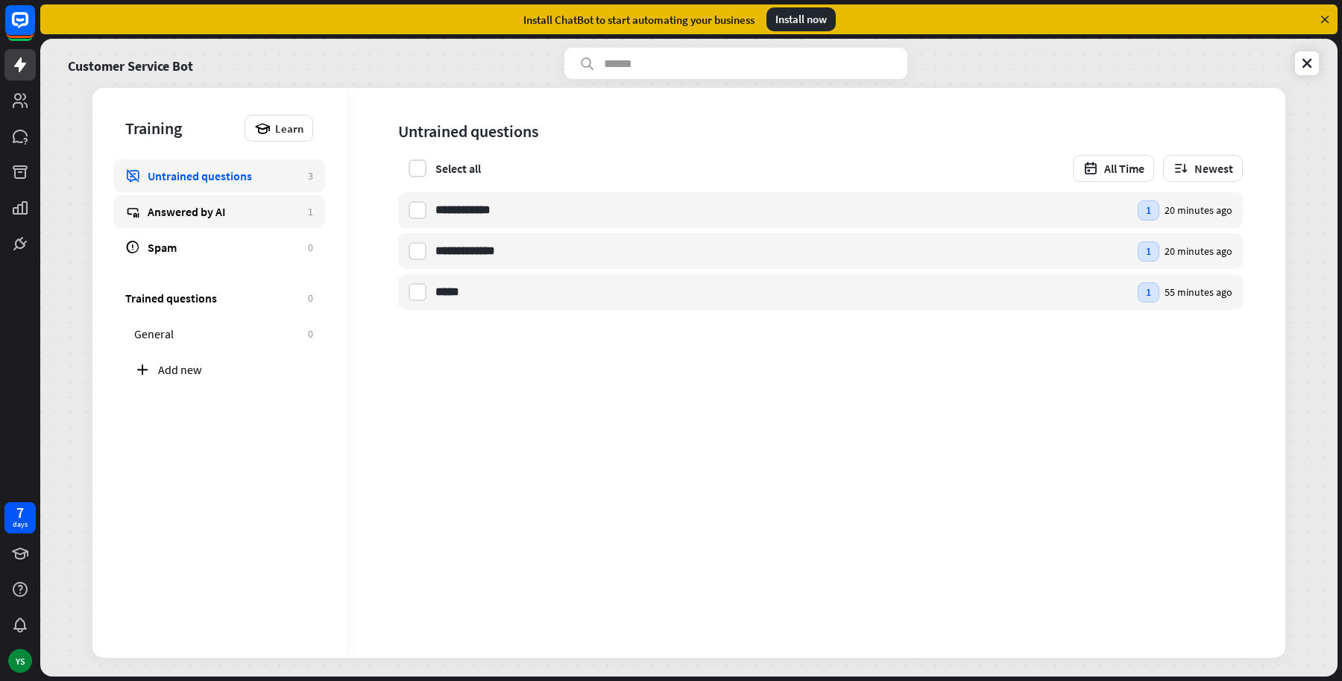
click at [233, 218] on div "Answered by AI" at bounding box center [224, 211] width 153 height 15
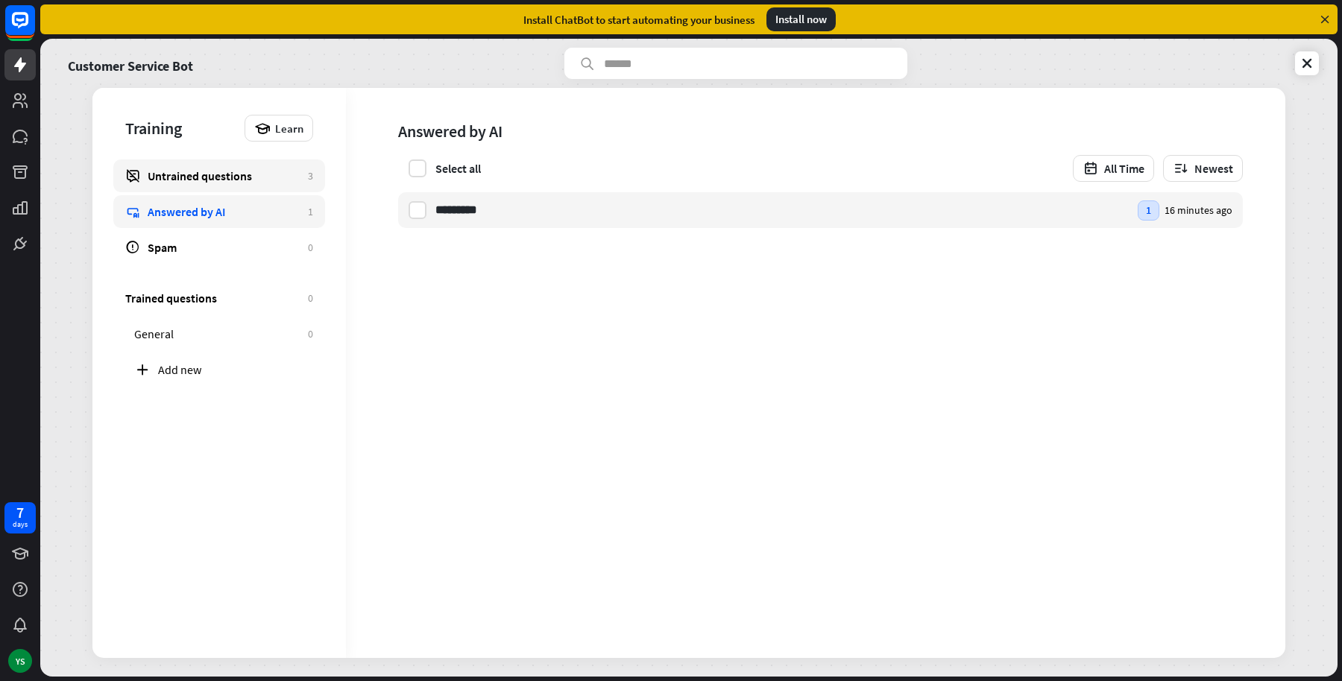
click at [247, 183] on link "Untrained questions 3" at bounding box center [219, 176] width 212 height 33
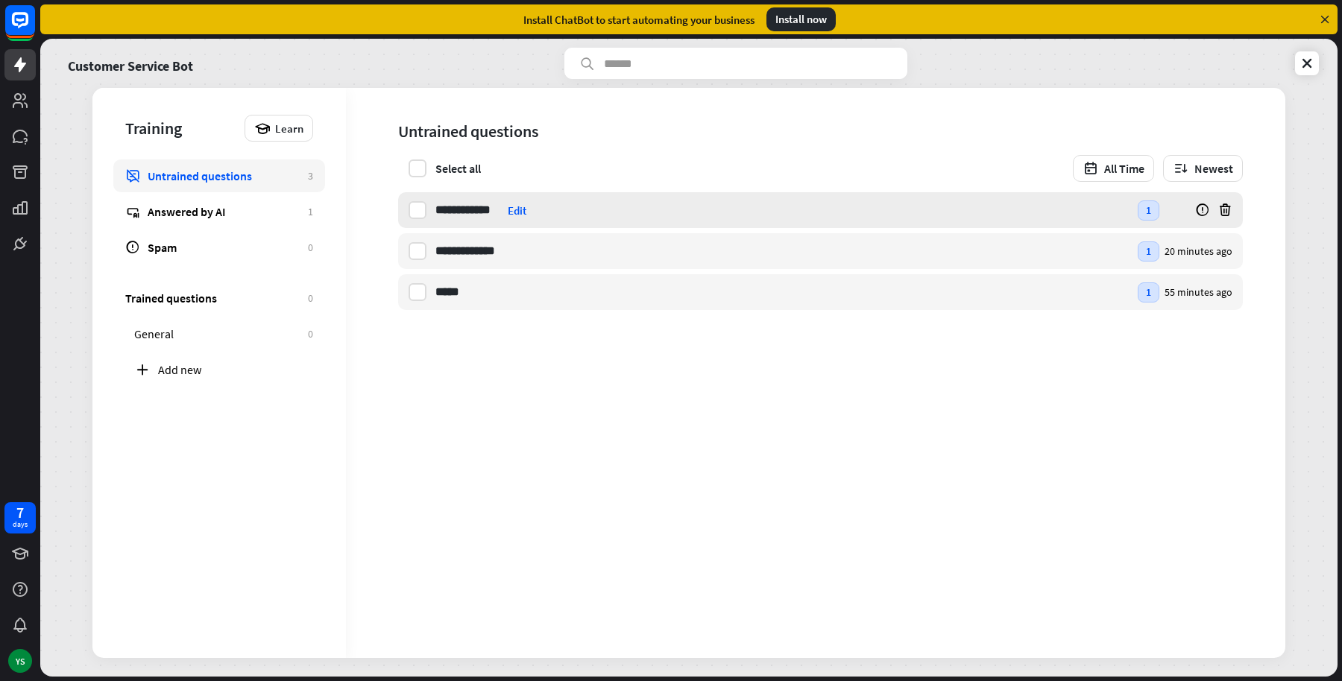
click at [529, 220] on div "**********" at bounding box center [781, 210] width 693 height 36
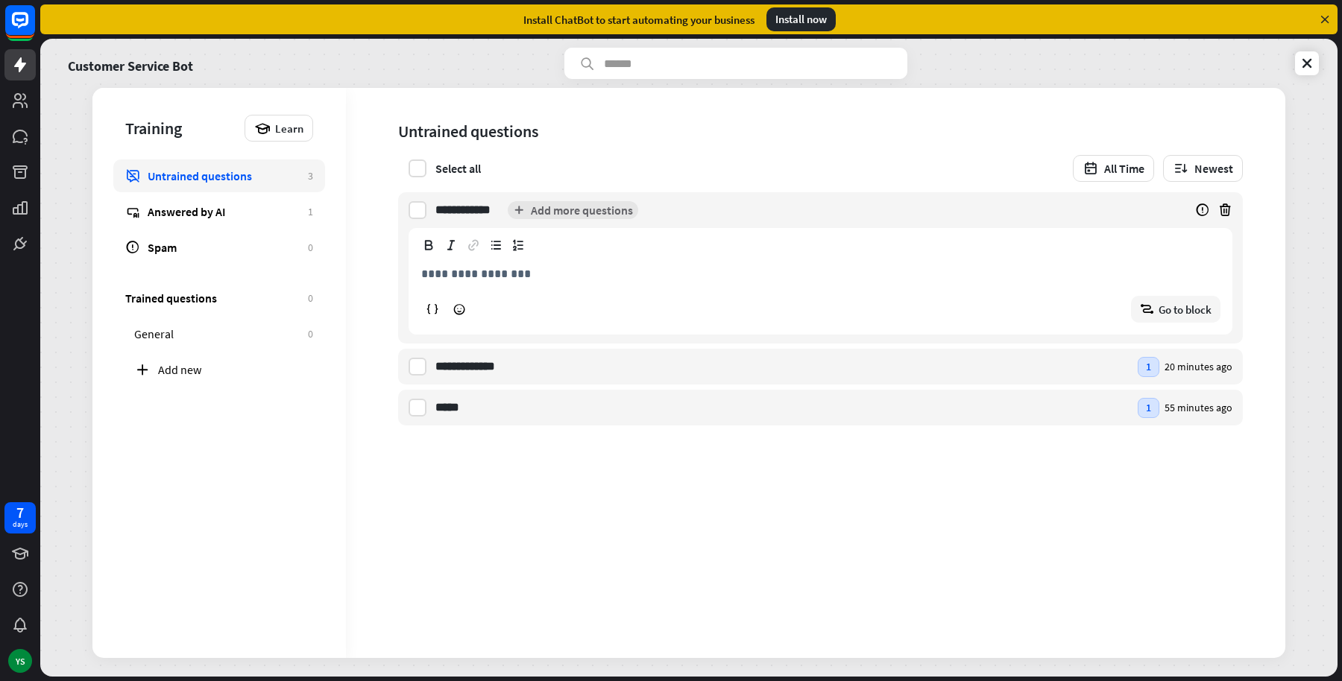
click at [657, 518] on div "**********" at bounding box center [815, 373] width 939 height 570
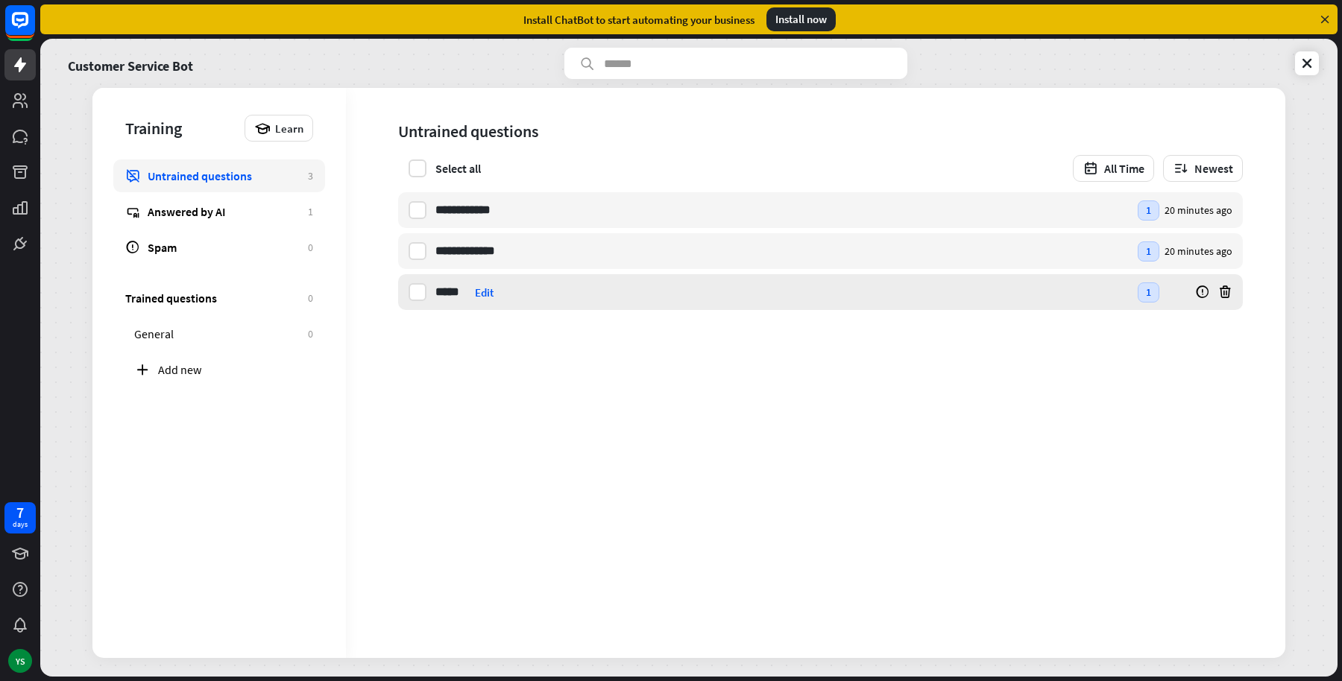
click at [501, 300] on div "***** popup Edit" at bounding box center [781, 292] width 693 height 36
click at [503, 465] on div "**********" at bounding box center [815, 373] width 939 height 570
click at [247, 224] on link "Answered by AI 1" at bounding box center [219, 211] width 212 height 33
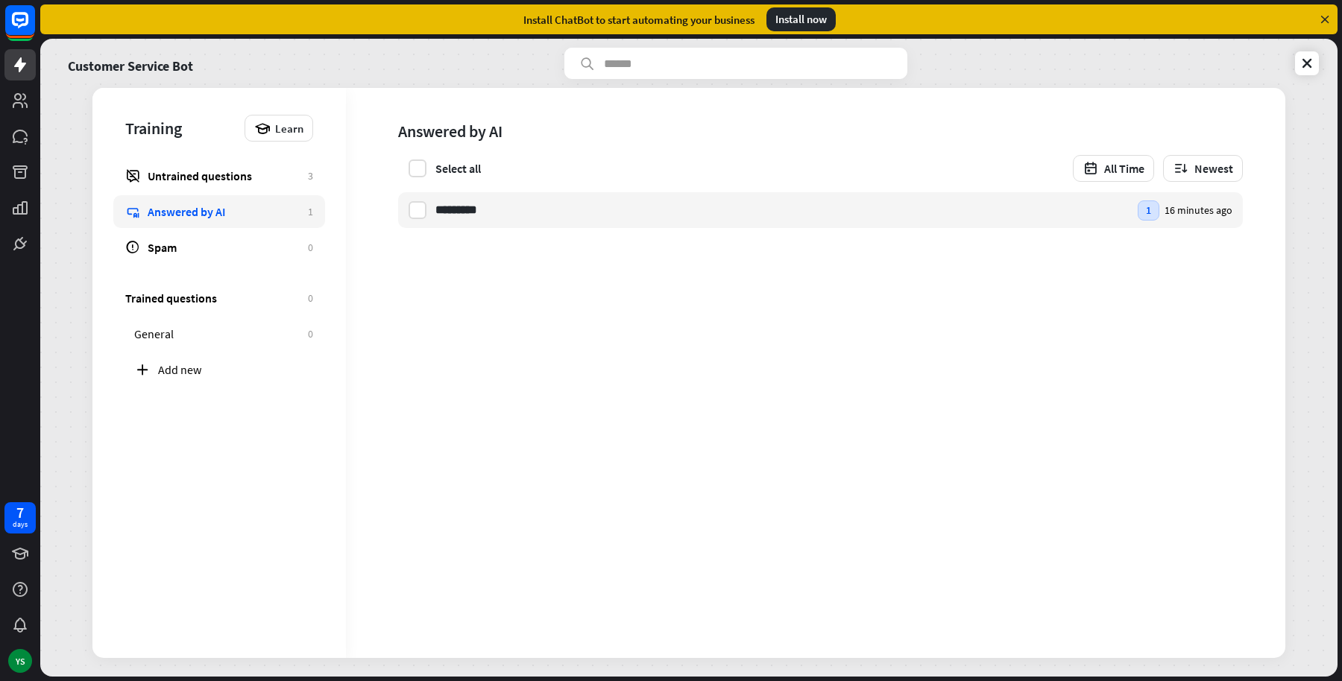
click at [243, 265] on div "Trained questions 0 General 0 Add new" at bounding box center [218, 338] width 253 height 149
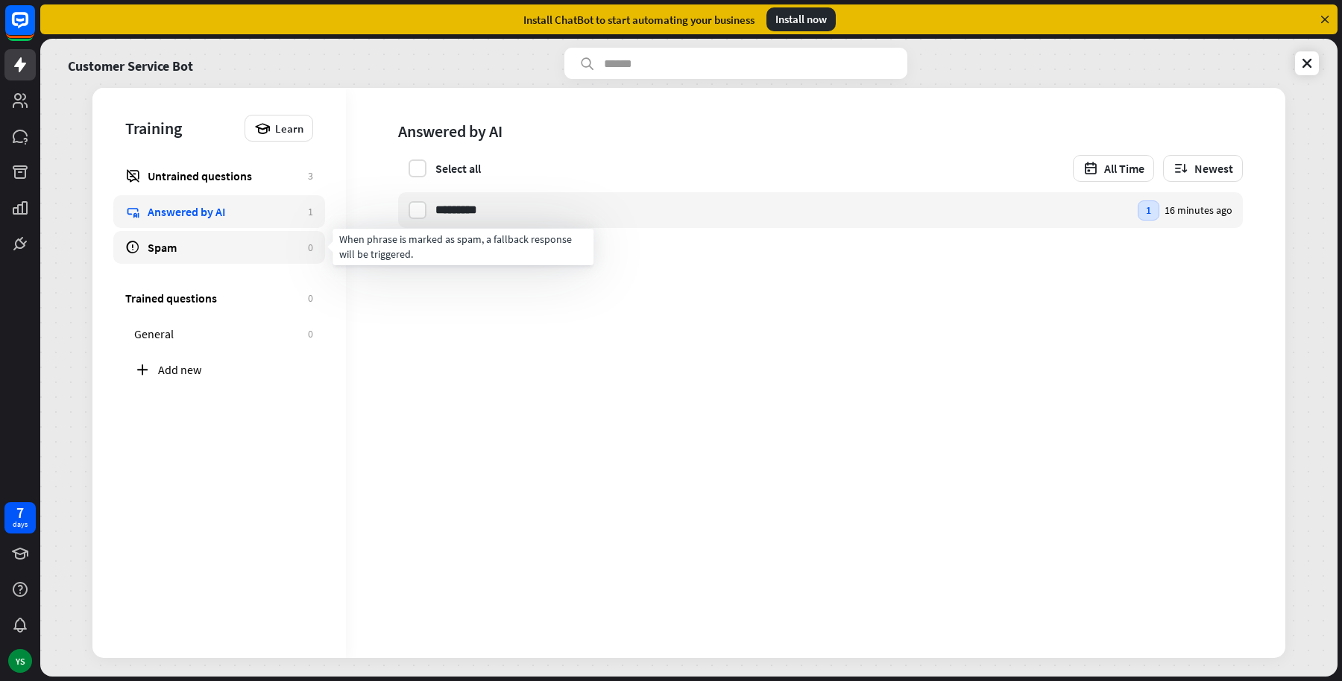
click at [239, 252] on div "Spam" at bounding box center [224, 247] width 153 height 15
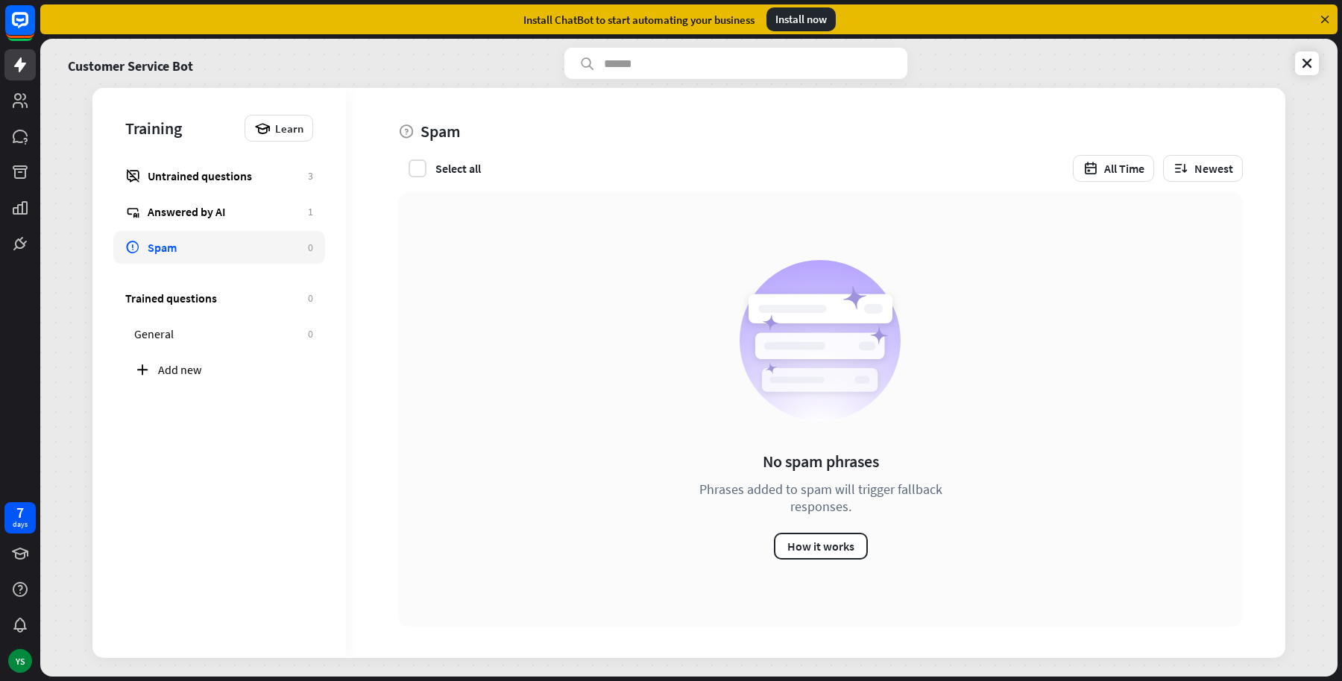
click at [250, 76] on div "Customer Service Bot" at bounding box center [180, 63] width 242 height 31
click at [226, 64] on div "Customer Service Bot" at bounding box center [180, 63] width 242 height 31
click at [1309, 64] on icon at bounding box center [1306, 63] width 15 height 15
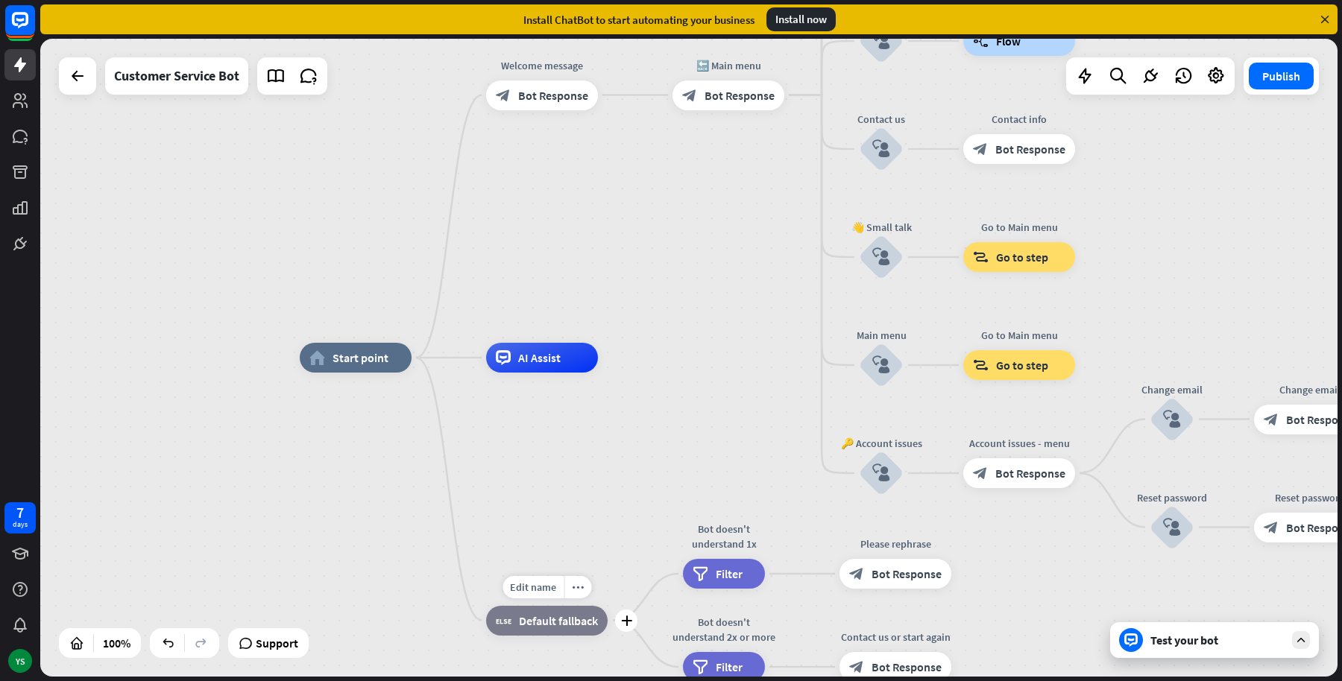
click at [531, 636] on div "Edit name more_horiz plus block_fallback Default fallback" at bounding box center [547, 621] width 122 height 30
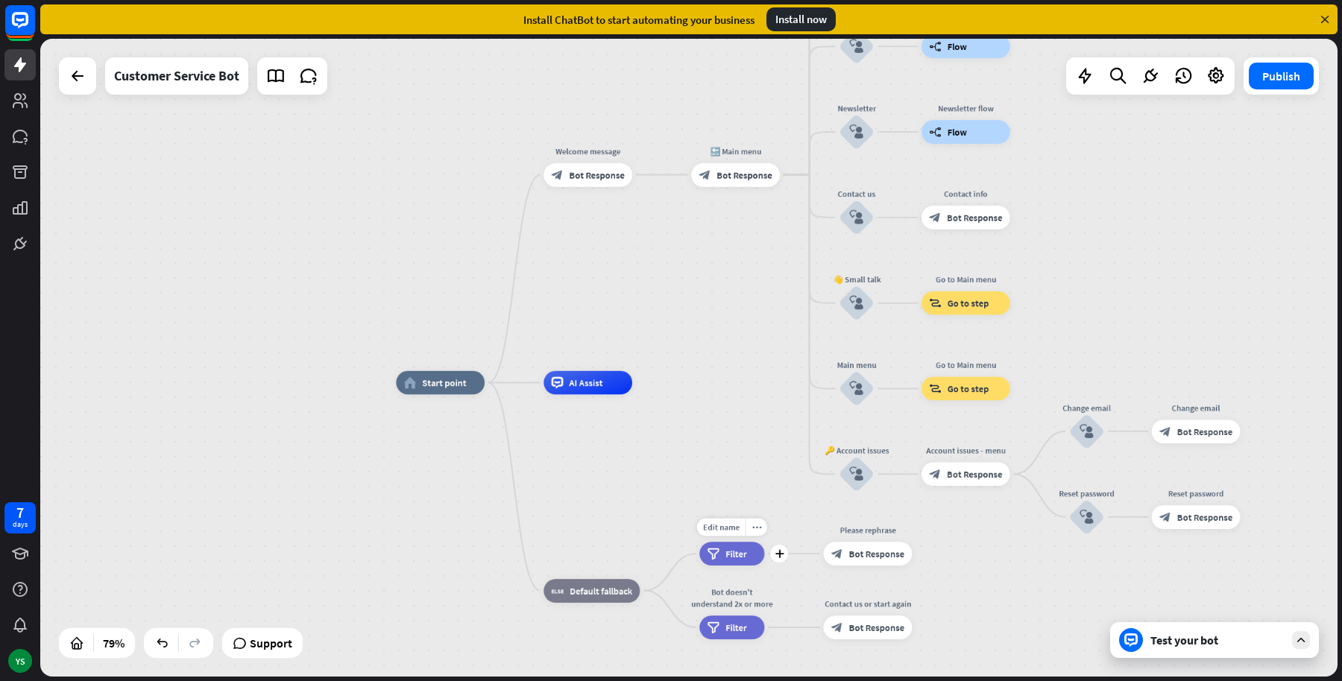
click at [724, 563] on div "filter Filter" at bounding box center [731, 554] width 65 height 24
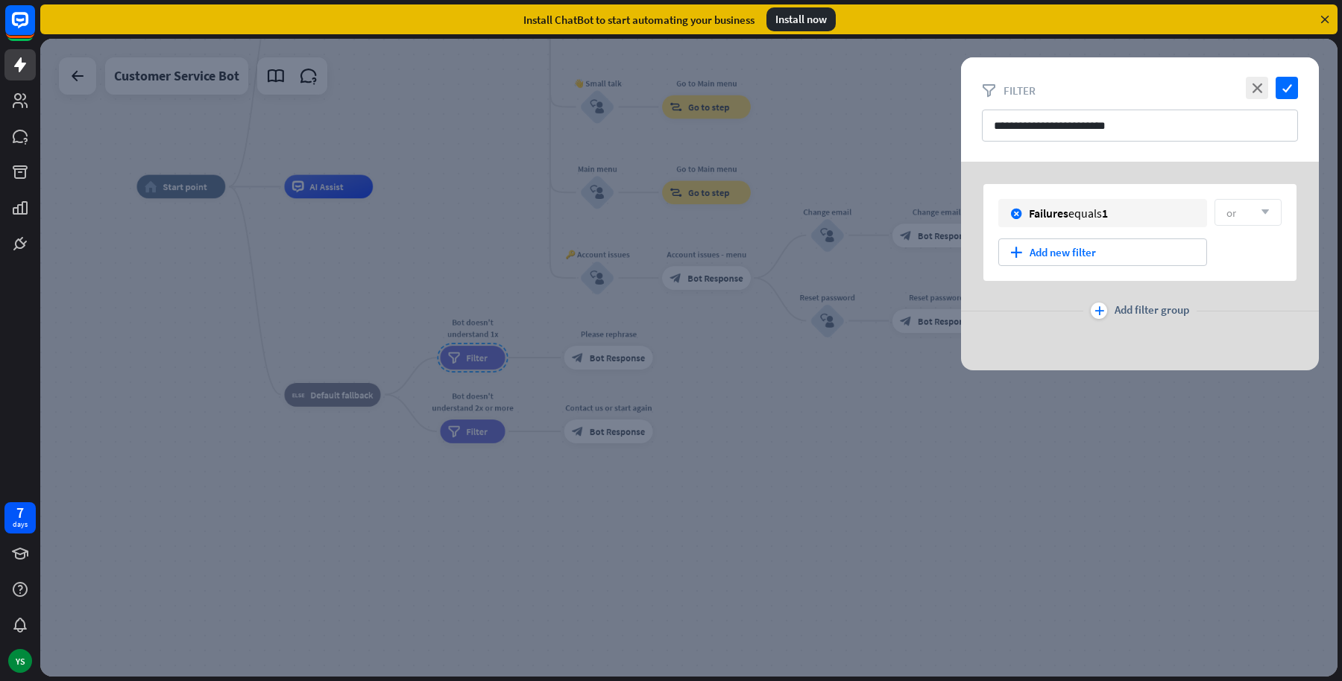
click at [472, 437] on div at bounding box center [688, 358] width 1297 height 638
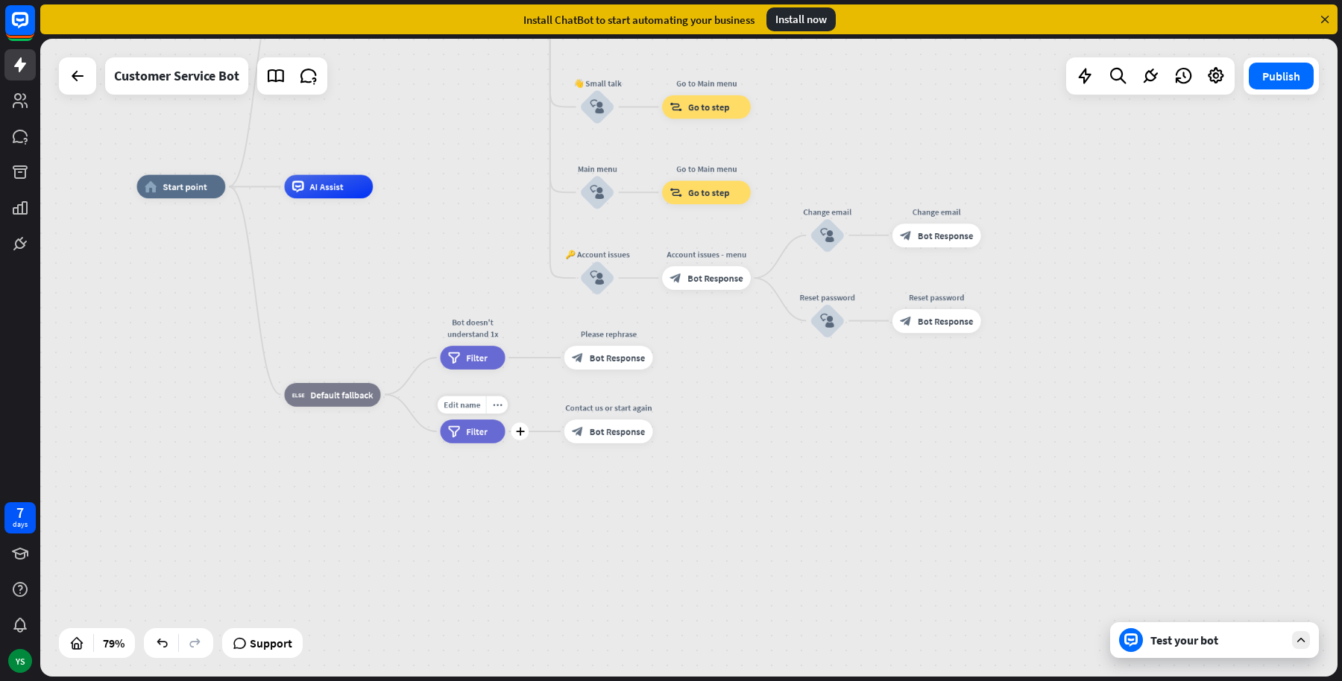
click at [467, 435] on span "Filter" at bounding box center [477, 432] width 22 height 12
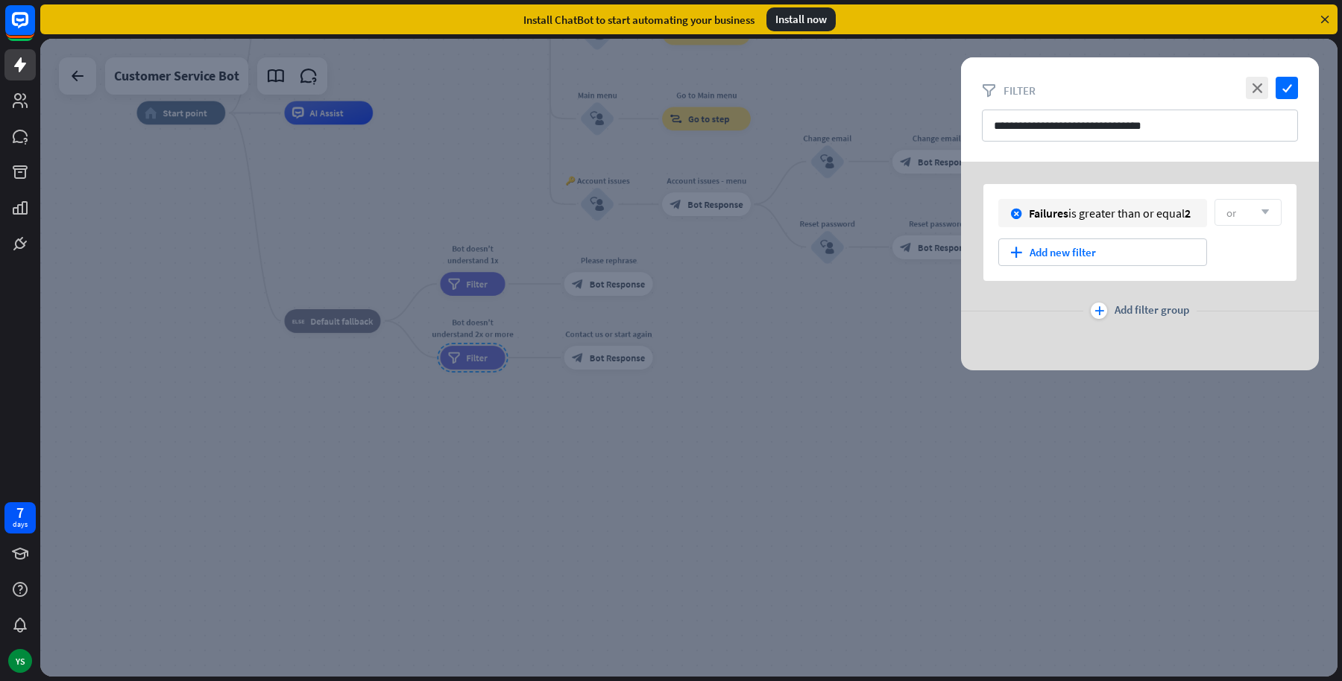
click at [556, 453] on div at bounding box center [688, 358] width 1297 height 638
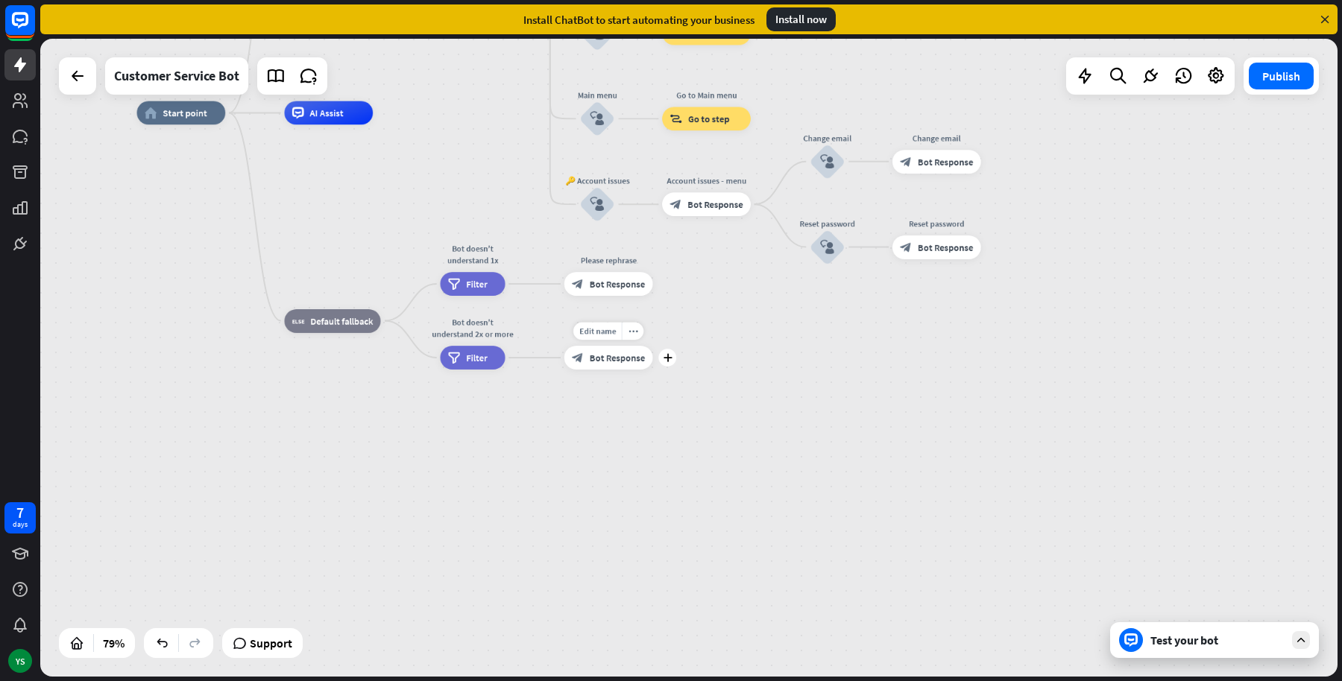
click at [597, 369] on div "block_bot_response Bot Response" at bounding box center [608, 358] width 89 height 24
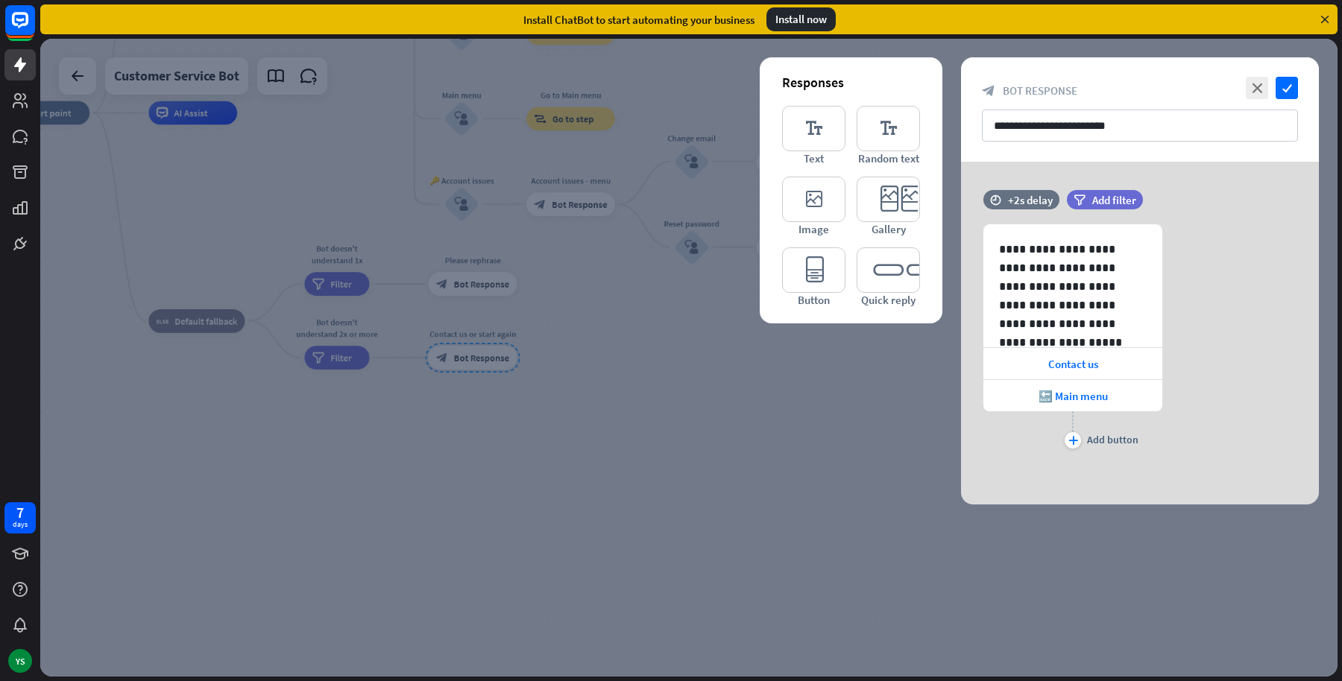
click at [589, 416] on div at bounding box center [688, 358] width 1297 height 638
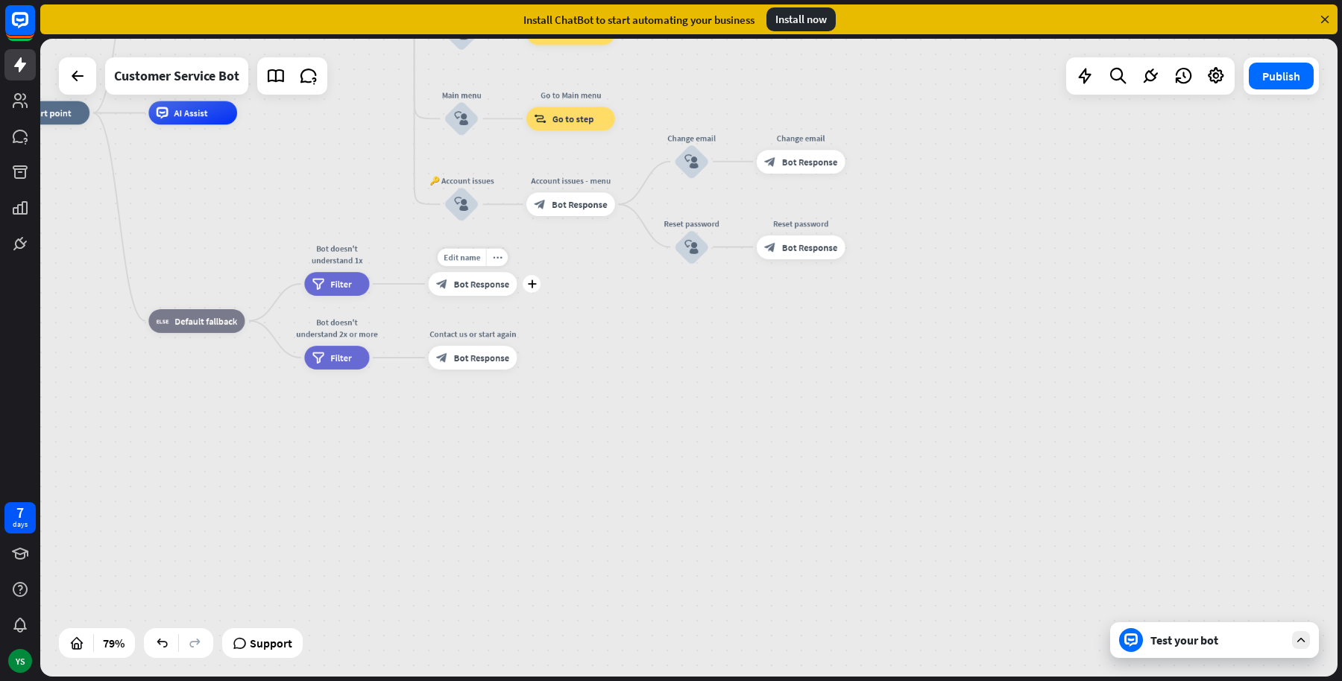
click at [477, 286] on span "Bot Response" at bounding box center [481, 284] width 55 height 12
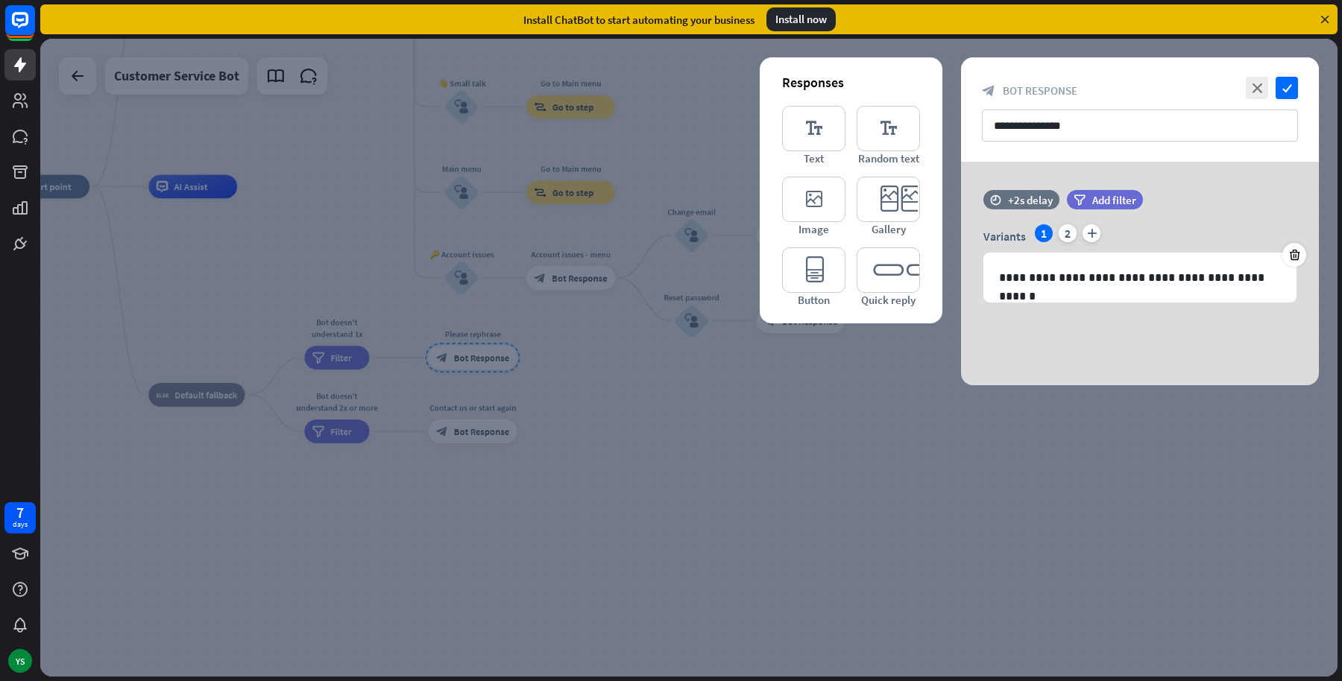
click at [910, 543] on div at bounding box center [688, 358] width 1297 height 638
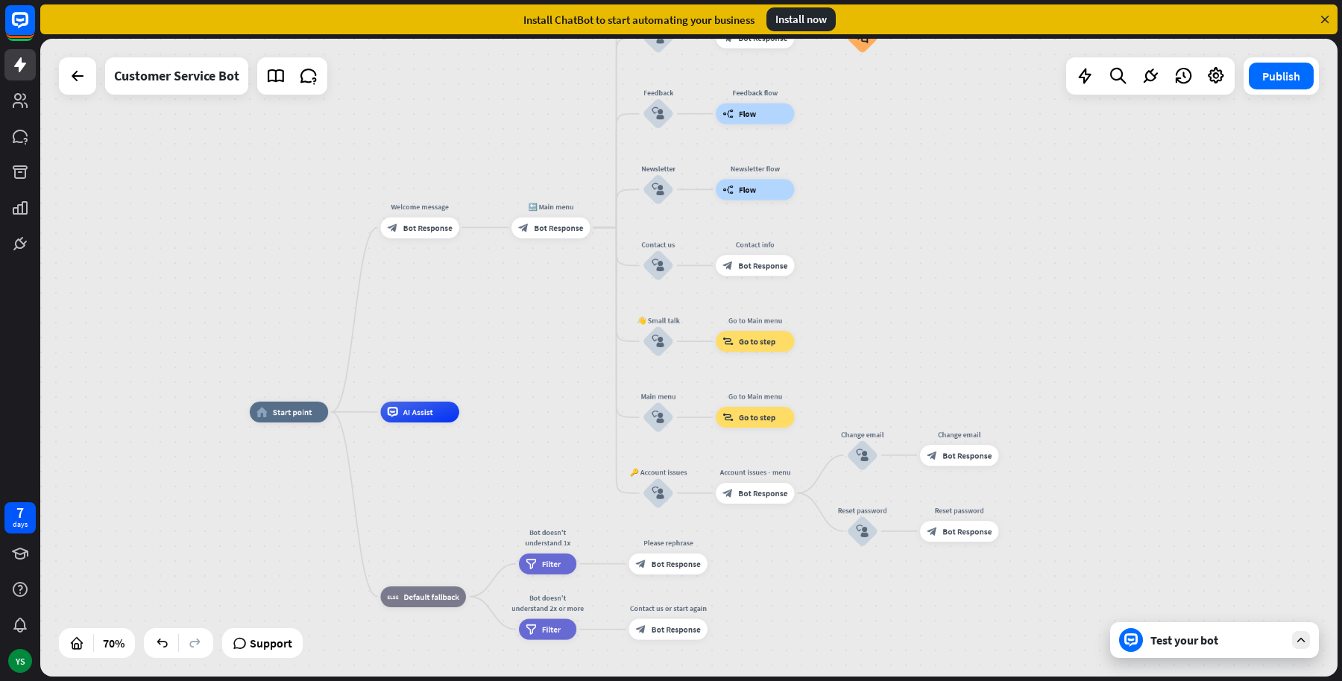
drag, startPoint x: 529, startPoint y: 231, endPoint x: 518, endPoint y: 329, distance: 98.3
click at [524, 331] on div "home_2 Start point Welcome message block_bot_response Bot Response 🔙 Main menu …" at bounding box center [688, 358] width 1297 height 638
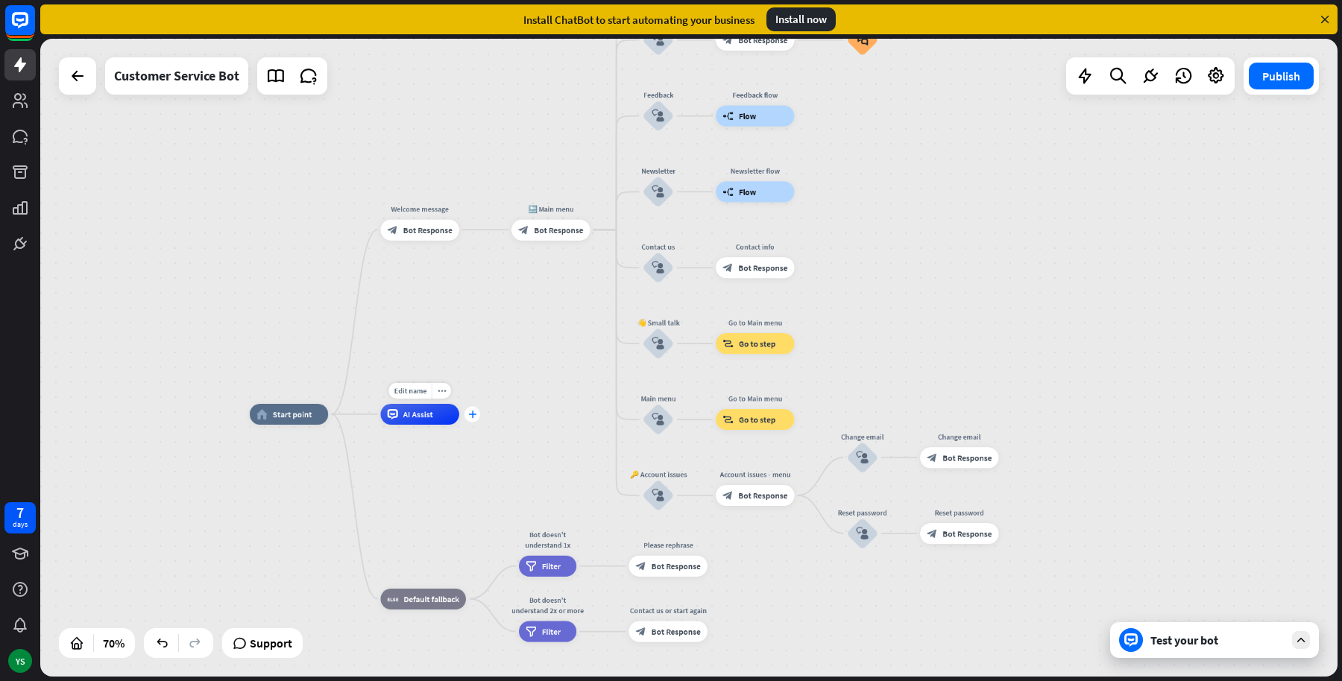
click at [472, 416] on icon "plus" at bounding box center [472, 414] width 8 height 7
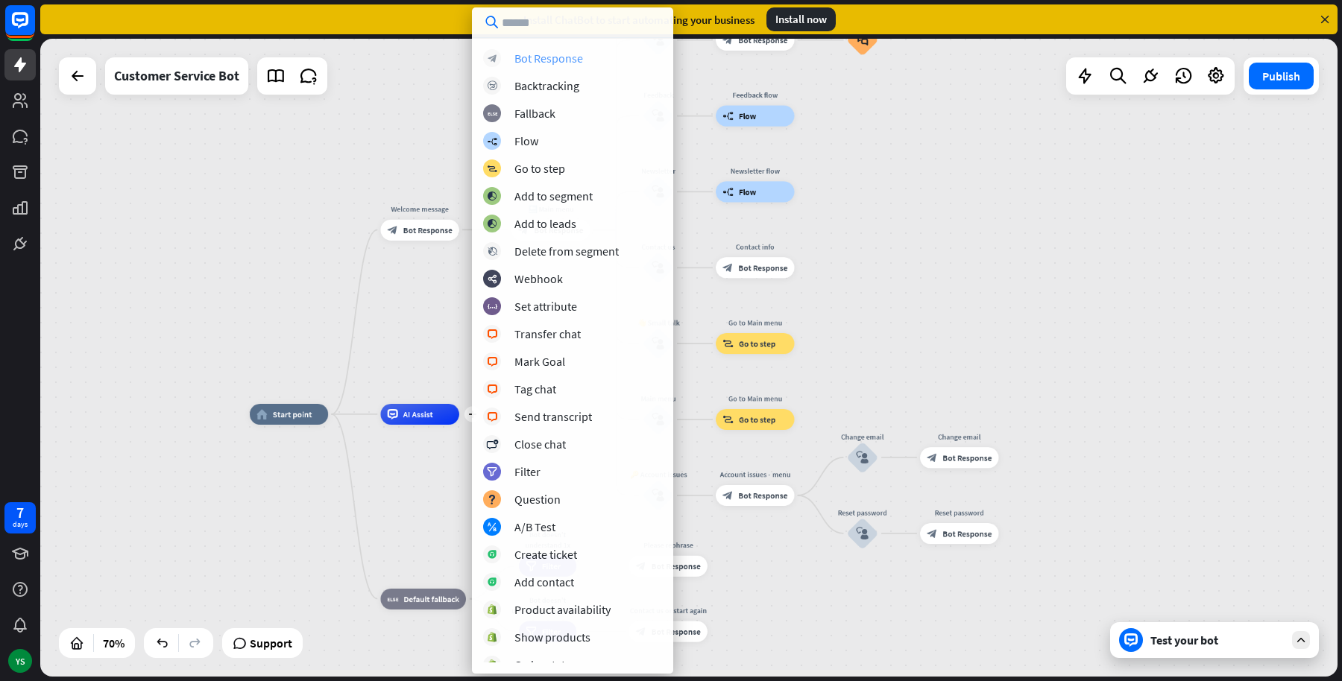
click at [564, 58] on div "Bot Response" at bounding box center [548, 58] width 69 height 15
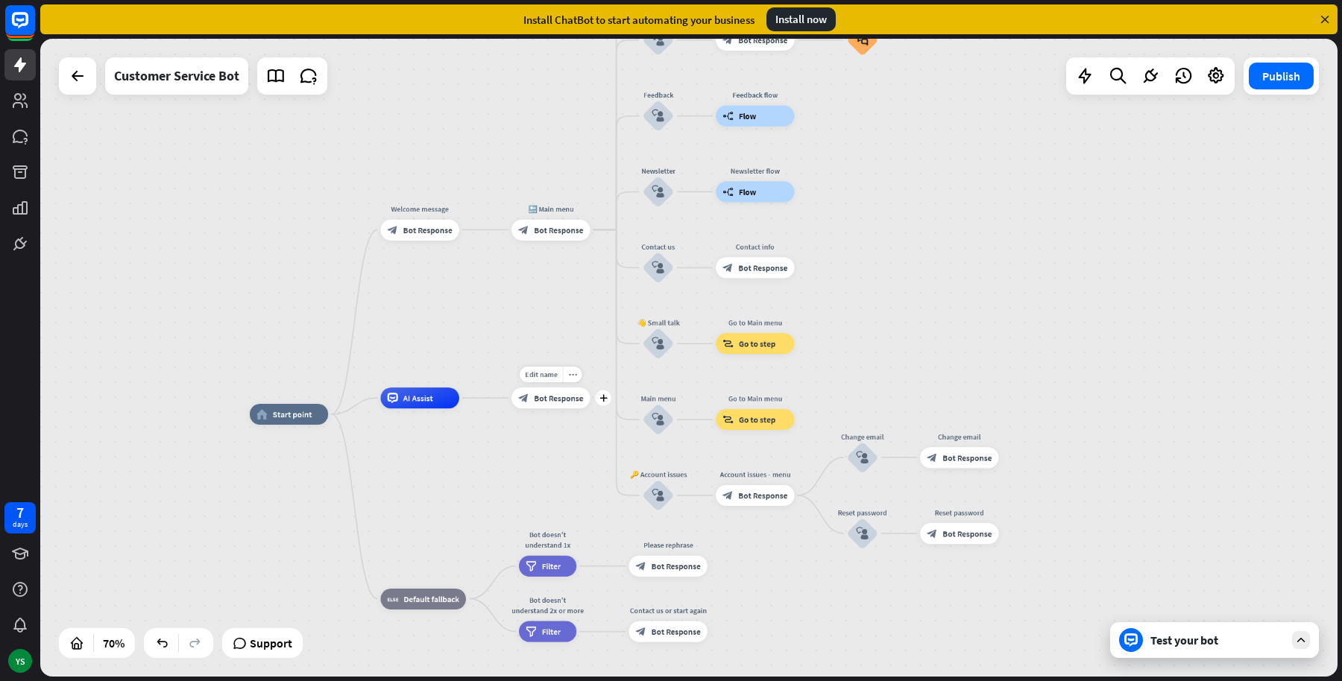
click at [538, 396] on span "Bot Response" at bounding box center [558, 398] width 49 height 10
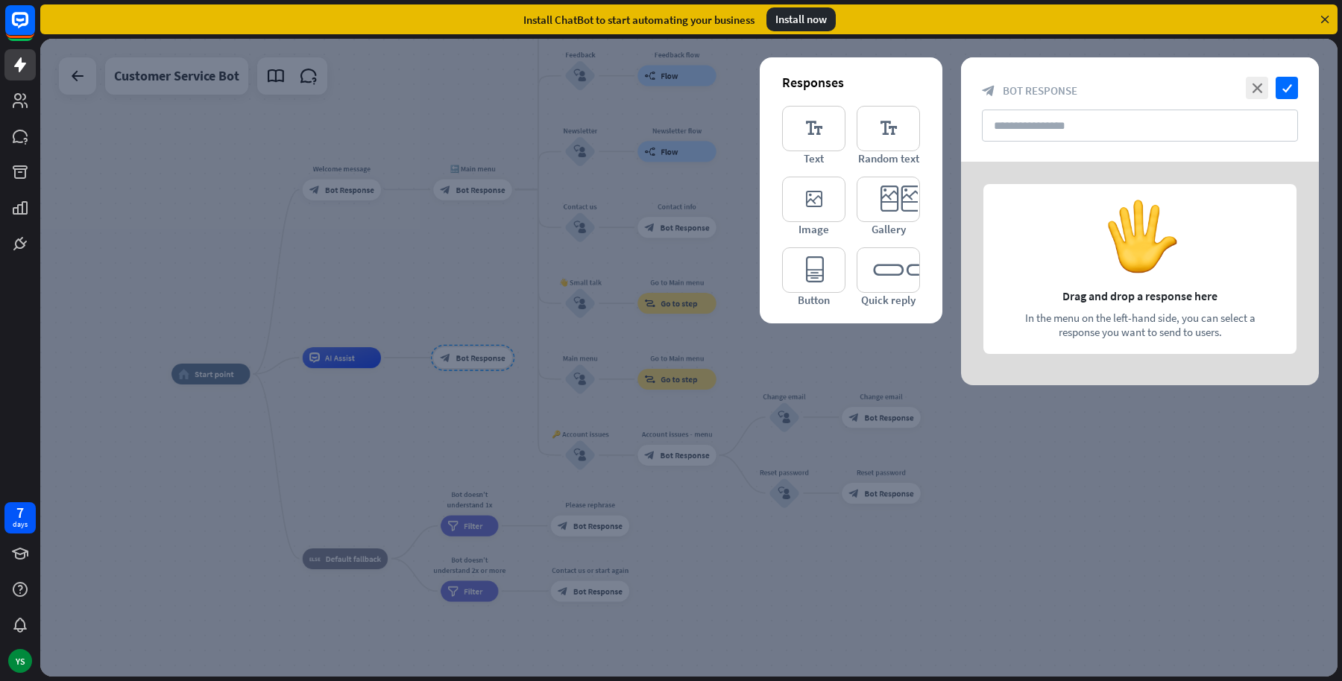
click at [436, 253] on div at bounding box center [688, 358] width 1297 height 638
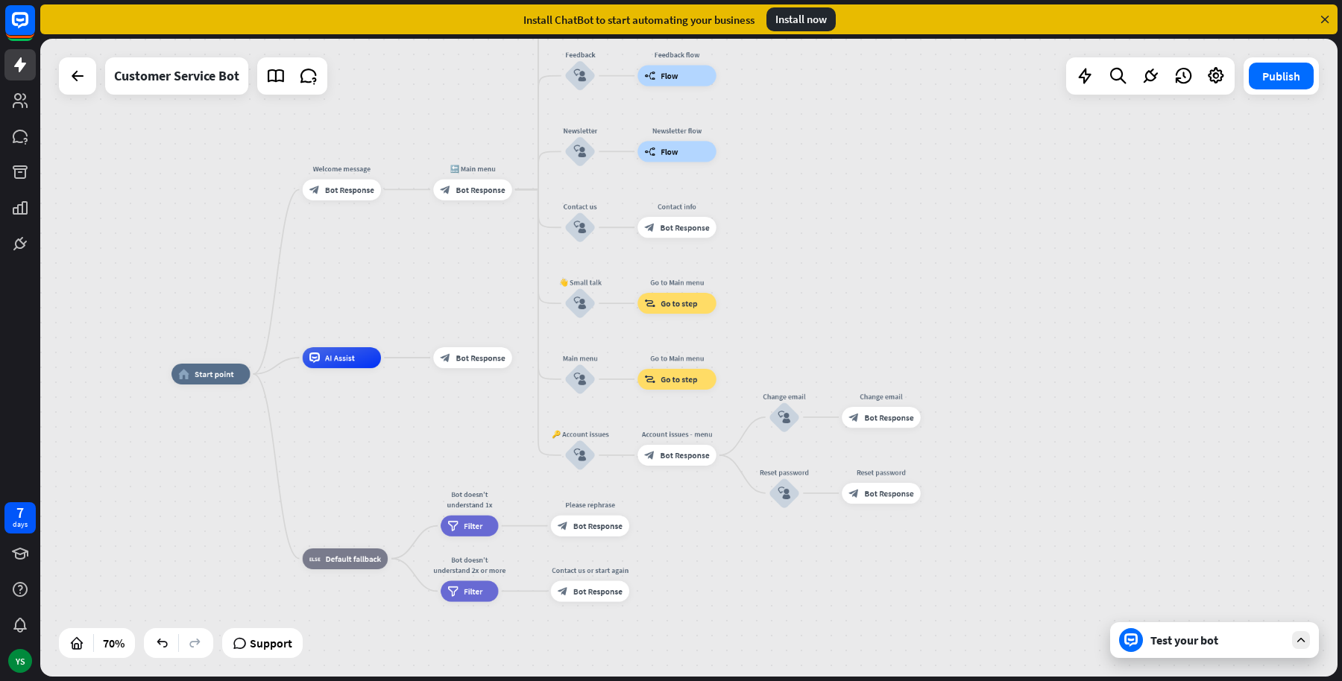
drag, startPoint x: 468, startPoint y: 357, endPoint x: 446, endPoint y: 432, distance: 77.8
click at [446, 432] on div "home_2 Start point Welcome message block_bot_response Bot Response 🔙 Main menu …" at bounding box center [626, 598] width 911 height 448
click at [487, 351] on div "block_bot_response Bot Response" at bounding box center [472, 357] width 78 height 21
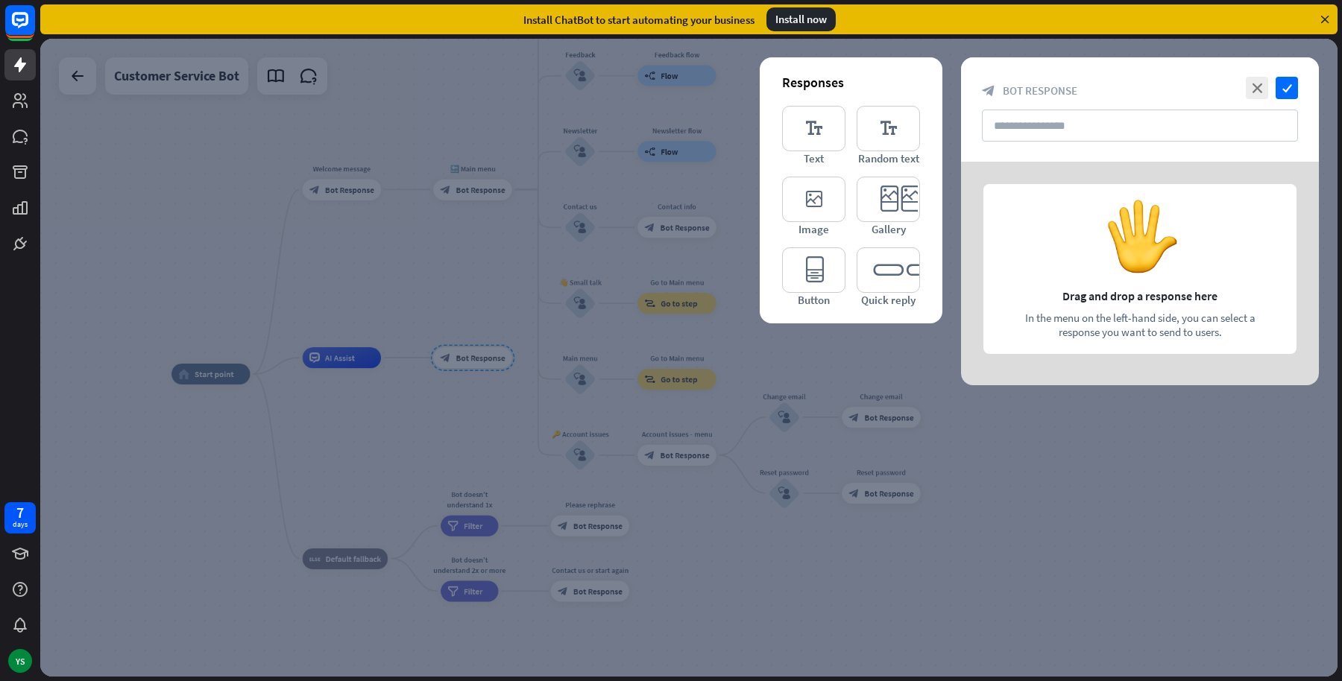
click at [496, 309] on div at bounding box center [688, 358] width 1297 height 638
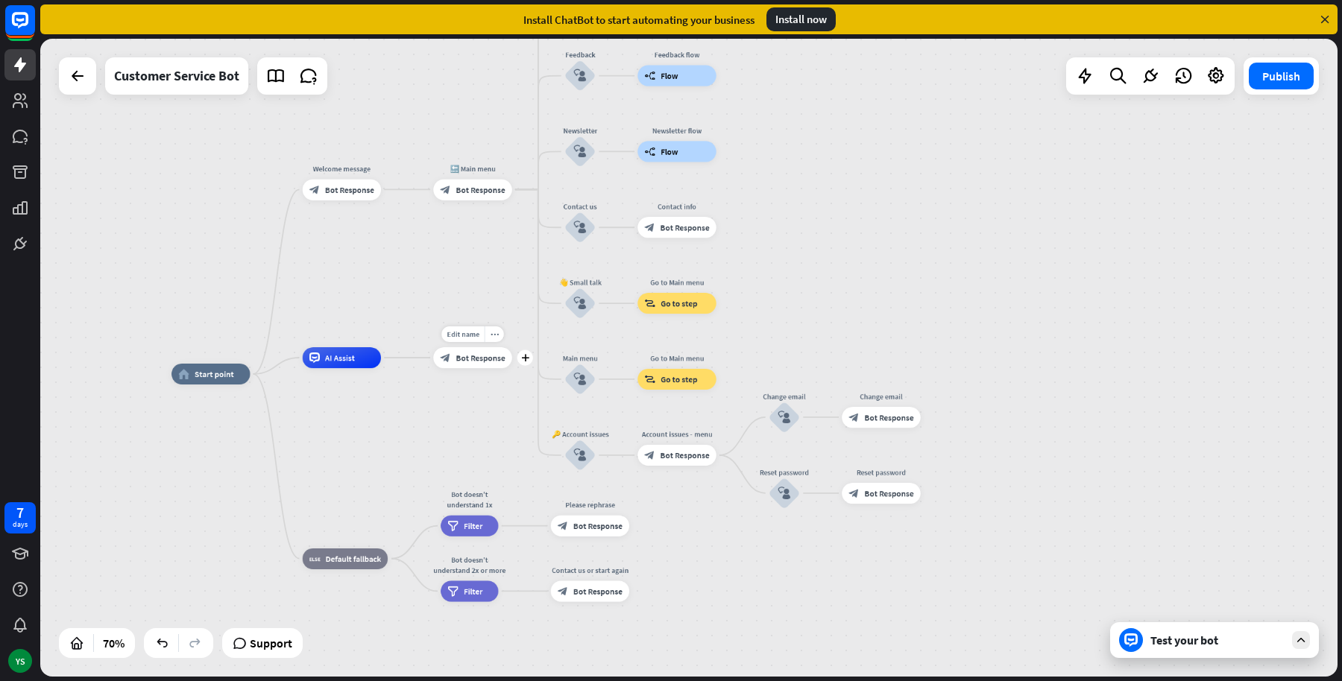
click at [497, 341] on div "more_horiz" at bounding box center [494, 335] width 19 height 16
click at [497, 329] on div "more_horiz" at bounding box center [494, 335] width 19 height 16
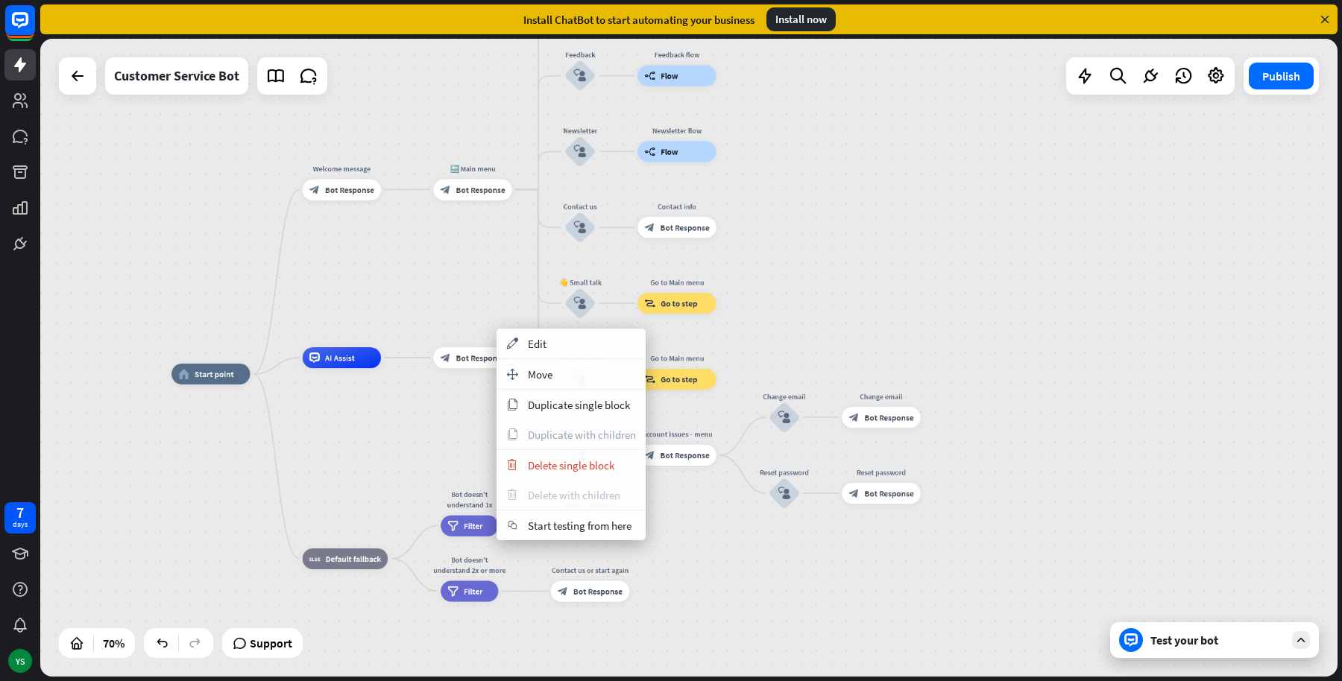
click at [529, 496] on span "Delete with children" at bounding box center [574, 495] width 92 height 14
click at [530, 474] on div "trash Delete single block" at bounding box center [571, 465] width 149 height 30
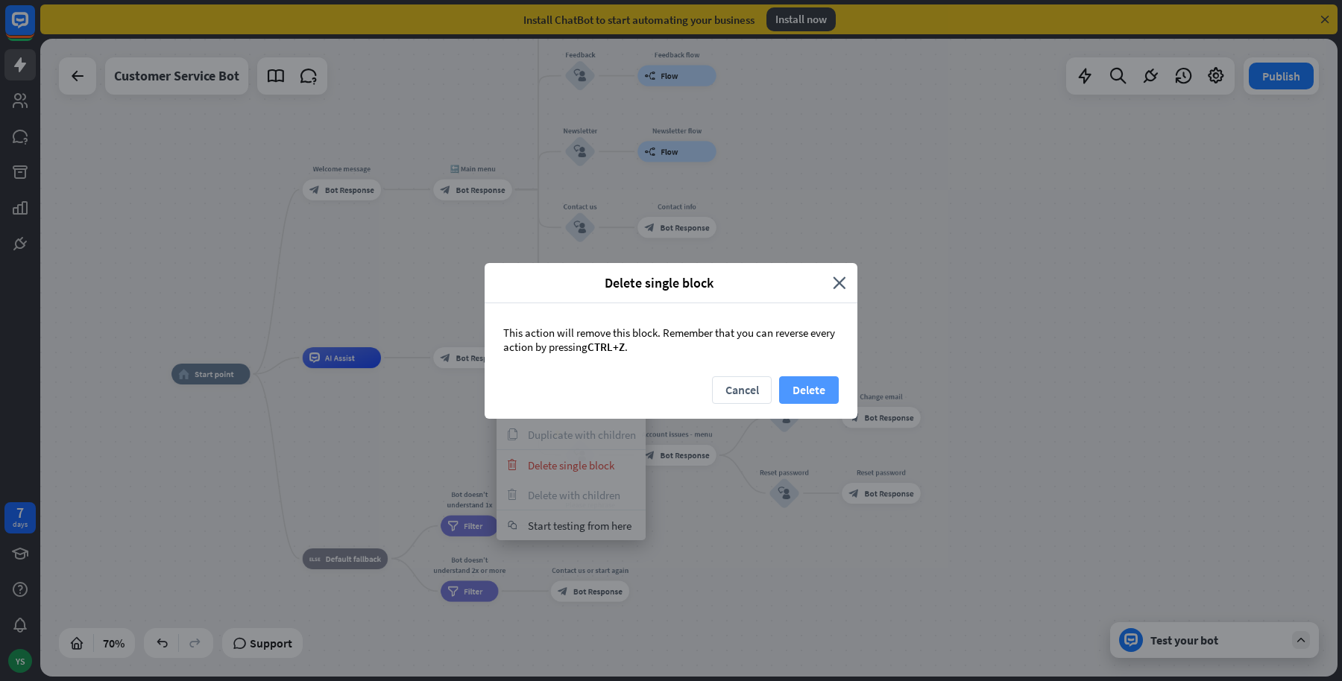
click at [800, 385] on button "Delete" at bounding box center [809, 391] width 60 height 28
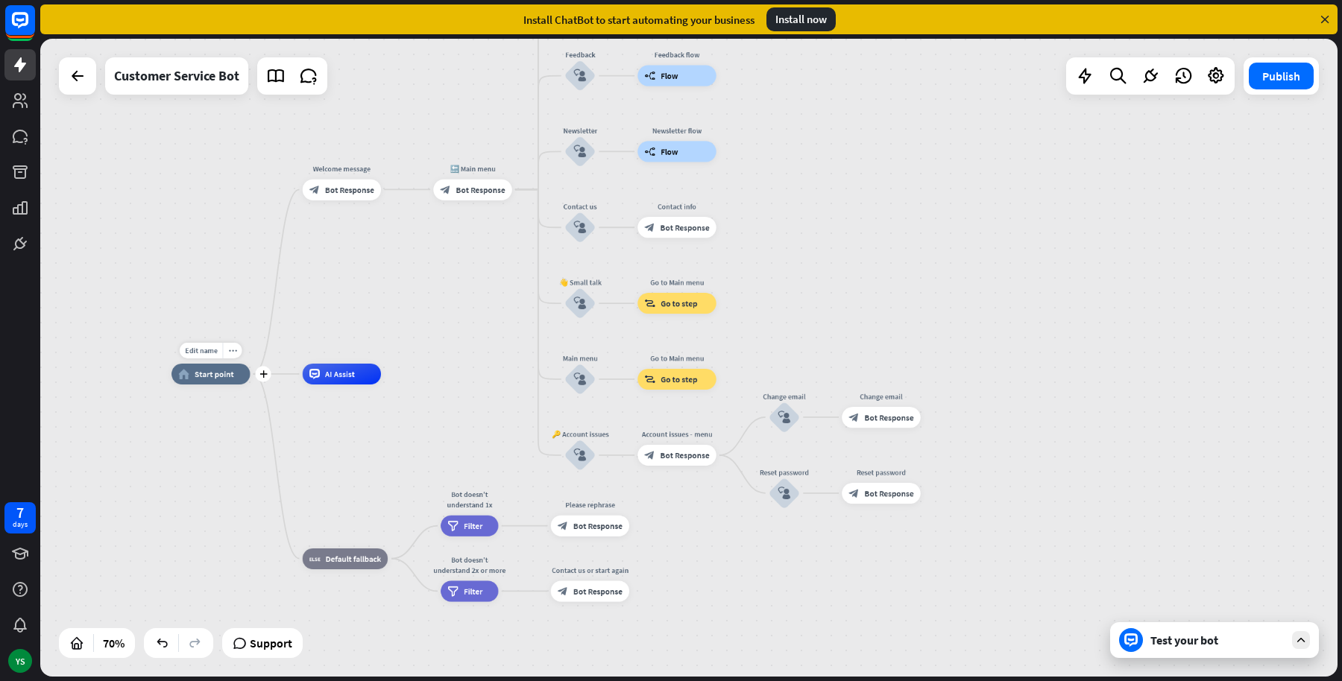
click at [210, 381] on div "home_2 Start point" at bounding box center [210, 374] width 78 height 21
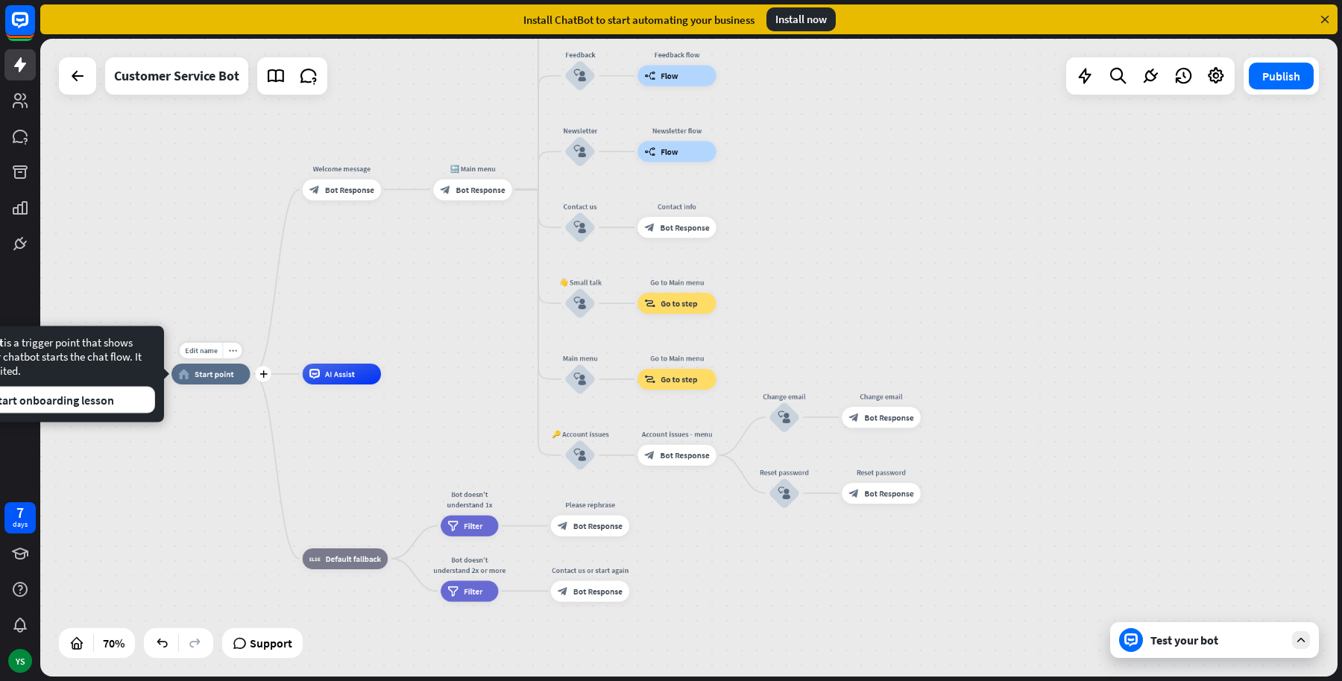
click at [250, 381] on div "Edit name more_horiz plus home_2 Start point" at bounding box center [210, 374] width 78 height 21
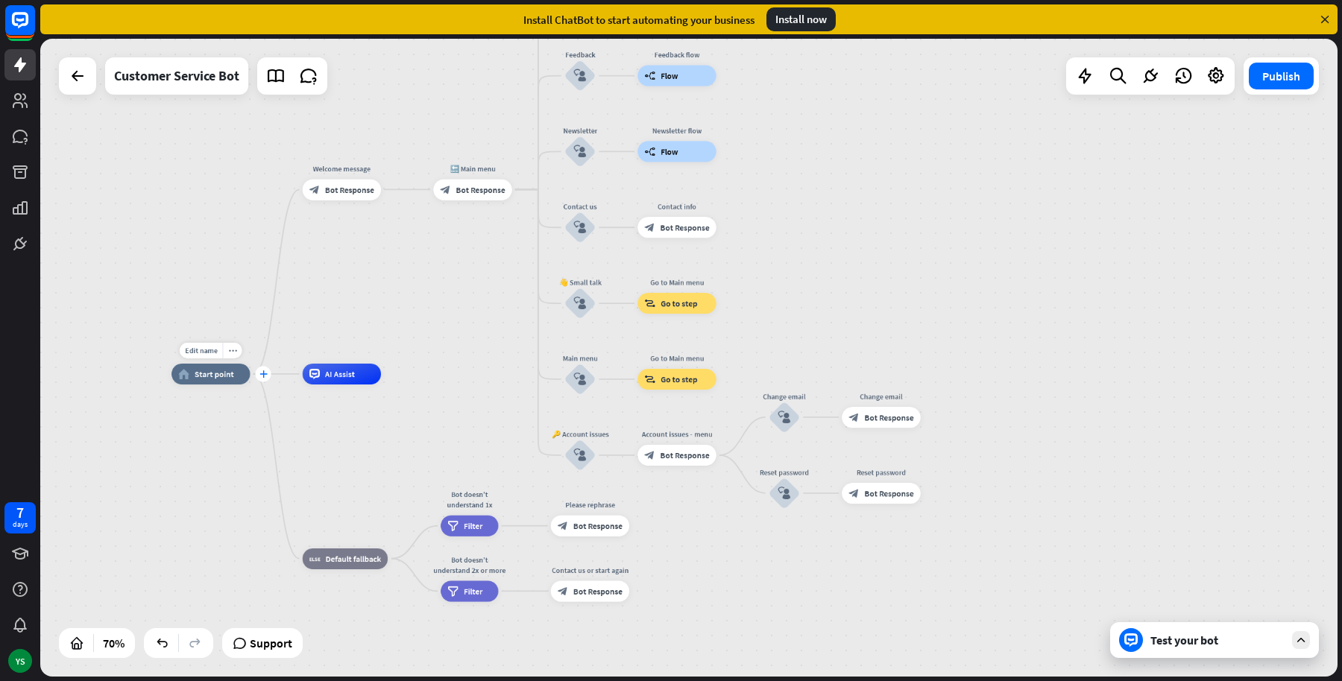
click at [265, 379] on div "plus" at bounding box center [263, 374] width 16 height 16
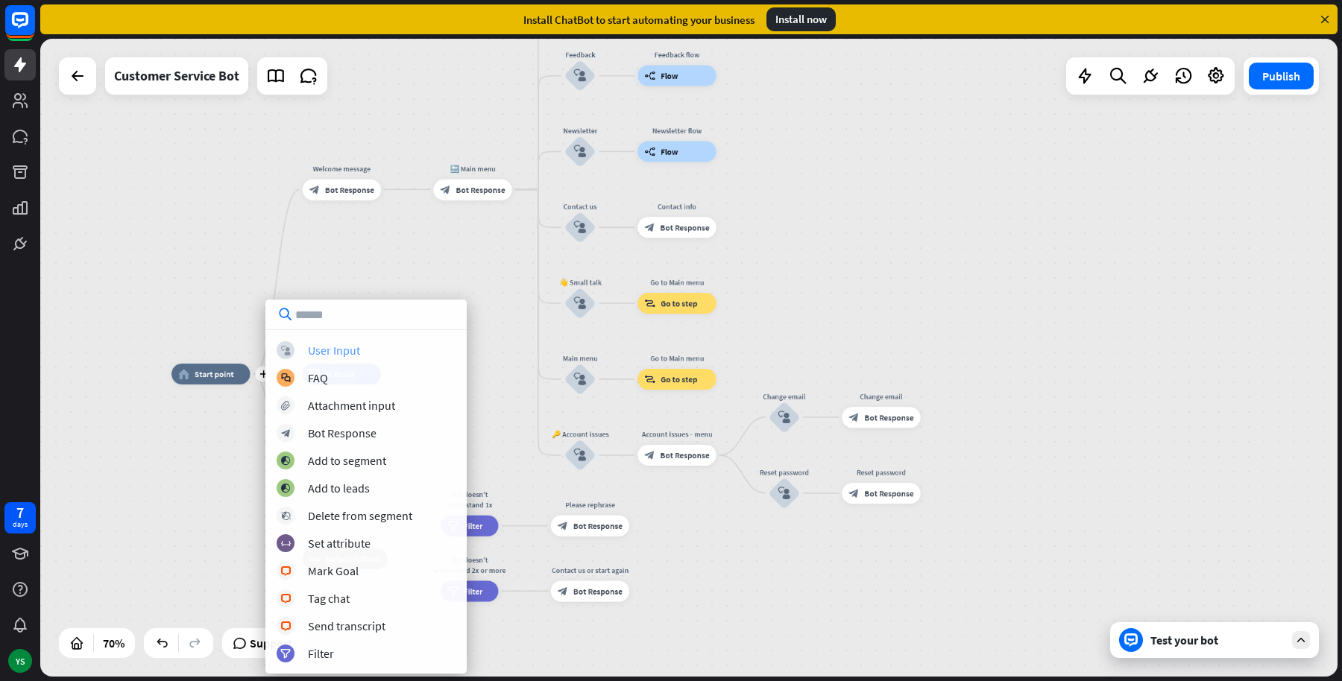
click at [319, 358] on div "block_user_input User Input" at bounding box center [366, 350] width 179 height 18
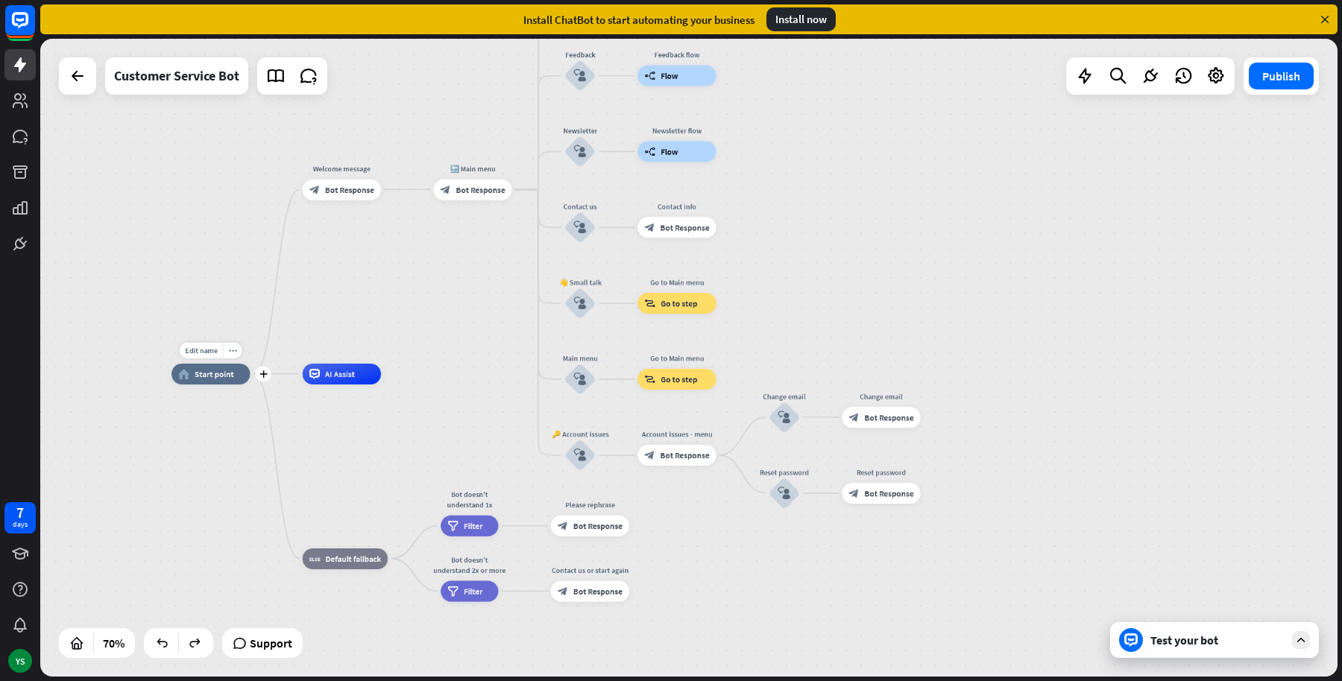
click at [211, 385] on div "Edit name more_horiz plus home_2 Start point" at bounding box center [210, 374] width 78 height 21
click at [198, 379] on span "Start point" at bounding box center [215, 374] width 40 height 10
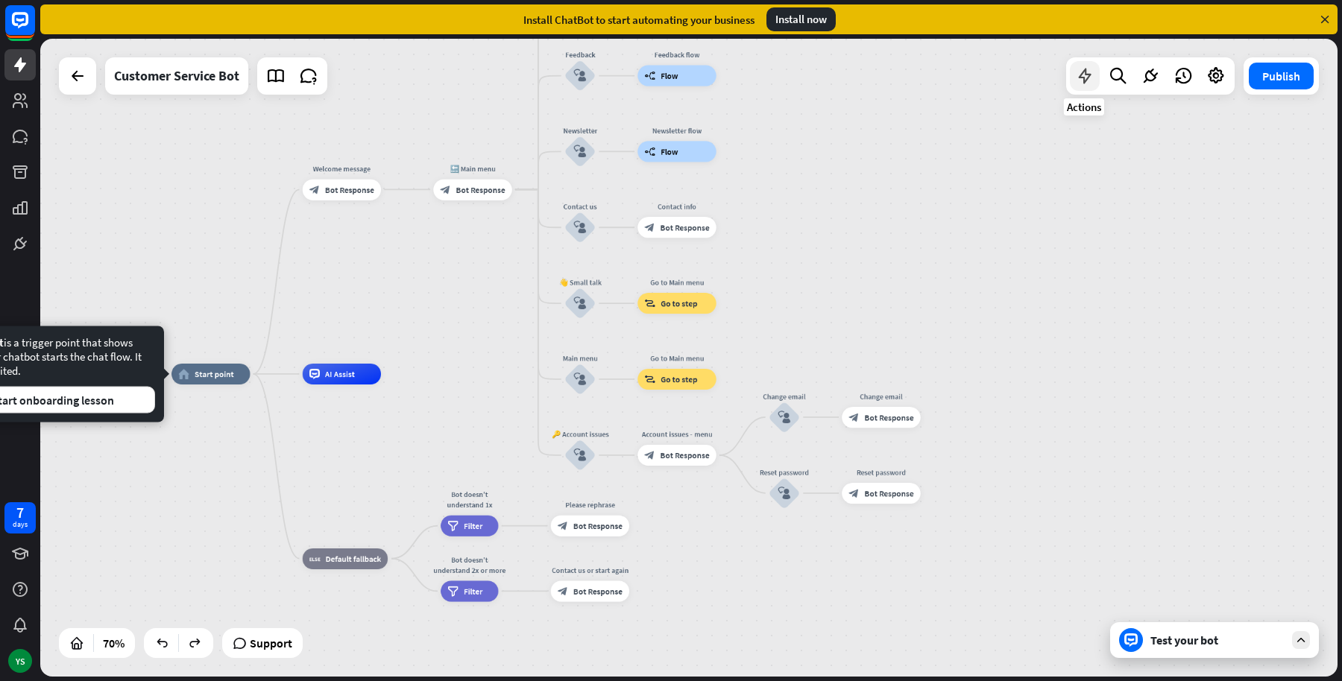
click at [1073, 81] on div at bounding box center [1085, 76] width 30 height 30
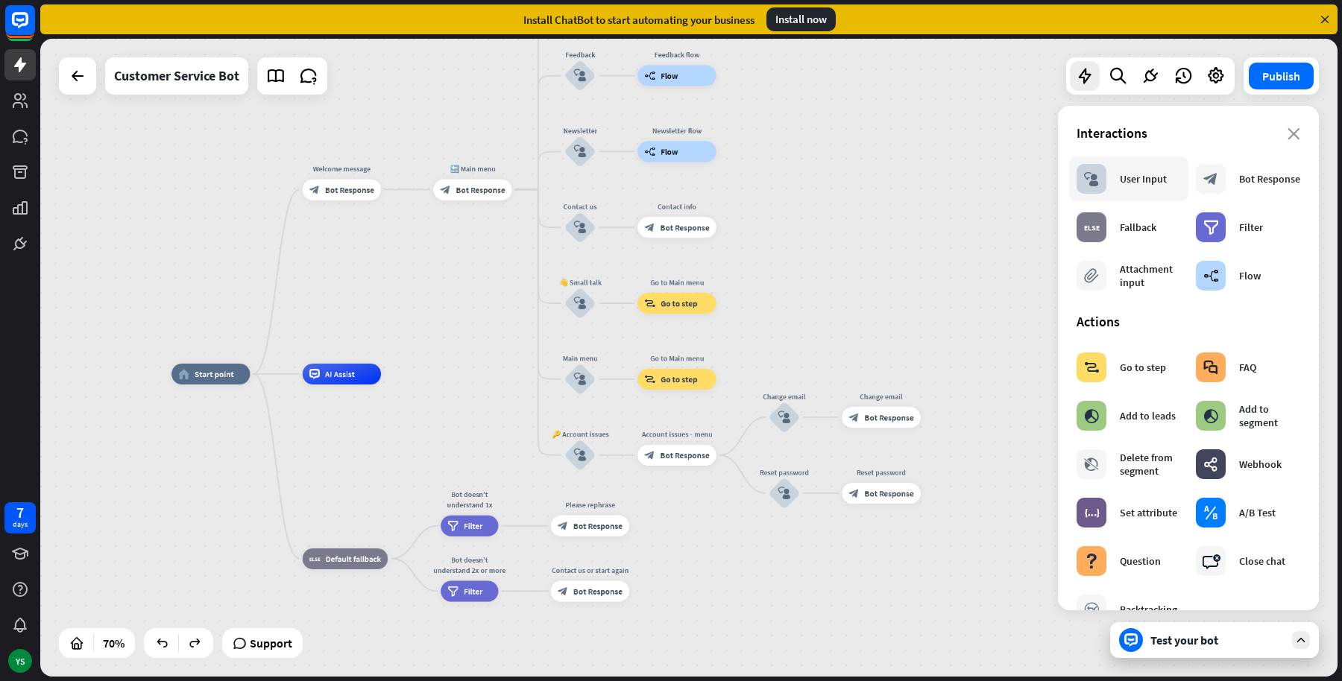
click at [1118, 183] on div "block_user_input User Input" at bounding box center [1122, 179] width 90 height 30
click at [1117, 176] on div "block_user_input User Input" at bounding box center [1122, 179] width 90 height 30
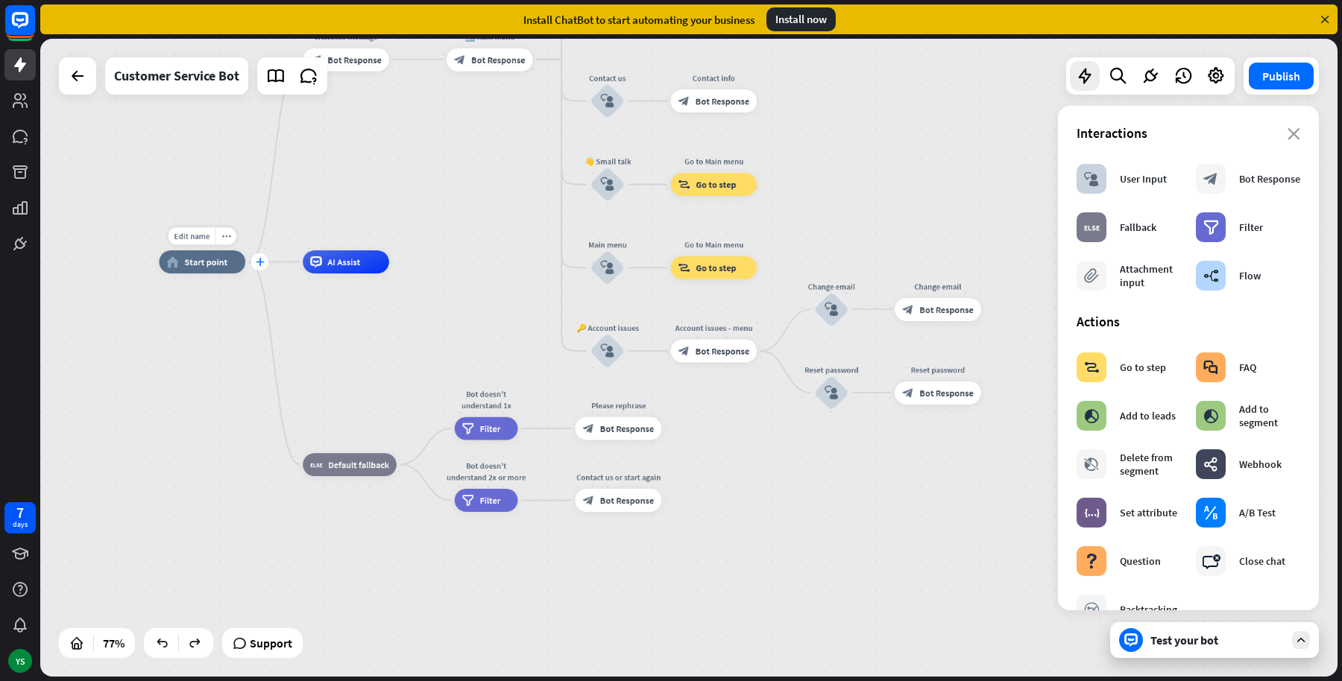
click at [260, 259] on icon "plus" at bounding box center [260, 262] width 9 height 8
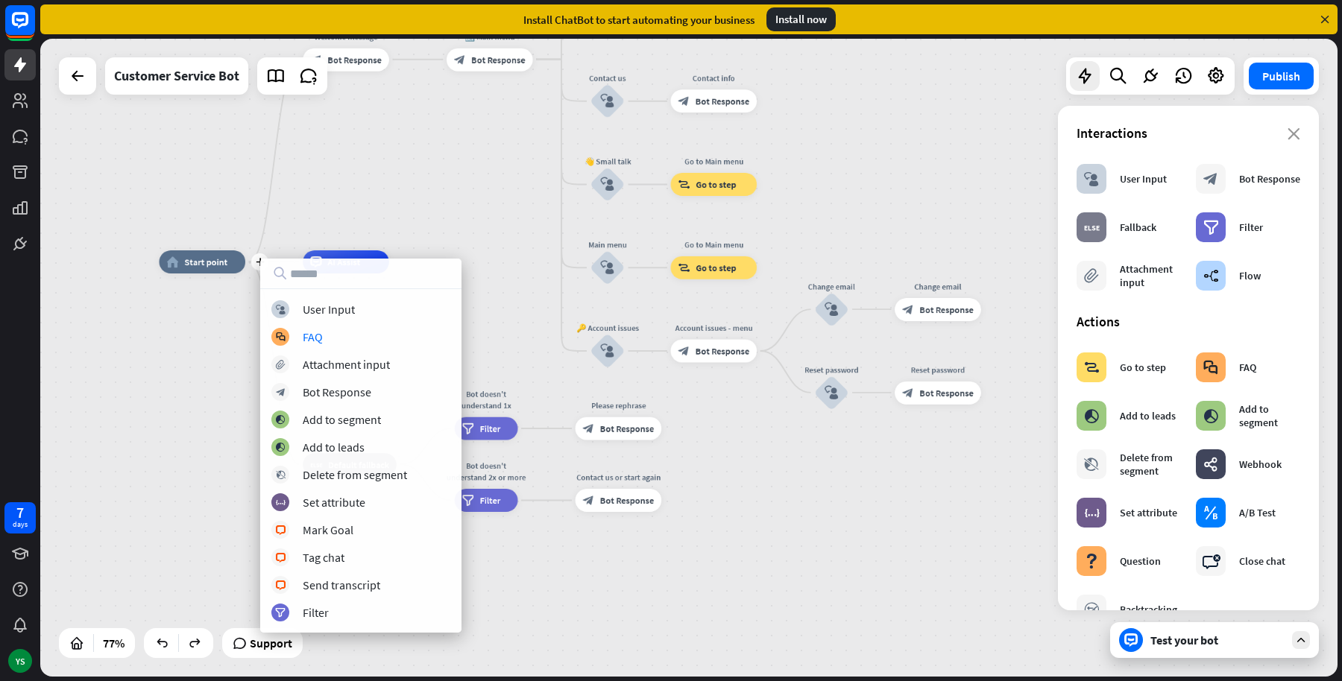
click at [429, 146] on div "plus home_2 Start point Welcome message block_bot_response Bot Response 🔙 Main …" at bounding box center [688, 358] width 1297 height 638
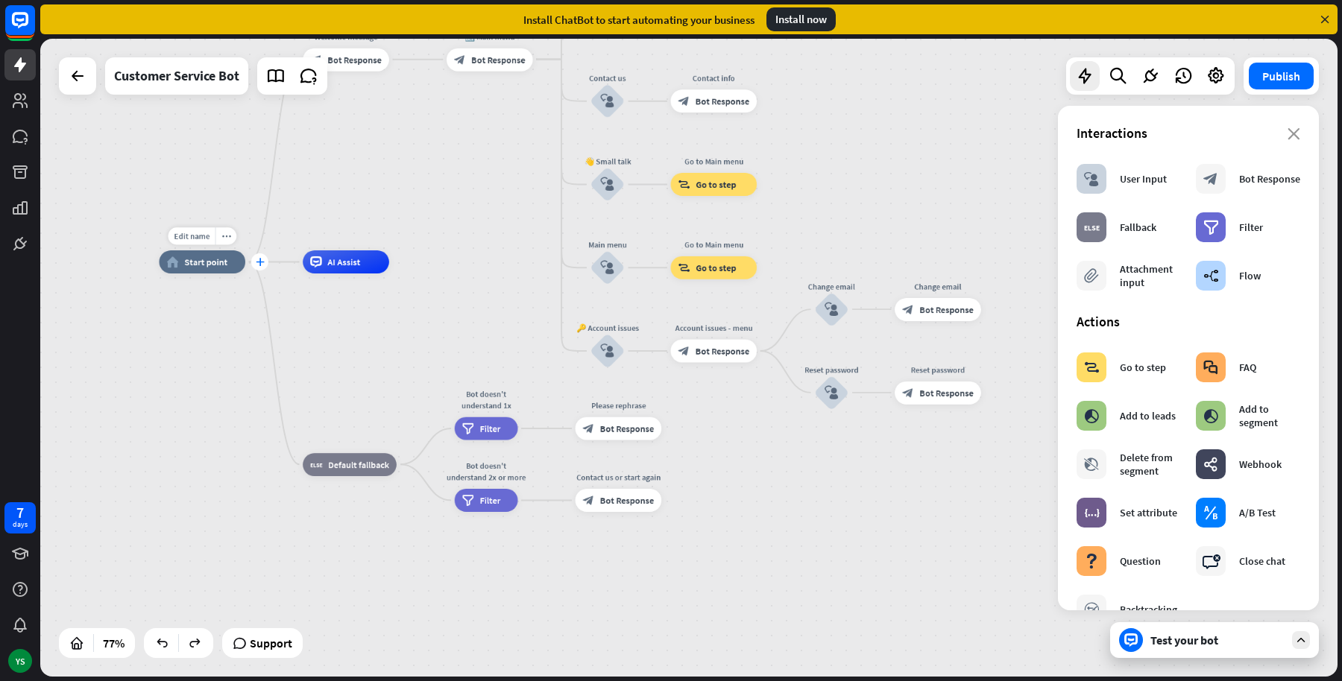
click at [261, 265] on icon "plus" at bounding box center [260, 262] width 9 height 8
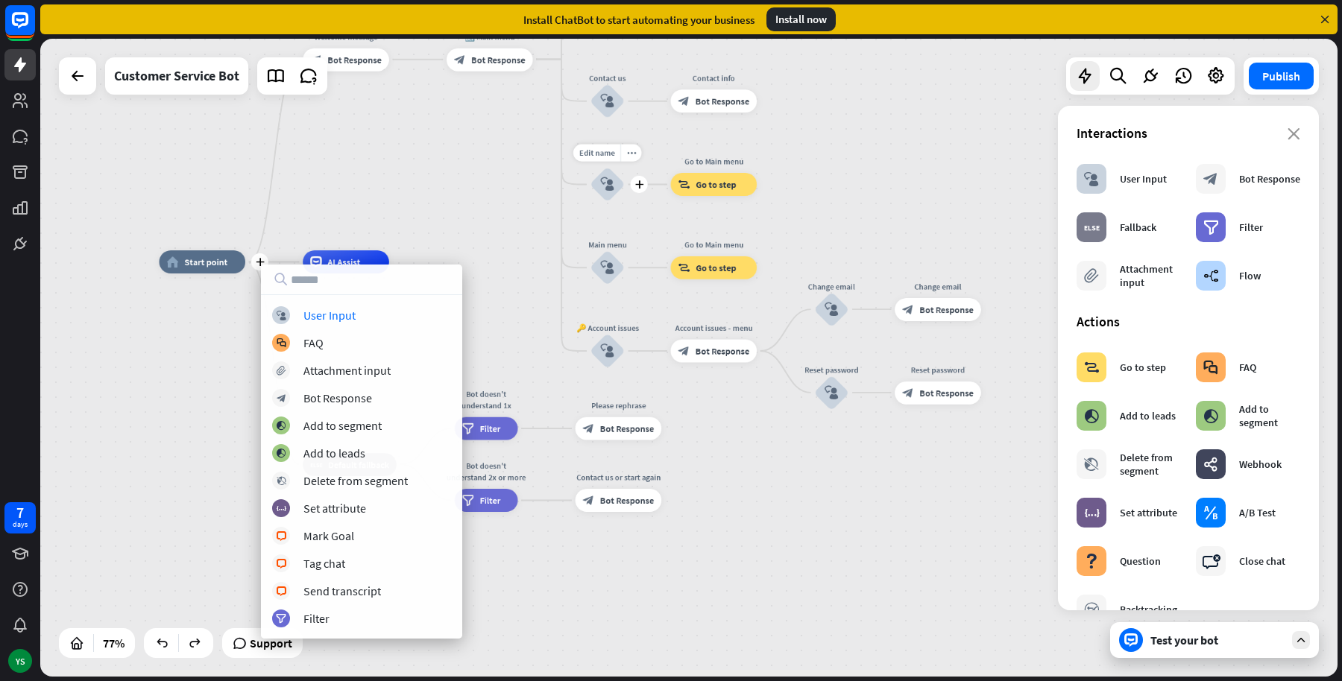
click at [593, 177] on div "block_user_input" at bounding box center [607, 184] width 34 height 34
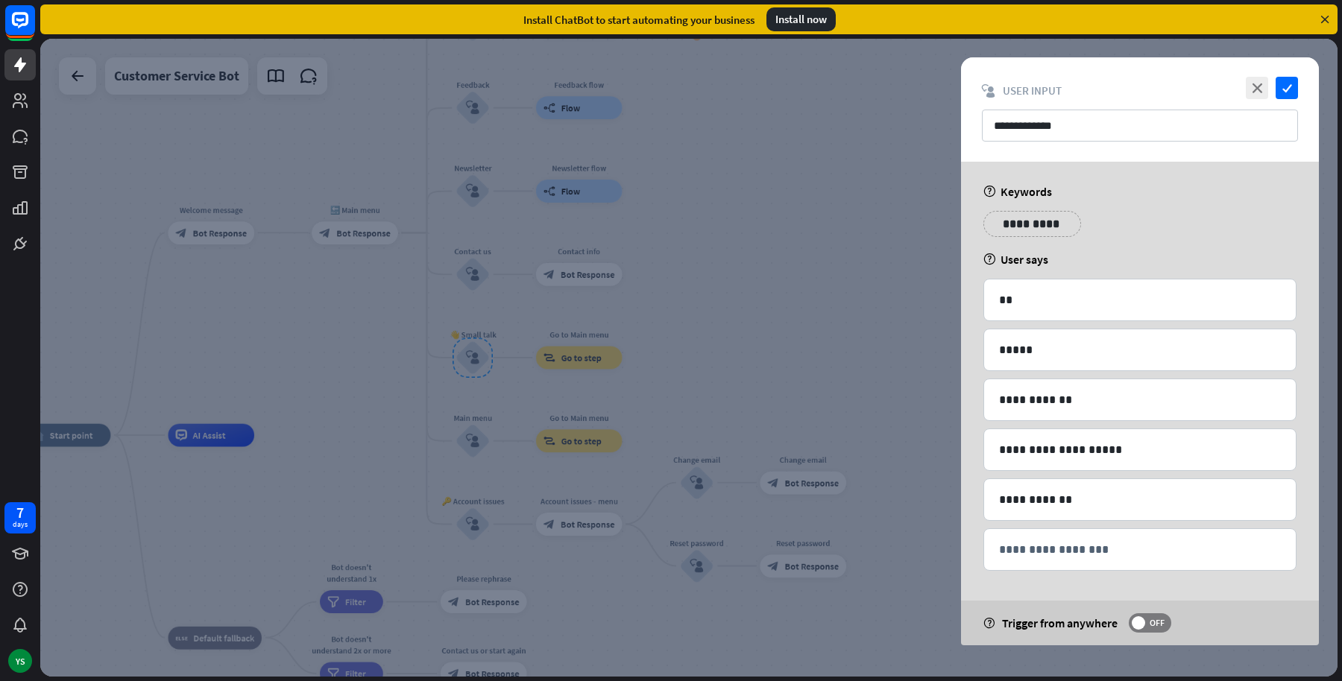
click at [596, 199] on div at bounding box center [688, 358] width 1297 height 638
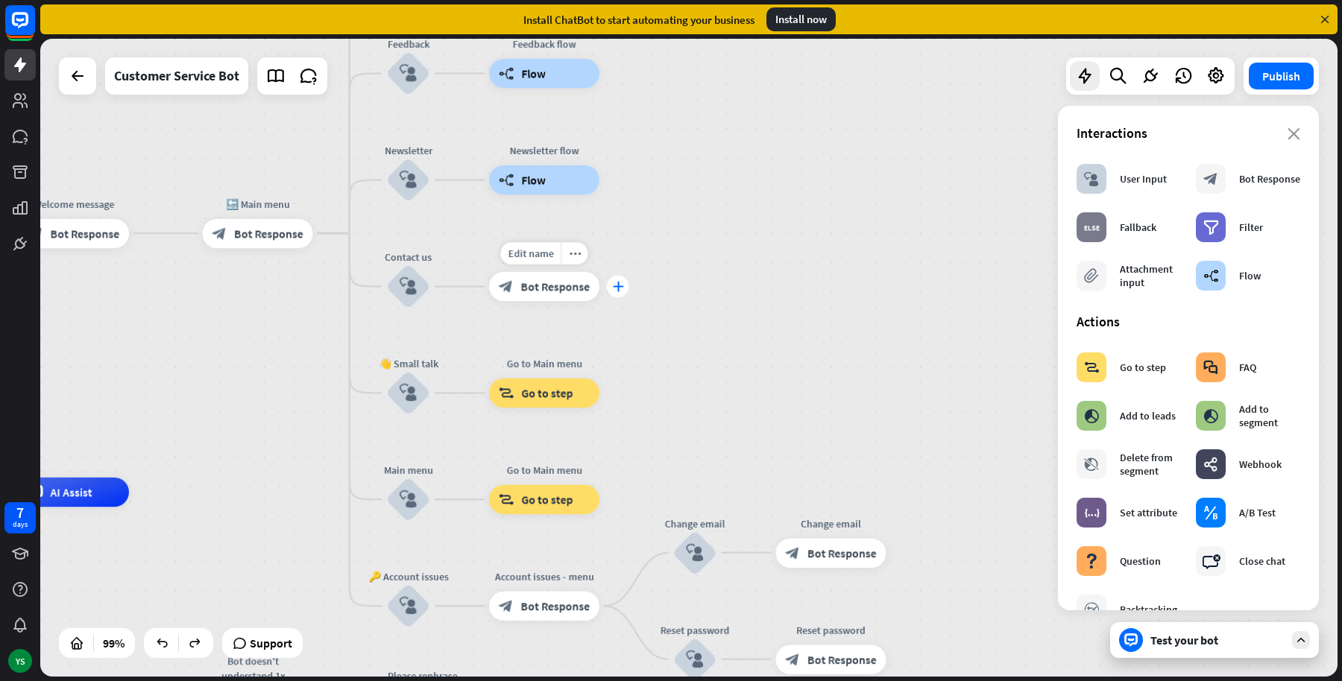
click at [623, 286] on icon "plus" at bounding box center [617, 287] width 11 height 10
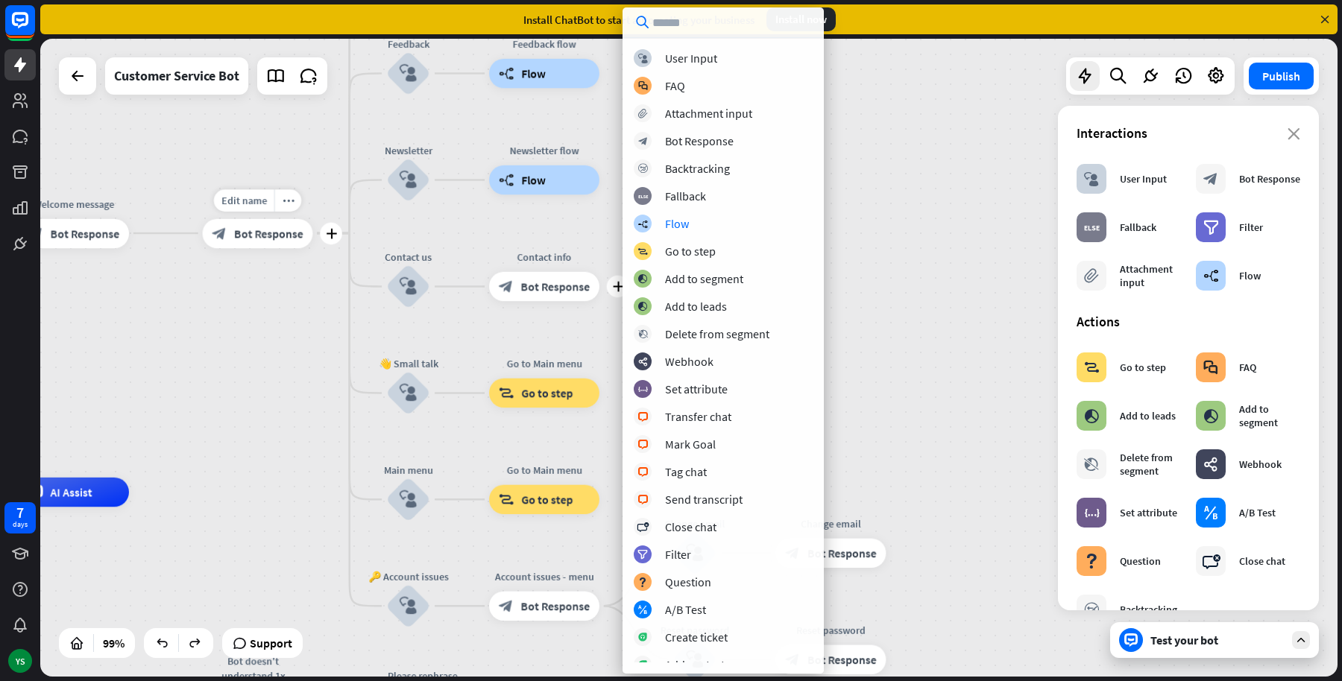
click at [254, 248] on div "Edit name more_horiz plus 🔙 Main menu block_bot_response Bot Response" at bounding box center [258, 232] width 110 height 29
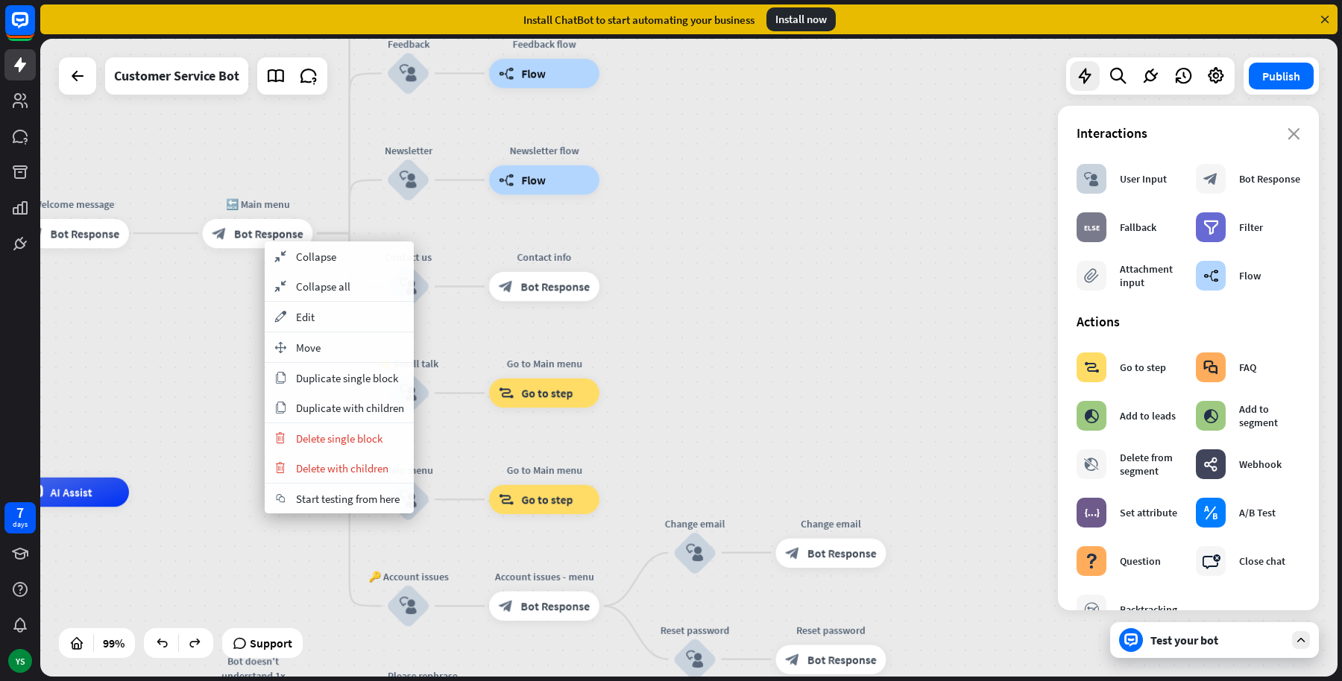
click at [140, 441] on div "home_2 Start point Welcome message block_bot_response Bot Response 🔙 Main menu …" at bounding box center [688, 358] width 1297 height 638
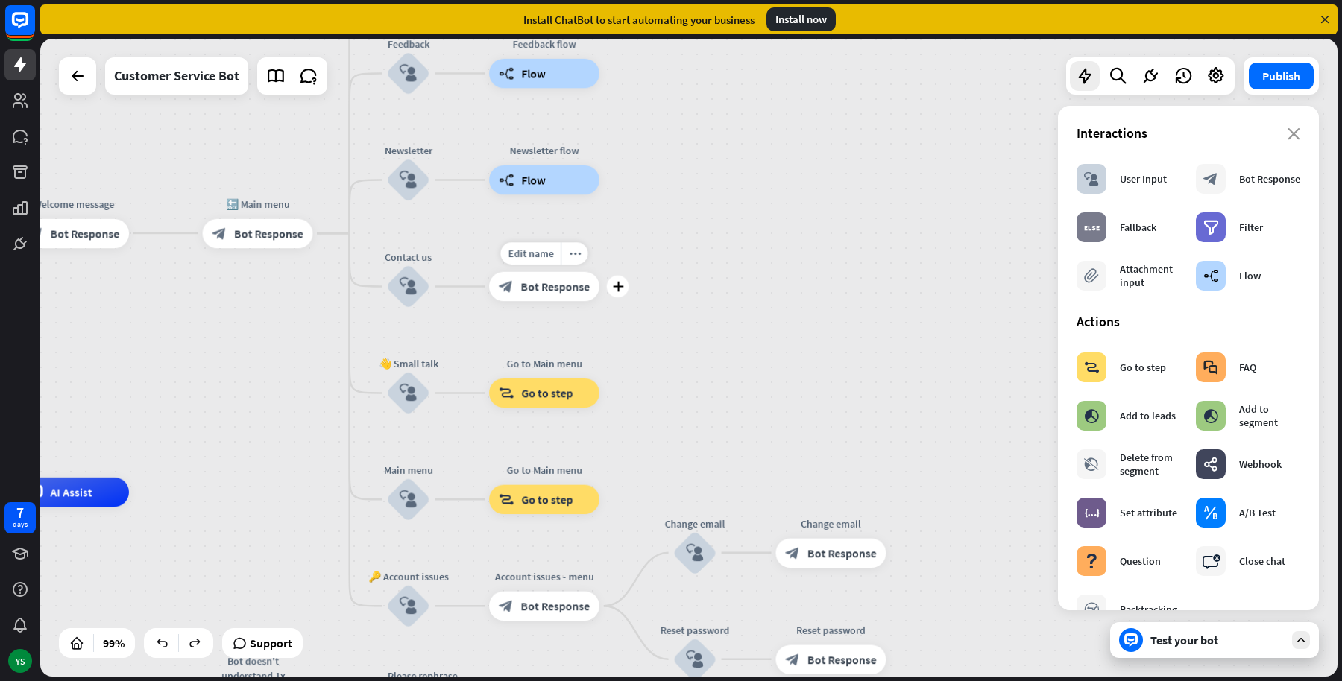
click at [529, 301] on div "Edit name more_horiz plus Contact info block_bot_response Bot Response" at bounding box center [544, 286] width 110 height 29
click at [529, 301] on div "Edit name more_horiz plus block_bot_response Bot Response" at bounding box center [544, 286] width 110 height 29
click at [530, 185] on span "Flow" at bounding box center [533, 180] width 25 height 15
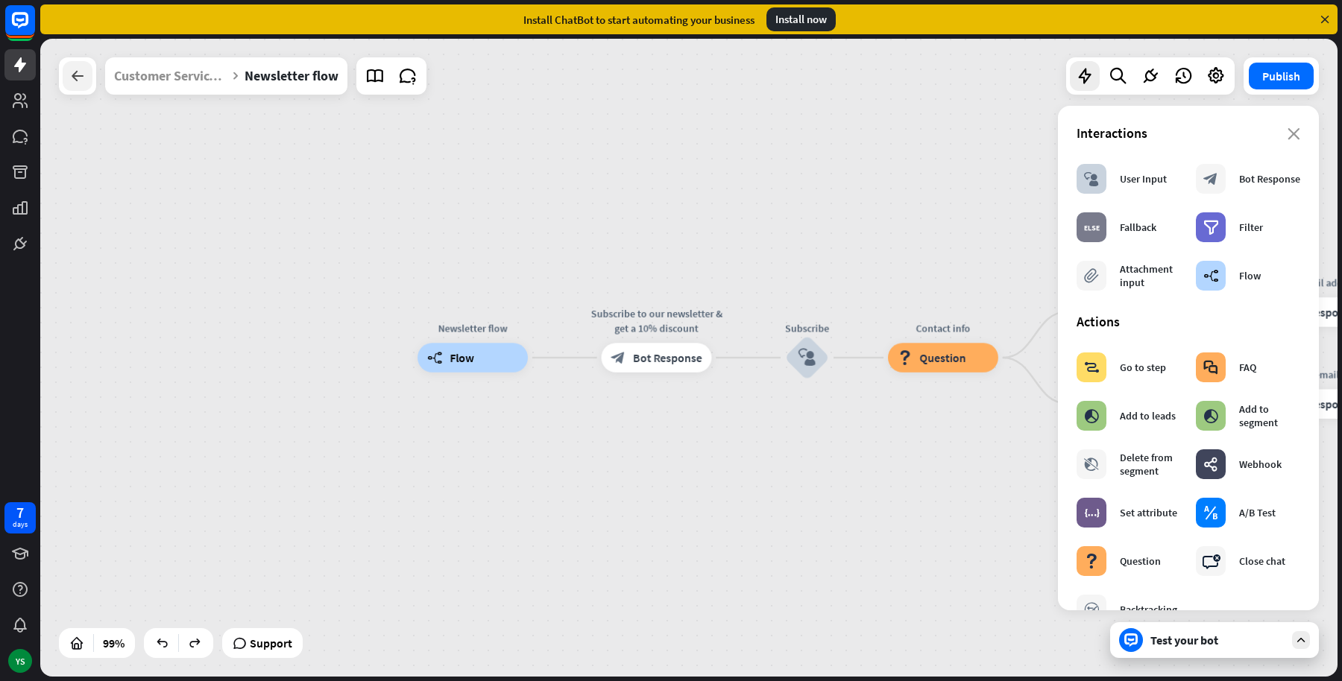
click at [72, 75] on icon at bounding box center [78, 76] width 18 height 18
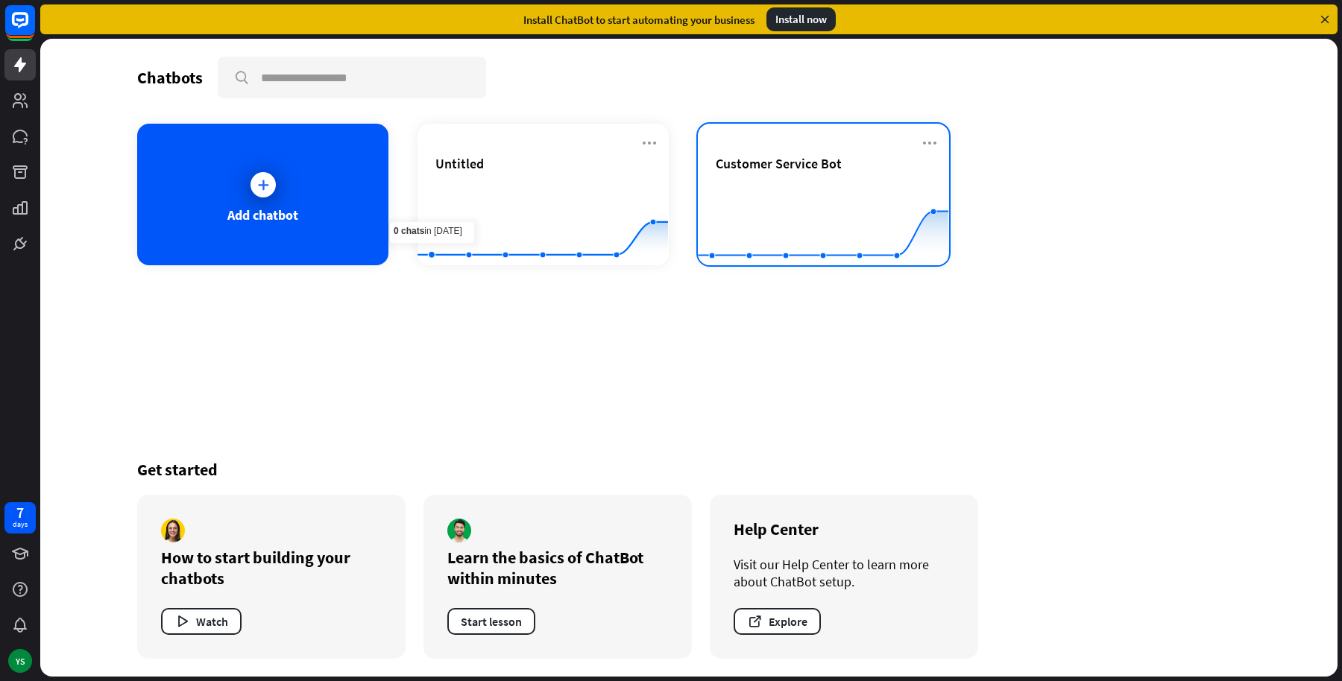
click at [766, 176] on div "Customer Service Bot" at bounding box center [823, 181] width 215 height 52
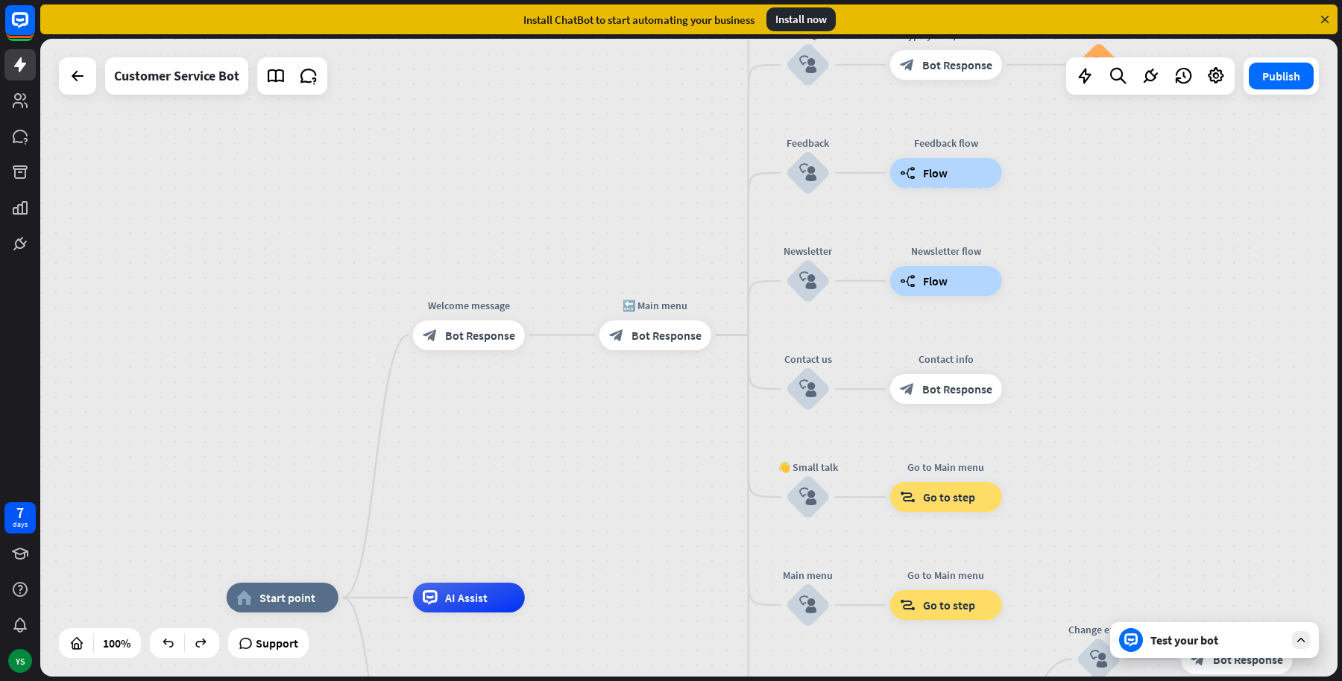
drag, startPoint x: 635, startPoint y: 165, endPoint x: 544, endPoint y: 438, distance: 287.6
click at [544, 438] on div "home_2 Start point Welcome message block_bot_response Bot Response 🔙 Main menu …" at bounding box center [688, 358] width 1297 height 638
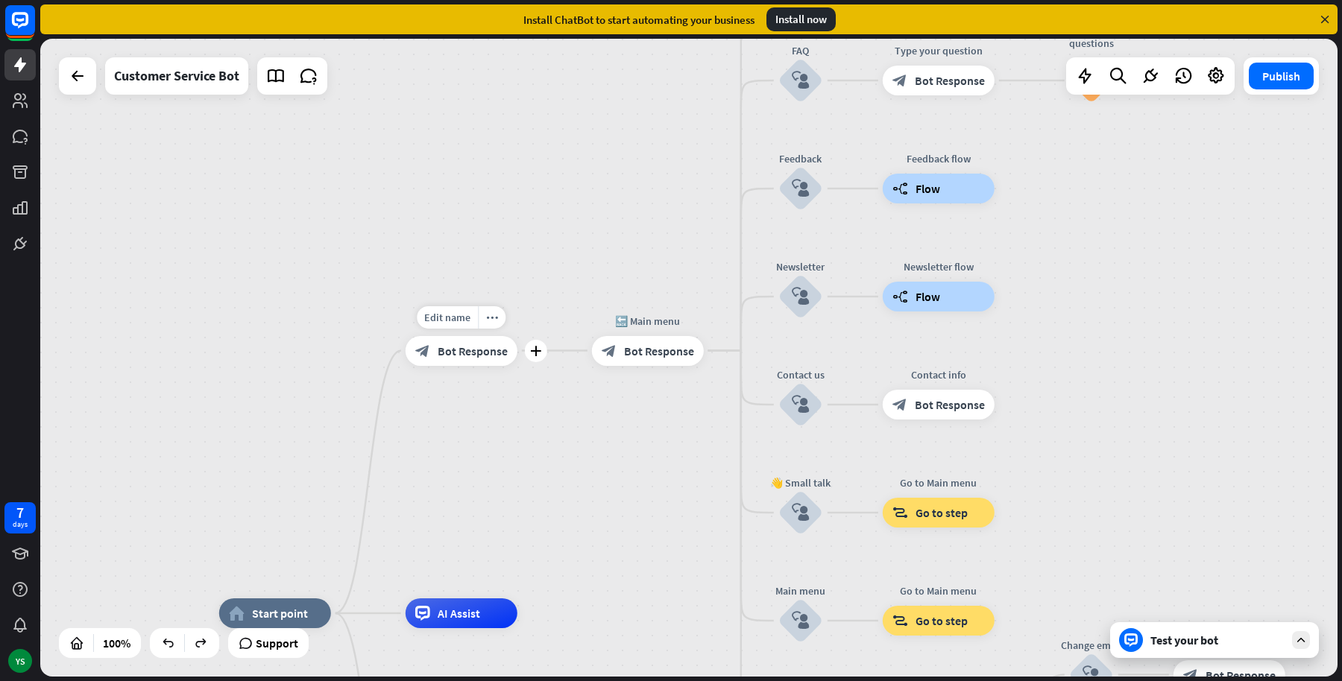
click at [461, 358] on div "block_bot_response Bot Response" at bounding box center [462, 350] width 112 height 30
